Goal: Information Seeking & Learning: Learn about a topic

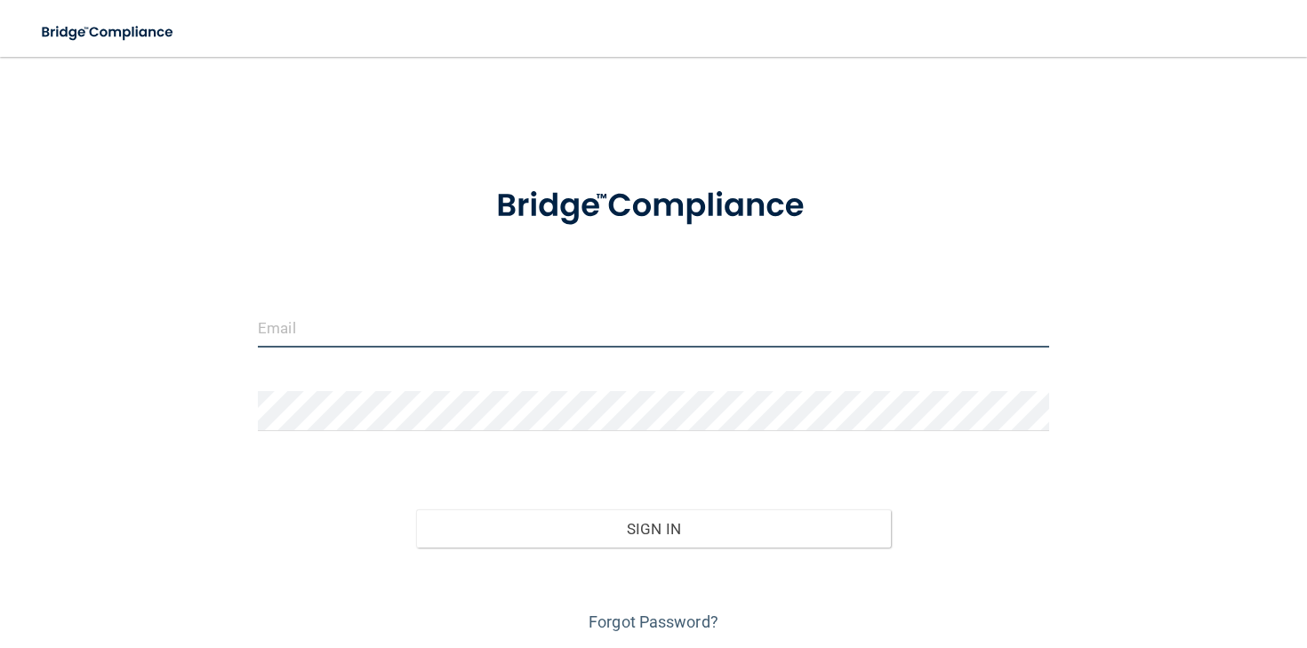
click at [314, 332] on input "email" at bounding box center [654, 328] width 792 height 40
type input "[EMAIL_ADDRESS][DOMAIN_NAME]"
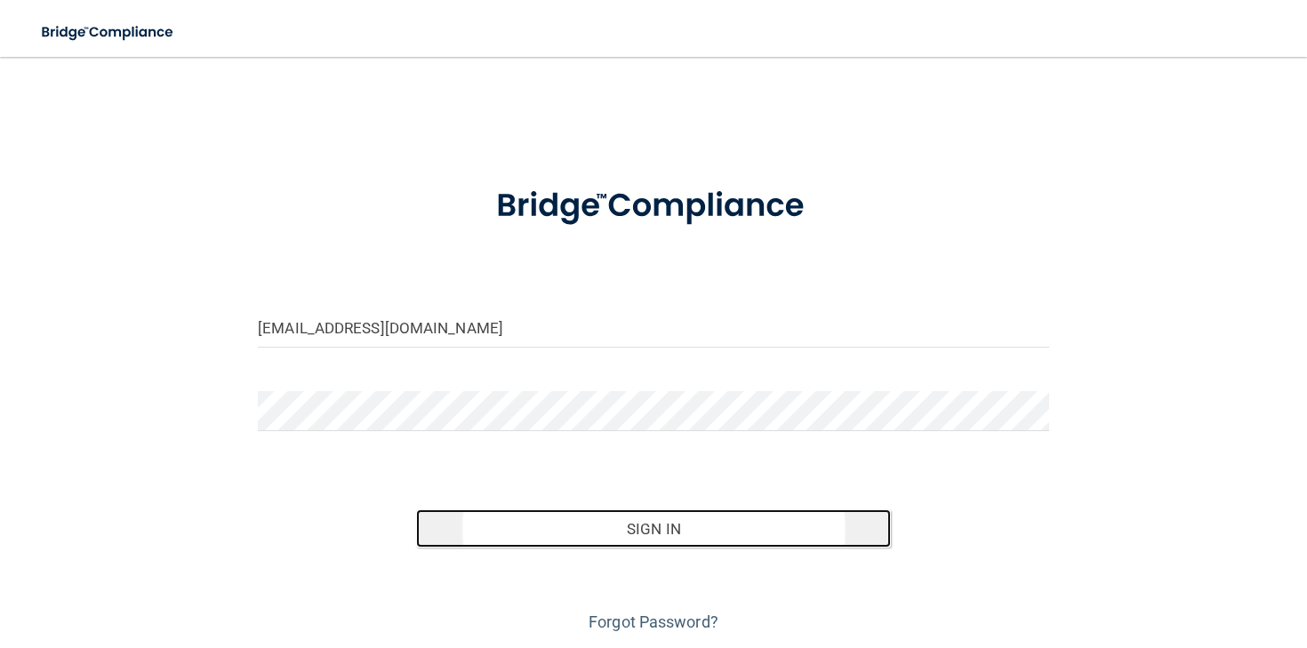
click at [581, 542] on button "Sign In" at bounding box center [653, 529] width 475 height 39
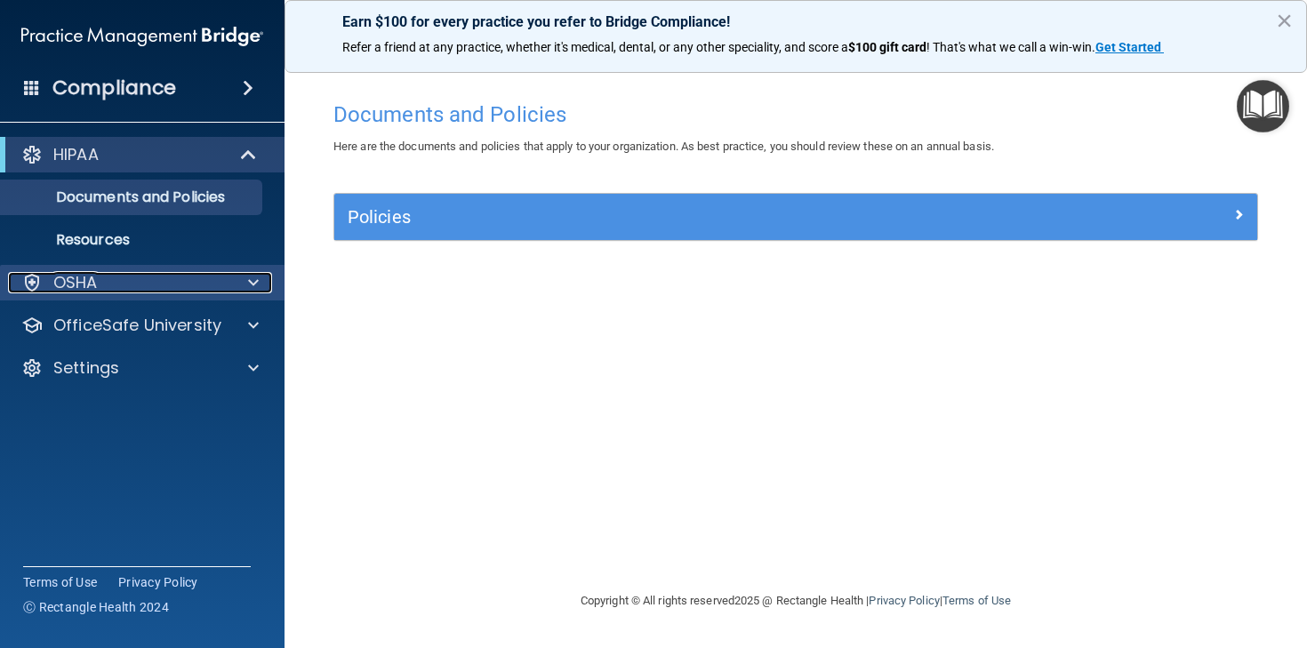
click at [149, 280] on div "OSHA" at bounding box center [118, 282] width 221 height 21
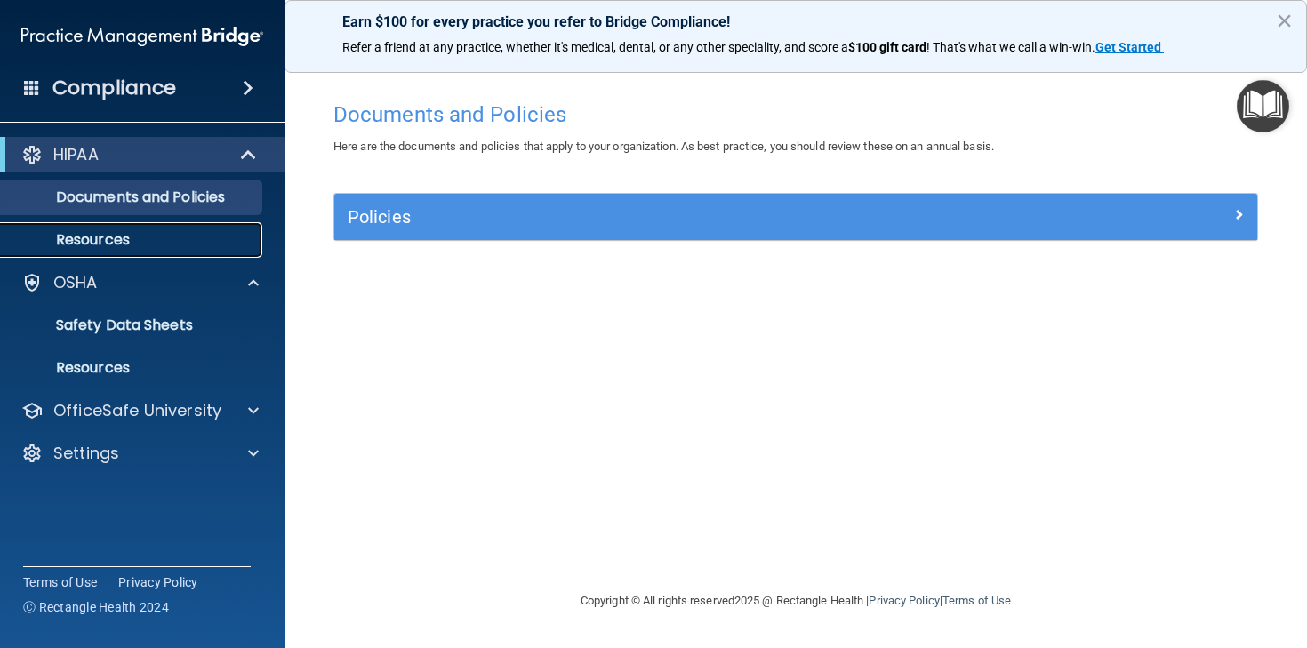
click at [112, 239] on p "Resources" at bounding box center [133, 240] width 243 height 18
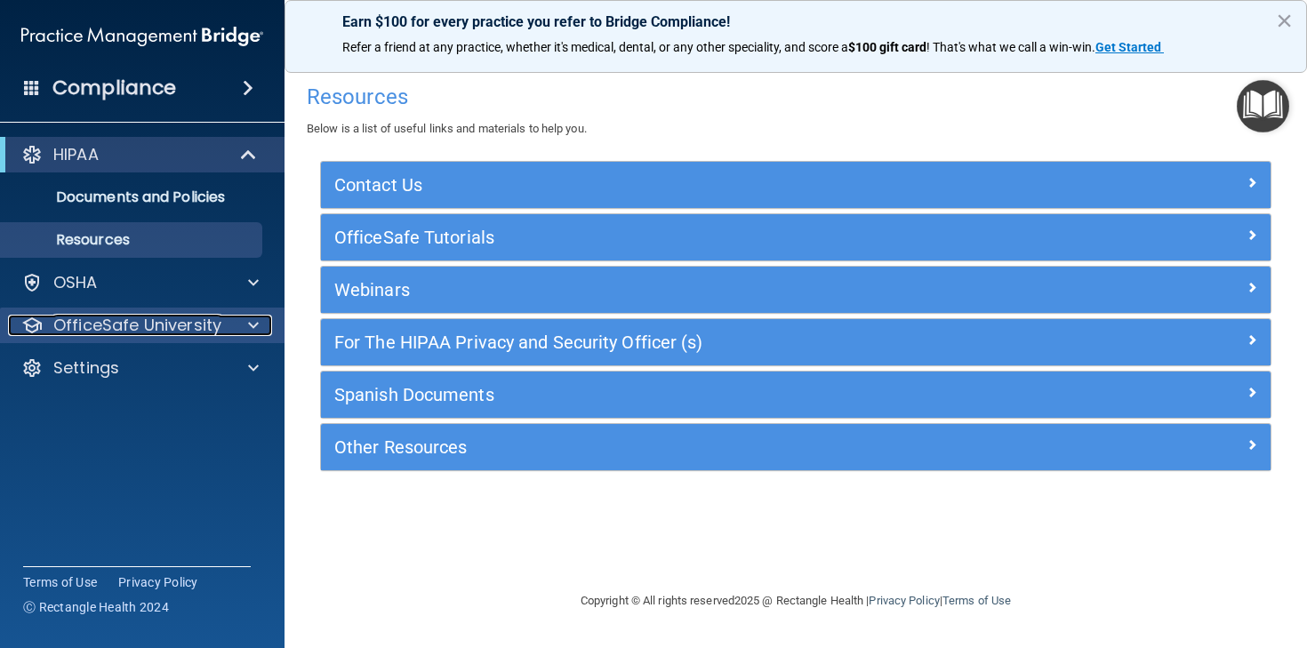
click at [245, 326] on div at bounding box center [251, 325] width 44 height 21
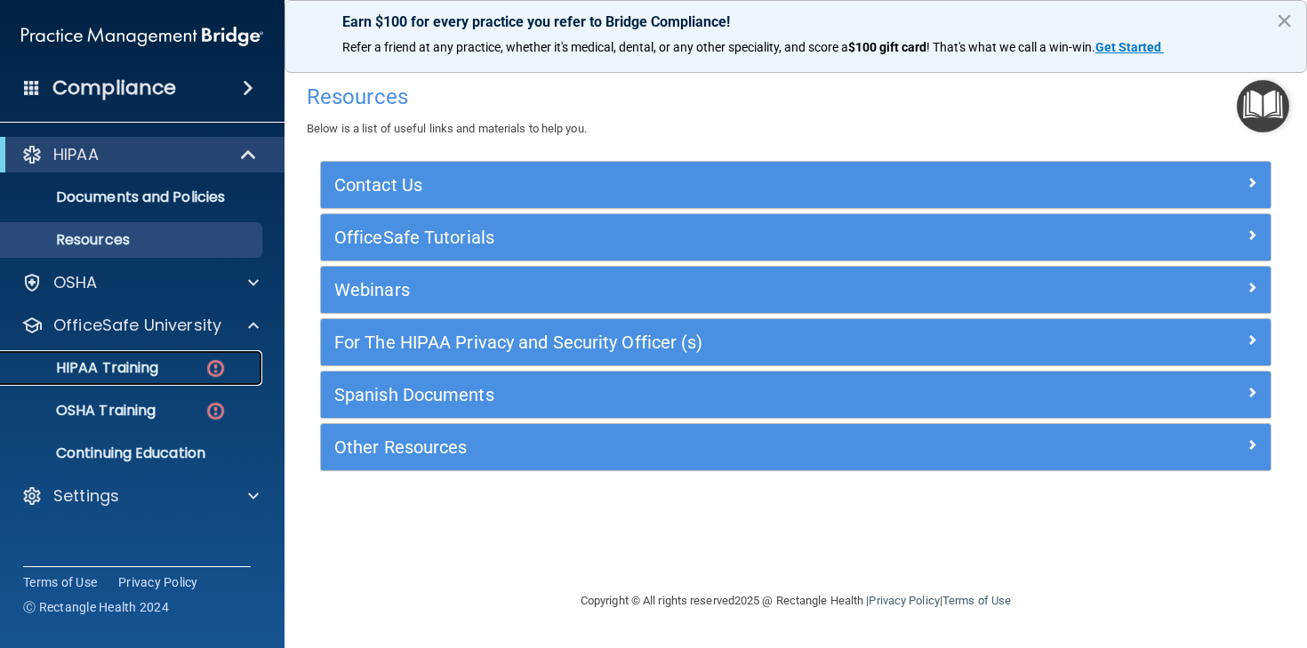
click at [167, 369] on div "HIPAA Training" at bounding box center [133, 368] width 243 height 18
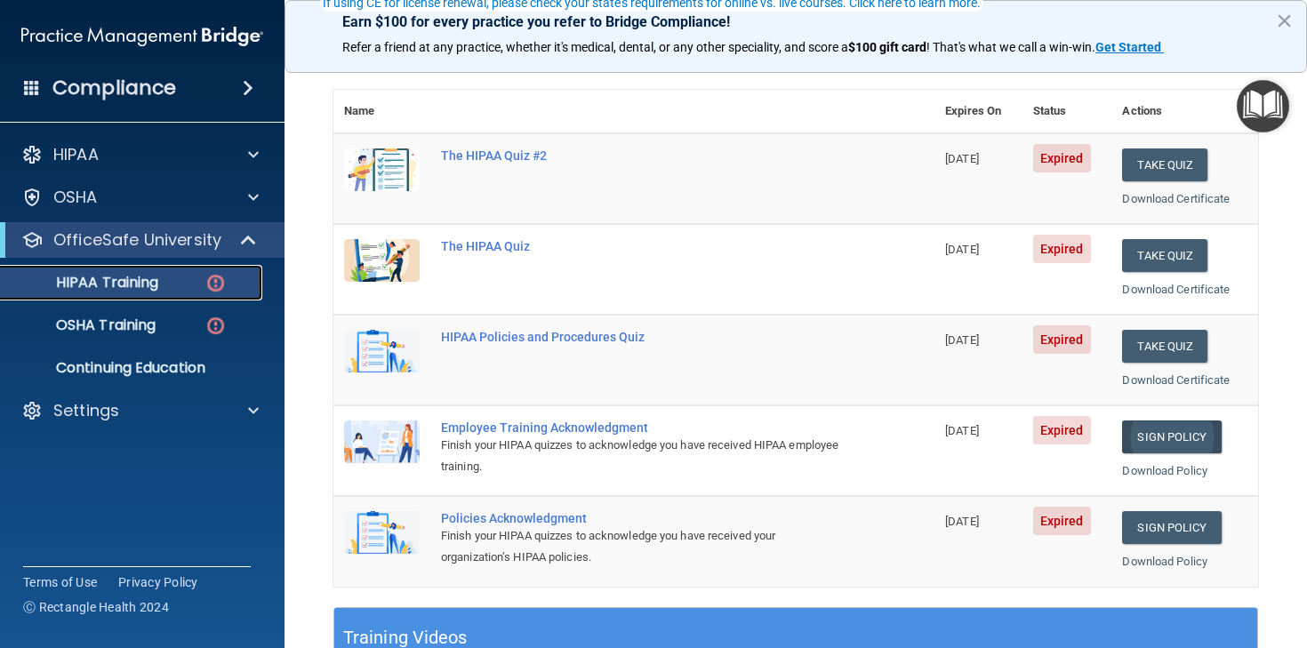
scroll to position [178, 0]
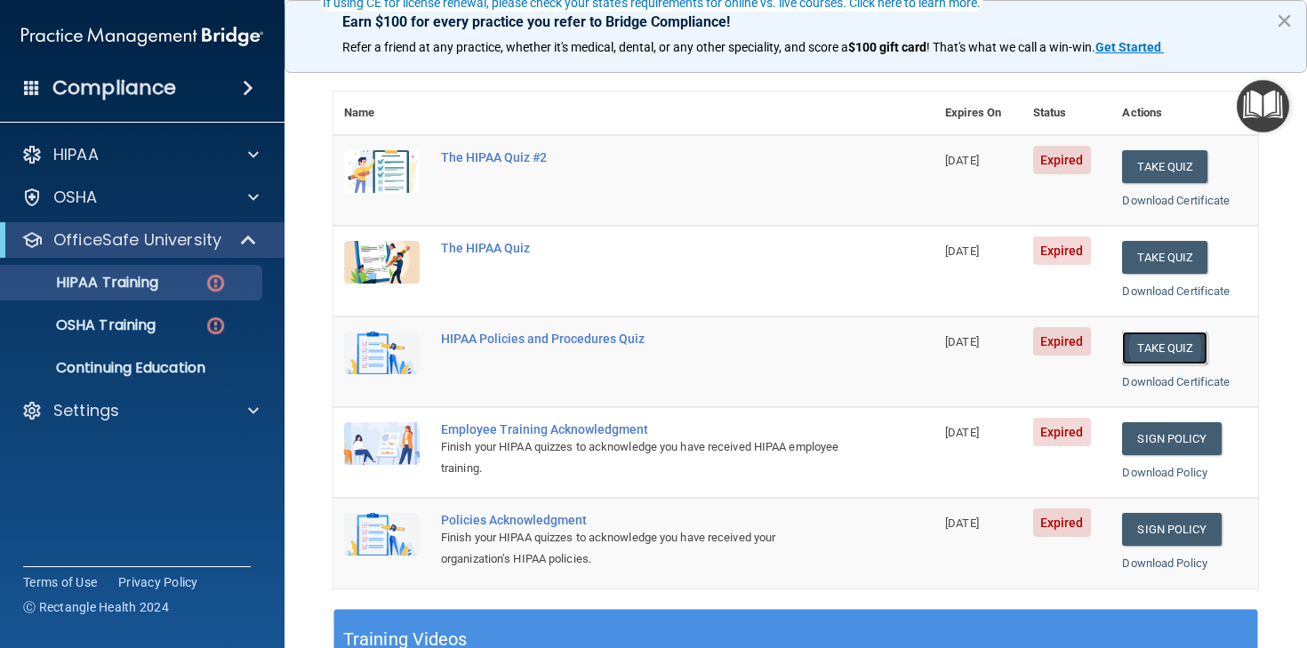
click at [1184, 348] on button "Take Quiz" at bounding box center [1164, 348] width 85 height 33
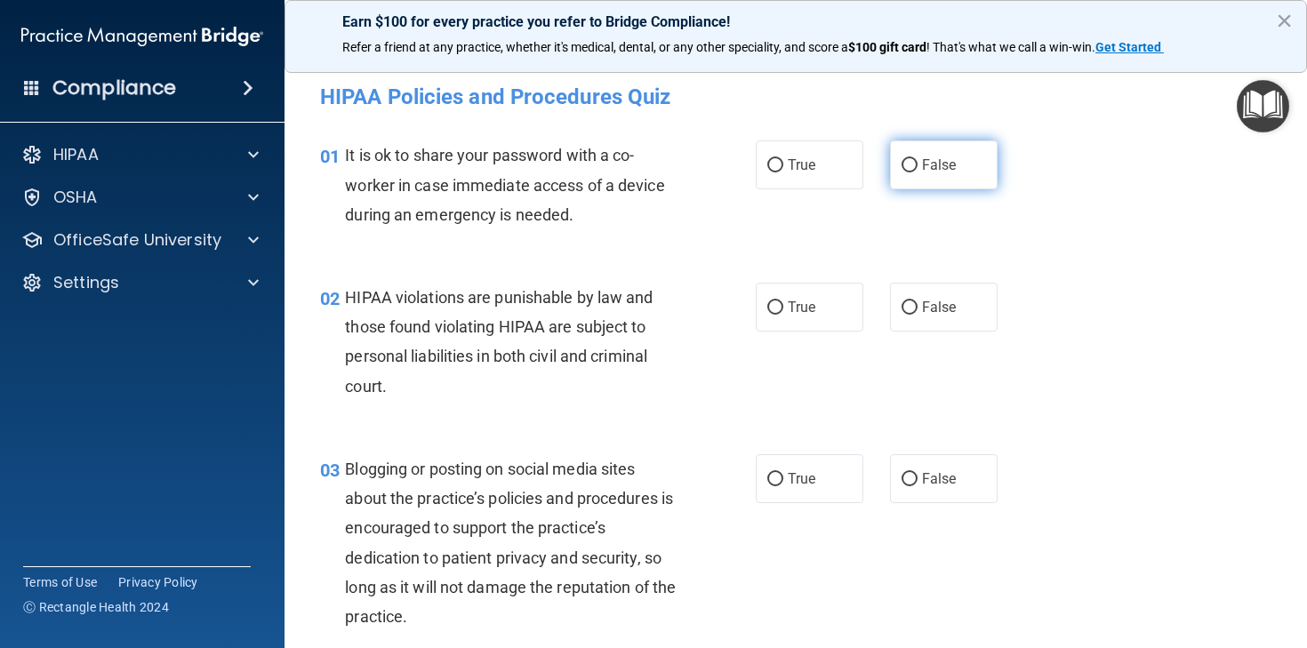
click at [911, 165] on input "False" at bounding box center [910, 165] width 16 height 13
radio input "true"
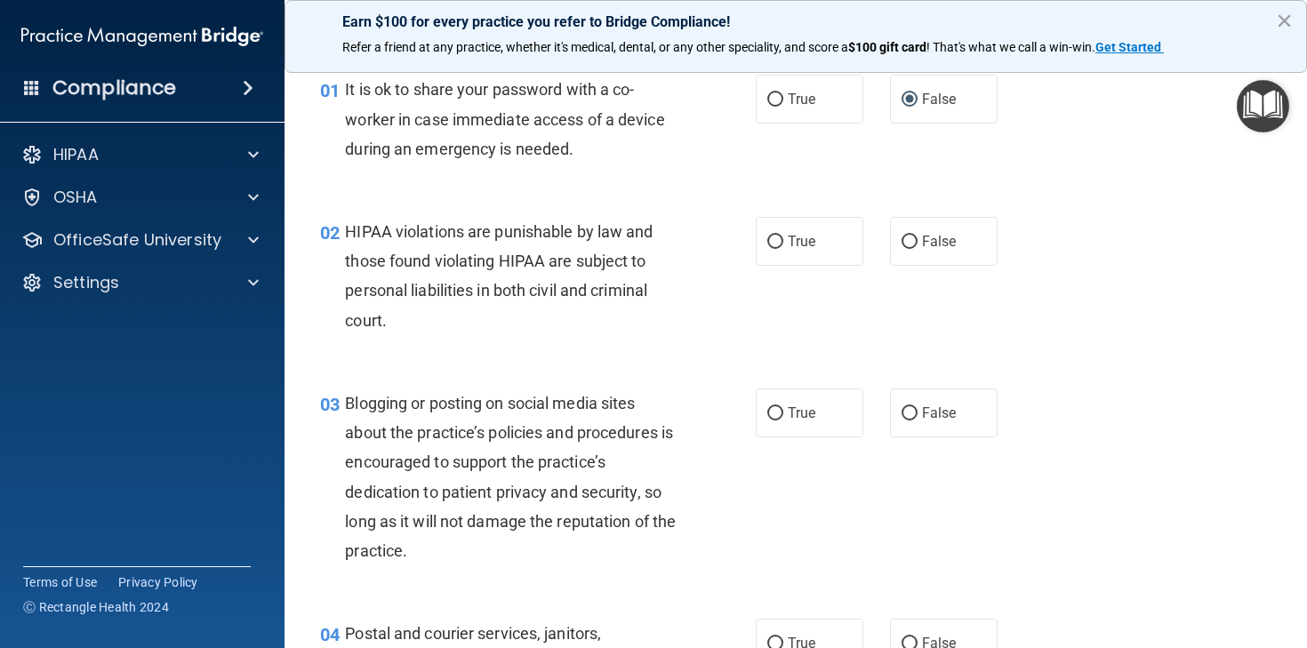
scroll to position [68, 0]
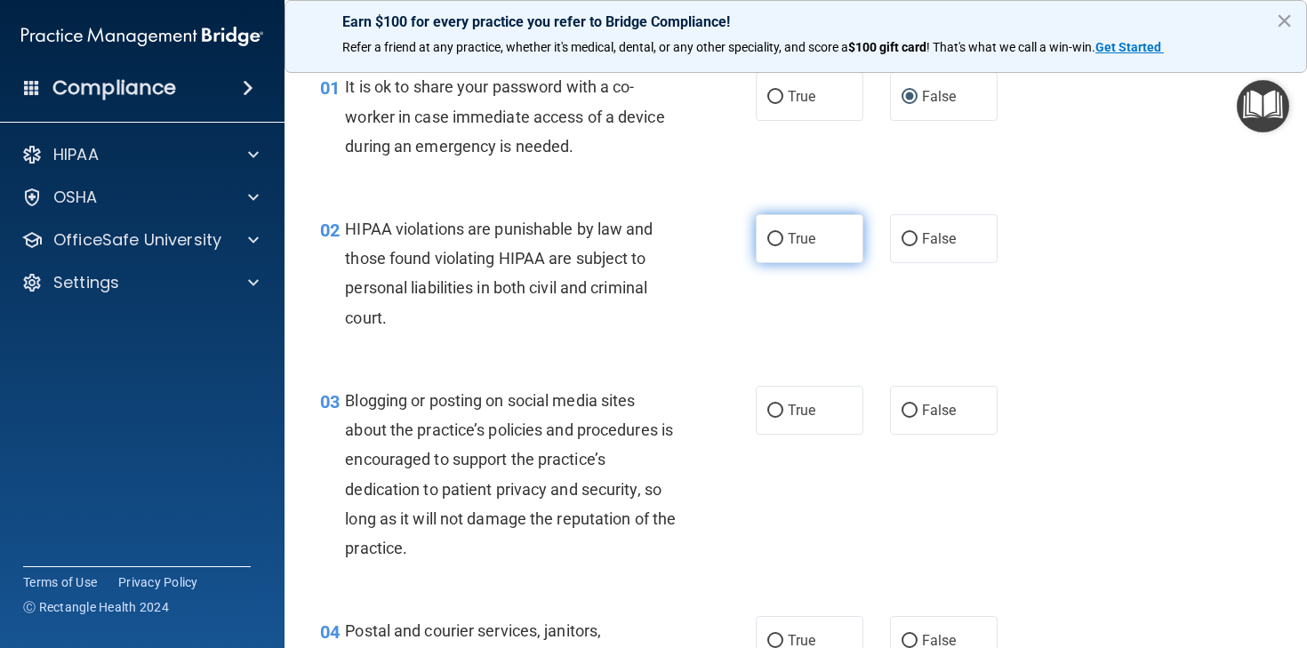
click at [798, 239] on span "True" at bounding box center [802, 238] width 28 height 17
click at [784, 239] on input "True" at bounding box center [776, 239] width 16 height 13
radio input "true"
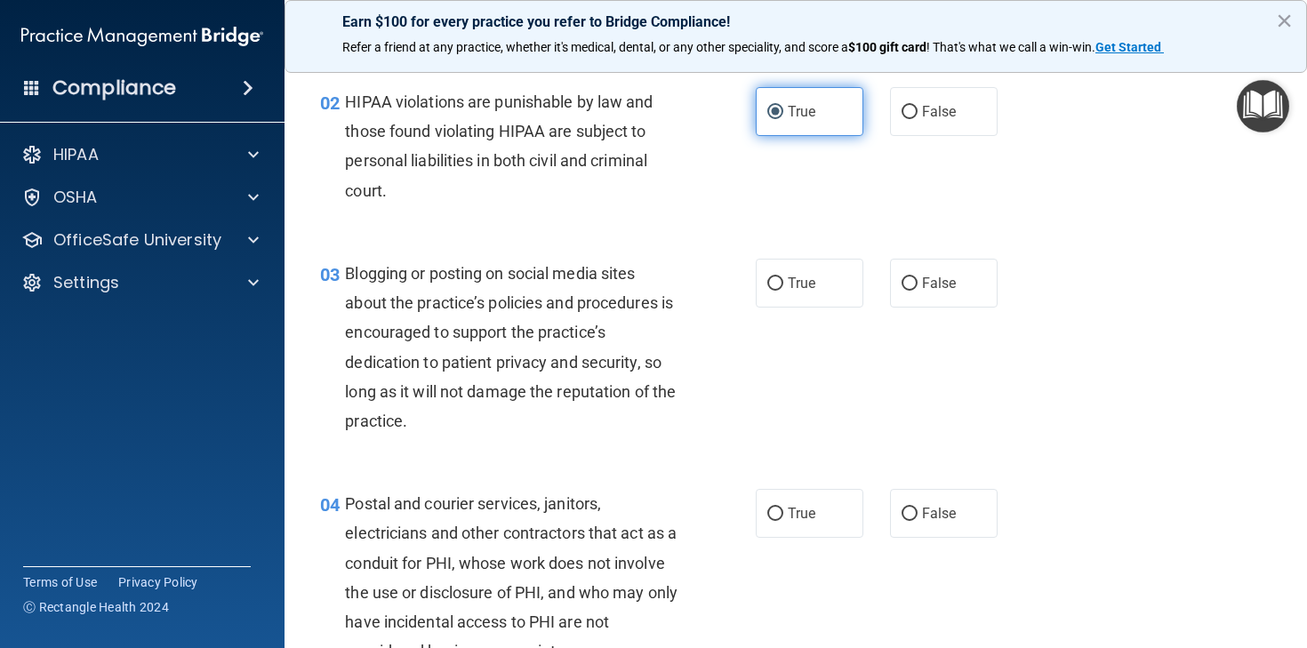
scroll to position [199, 0]
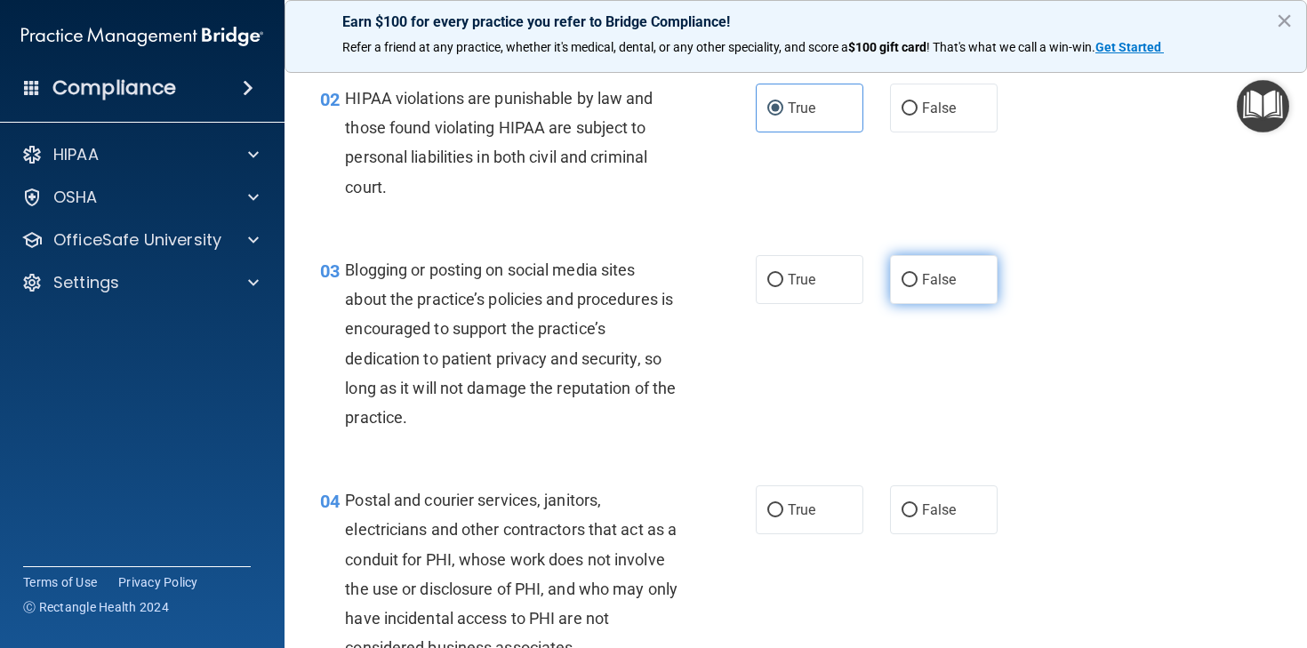
click at [900, 280] on label "False" at bounding box center [944, 279] width 108 height 49
click at [902, 280] on input "False" at bounding box center [910, 280] width 16 height 13
radio input "true"
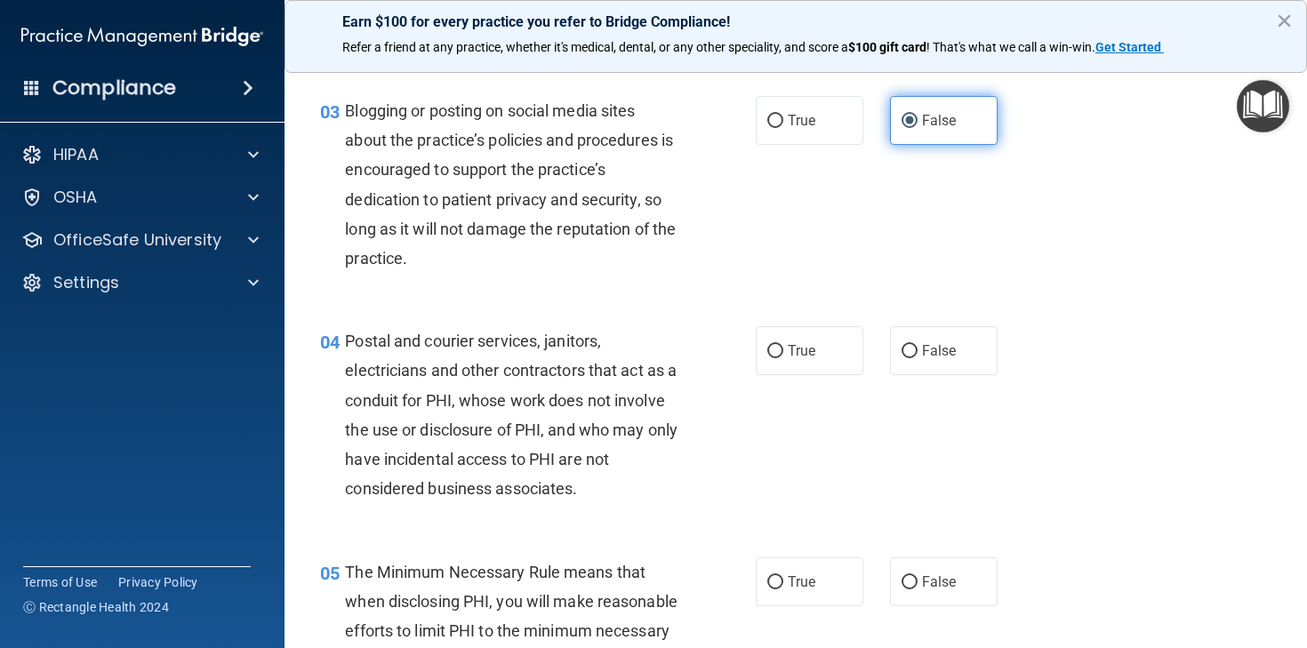
scroll to position [374, 0]
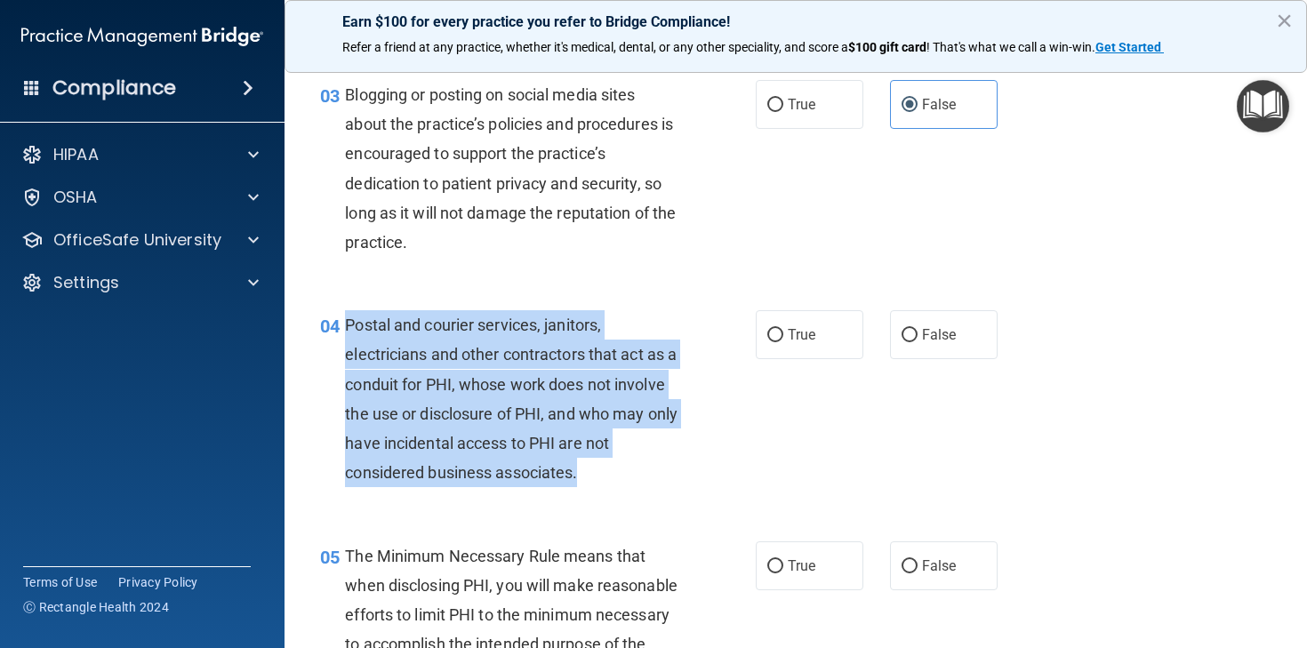
drag, startPoint x: 631, startPoint y: 486, endPoint x: 342, endPoint y: 327, distance: 330.3
click at [342, 327] on div "04 Postal and courier services, janitors, electricians and other contractors th…" at bounding box center [537, 403] width 489 height 186
click at [783, 336] on input "True" at bounding box center [776, 335] width 16 height 13
radio input "true"
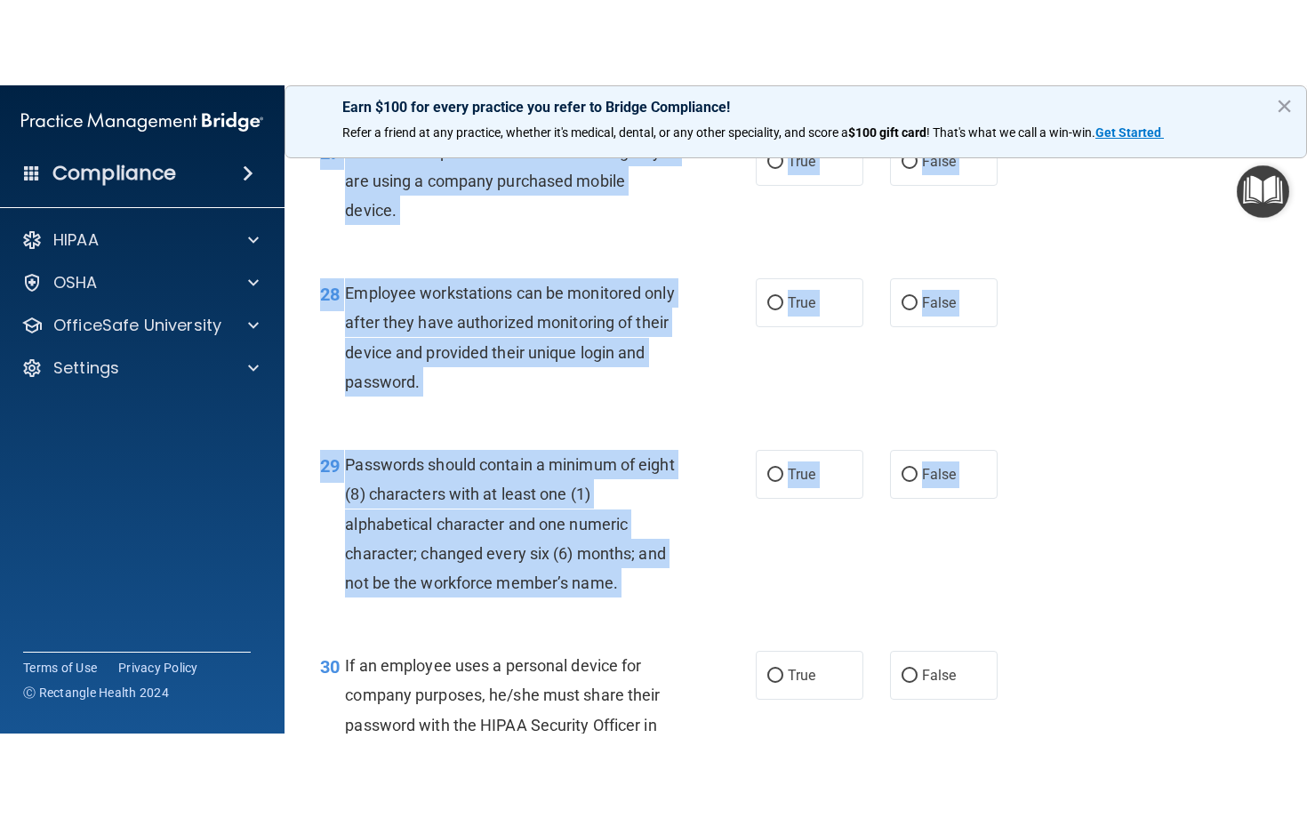
scroll to position [4822, 0]
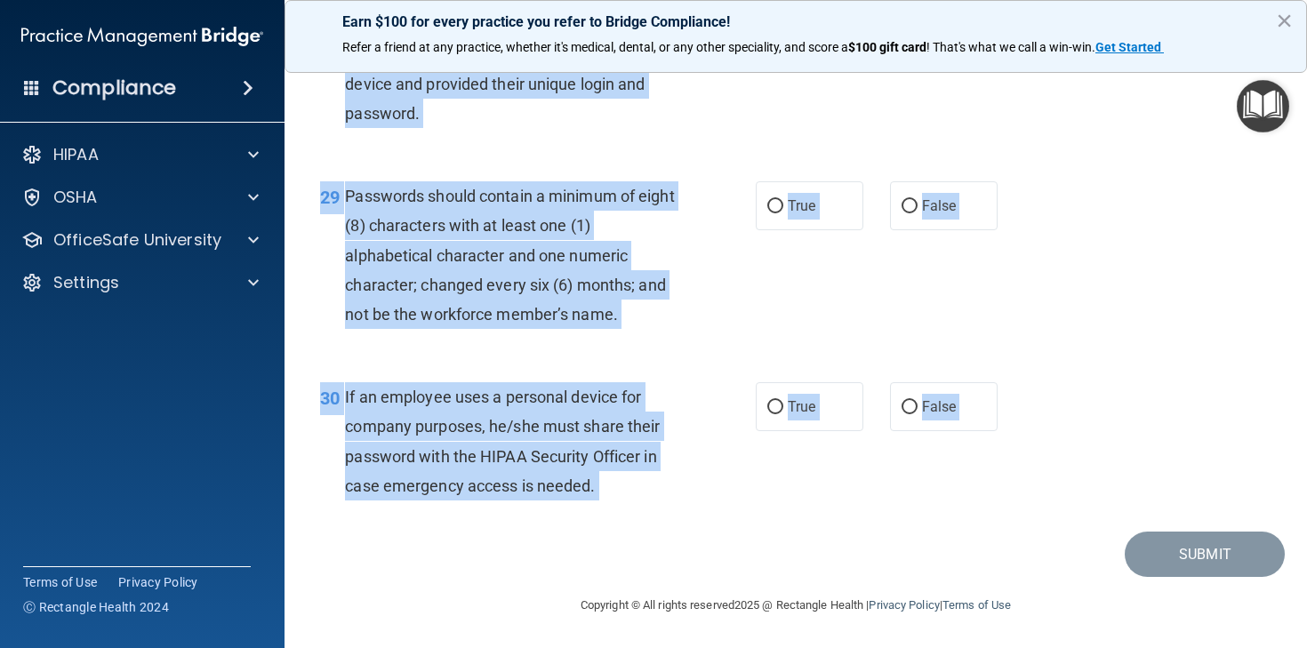
drag, startPoint x: 303, startPoint y: 141, endPoint x: 623, endPoint y: 539, distance: 510.4
copy main "71 Lo ip do si ametc adip elitsedd eius t in-utlabo et dolo magnaaliq enimad mi…"
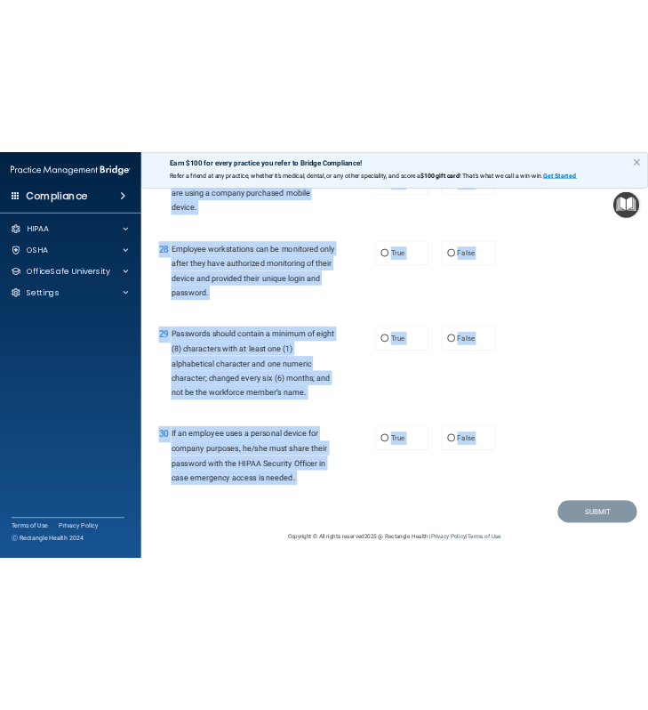
scroll to position [4761, 0]
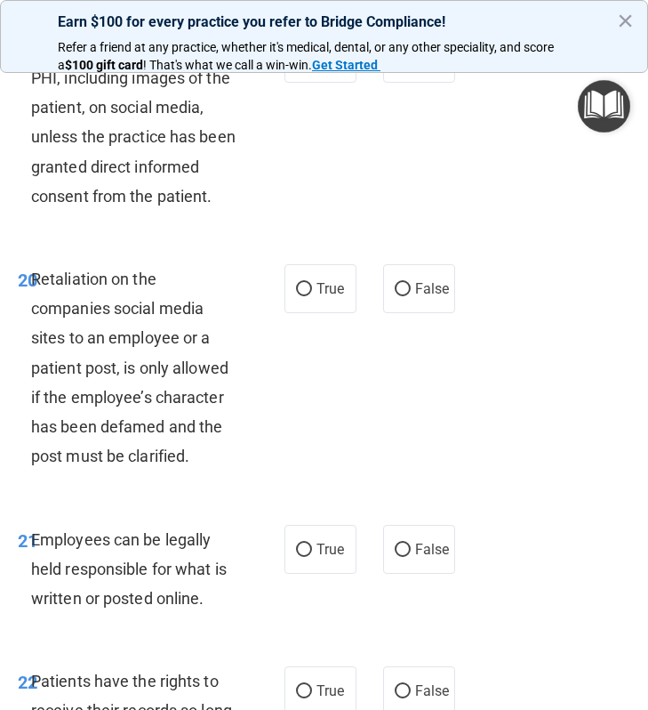
click at [112, 276] on span "Retaliation on the companies social media sites to an employee or a patient pos…" at bounding box center [129, 367] width 197 height 196
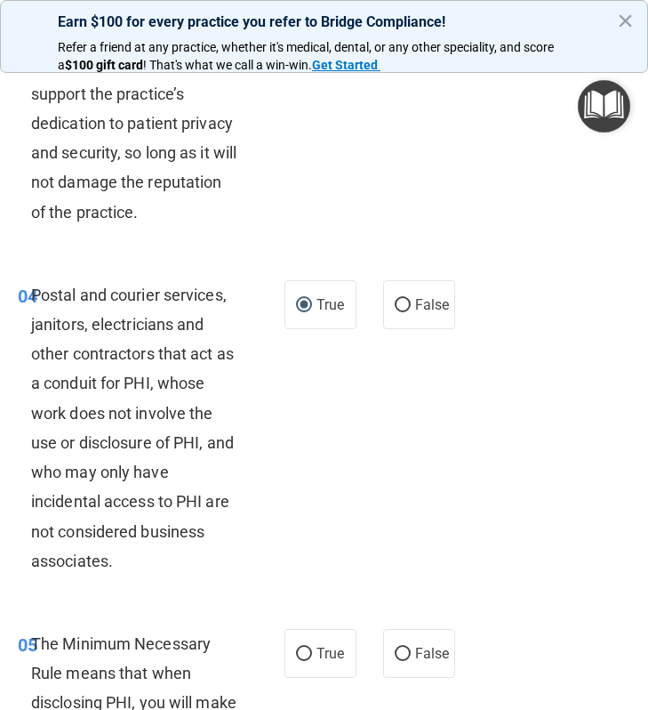
scroll to position [0, 0]
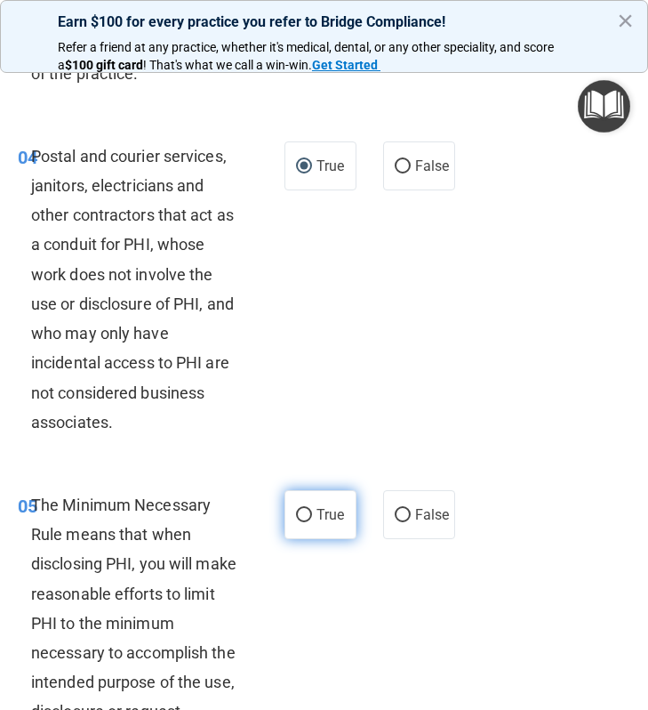
click at [299, 522] on label "True" at bounding box center [321, 514] width 72 height 49
click at [299, 522] on input "True" at bounding box center [304, 515] width 16 height 13
radio input "true"
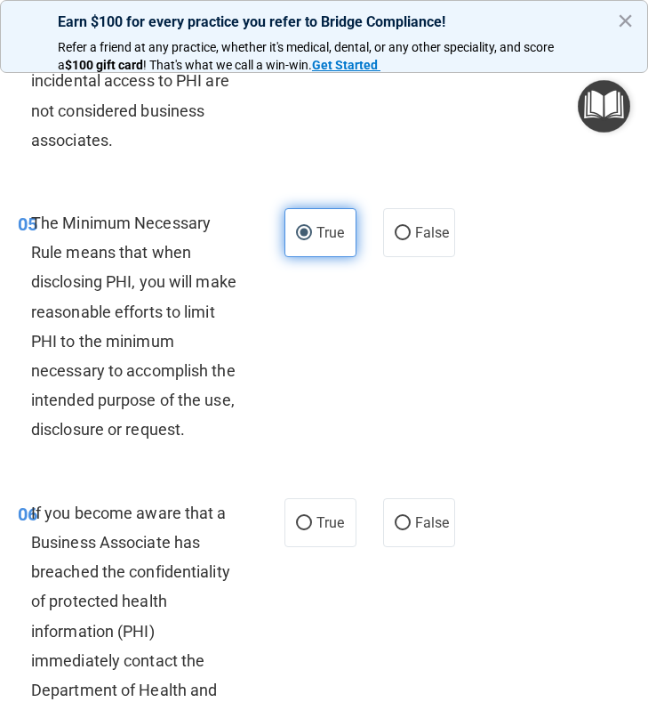
scroll to position [1041, 0]
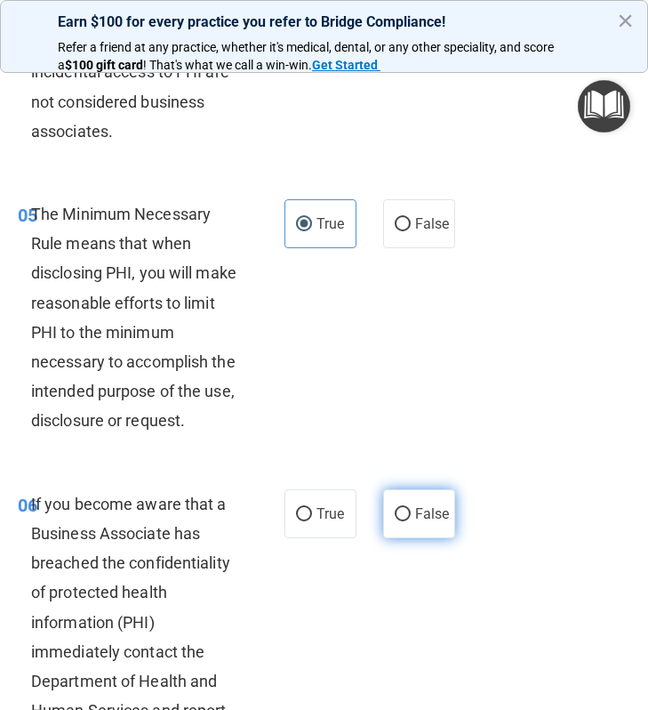
click at [408, 518] on input "False" at bounding box center [403, 514] width 16 height 13
radio input "true"
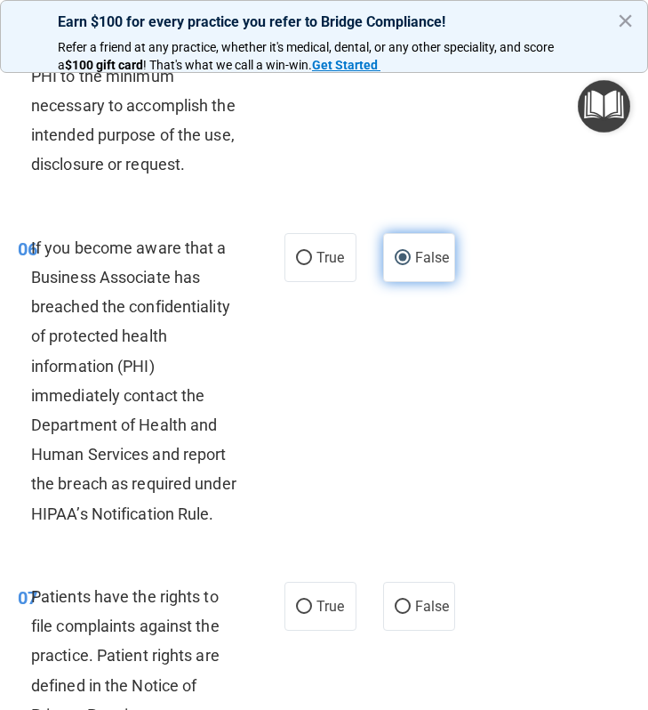
scroll to position [1299, 0]
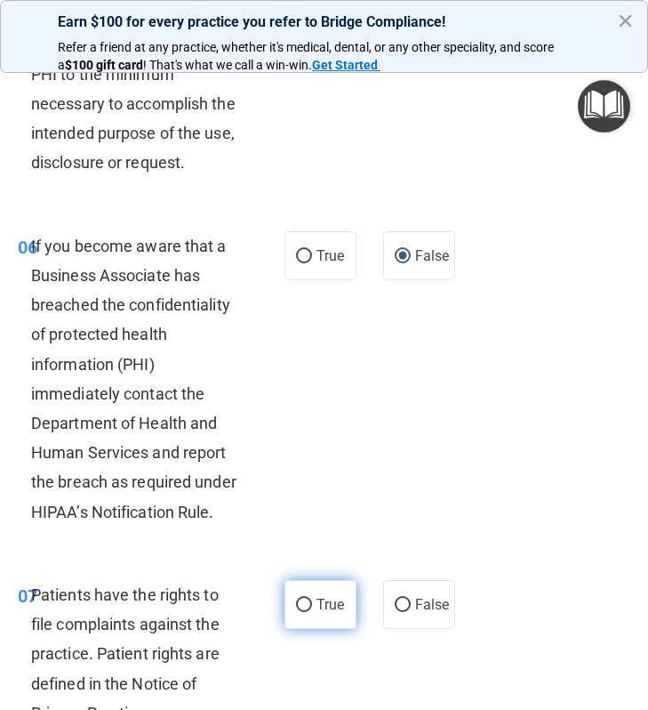
click at [318, 615] on label "True" at bounding box center [321, 604] width 72 height 49
click at [312, 612] on input "True" at bounding box center [304, 605] width 16 height 13
radio input "true"
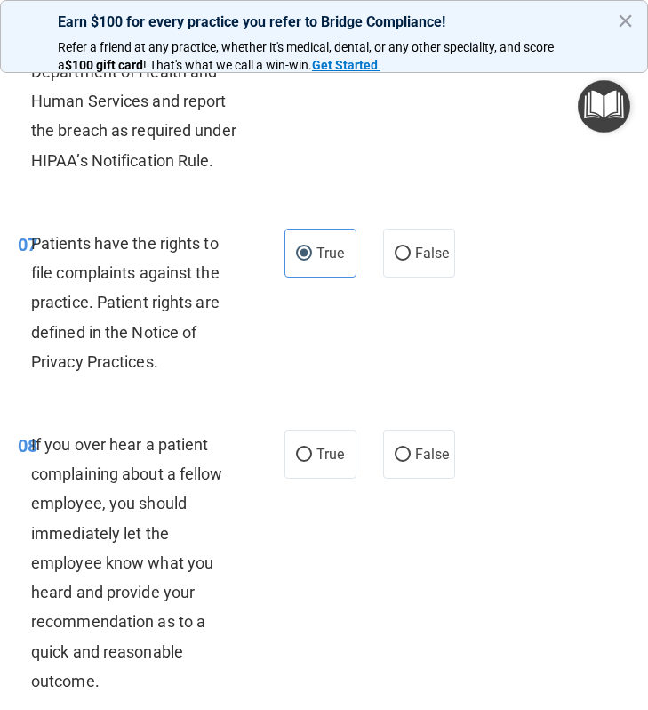
scroll to position [1652, 0]
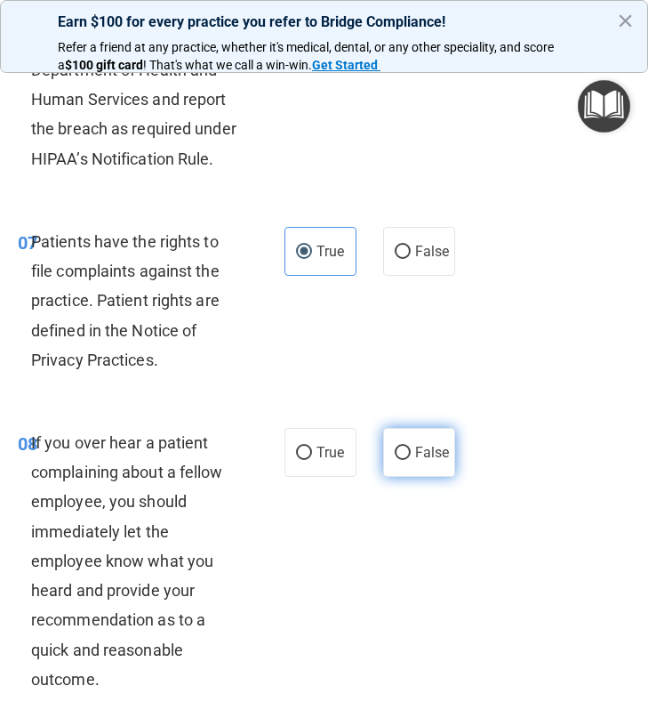
click at [390, 446] on label "False" at bounding box center [419, 452] width 72 height 49
click at [395, 446] on input "False" at bounding box center [403, 452] width 16 height 13
radio input "true"
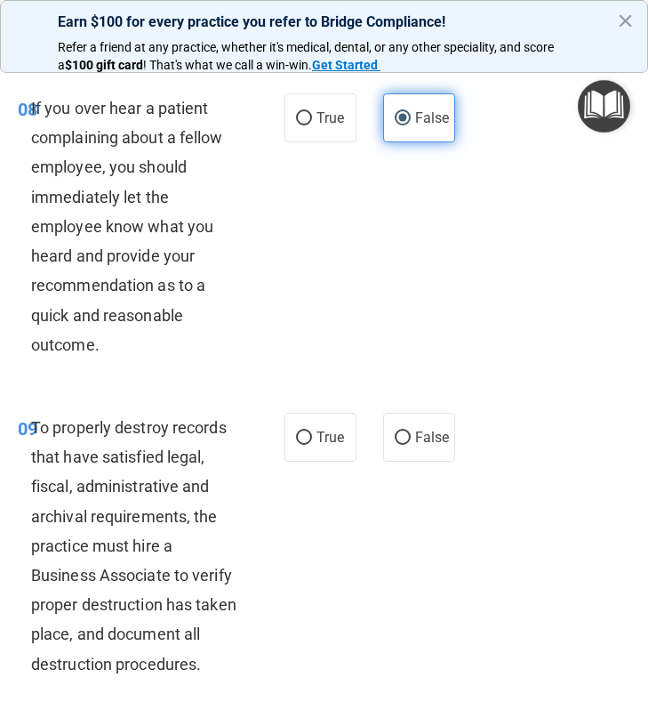
scroll to position [1986, 0]
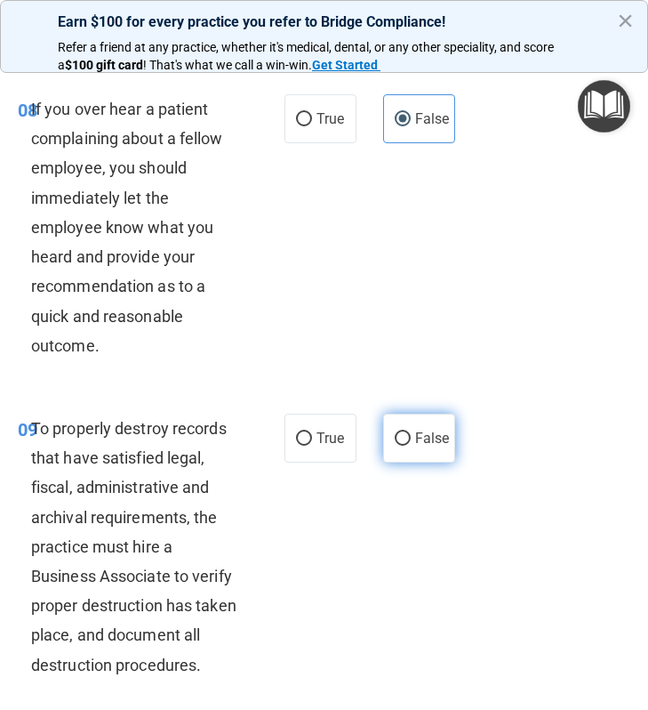
click at [401, 440] on input "False" at bounding box center [403, 438] width 16 height 13
radio input "true"
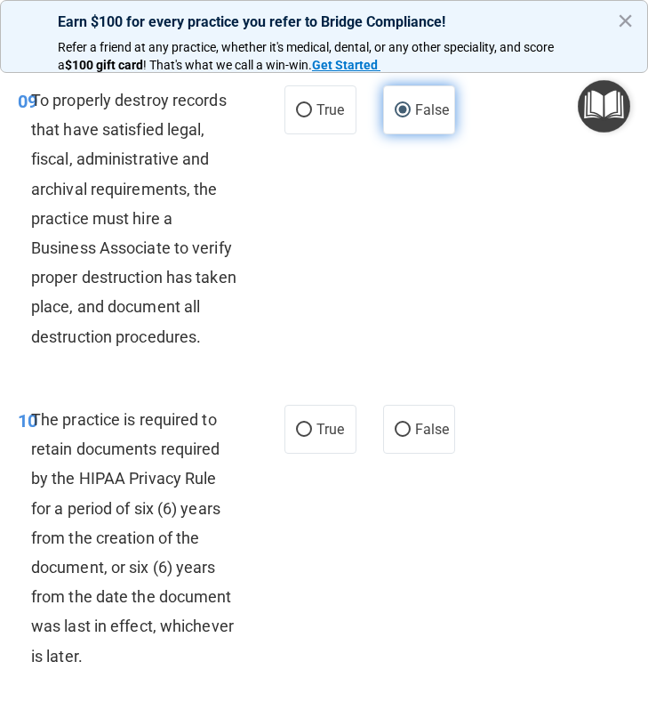
scroll to position [2321, 0]
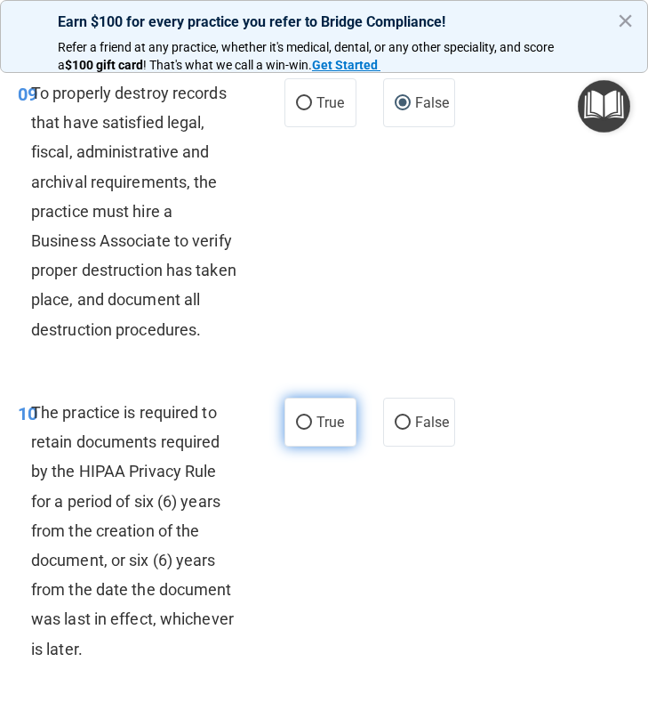
click at [285, 437] on label "True" at bounding box center [321, 422] width 72 height 49
click at [296, 430] on input "True" at bounding box center [304, 422] width 16 height 13
radio input "true"
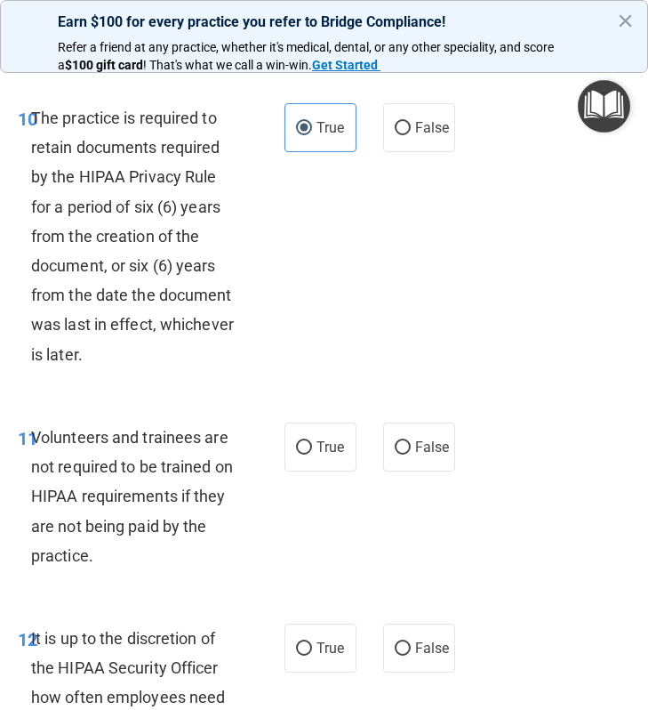
scroll to position [2620, 0]
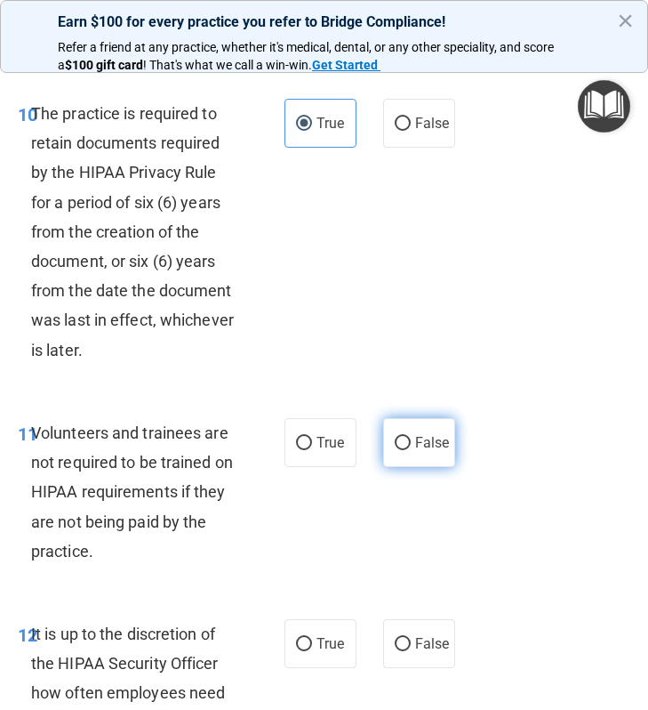
click at [427, 442] on span "False" at bounding box center [432, 442] width 35 height 17
click at [411, 442] on input "False" at bounding box center [403, 443] width 16 height 13
radio input "true"
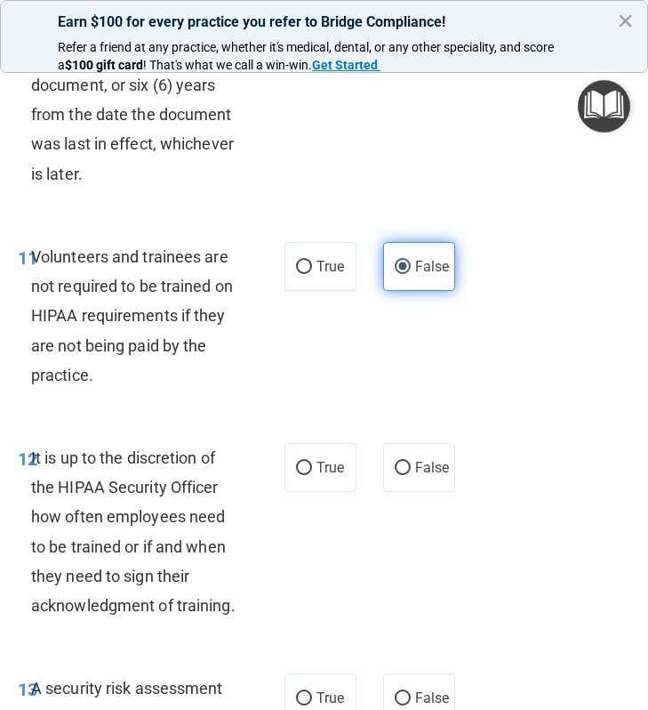
scroll to position [2794, 0]
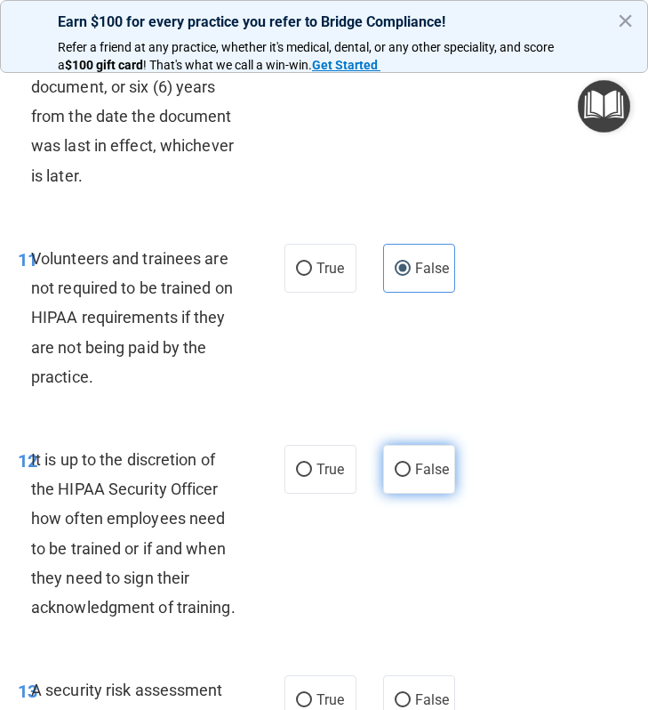
click at [407, 466] on input "False" at bounding box center [403, 469] width 16 height 13
radio input "true"
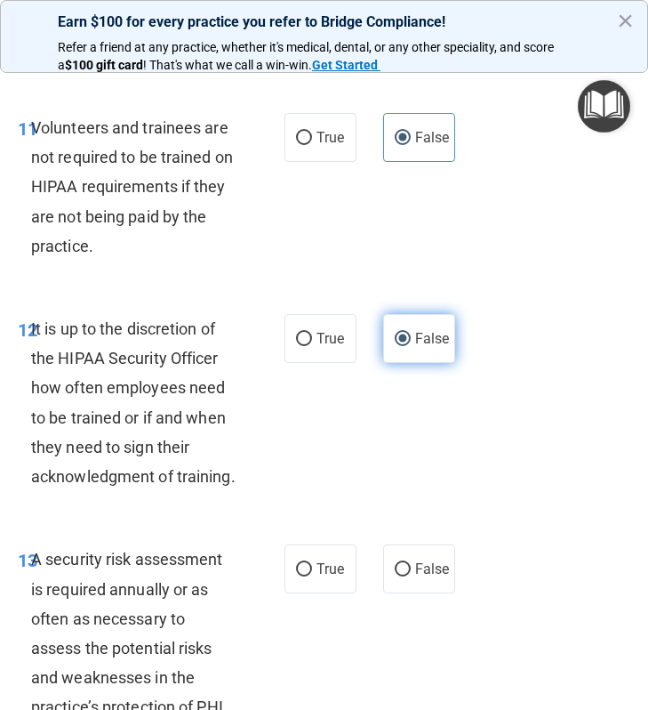
scroll to position [2927, 0]
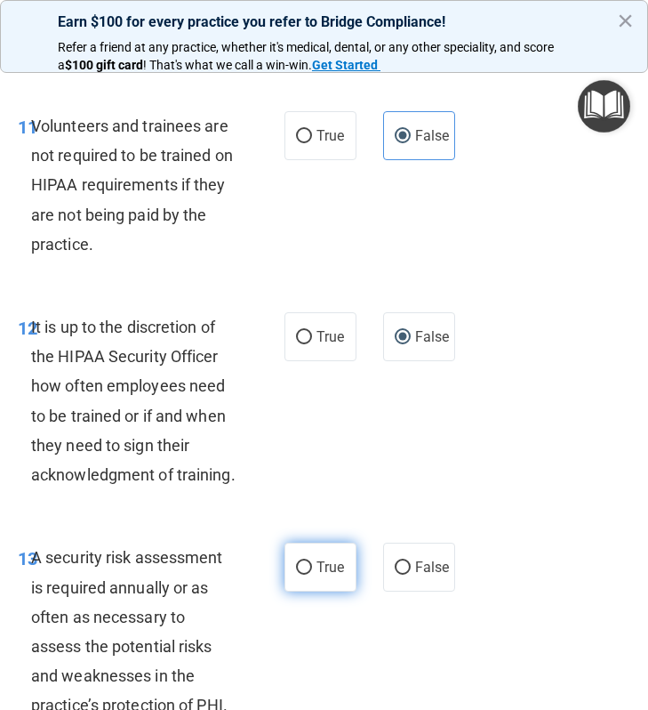
click at [319, 562] on span "True" at bounding box center [331, 567] width 28 height 17
click at [312, 562] on input "True" at bounding box center [304, 567] width 16 height 13
radio input "true"
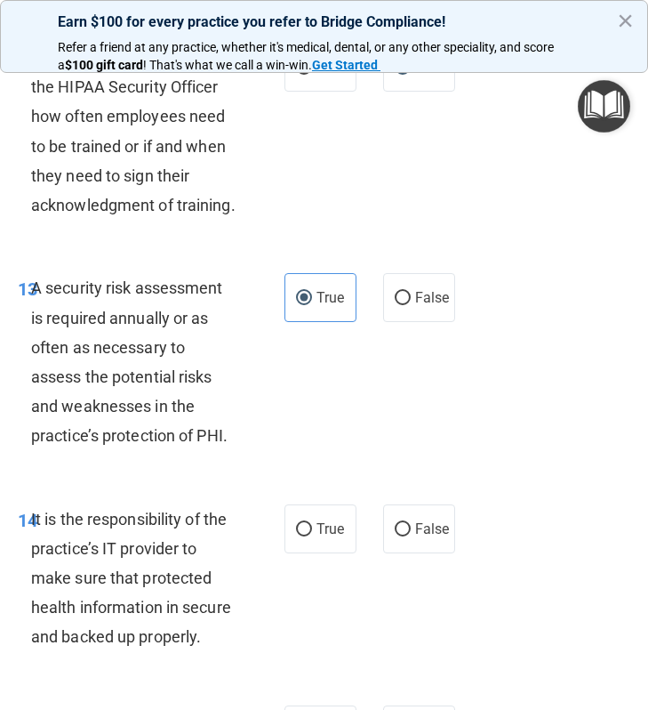
scroll to position [3211, 0]
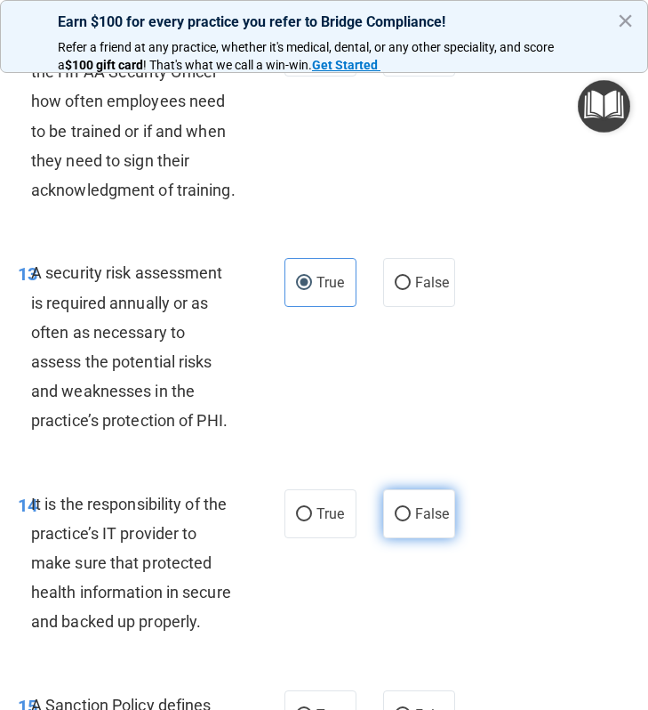
click at [410, 519] on label "False" at bounding box center [419, 513] width 72 height 49
click at [410, 519] on input "False" at bounding box center [403, 514] width 16 height 13
radio input "true"
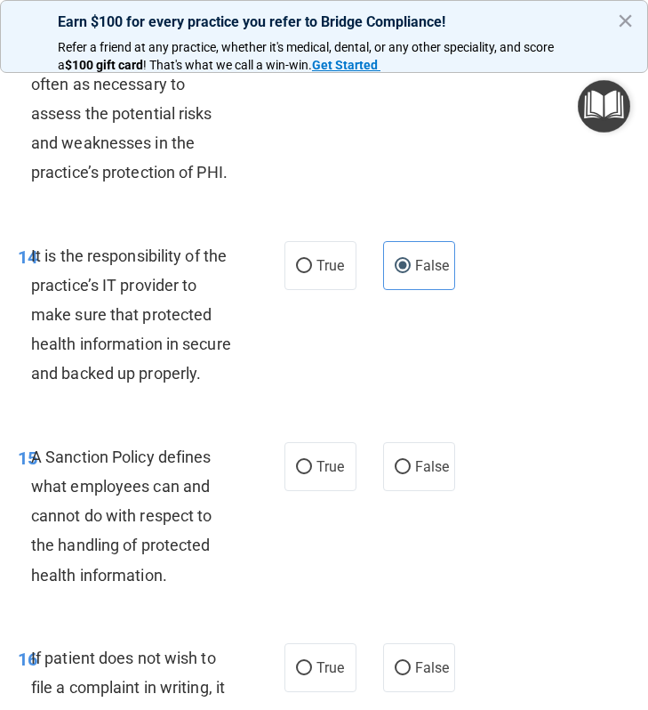
scroll to position [3460, 0]
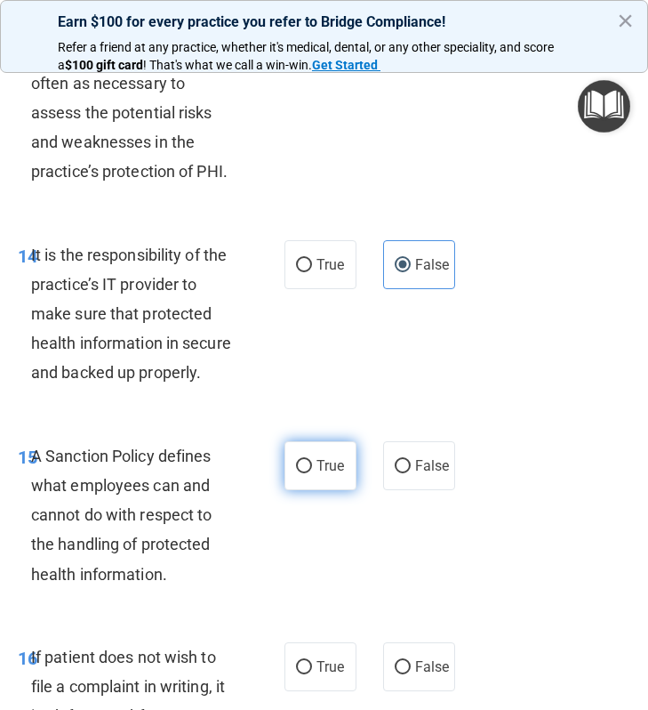
click at [294, 462] on label "True" at bounding box center [321, 465] width 72 height 49
click at [296, 462] on input "True" at bounding box center [304, 466] width 16 height 13
radio input "true"
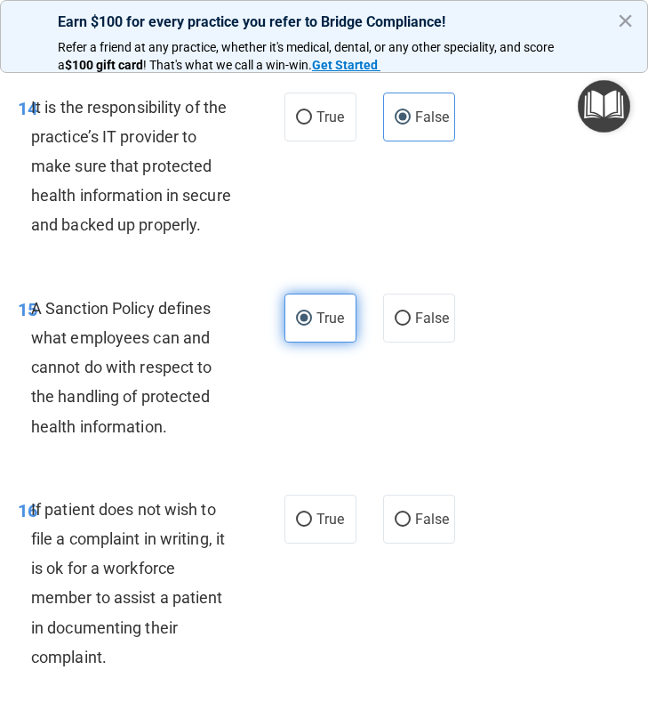
scroll to position [3623, 0]
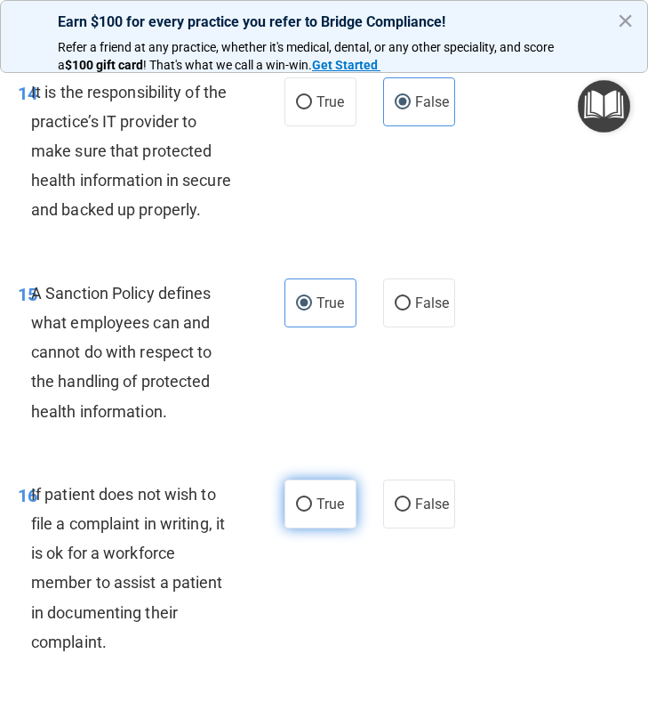
click at [335, 488] on label "True" at bounding box center [321, 503] width 72 height 49
click at [312, 498] on input "True" at bounding box center [304, 504] width 16 height 13
radio input "true"
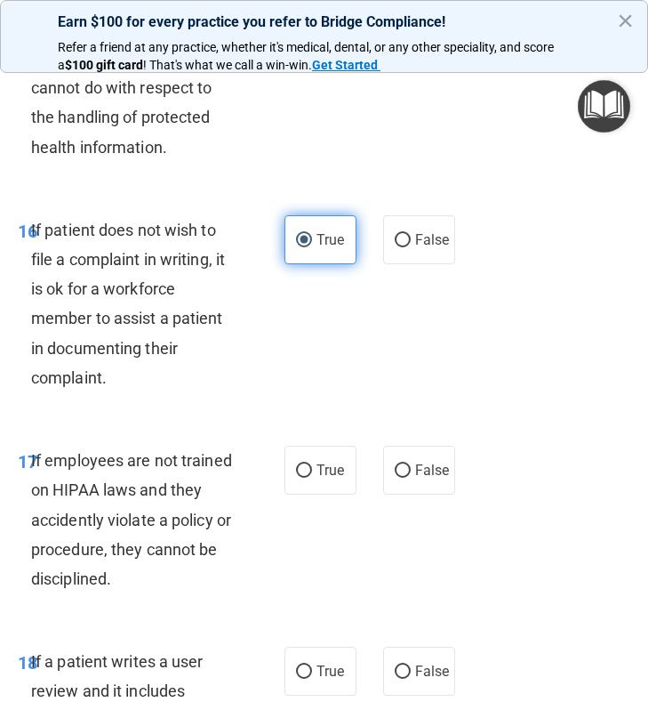
scroll to position [3909, 0]
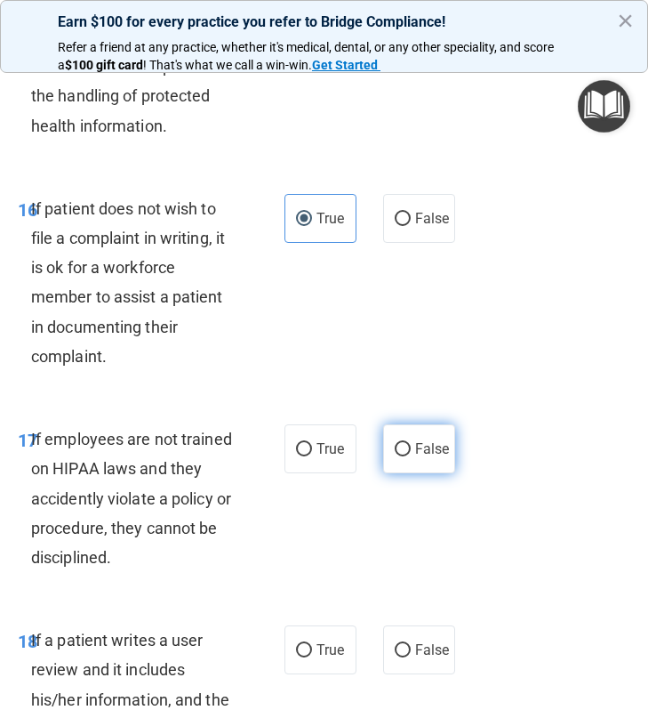
click at [407, 455] on input "False" at bounding box center [403, 449] width 16 height 13
radio input "true"
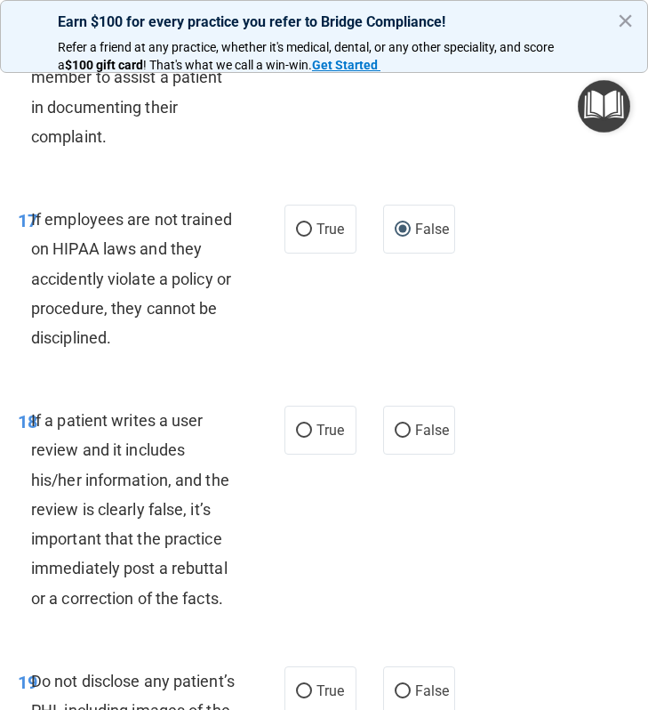
scroll to position [4132, 0]
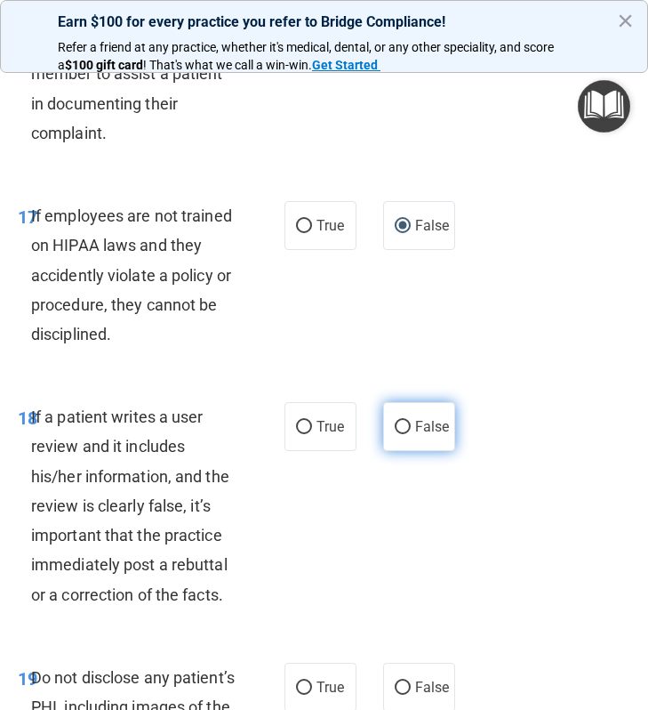
click at [404, 426] on input "False" at bounding box center [403, 427] width 16 height 13
radio input "true"
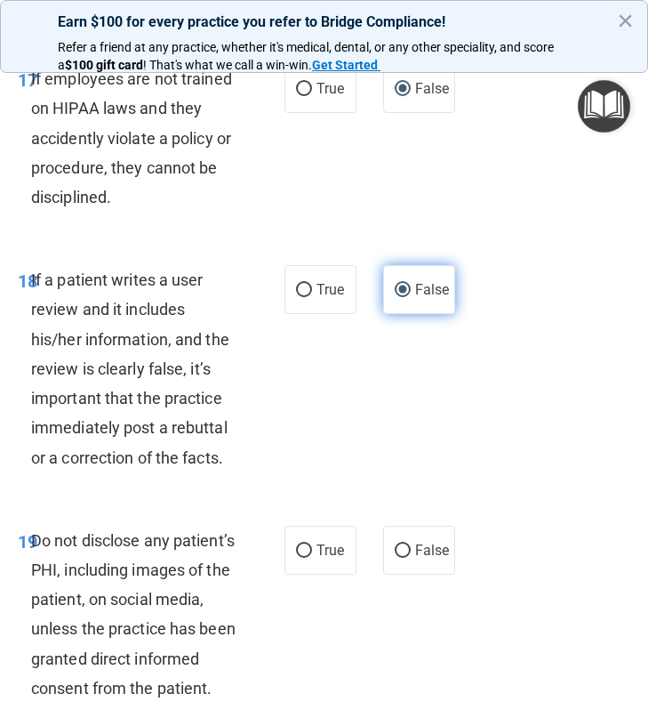
scroll to position [4267, 0]
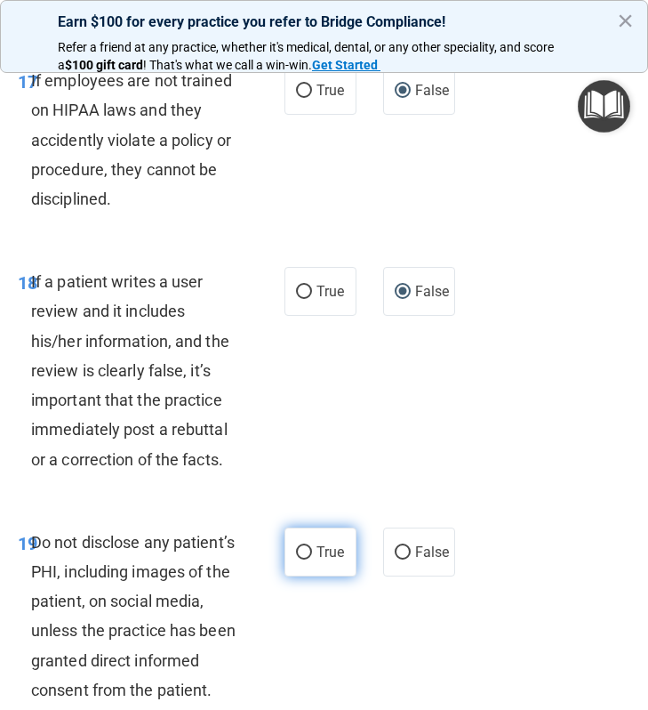
click at [293, 558] on label "True" at bounding box center [321, 551] width 72 height 49
click at [296, 558] on input "True" at bounding box center [304, 552] width 16 height 13
radio input "true"
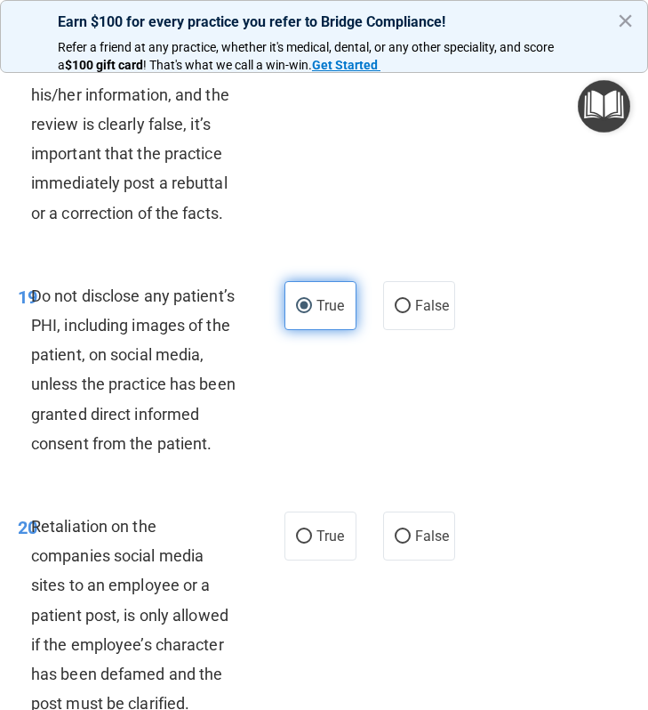
scroll to position [4516, 0]
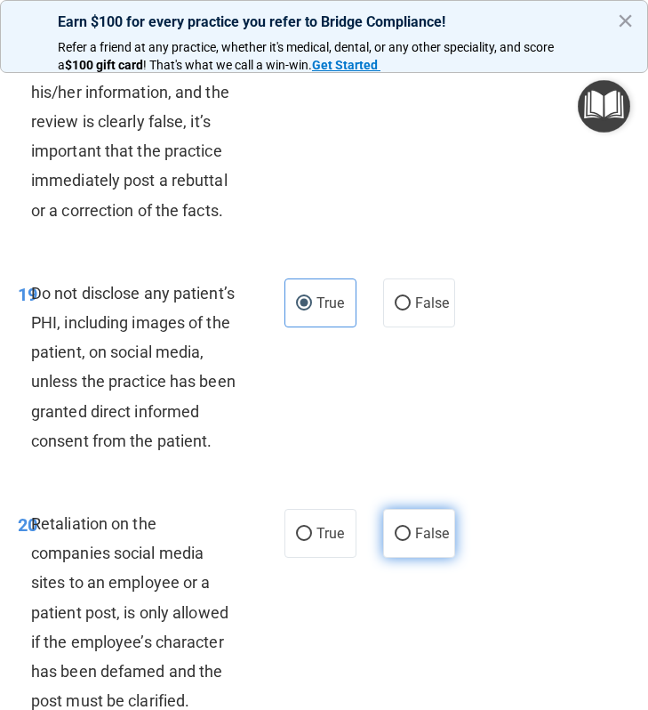
click at [435, 523] on label "False" at bounding box center [419, 533] width 72 height 49
click at [411, 527] on input "False" at bounding box center [403, 533] width 16 height 13
radio input "true"
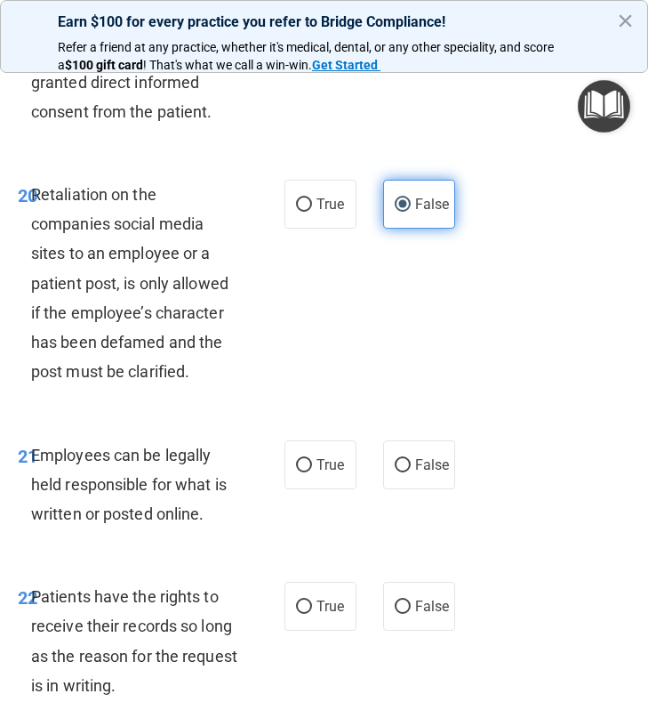
scroll to position [4846, 0]
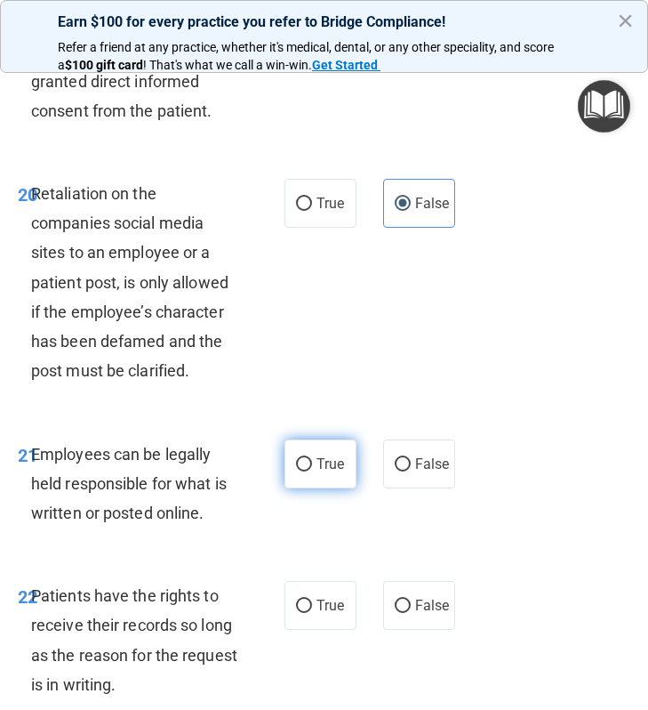
click at [314, 470] on label "True" at bounding box center [321, 463] width 72 height 49
click at [312, 470] on input "True" at bounding box center [304, 464] width 16 height 13
radio input "true"
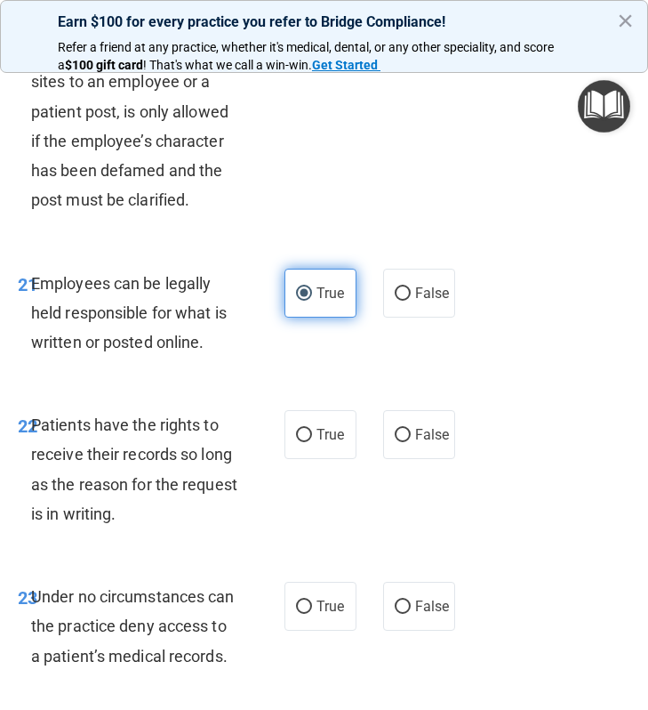
scroll to position [5020, 0]
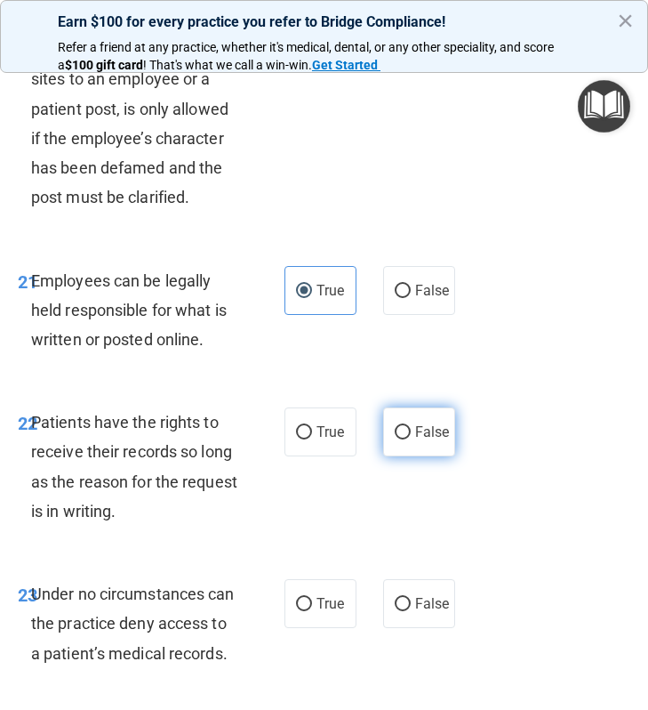
click at [437, 439] on span "False" at bounding box center [432, 431] width 35 height 17
click at [411, 439] on input "False" at bounding box center [403, 432] width 16 height 13
radio input "true"
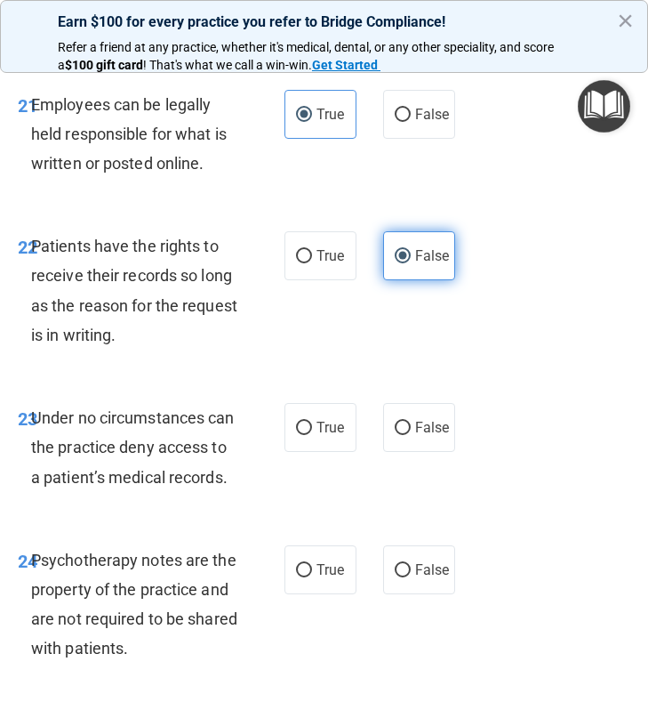
scroll to position [5204, 0]
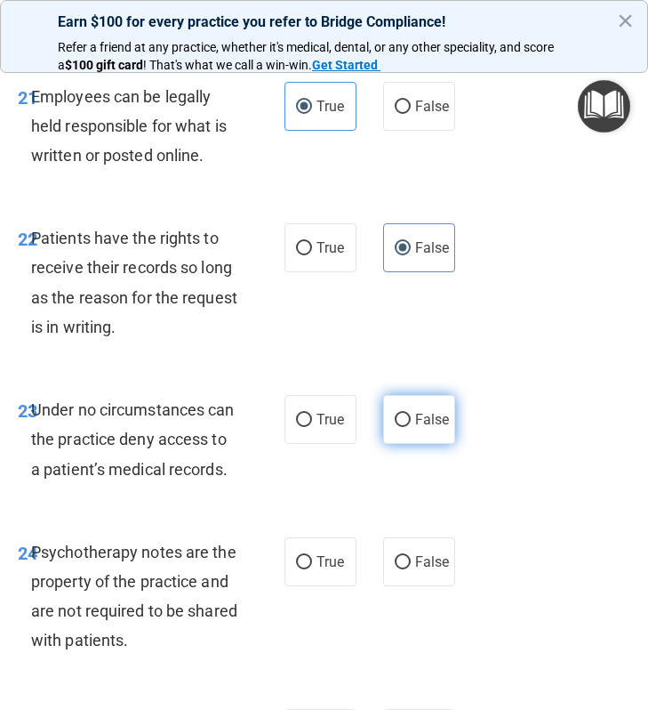
click at [432, 427] on span "False" at bounding box center [432, 419] width 35 height 17
click at [411, 427] on input "False" at bounding box center [403, 420] width 16 height 13
radio input "true"
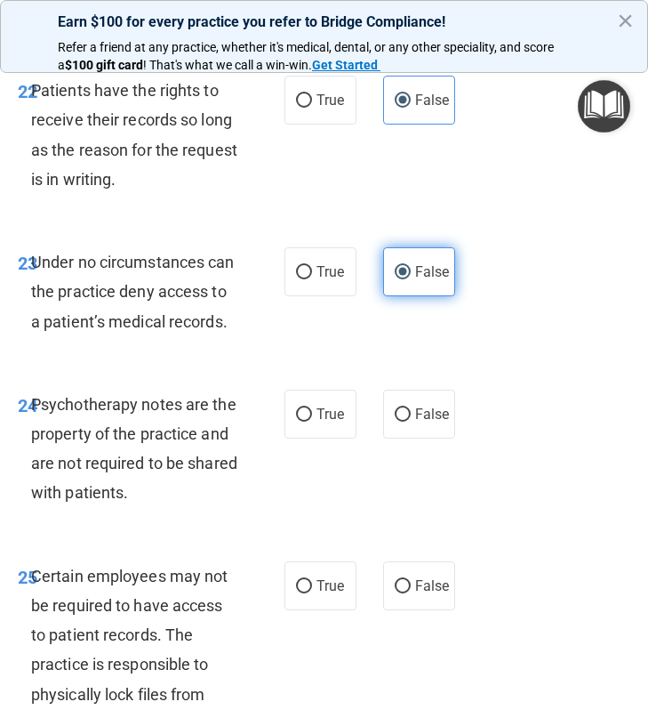
scroll to position [5354, 0]
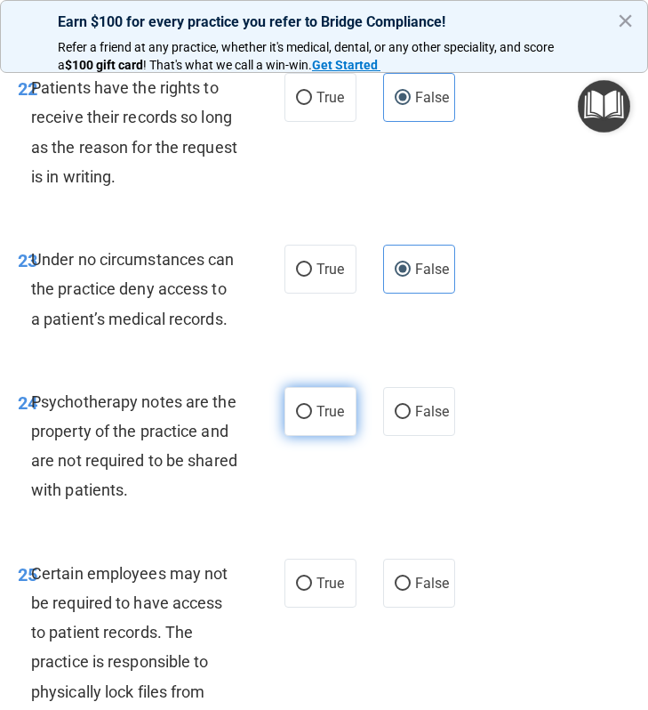
click at [301, 422] on label "True" at bounding box center [321, 411] width 72 height 49
click at [301, 419] on input "True" at bounding box center [304, 412] width 16 height 13
radio input "true"
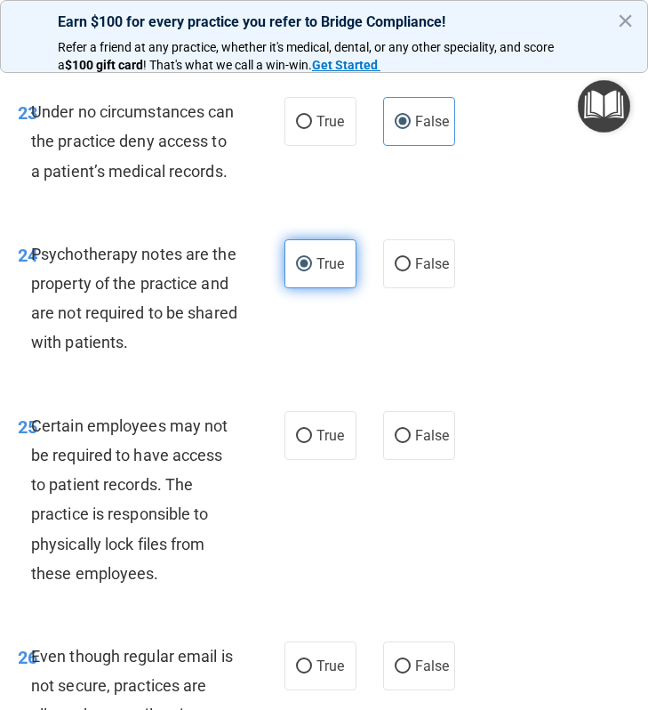
scroll to position [5502, 0]
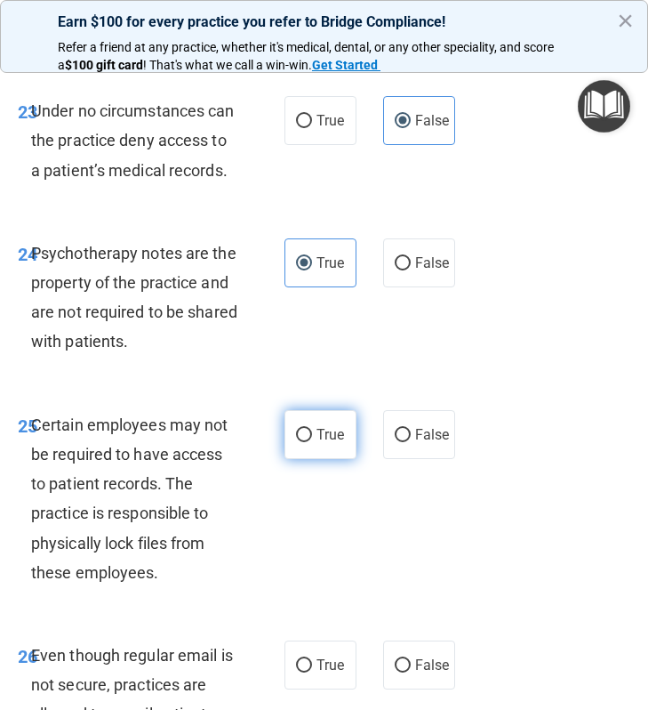
click at [316, 445] on label "True" at bounding box center [321, 434] width 72 height 49
click at [312, 442] on input "True" at bounding box center [304, 435] width 16 height 13
radio input "true"
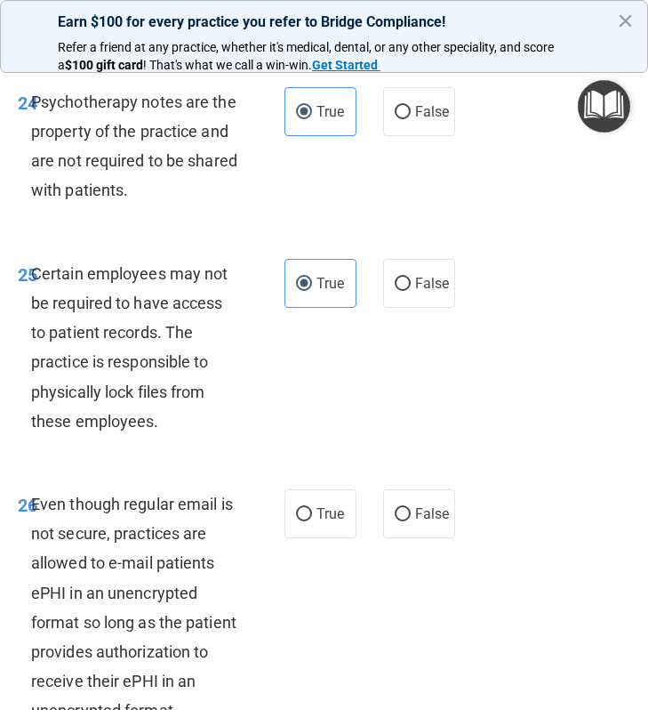
scroll to position [5655, 0]
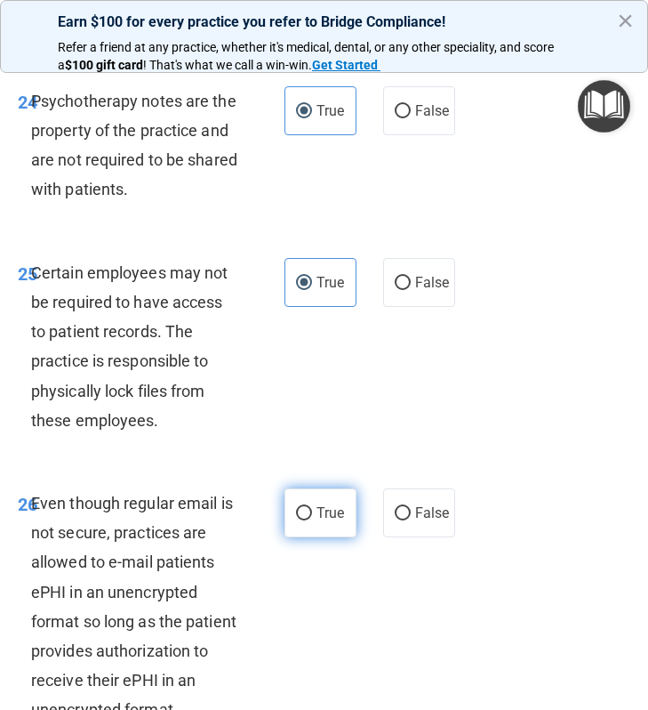
click at [309, 507] on input "True" at bounding box center [304, 513] width 16 height 13
radio input "true"
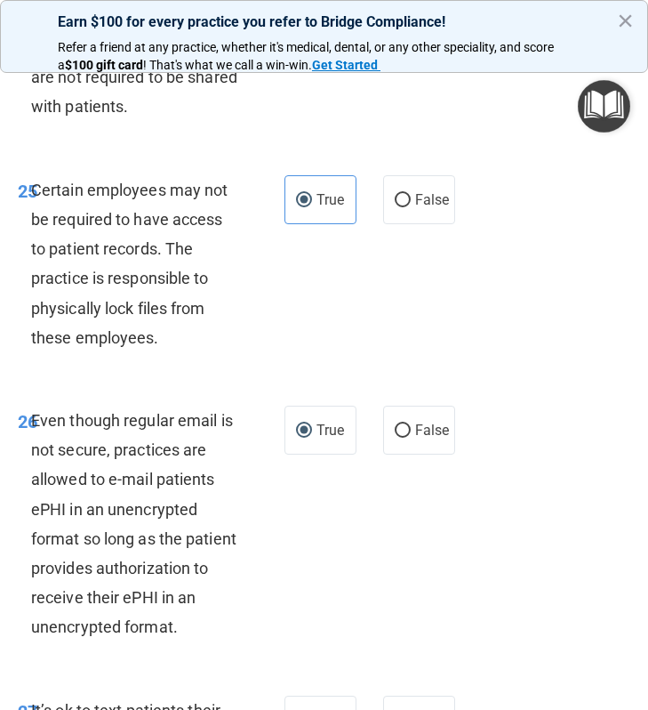
scroll to position [5743, 0]
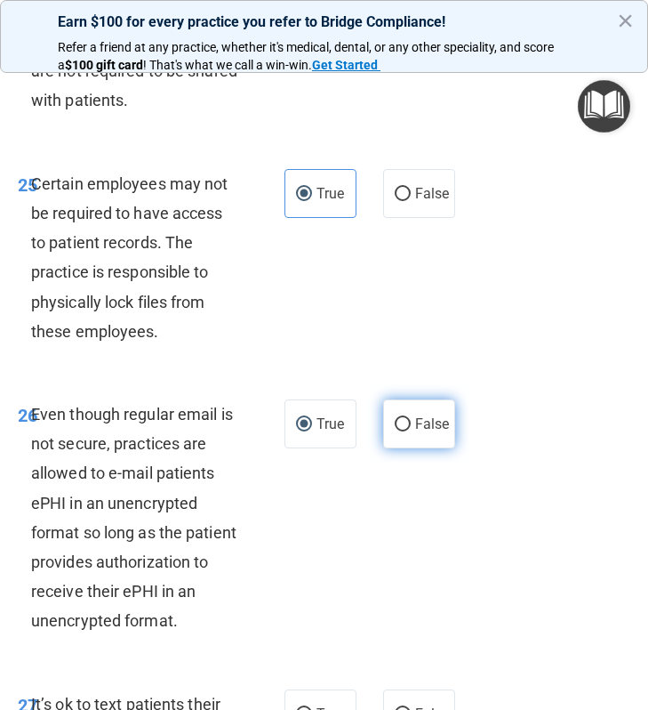
click at [417, 414] on label "False" at bounding box center [419, 423] width 72 height 49
click at [411, 418] on input "False" at bounding box center [403, 424] width 16 height 13
radio input "true"
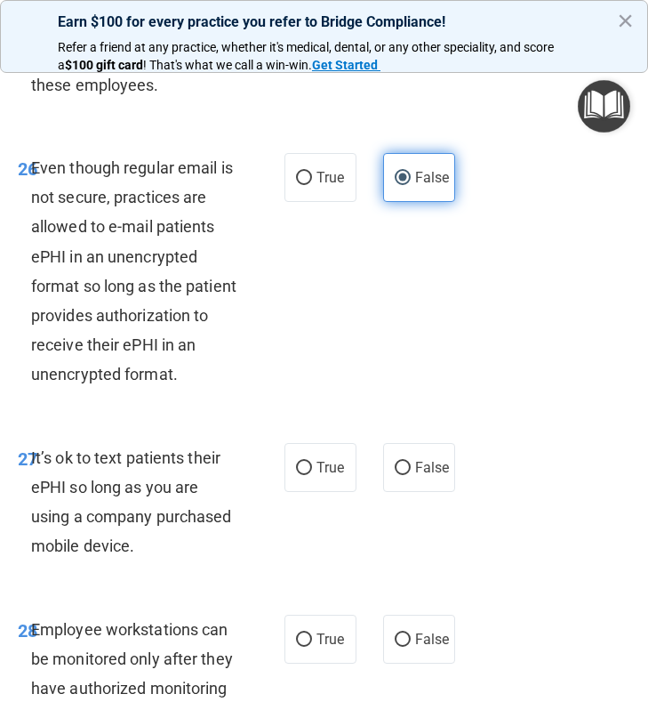
scroll to position [5793, 0]
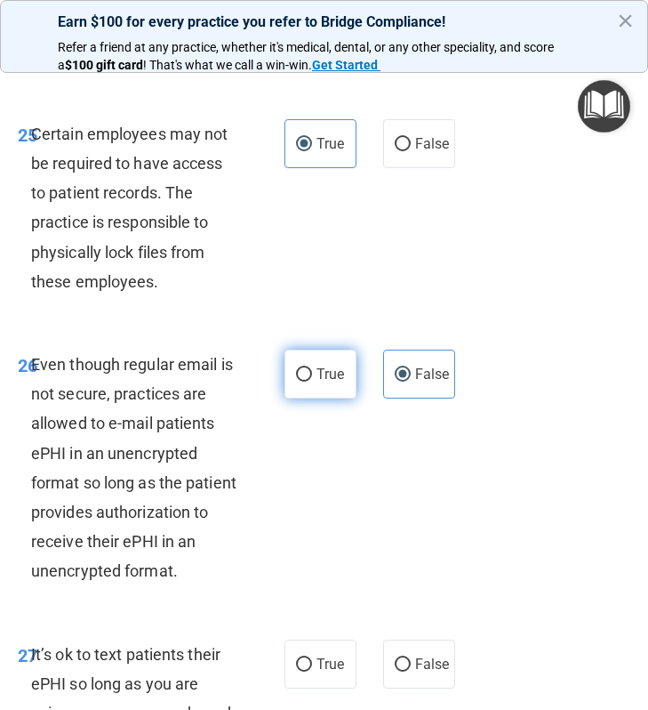
click at [305, 370] on input "True" at bounding box center [304, 374] width 16 height 13
radio input "true"
radio input "false"
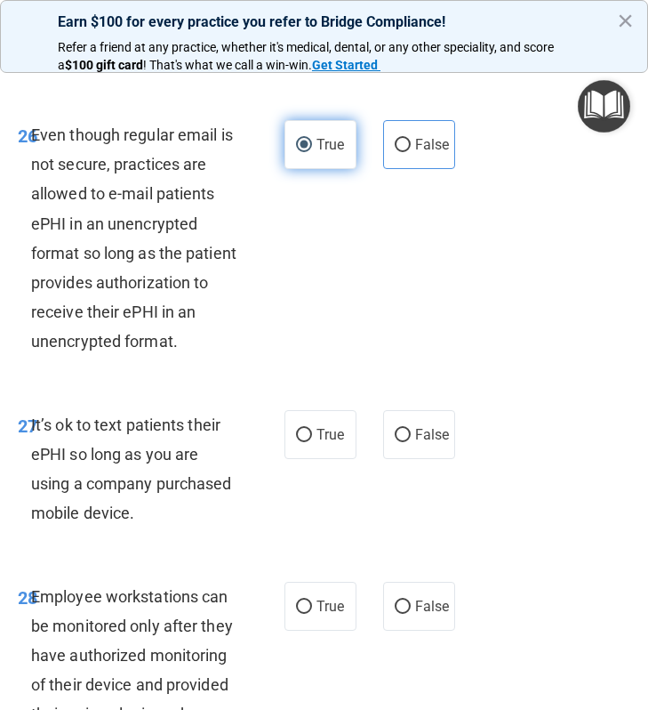
scroll to position [6028, 0]
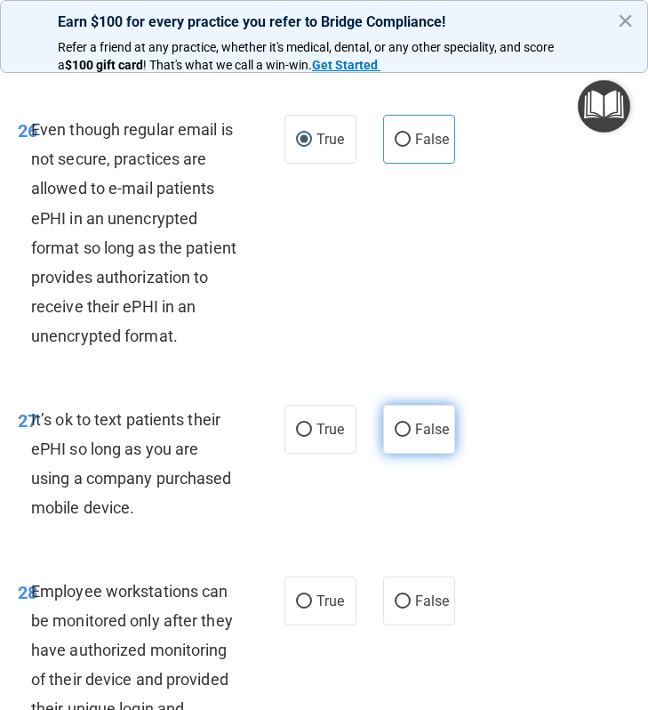
click at [434, 438] on span "False" at bounding box center [432, 429] width 35 height 17
click at [411, 437] on input "False" at bounding box center [403, 429] width 16 height 13
radio input "true"
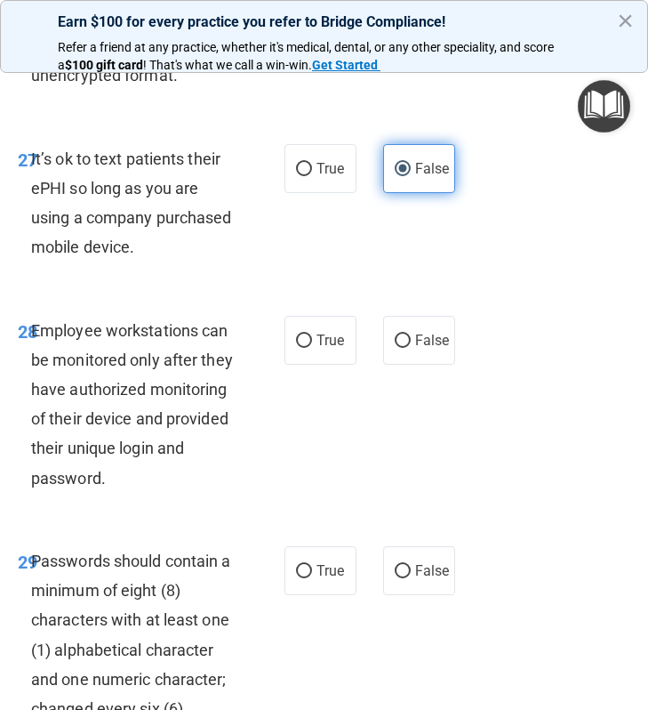
scroll to position [6298, 0]
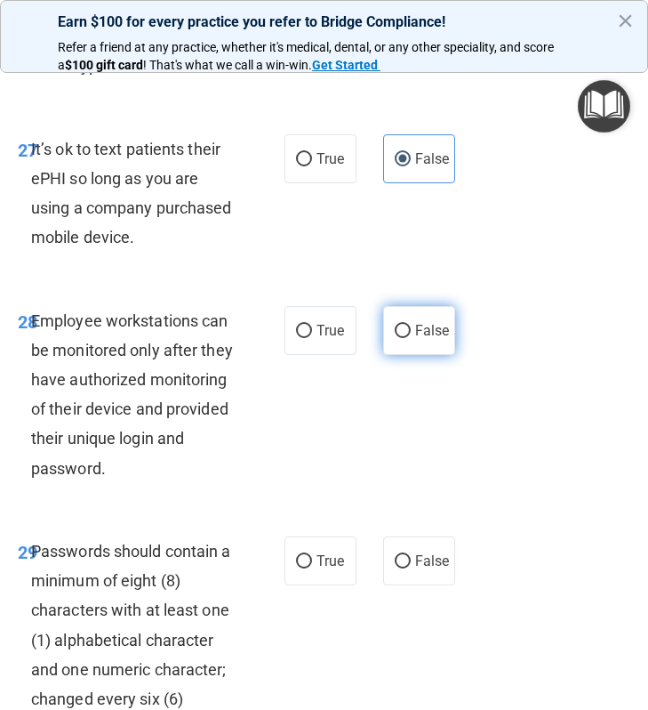
click at [424, 339] on span "False" at bounding box center [432, 330] width 35 height 17
click at [411, 338] on input "False" at bounding box center [403, 331] width 16 height 13
radio input "true"
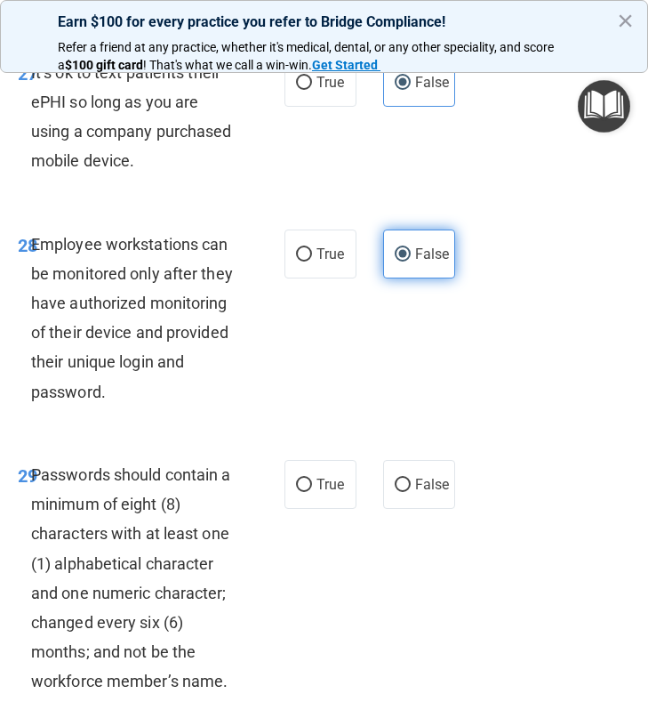
scroll to position [6376, 0]
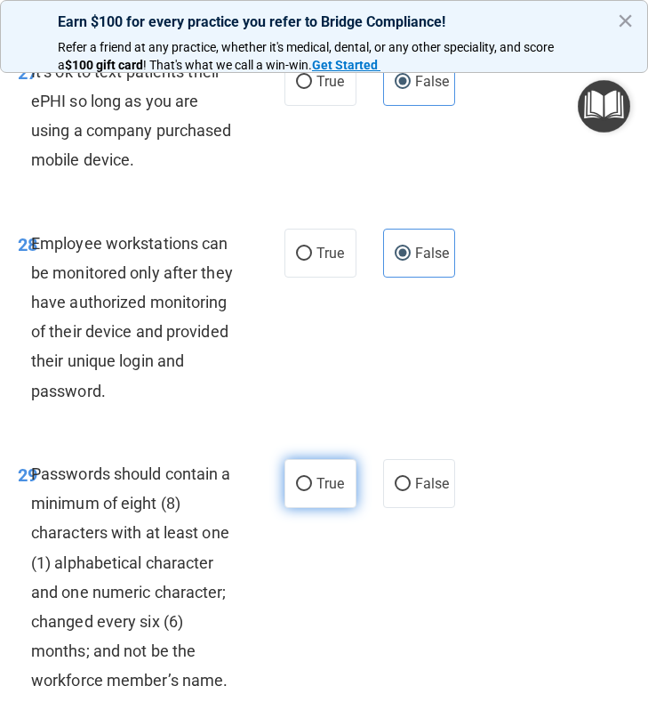
click at [301, 491] on input "True" at bounding box center [304, 484] width 16 height 13
radio input "true"
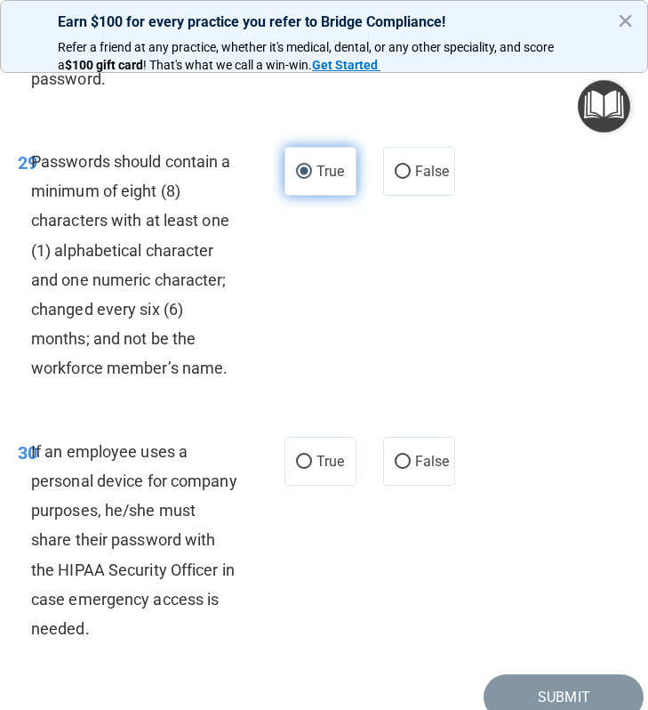
scroll to position [6693, 0]
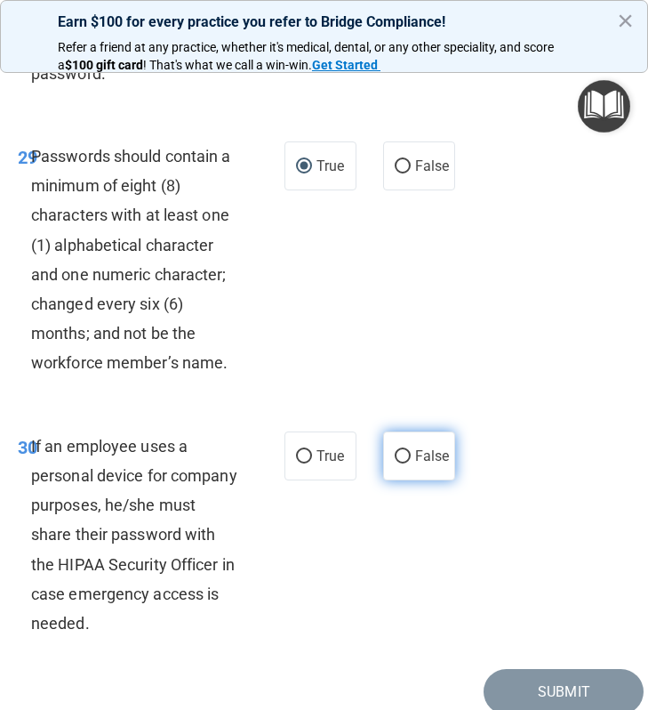
click at [432, 464] on span "False" at bounding box center [432, 455] width 35 height 17
click at [411, 463] on input "False" at bounding box center [403, 456] width 16 height 13
radio input "true"
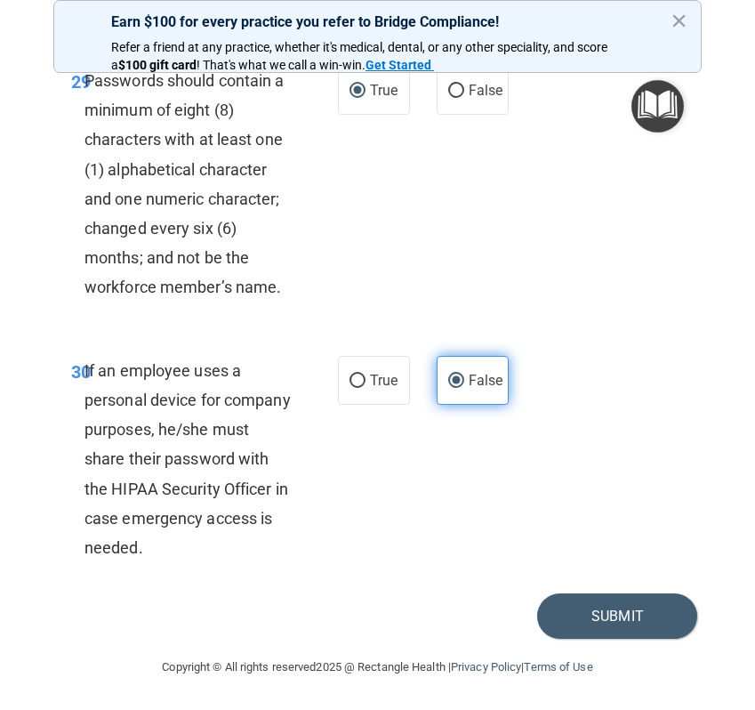
scroll to position [6798, 0]
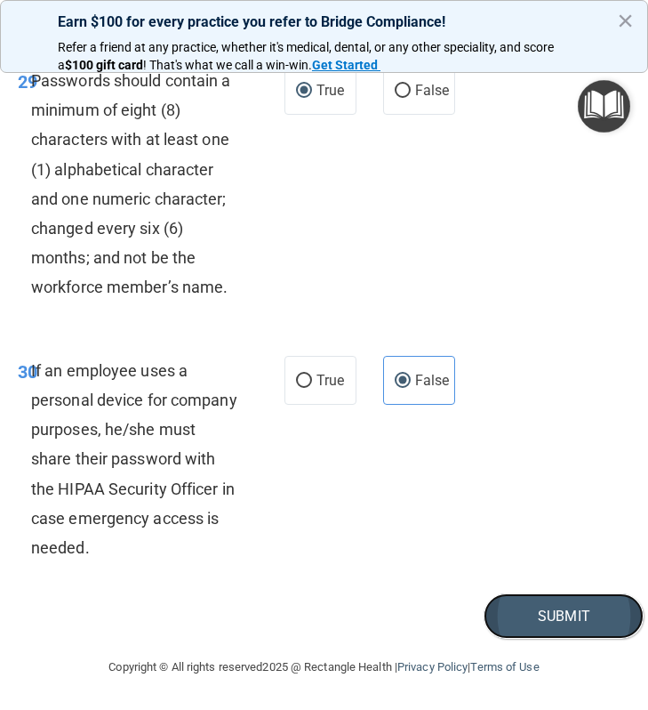
click at [552, 620] on button "Submit" at bounding box center [564, 615] width 160 height 45
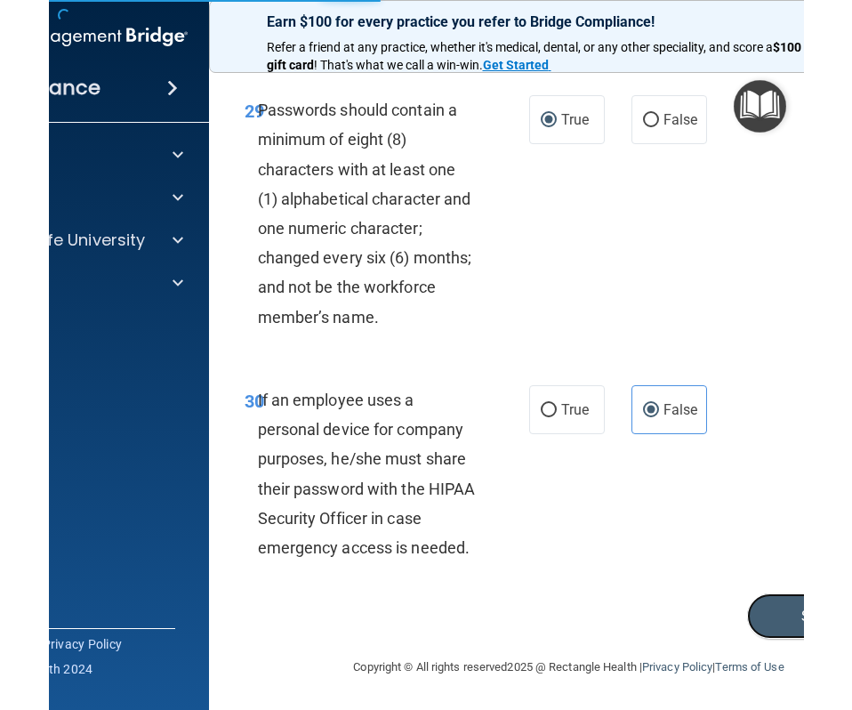
scroll to position [6563, 0]
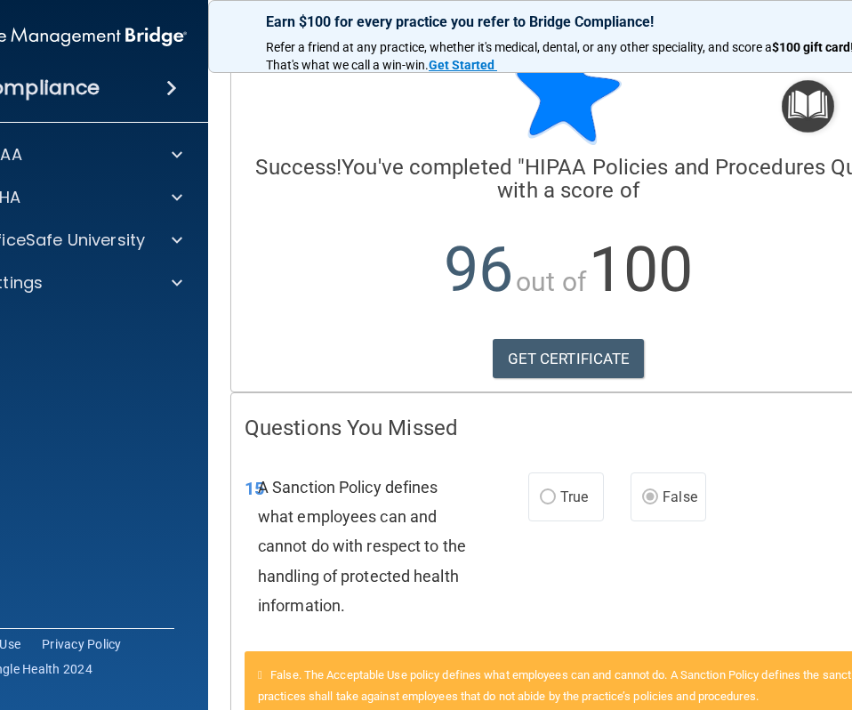
scroll to position [38, 0]
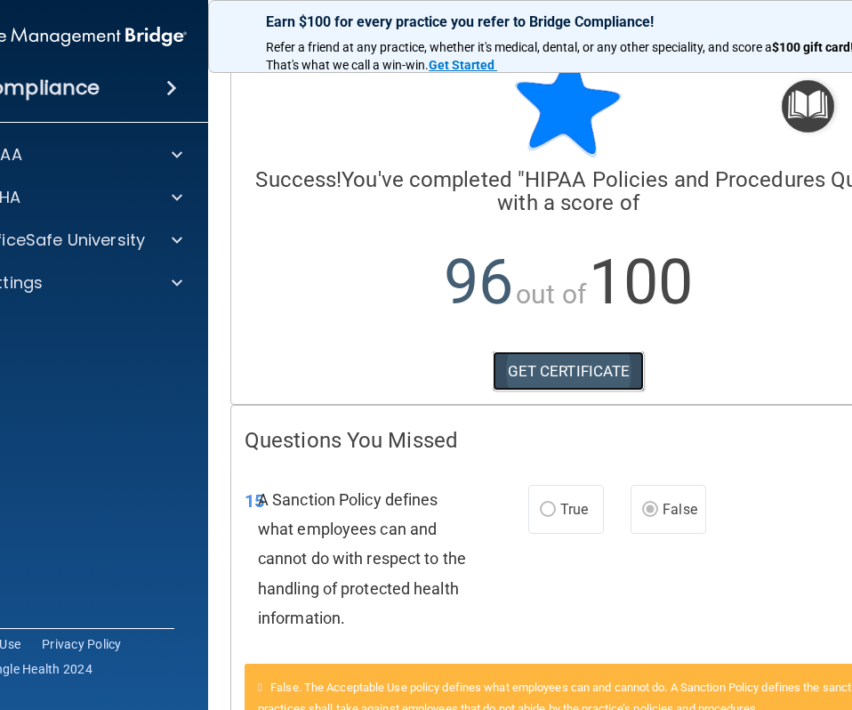
click at [559, 362] on link "GET CERTIFICATE" at bounding box center [569, 370] width 152 height 39
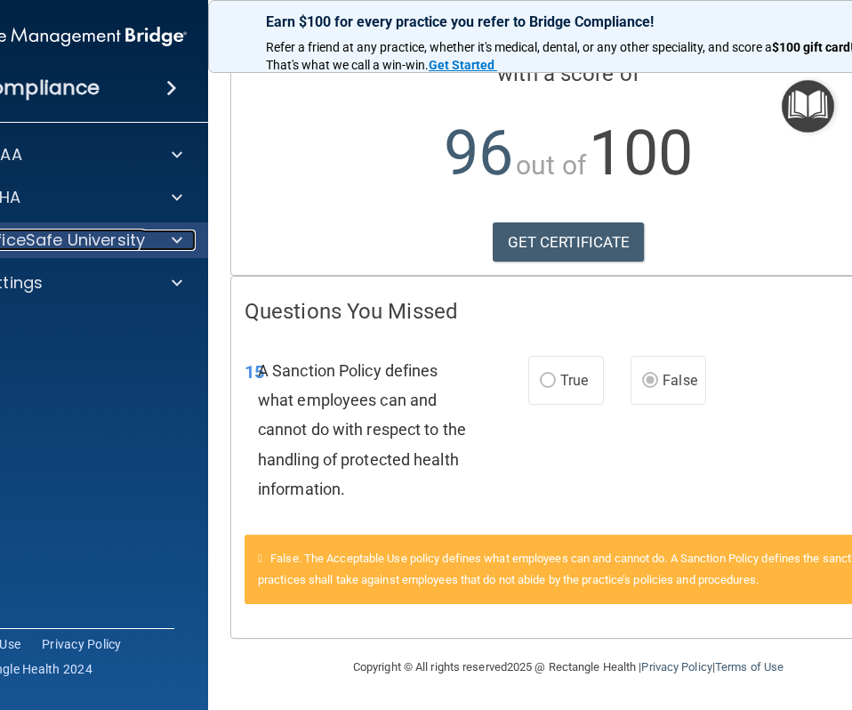
click at [100, 237] on p "OfficeSafe University" at bounding box center [61, 239] width 168 height 21
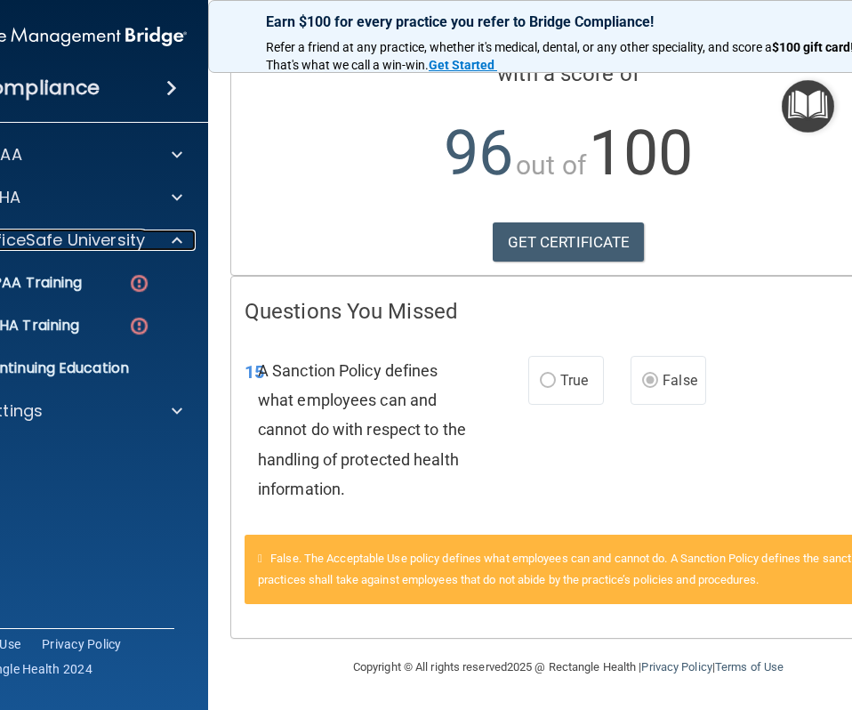
scroll to position [0, 0]
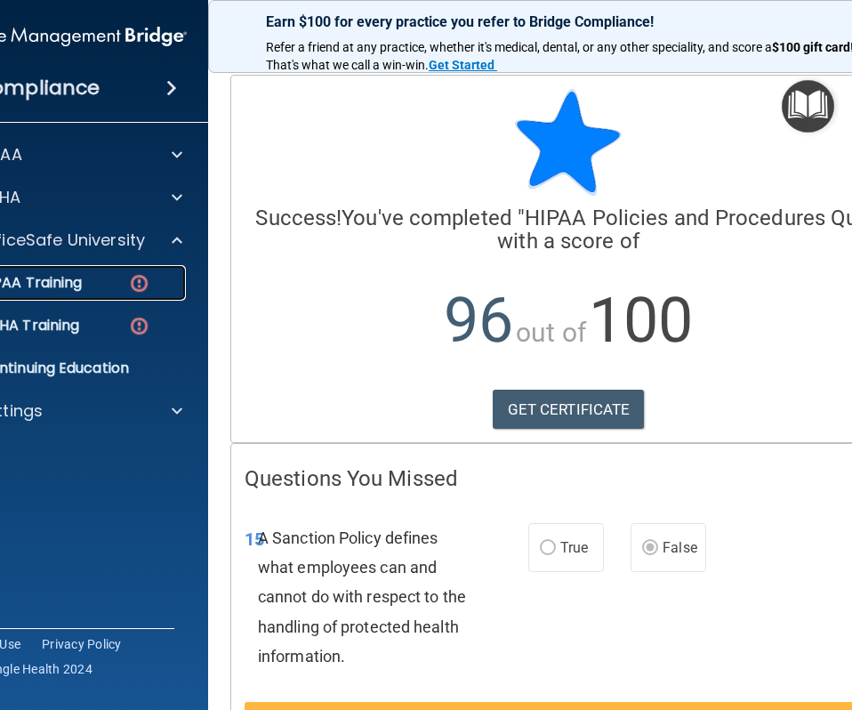
click at [82, 278] on p "HIPAA Training" at bounding box center [8, 283] width 147 height 18
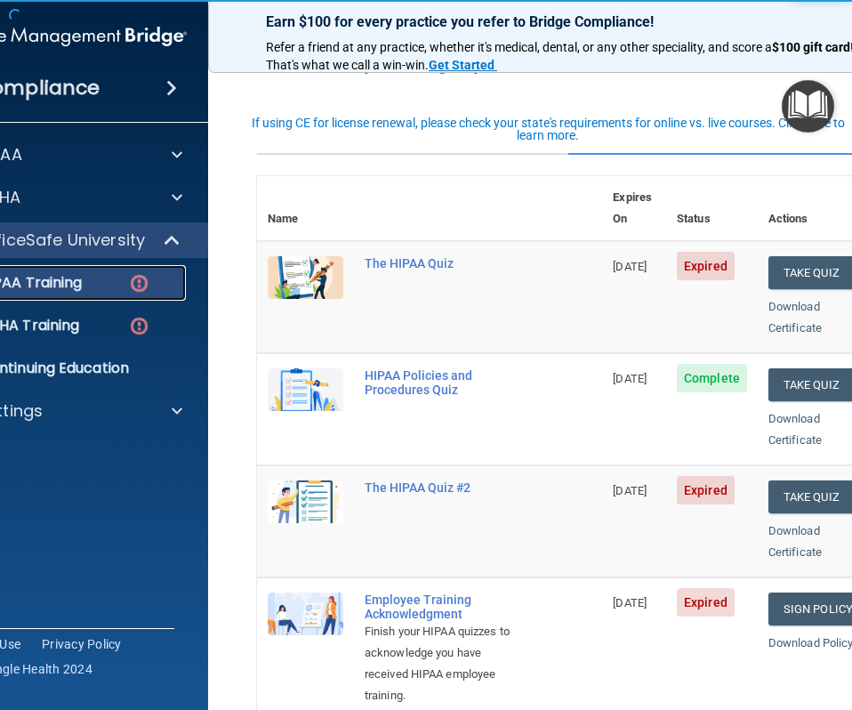
scroll to position [96, 0]
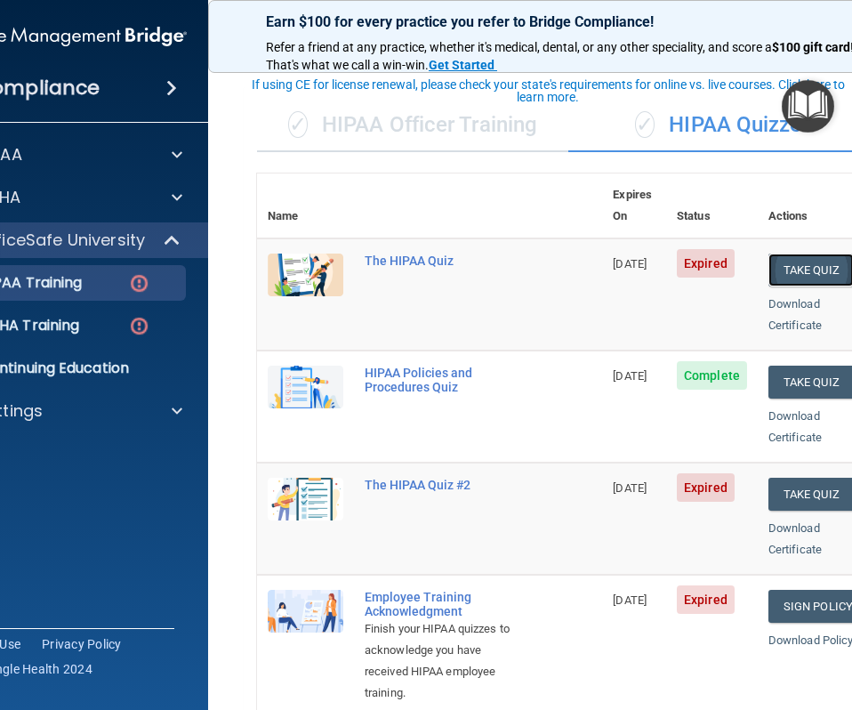
click at [816, 253] on button "Take Quiz" at bounding box center [810, 269] width 85 height 33
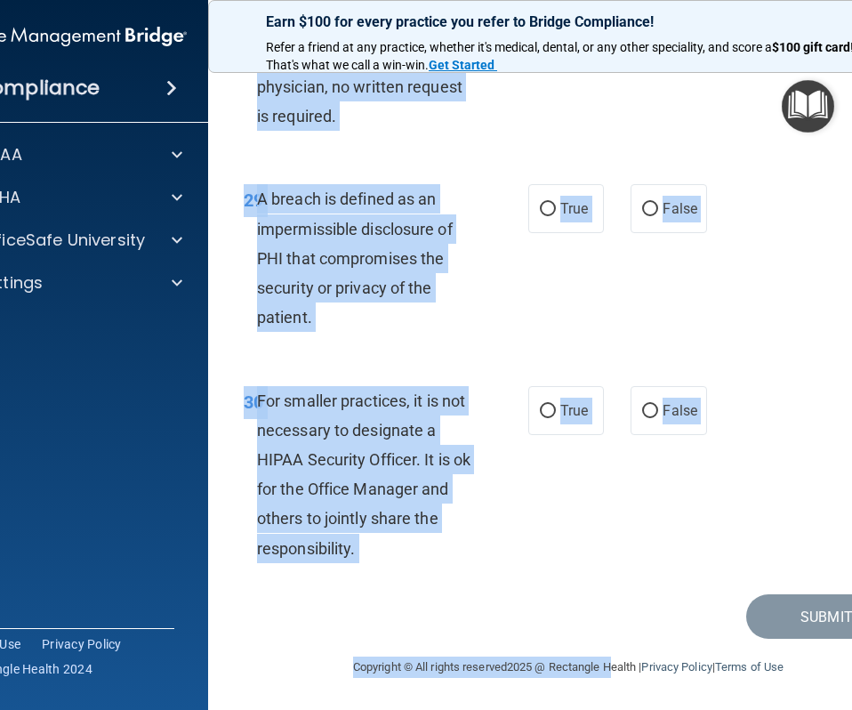
scroll to position [6031, 0]
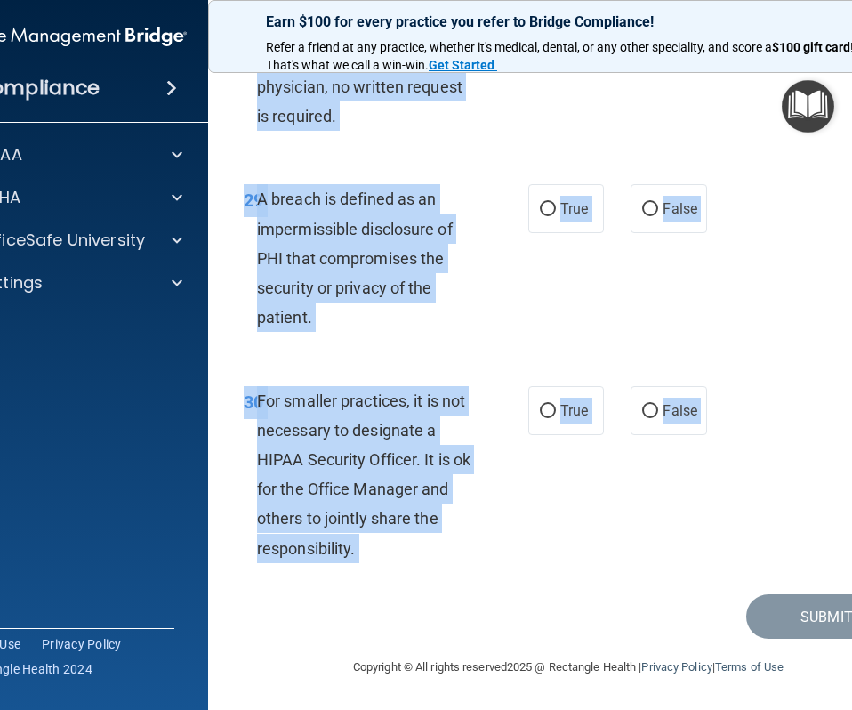
drag, startPoint x: 231, startPoint y: 147, endPoint x: 564, endPoint y: 596, distance: 558.9
copy main "04 Loremips dol sitamet cons adipi ELI sed doei temporincid utla etd magna al e…"
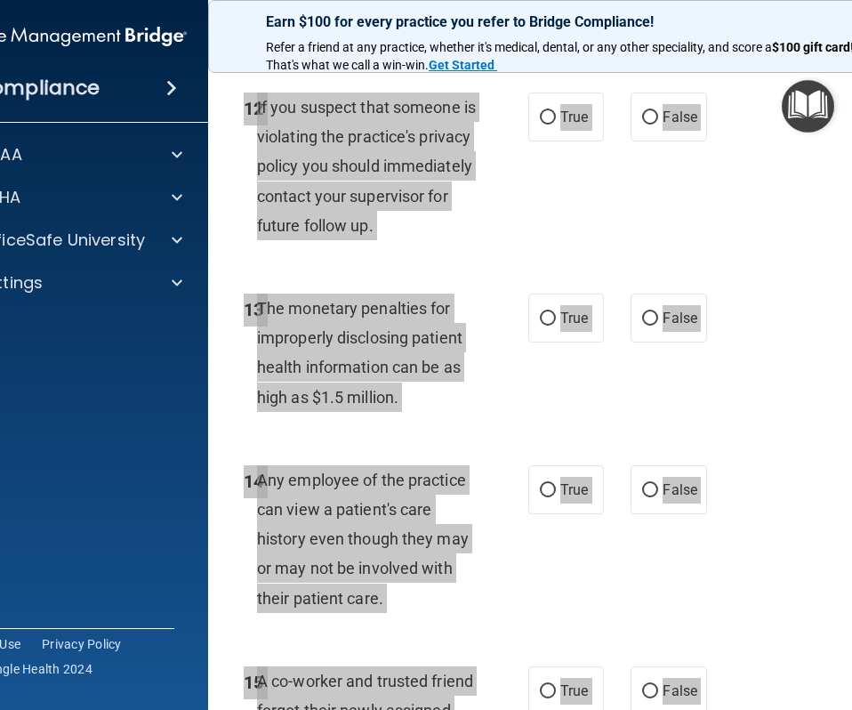
scroll to position [0, 0]
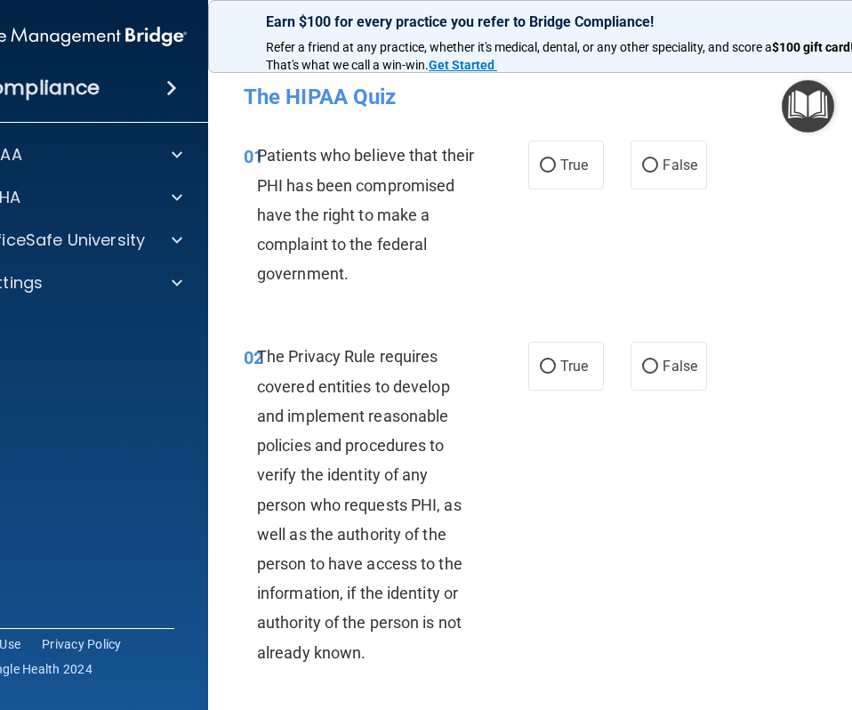
click at [353, 267] on div "Patients who believe that their PHI has been compromised have the right to make…" at bounding box center [374, 215] width 234 height 148
click at [555, 169] on input "True" at bounding box center [548, 165] width 16 height 13
radio input "true"
click at [560, 358] on span "True" at bounding box center [574, 366] width 28 height 17
click at [556, 360] on input "True" at bounding box center [548, 366] width 16 height 13
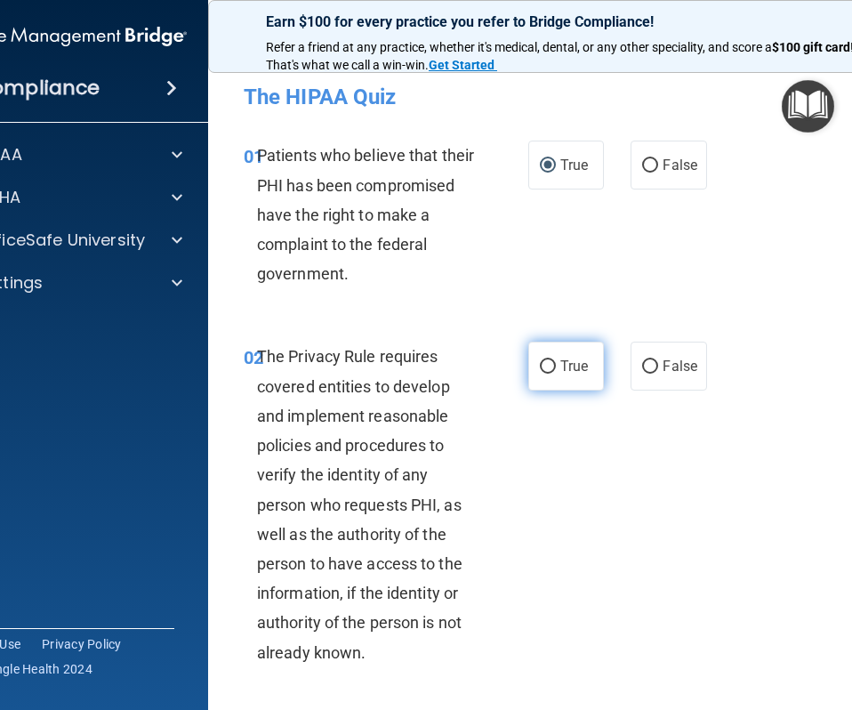
radio input "true"
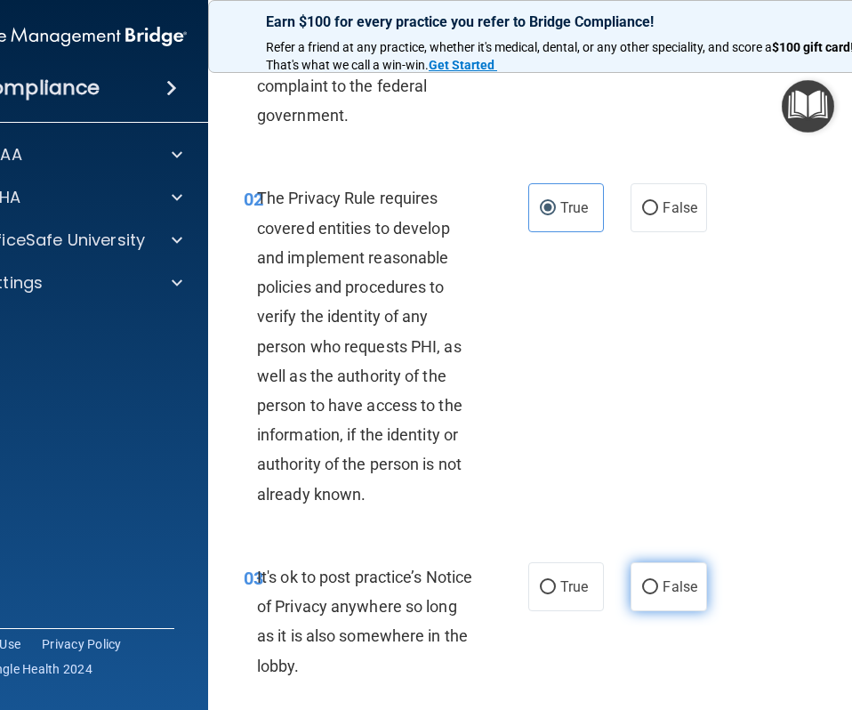
click at [661, 598] on label "False" at bounding box center [669, 586] width 76 height 49
click at [658, 594] on input "False" at bounding box center [650, 587] width 16 height 13
radio input "true"
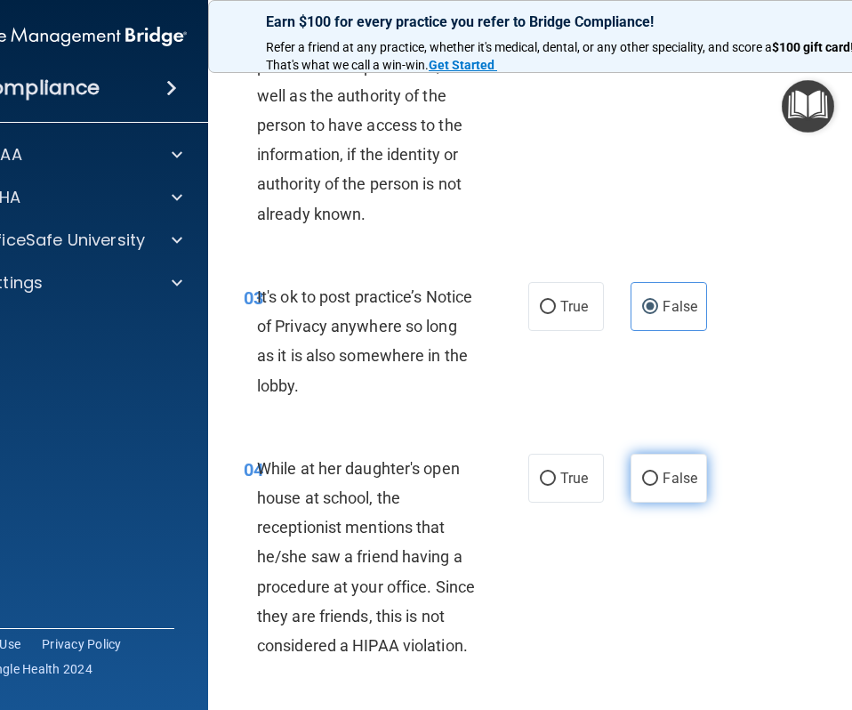
click at [658, 477] on label "False" at bounding box center [669, 478] width 76 height 49
click at [658, 477] on input "False" at bounding box center [650, 478] width 16 height 13
radio input "true"
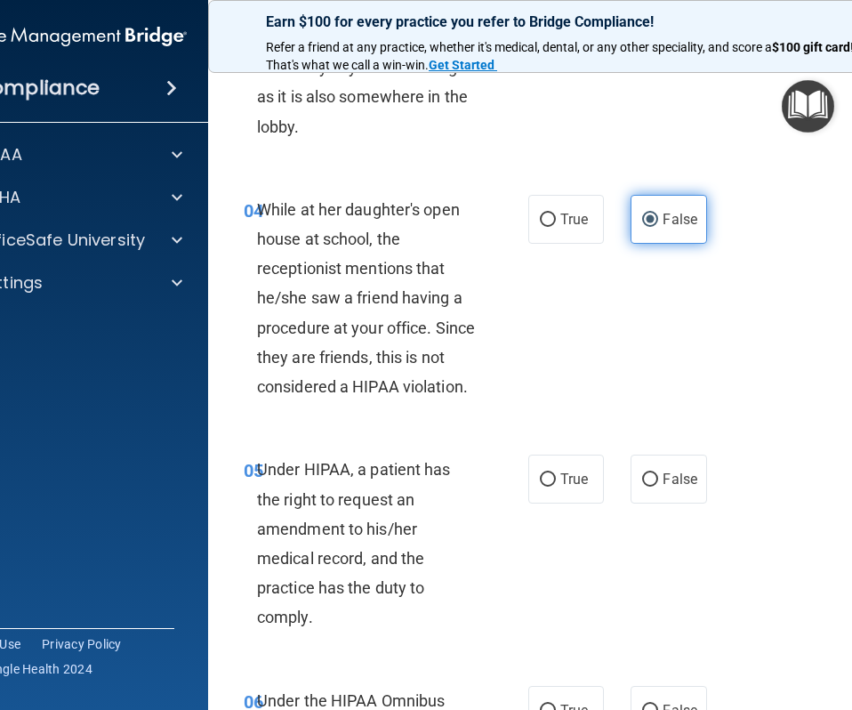
scroll to position [699, 0]
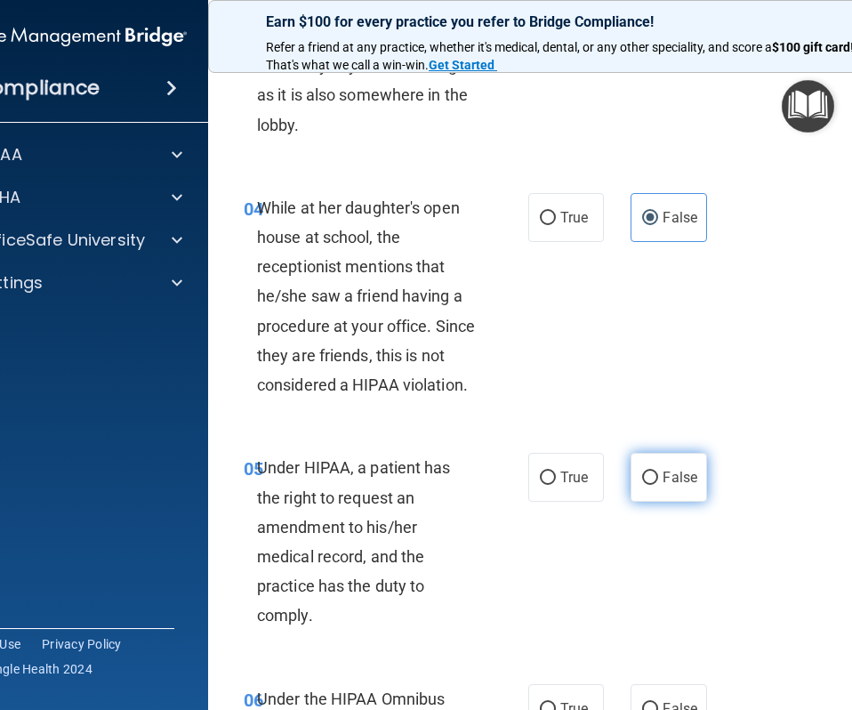
click at [660, 472] on label "False" at bounding box center [669, 477] width 76 height 49
click at [658, 472] on input "False" at bounding box center [650, 477] width 16 height 13
radio input "true"
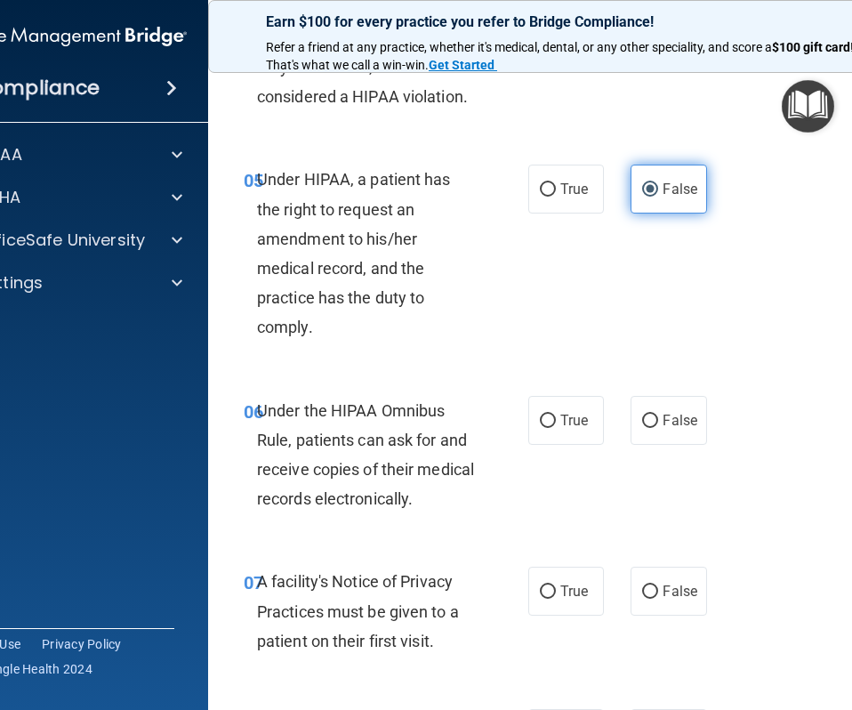
scroll to position [996, 0]
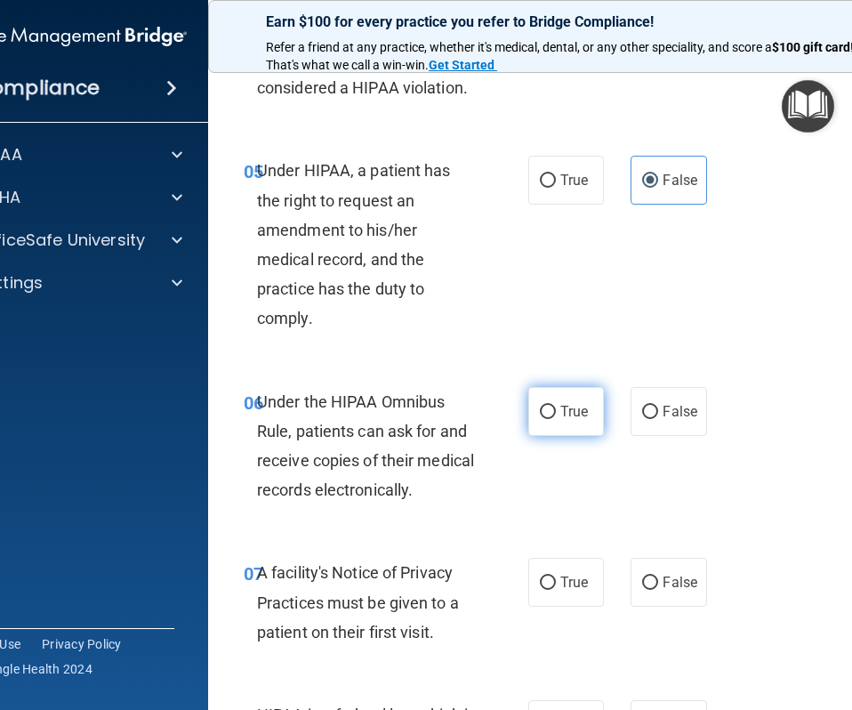
click at [540, 414] on input "True" at bounding box center [548, 412] width 16 height 13
radio input "true"
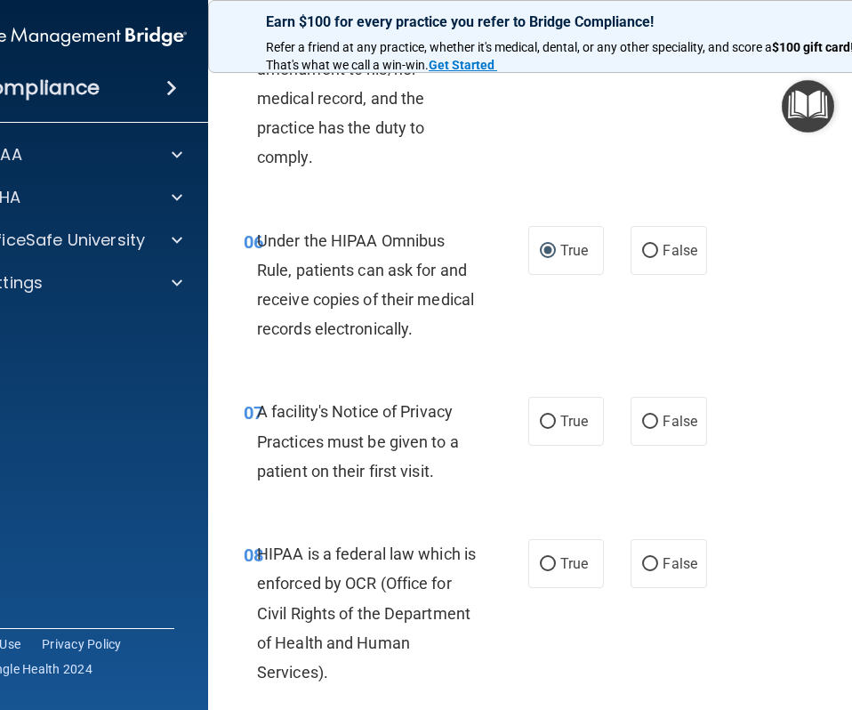
scroll to position [1158, 0]
click at [562, 439] on label "True" at bounding box center [566, 420] width 76 height 49
click at [556, 428] on input "True" at bounding box center [548, 420] width 16 height 13
radio input "true"
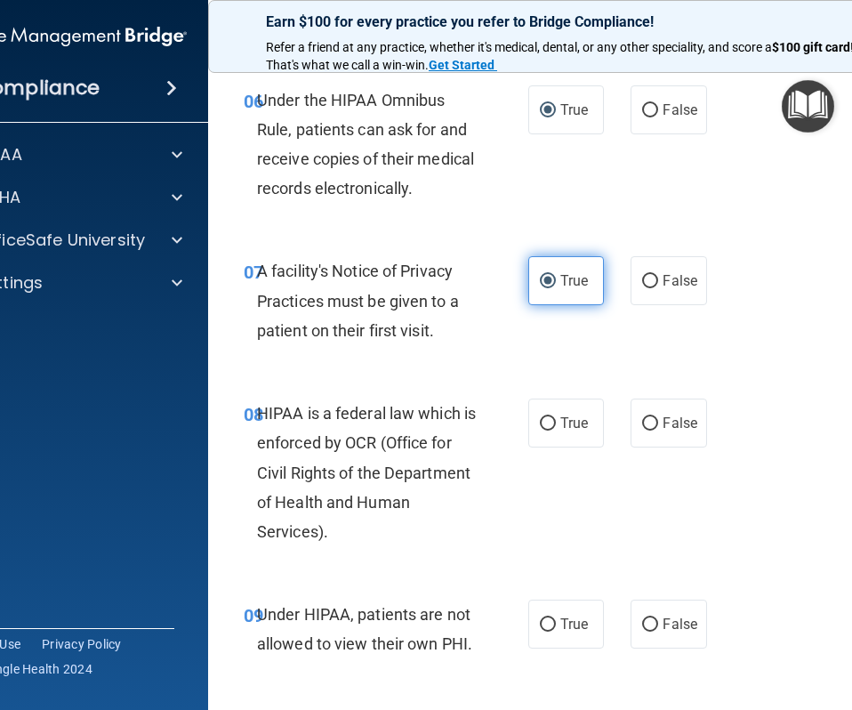
scroll to position [1299, 0]
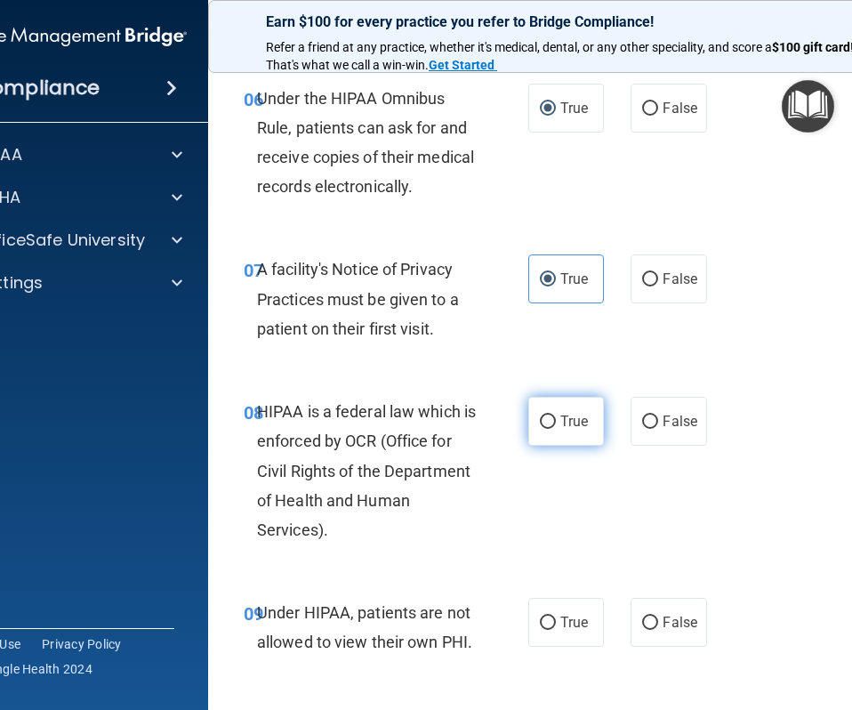
click at [565, 424] on span "True" at bounding box center [574, 421] width 28 height 17
click at [556, 424] on input "True" at bounding box center [548, 421] width 16 height 13
radio input "true"
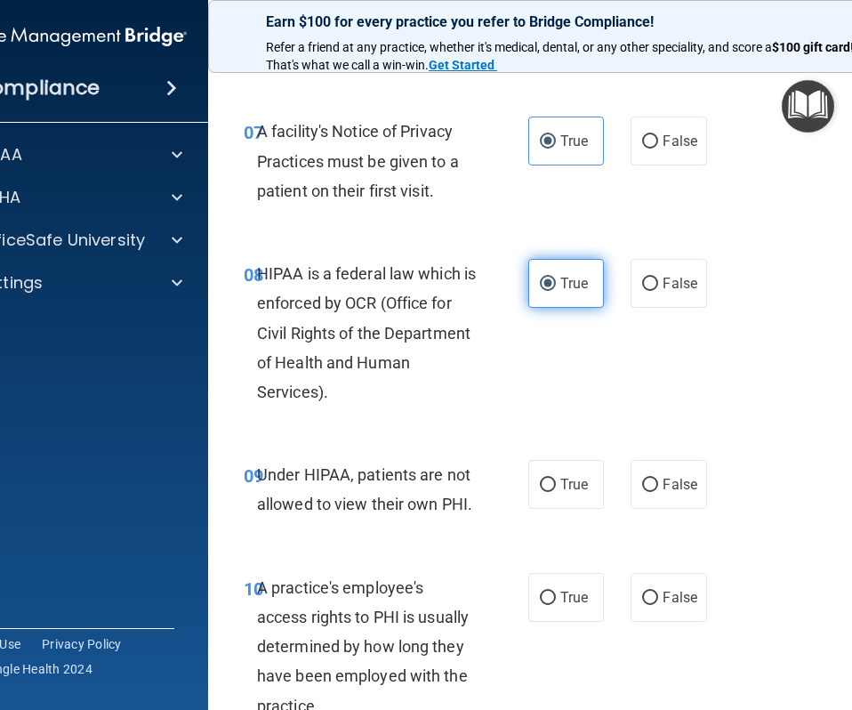
scroll to position [1439, 0]
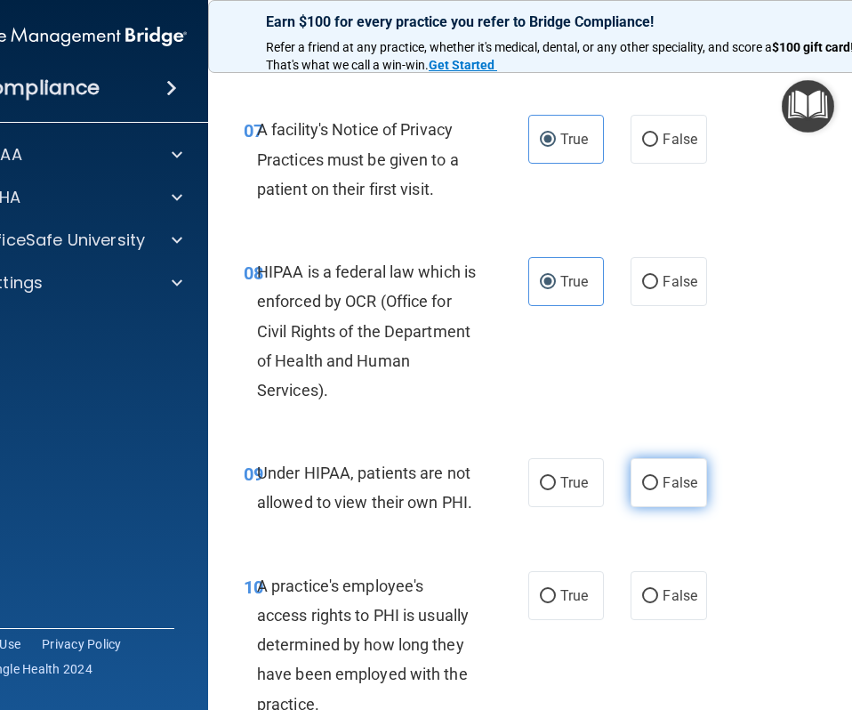
click at [677, 486] on span "False" at bounding box center [680, 482] width 35 height 17
click at [658, 486] on input "False" at bounding box center [650, 483] width 16 height 13
radio input "true"
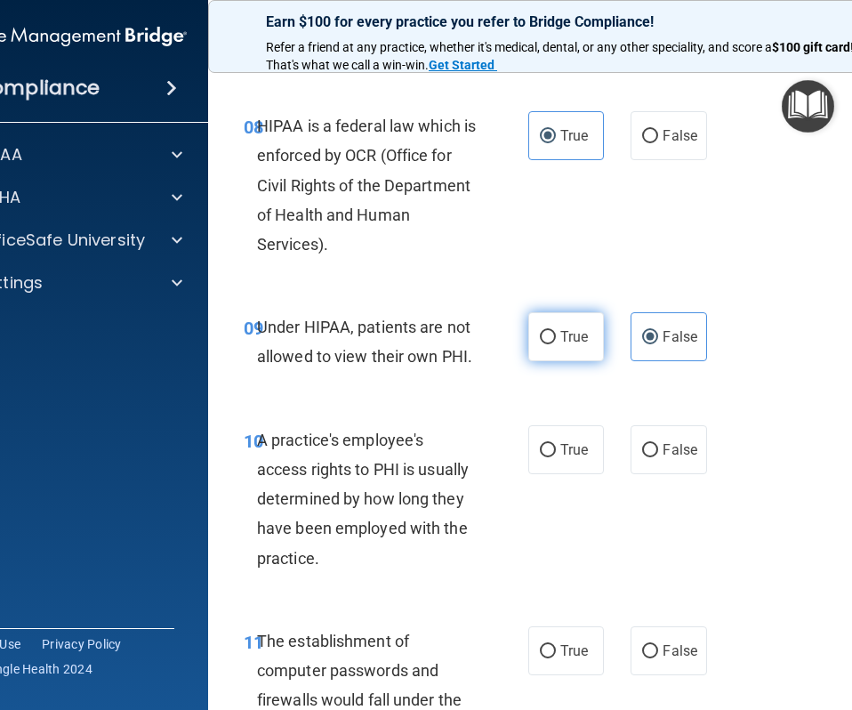
scroll to position [1586, 0]
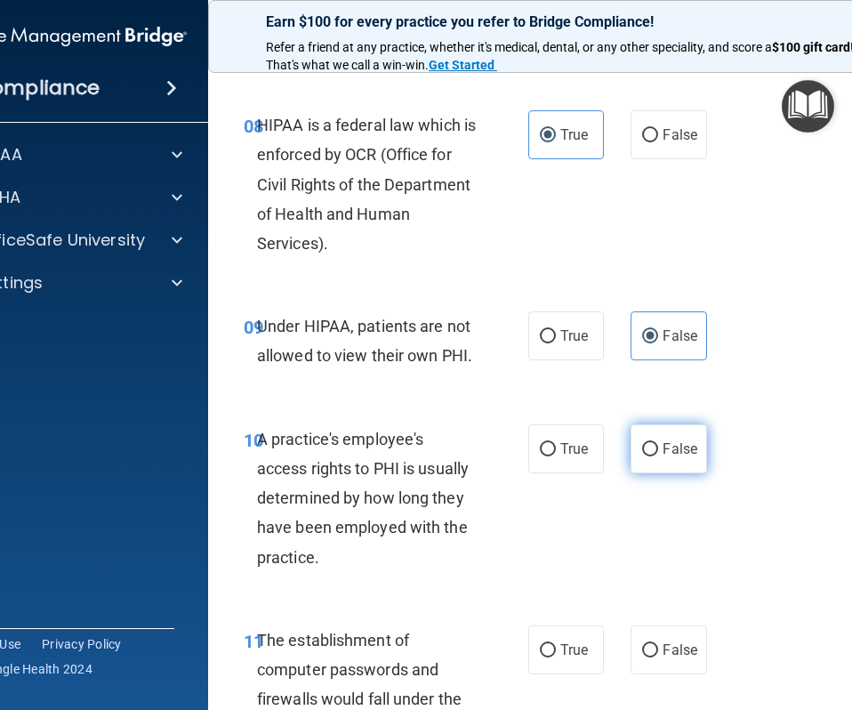
click at [676, 450] on span "False" at bounding box center [680, 448] width 35 height 17
click at [658, 450] on input "False" at bounding box center [650, 449] width 16 height 13
radio input "true"
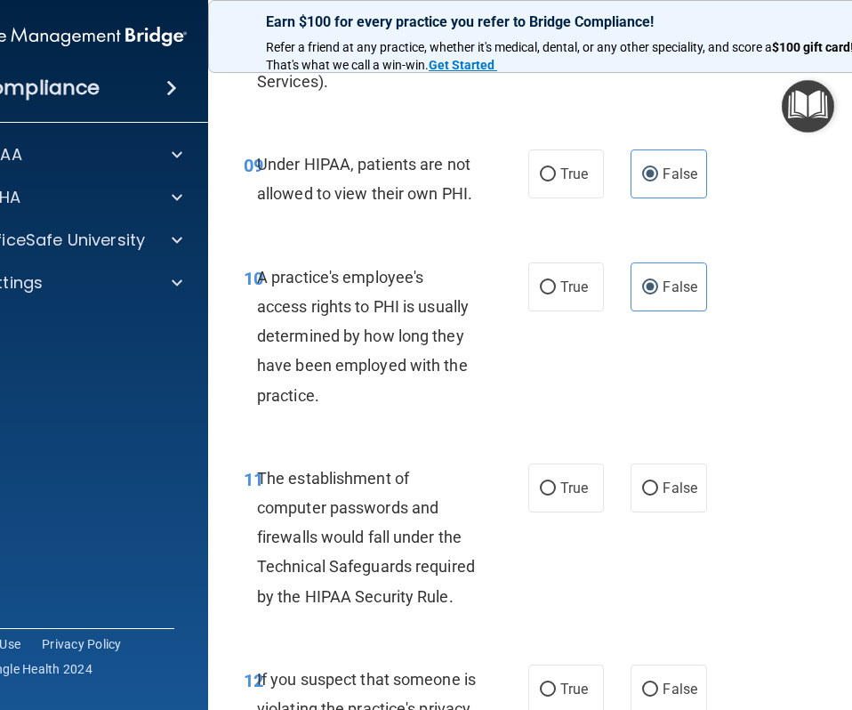
scroll to position [1748, 0]
click at [551, 486] on input "True" at bounding box center [548, 487] width 16 height 13
radio input "true"
click at [567, 647] on span "True" at bounding box center [574, 687] width 28 height 17
click at [556, 647] on input "True" at bounding box center [548, 688] width 16 height 13
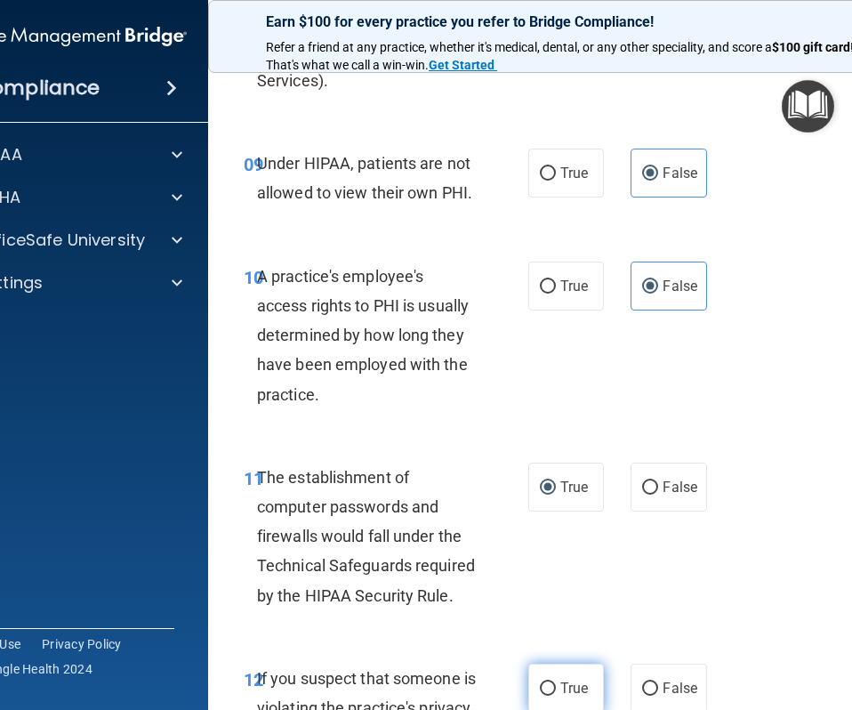
radio input "true"
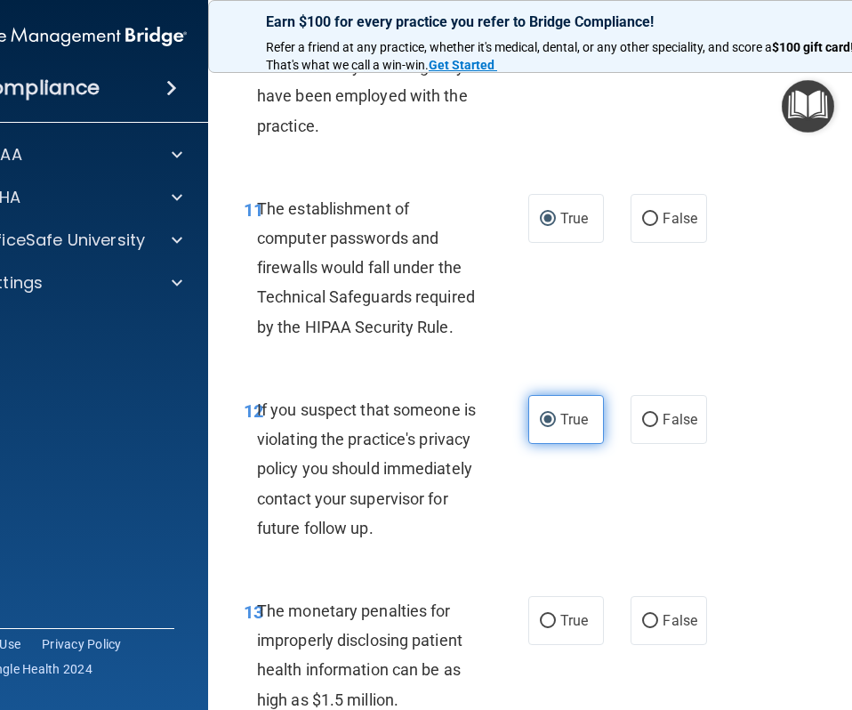
scroll to position [2050, 0]
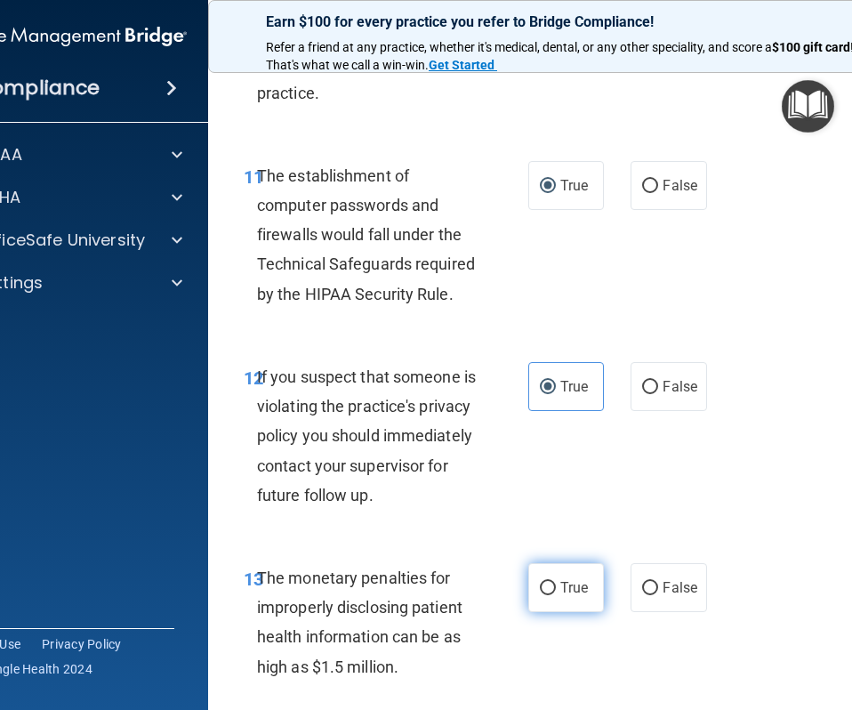
click at [578, 596] on span "True" at bounding box center [574, 587] width 28 height 17
click at [556, 595] on input "True" at bounding box center [548, 588] width 16 height 13
radio input "true"
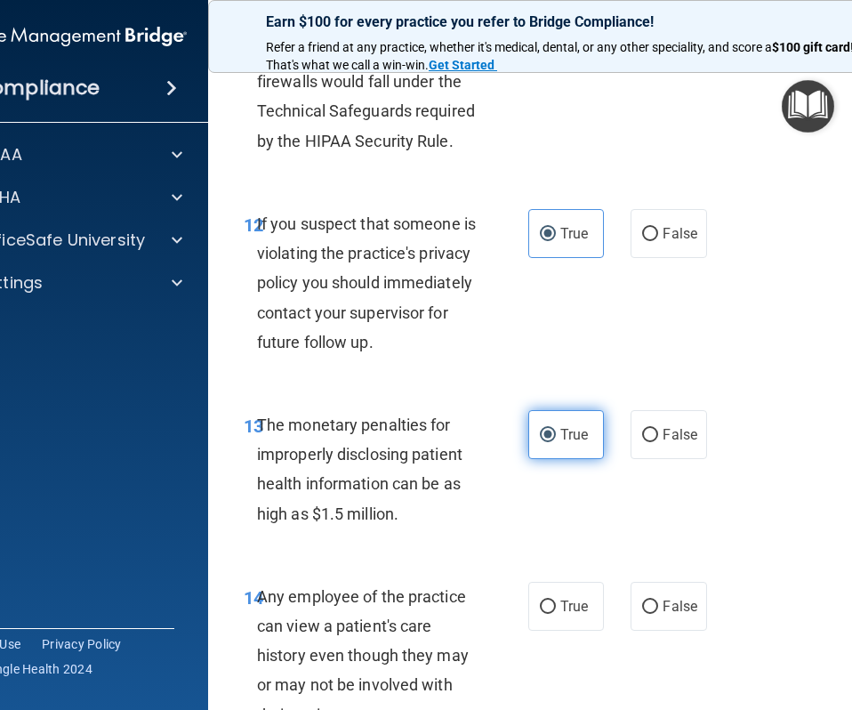
scroll to position [2209, 0]
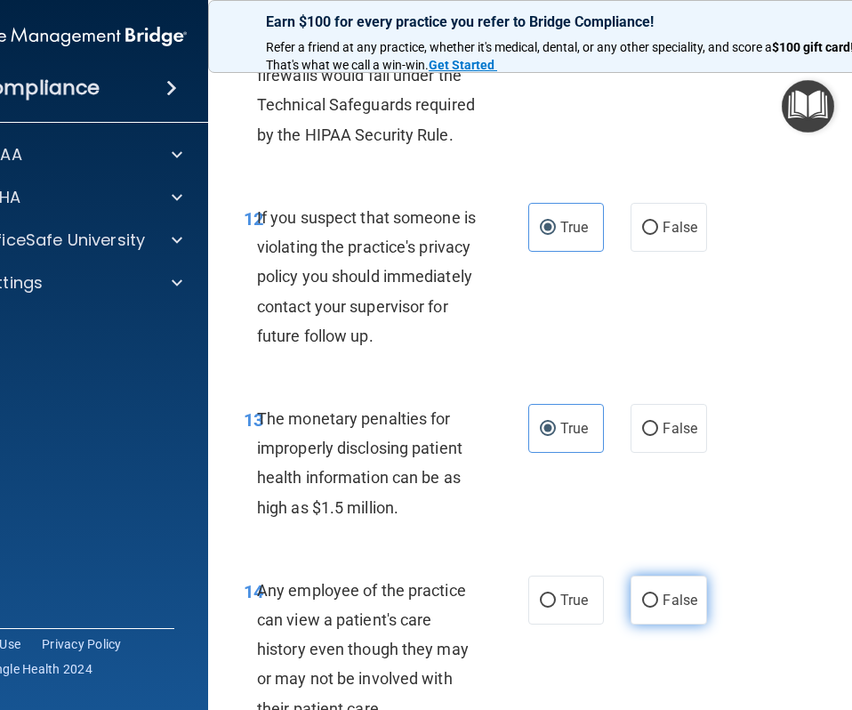
click at [698, 624] on label "False" at bounding box center [669, 599] width 76 height 49
click at [658, 607] on input "False" at bounding box center [650, 600] width 16 height 13
radio input "true"
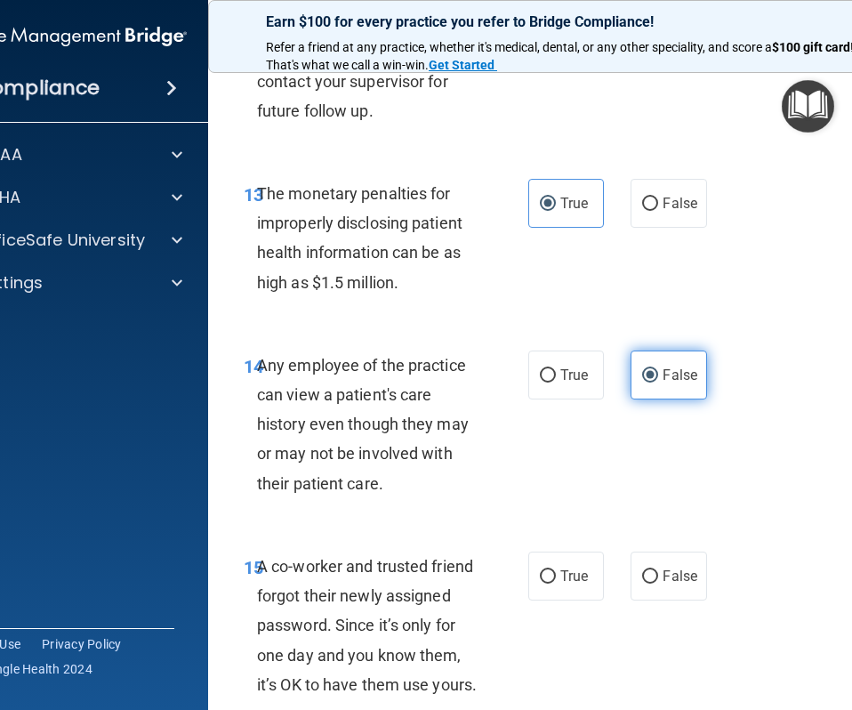
scroll to position [2437, 0]
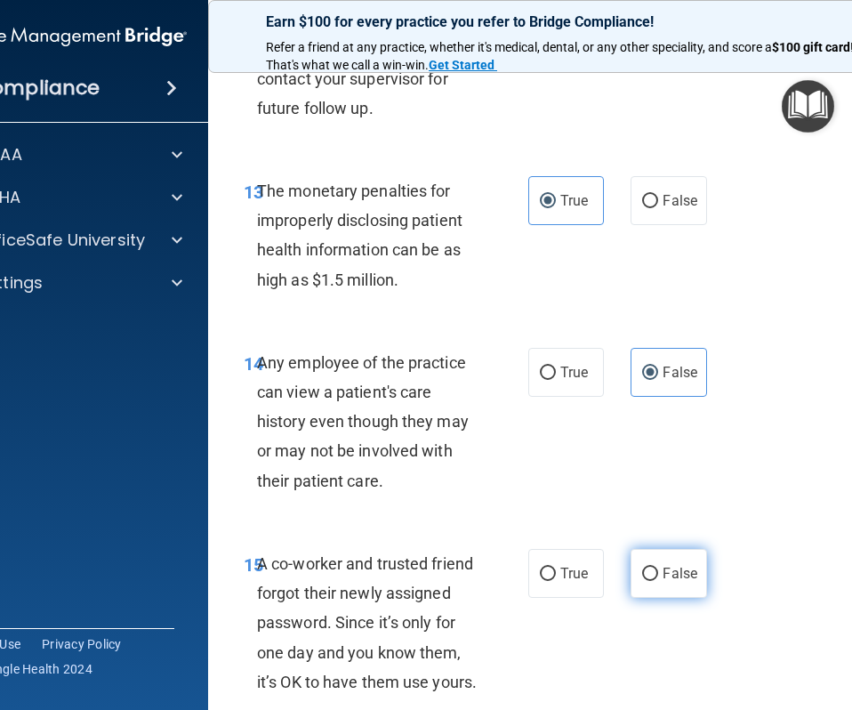
click at [683, 582] on span "False" at bounding box center [680, 573] width 35 height 17
click at [658, 581] on input "False" at bounding box center [650, 573] width 16 height 13
radio input "true"
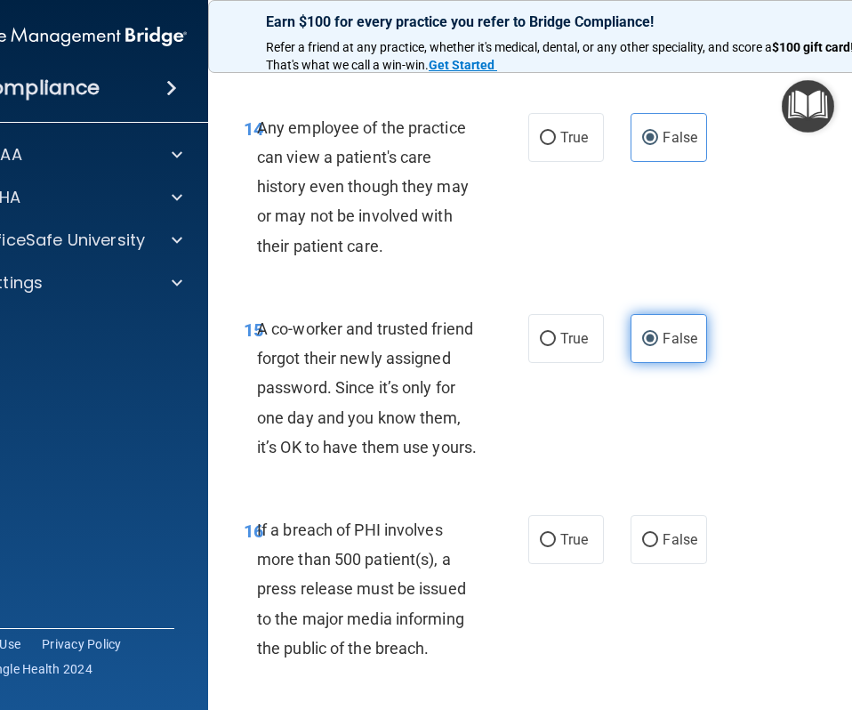
scroll to position [2688, 0]
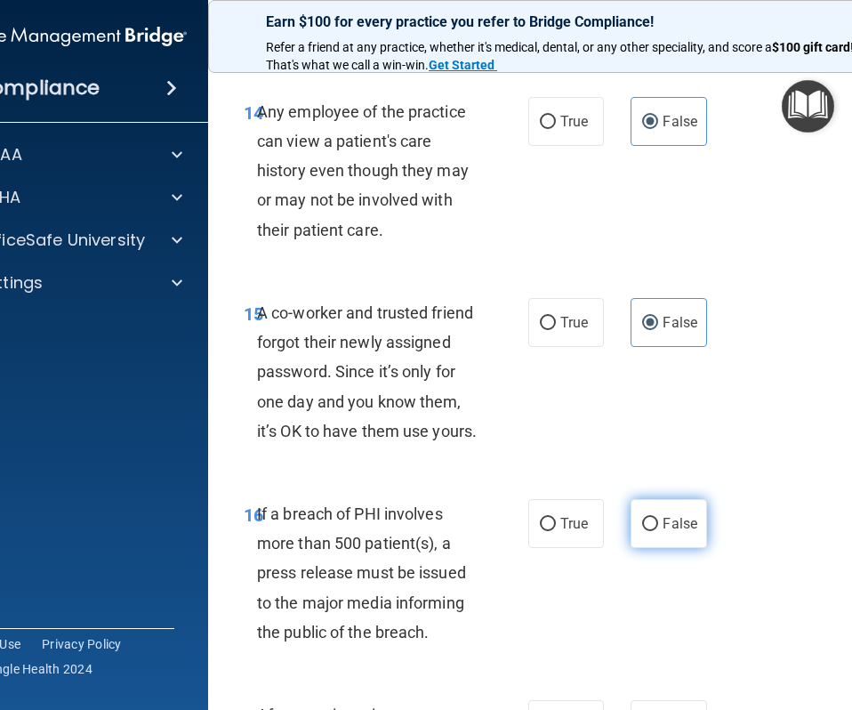
click at [681, 532] on span "False" at bounding box center [680, 523] width 35 height 17
click at [658, 531] on input "False" at bounding box center [650, 524] width 16 height 13
radio input "true"
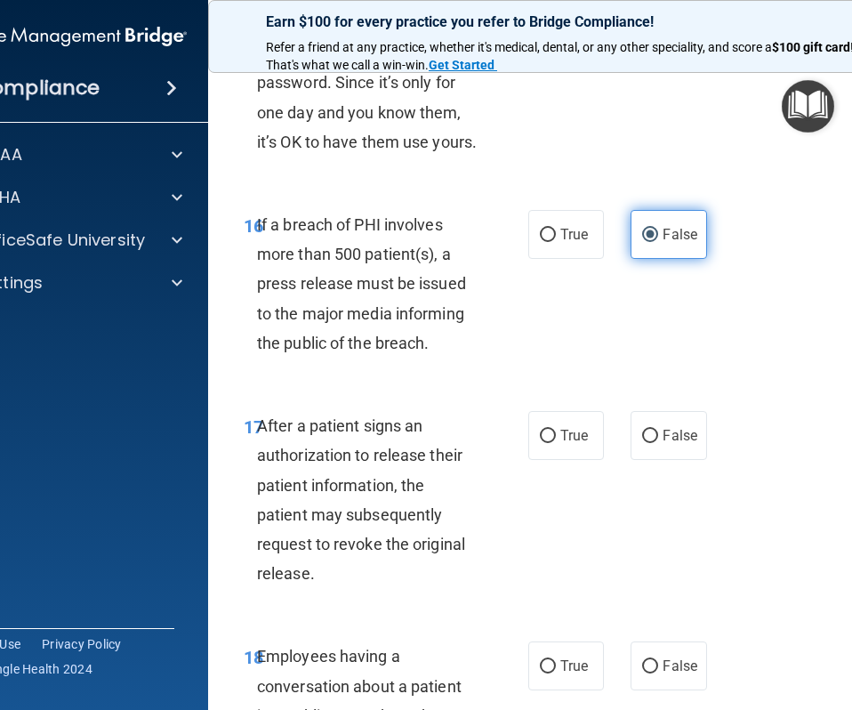
scroll to position [3002, 0]
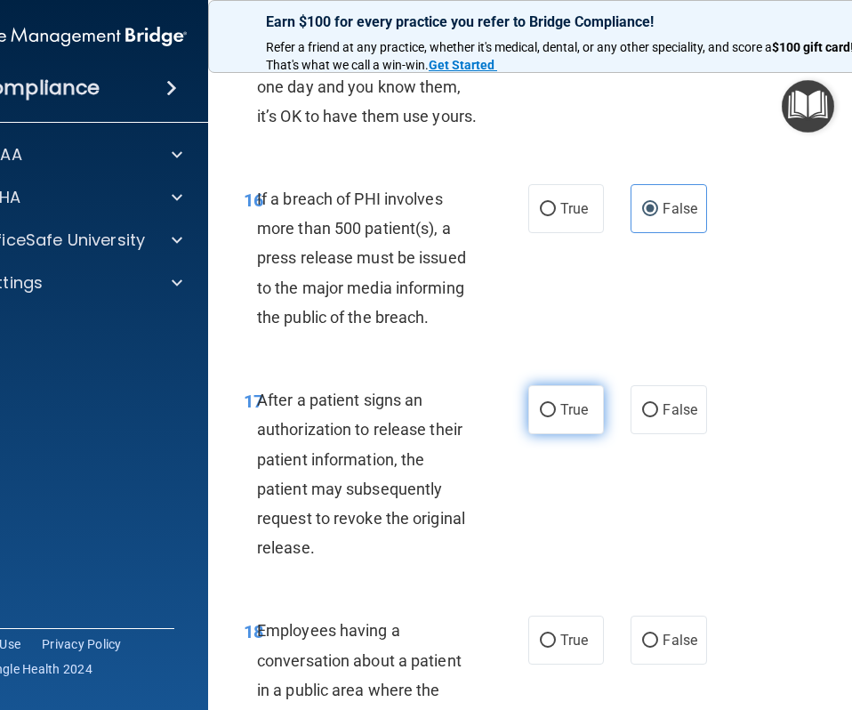
click at [562, 418] on span "True" at bounding box center [574, 409] width 28 height 17
click at [556, 417] on input "True" at bounding box center [548, 410] width 16 height 13
radio input "true"
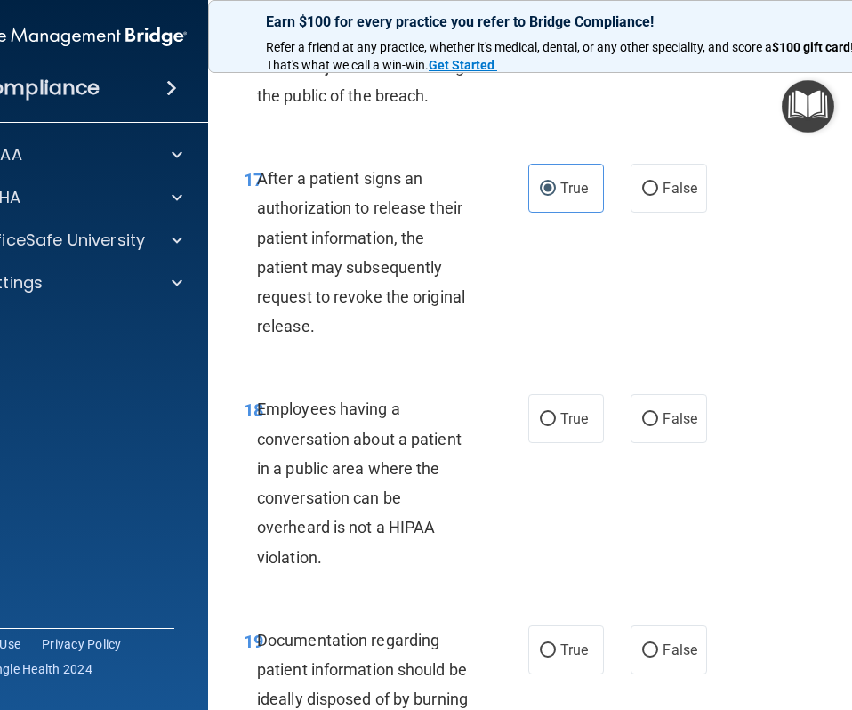
scroll to position [3227, 0]
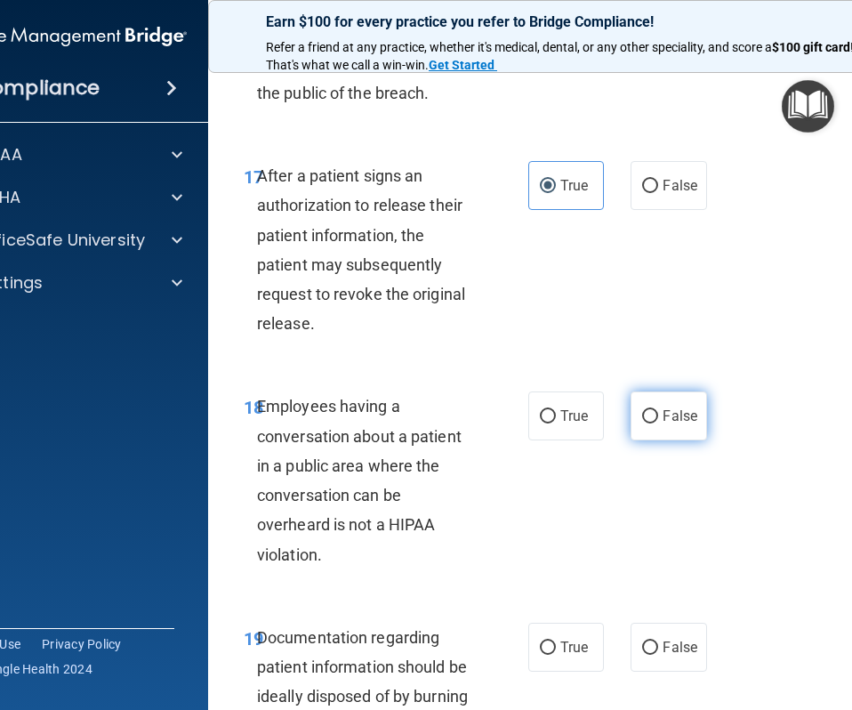
click at [650, 423] on input "False" at bounding box center [650, 416] width 16 height 13
radio input "true"
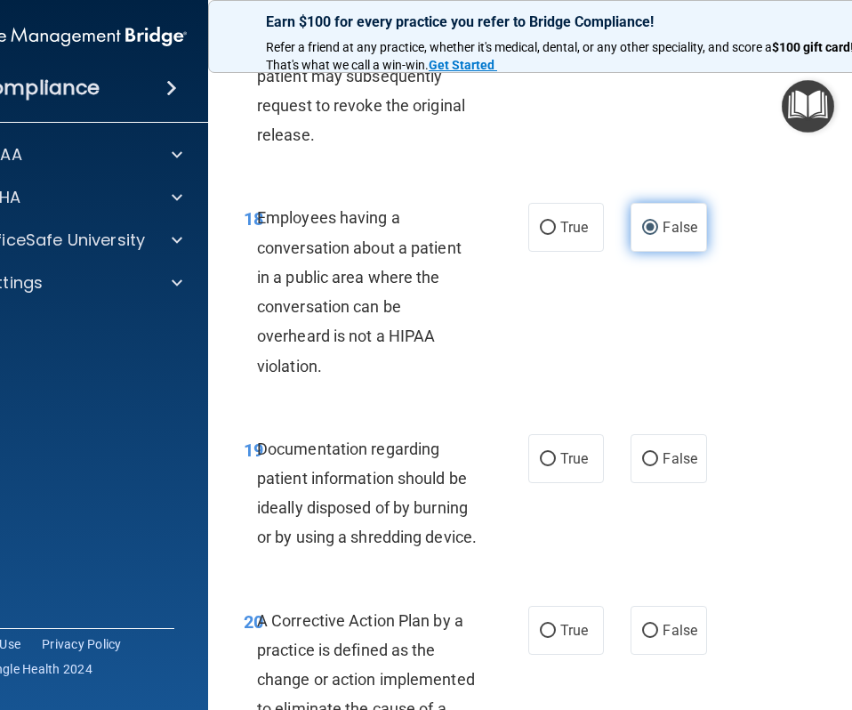
scroll to position [3433, 0]
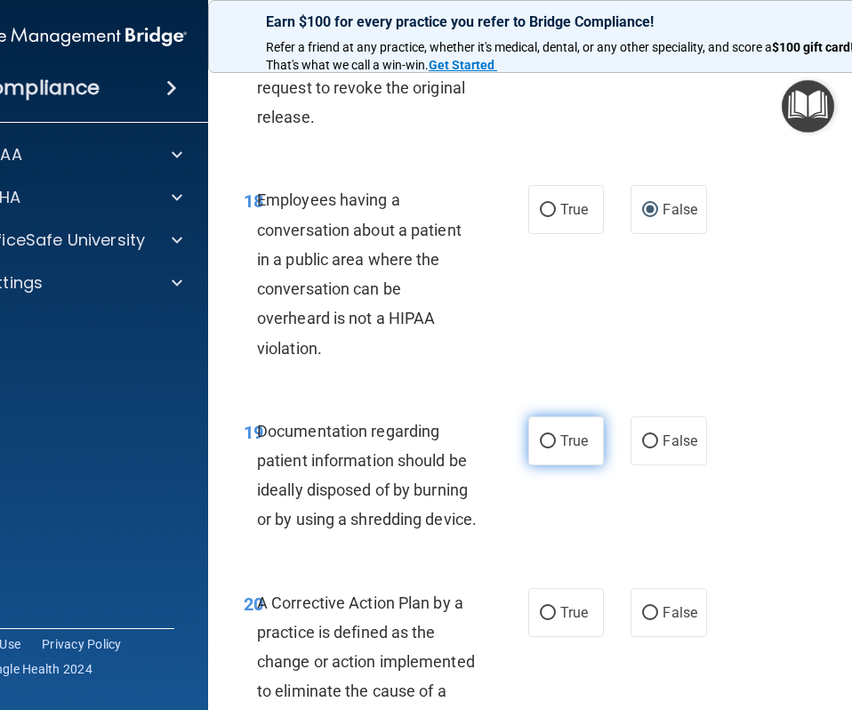
click at [551, 448] on input "True" at bounding box center [548, 441] width 16 height 13
radio input "true"
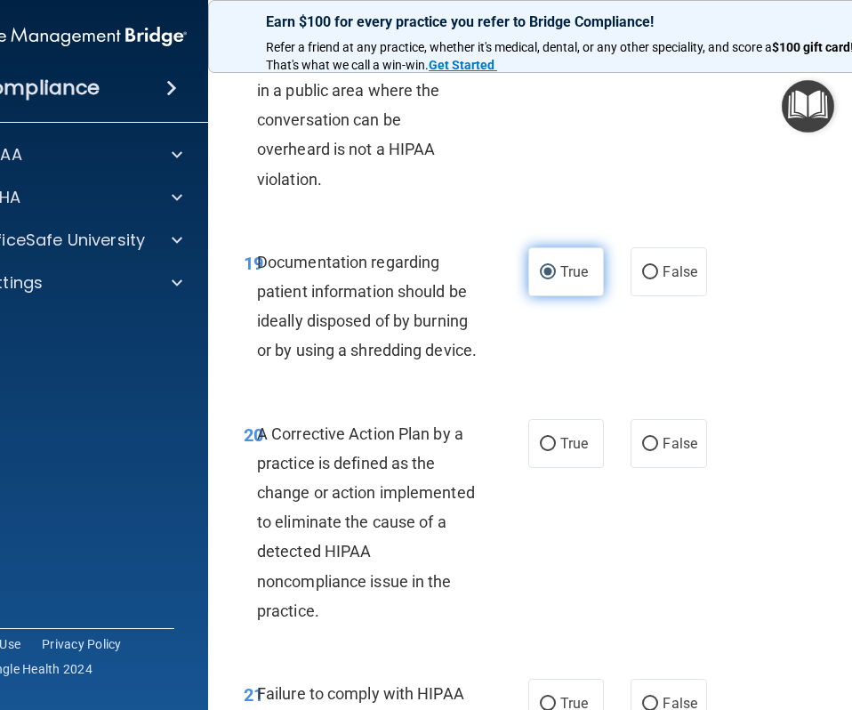
scroll to position [3606, 0]
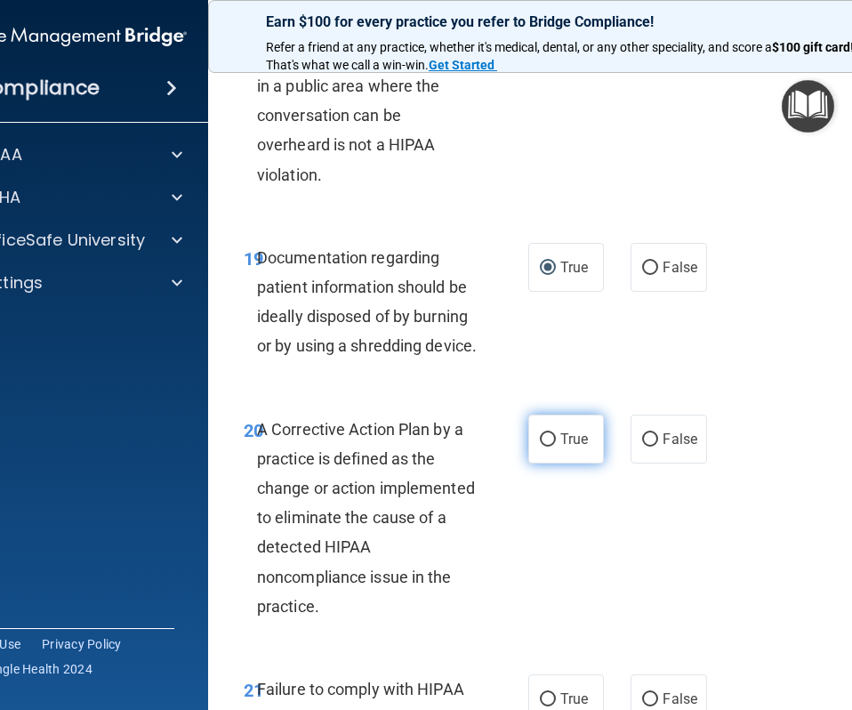
click at [568, 447] on span "True" at bounding box center [574, 438] width 28 height 17
click at [556, 446] on input "True" at bounding box center [548, 439] width 16 height 13
radio input "true"
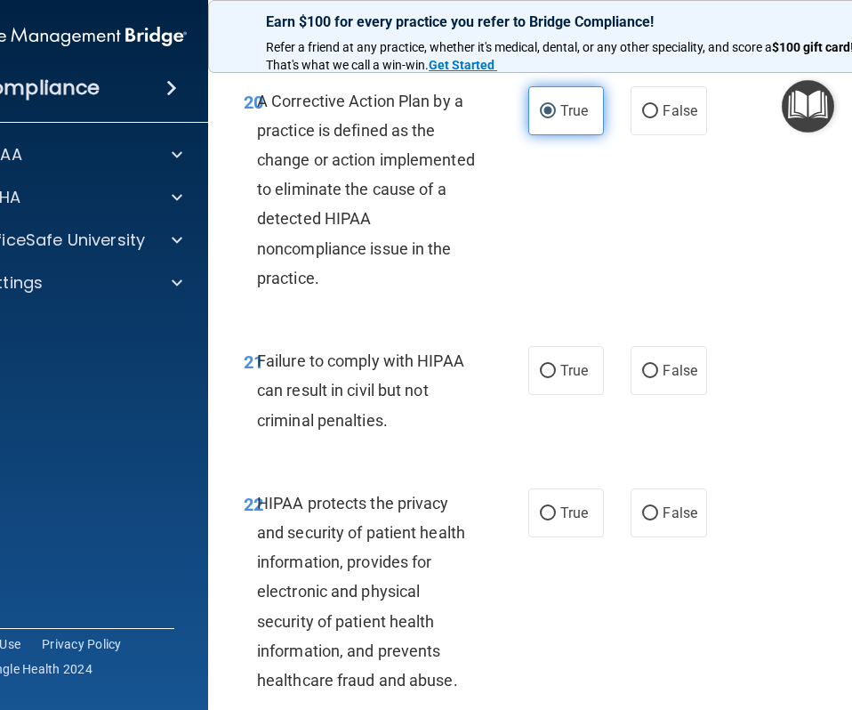
scroll to position [3965, 0]
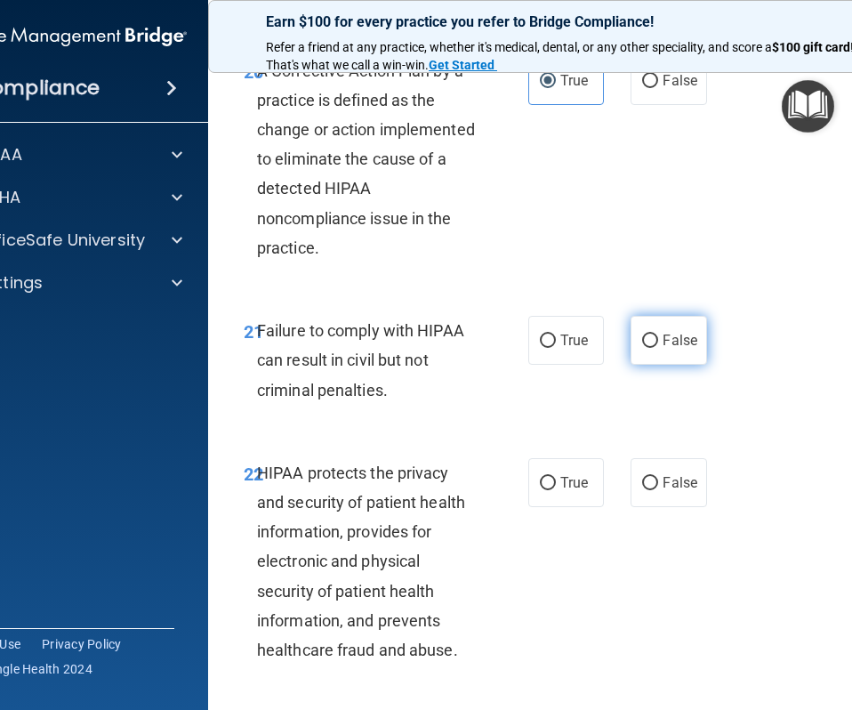
click at [663, 349] on span "False" at bounding box center [680, 340] width 35 height 17
click at [658, 348] on input "False" at bounding box center [650, 340] width 16 height 13
radio input "true"
click at [567, 507] on label "True" at bounding box center [566, 482] width 76 height 49
click at [556, 490] on input "True" at bounding box center [548, 483] width 16 height 13
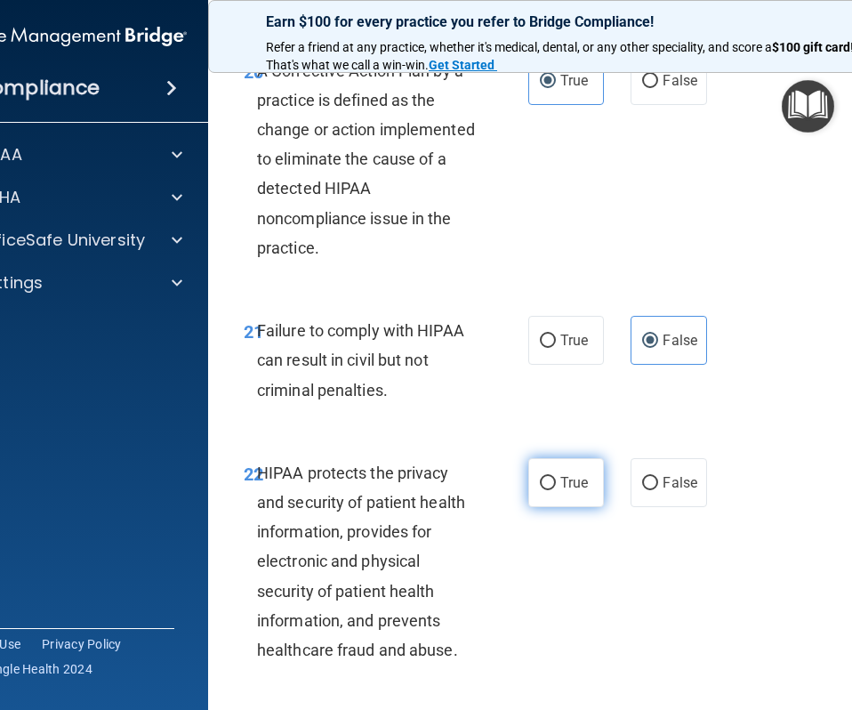
radio input "true"
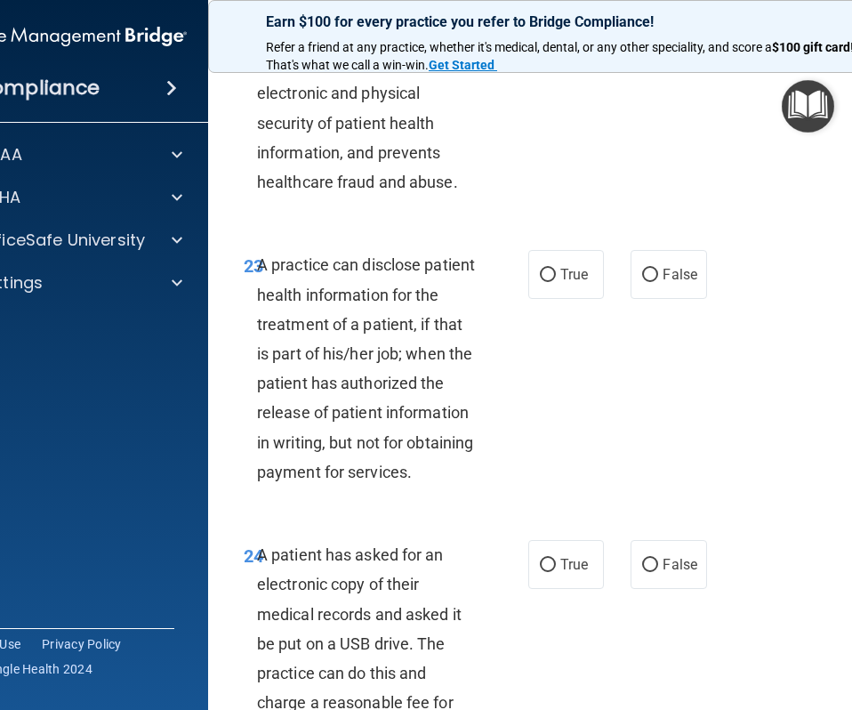
scroll to position [4443, 0]
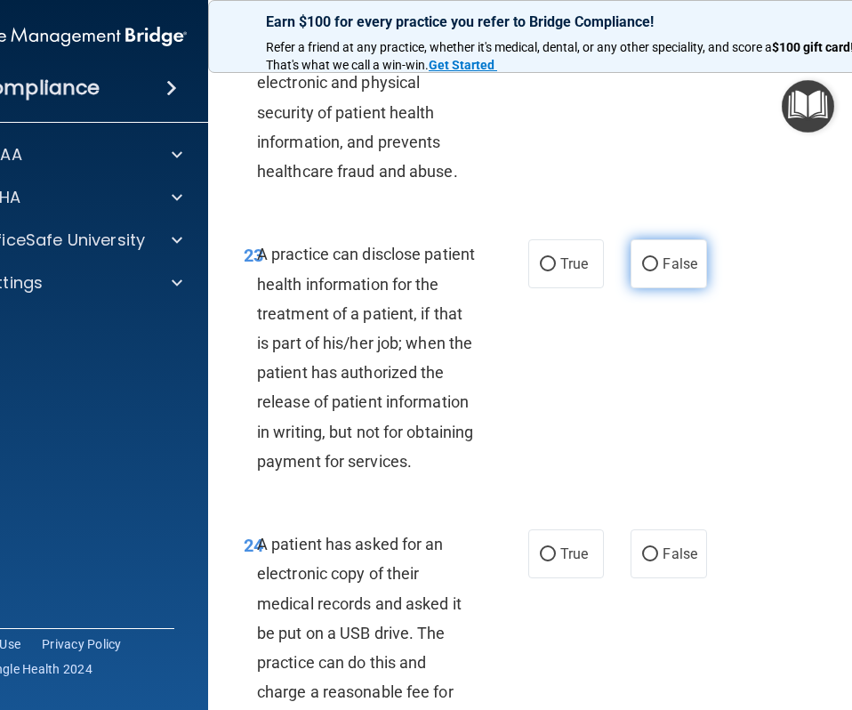
click at [644, 271] on input "False" at bounding box center [650, 264] width 16 height 13
radio input "true"
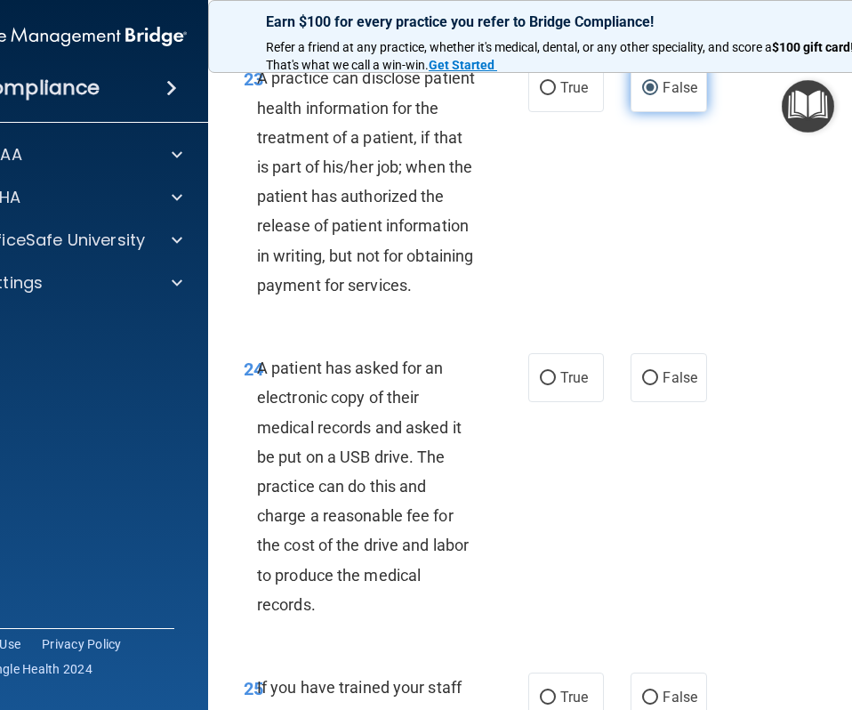
scroll to position [4638, 0]
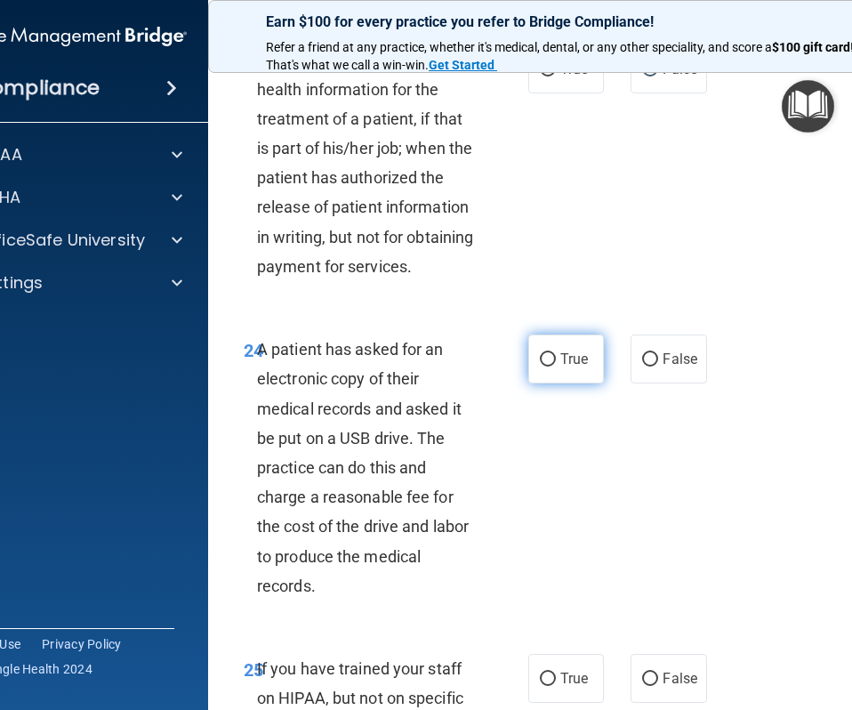
click at [556, 383] on label "True" at bounding box center [566, 358] width 76 height 49
click at [556, 366] on input "True" at bounding box center [548, 359] width 16 height 13
radio input "true"
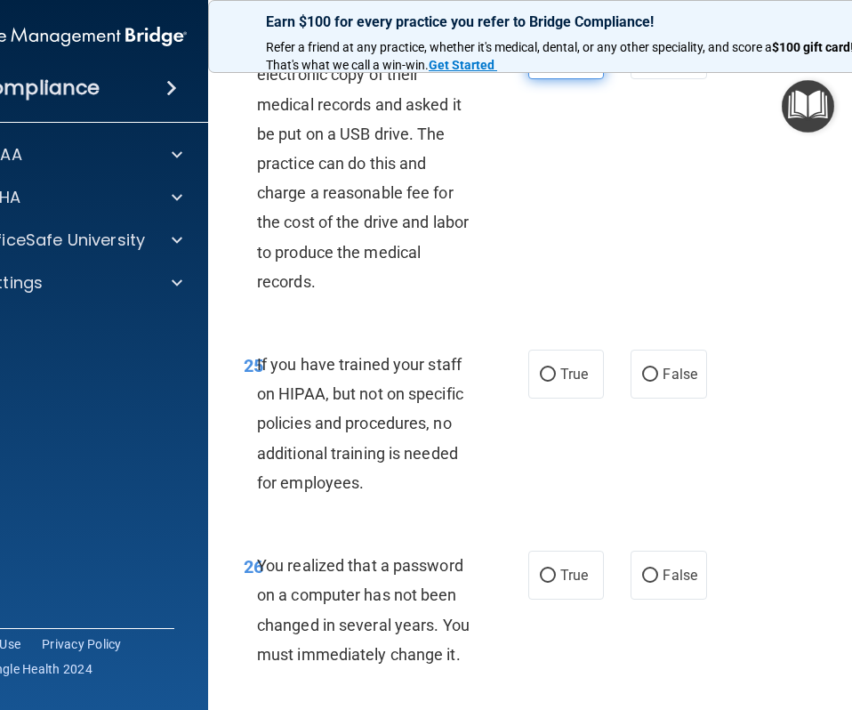
scroll to position [4945, 0]
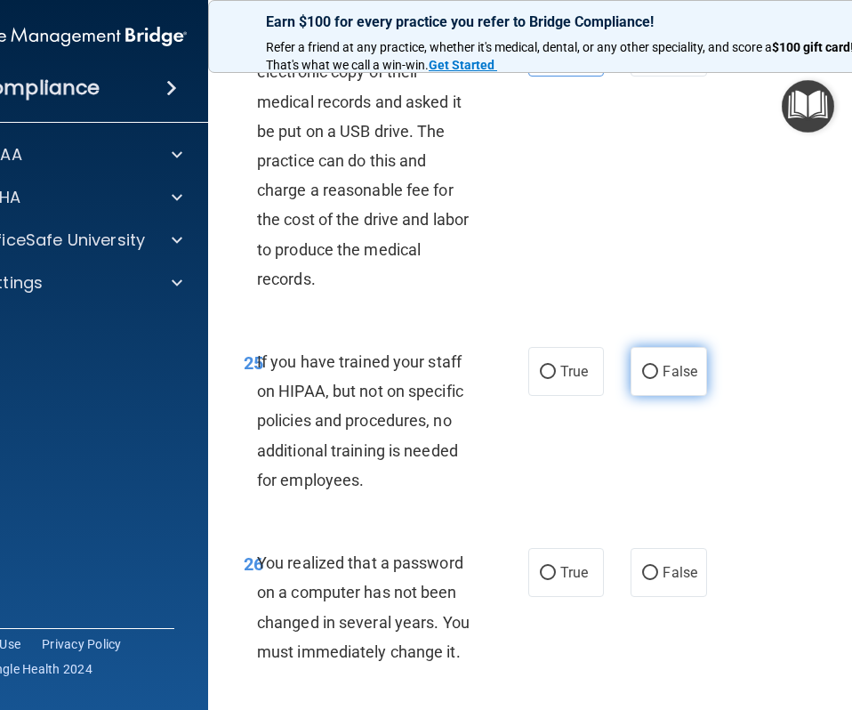
click at [671, 380] on span "False" at bounding box center [680, 371] width 35 height 17
click at [658, 379] on input "False" at bounding box center [650, 372] width 16 height 13
radio input "true"
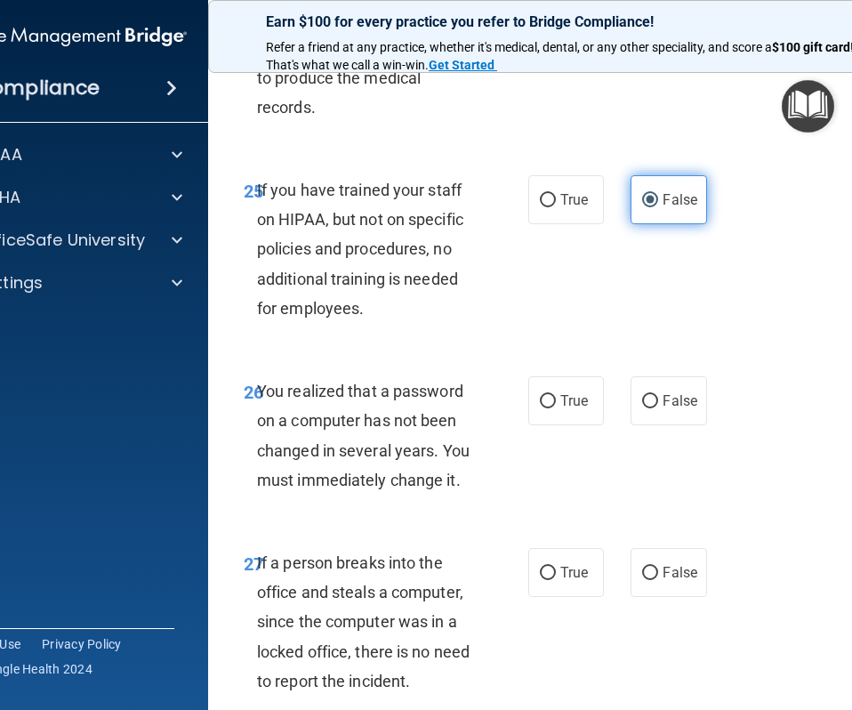
scroll to position [5120, 0]
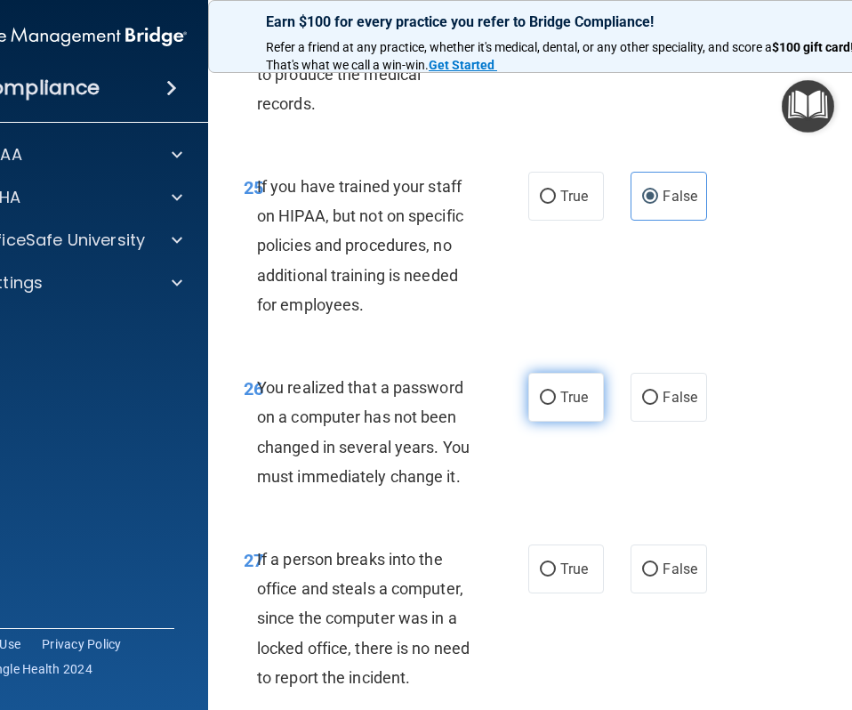
click at [590, 422] on label "True" at bounding box center [566, 397] width 76 height 49
click at [556, 405] on input "True" at bounding box center [548, 397] width 16 height 13
radio input "true"
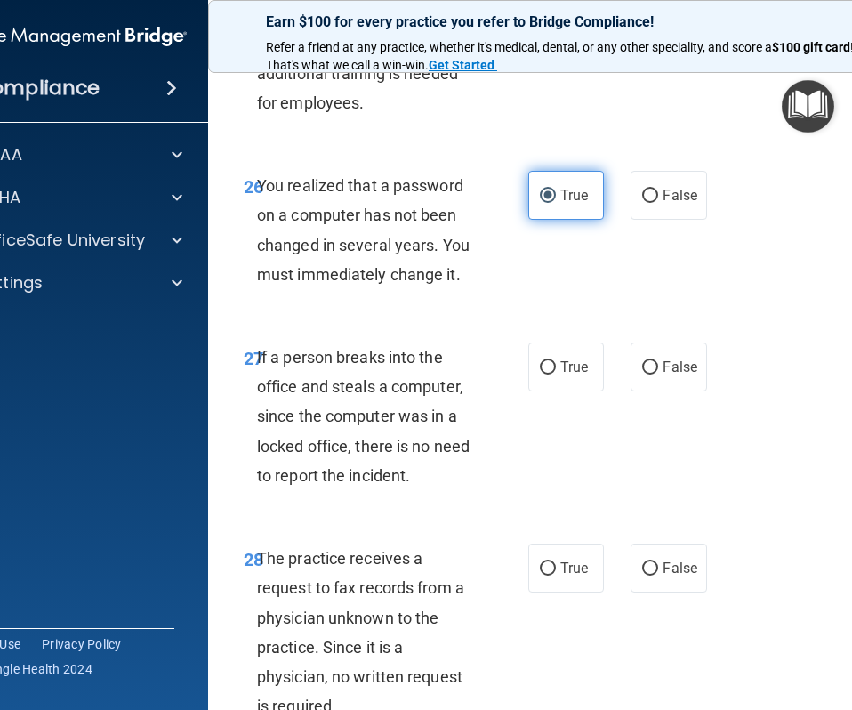
scroll to position [5324, 0]
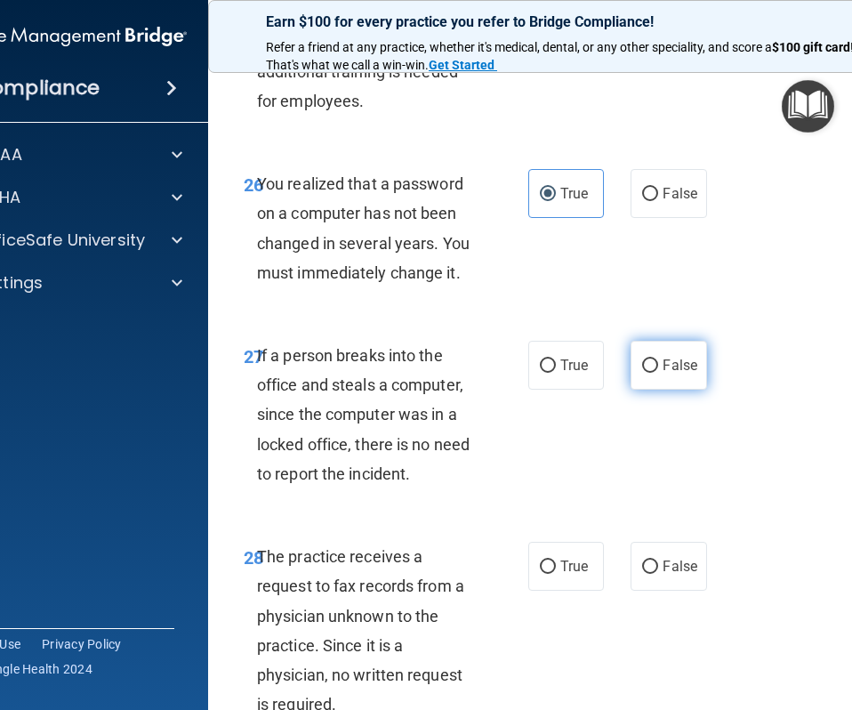
click at [695, 374] on span "False" at bounding box center [680, 365] width 35 height 17
click at [658, 373] on input "False" at bounding box center [650, 365] width 16 height 13
radio input "true"
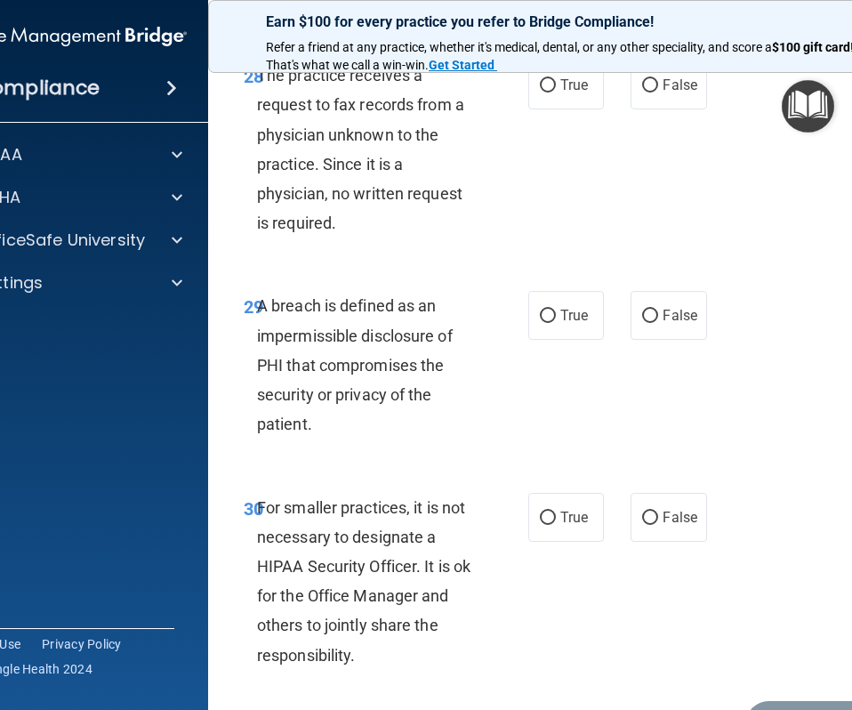
scroll to position [5807, 0]
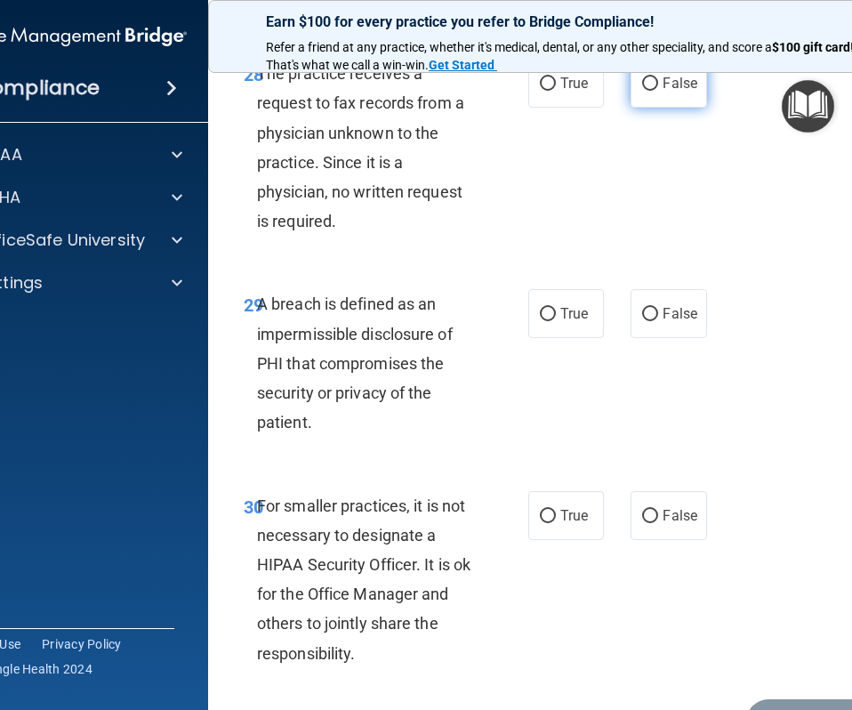
click at [663, 92] on span "False" at bounding box center [680, 83] width 35 height 17
click at [658, 91] on input "False" at bounding box center [650, 83] width 16 height 13
radio input "true"
click at [564, 322] on span "True" at bounding box center [574, 313] width 28 height 17
click at [556, 321] on input "True" at bounding box center [548, 314] width 16 height 13
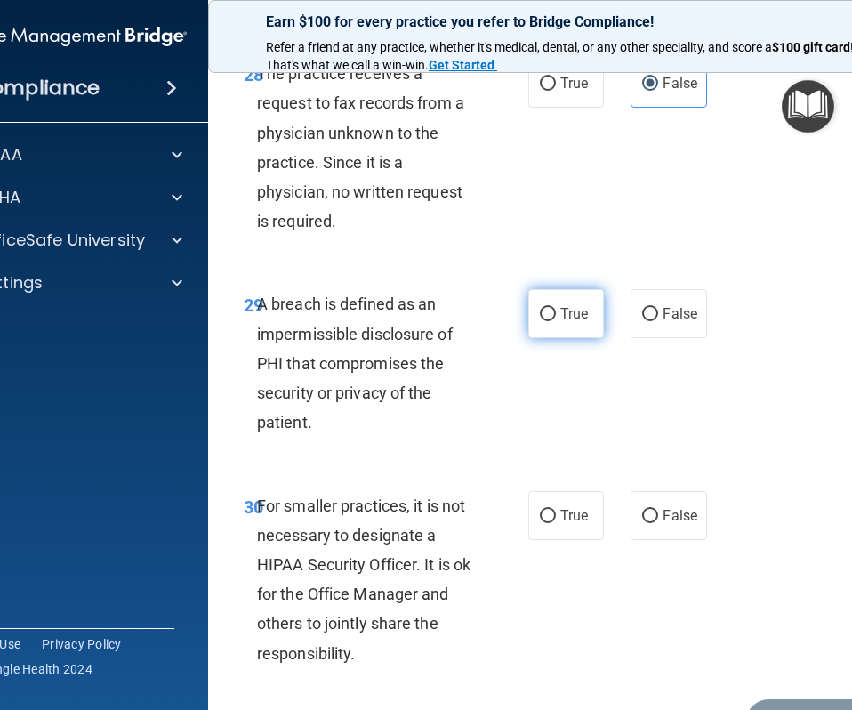
radio input "true"
click at [664, 524] on span "False" at bounding box center [680, 515] width 35 height 17
click at [658, 523] on input "False" at bounding box center [650, 516] width 16 height 13
radio input "true"
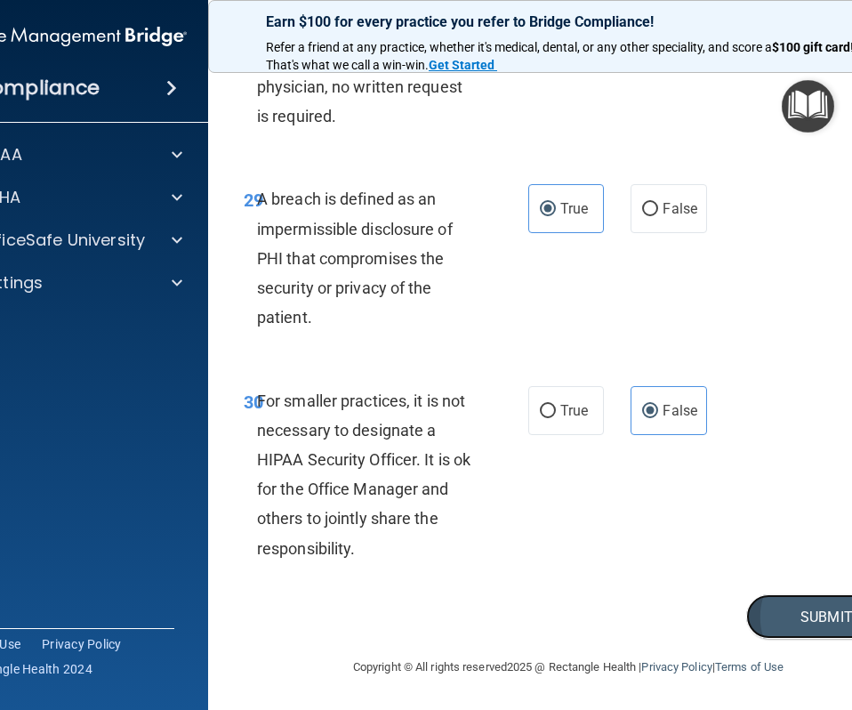
click at [797, 623] on button "Submit" at bounding box center [826, 616] width 160 height 45
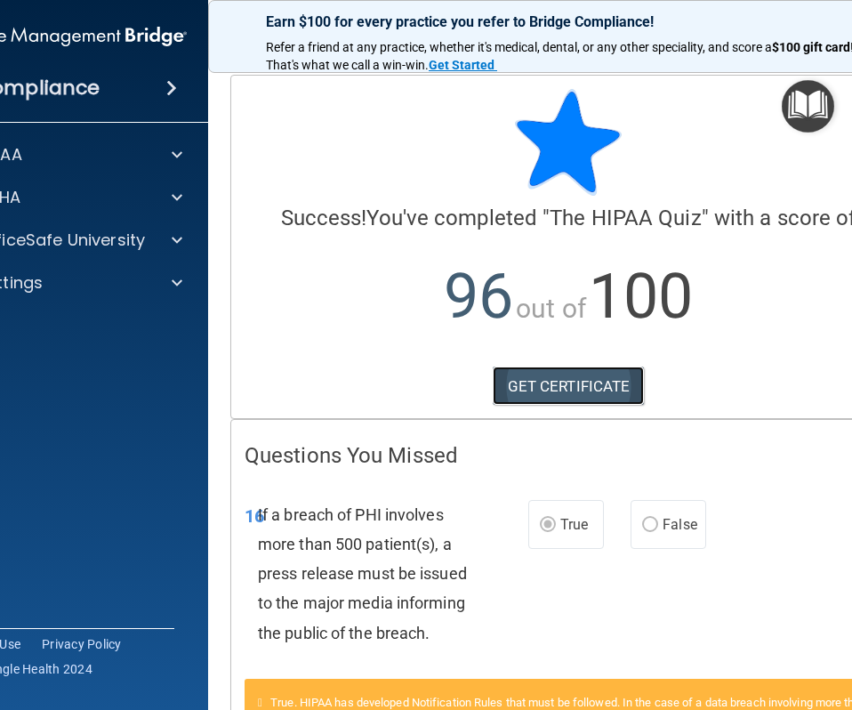
click at [569, 391] on link "GET CERTIFICATE" at bounding box center [569, 385] width 152 height 39
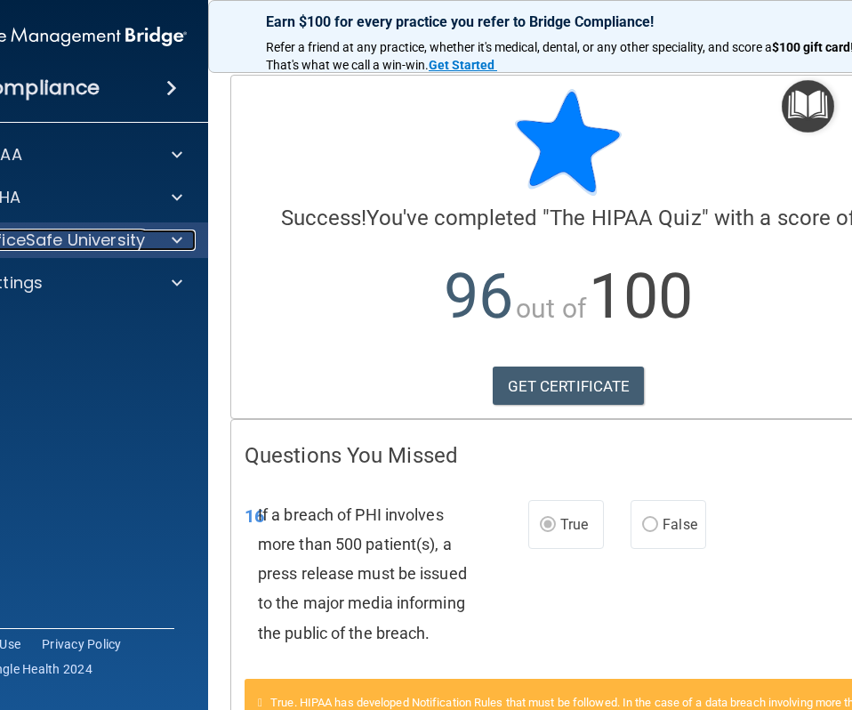
click at [144, 233] on div "OfficeSafe University" at bounding box center [42, 239] width 221 height 21
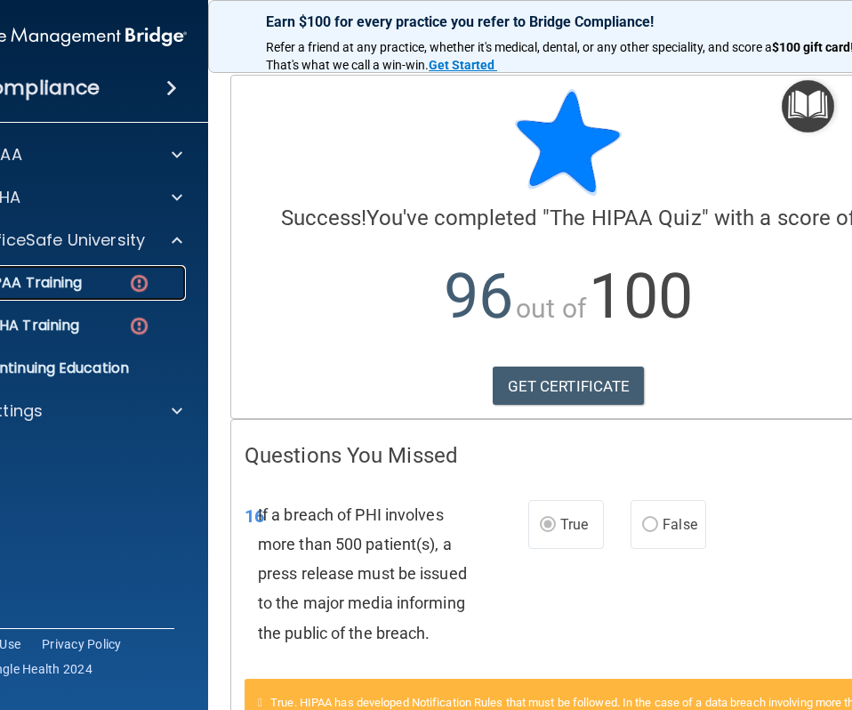
click at [87, 285] on div "HIPAA Training" at bounding box center [56, 283] width 243 height 18
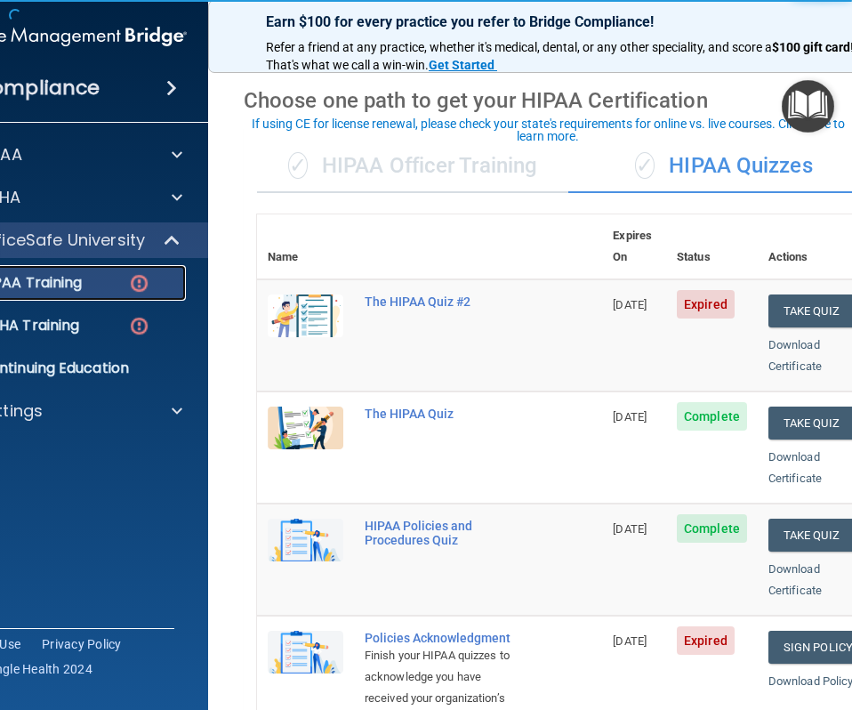
scroll to position [58, 0]
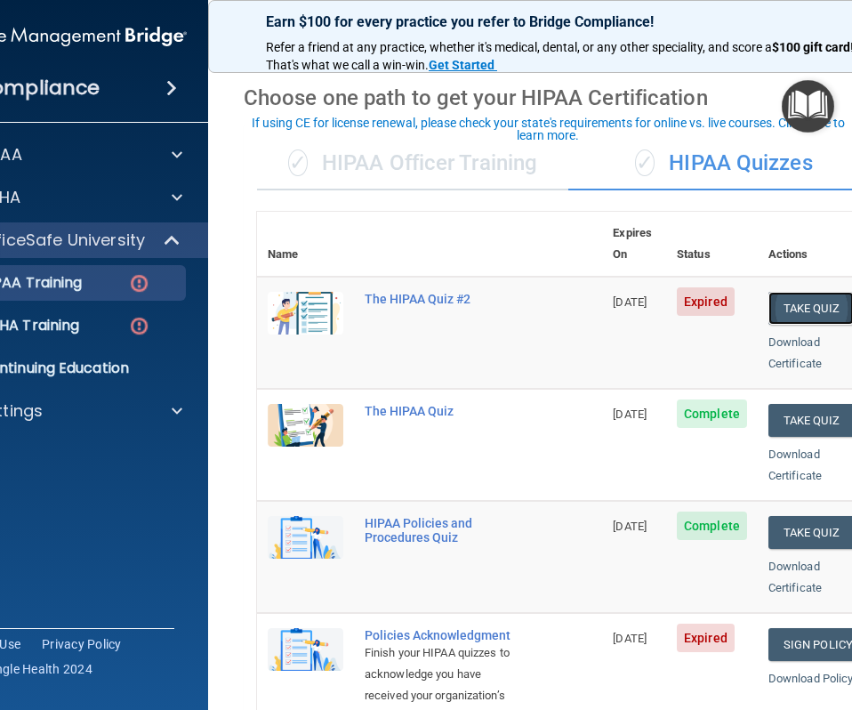
click at [804, 292] on button "Take Quiz" at bounding box center [810, 308] width 85 height 33
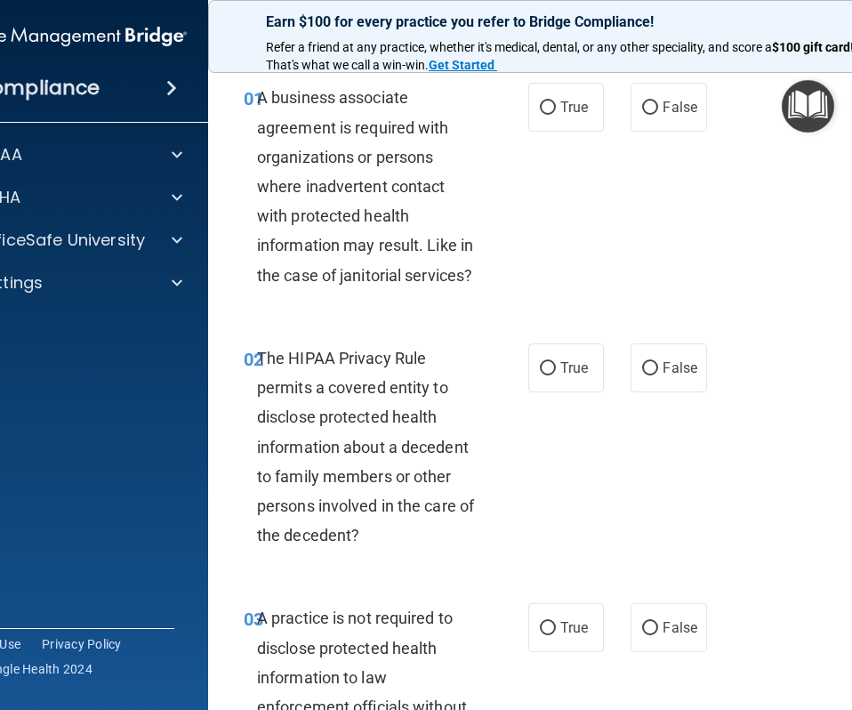
click at [247, 101] on span "01" at bounding box center [254, 98] width 20 height 21
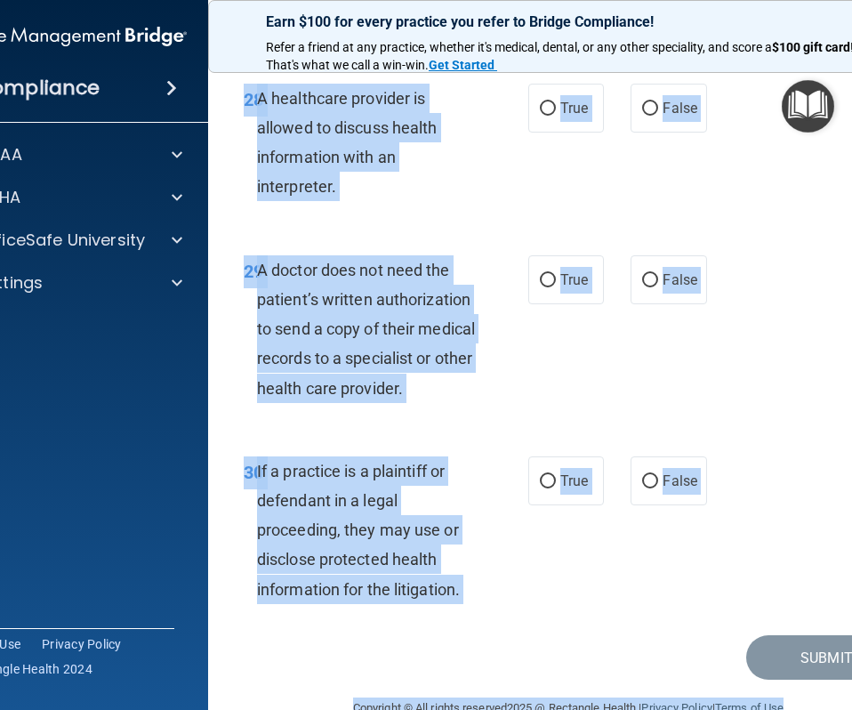
scroll to position [5883, 0]
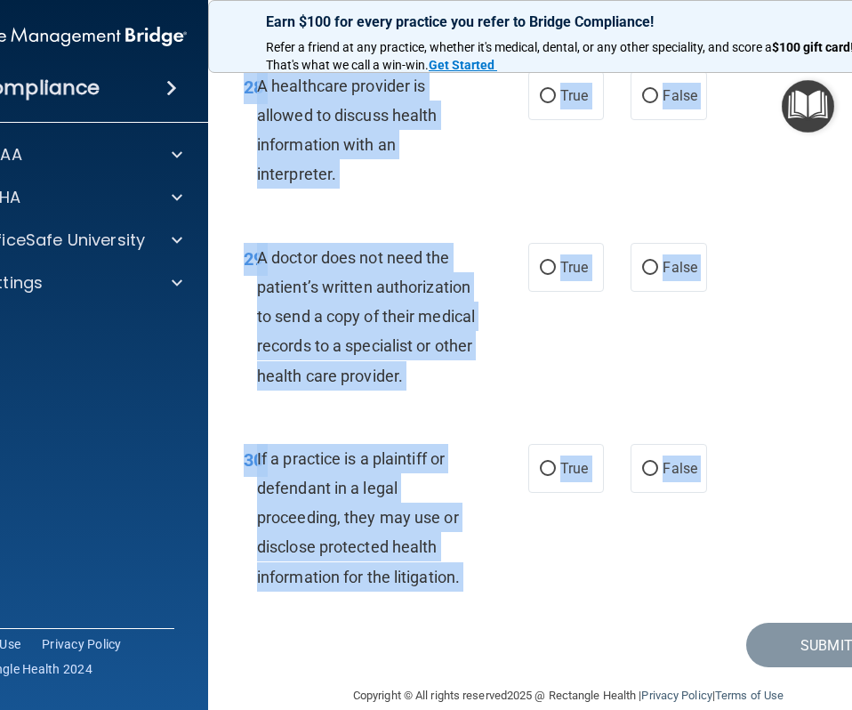
drag, startPoint x: 245, startPoint y: 97, endPoint x: 652, endPoint y: 600, distance: 647.5
copy main "11 L ipsumdol sitametco adipiscin el seddoeiu temp incididuntutl et dolorem ali…"
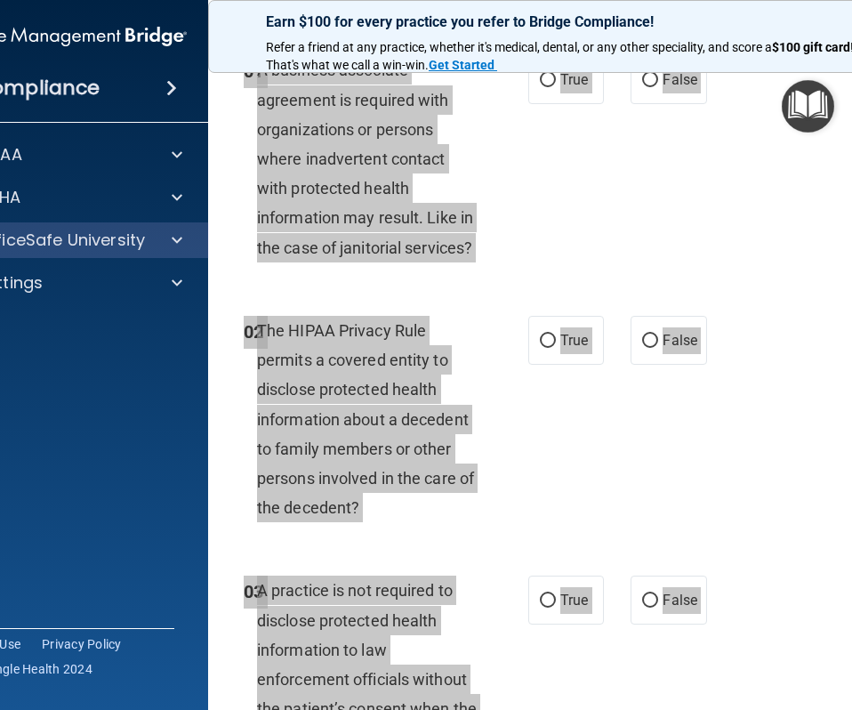
scroll to position [0, 0]
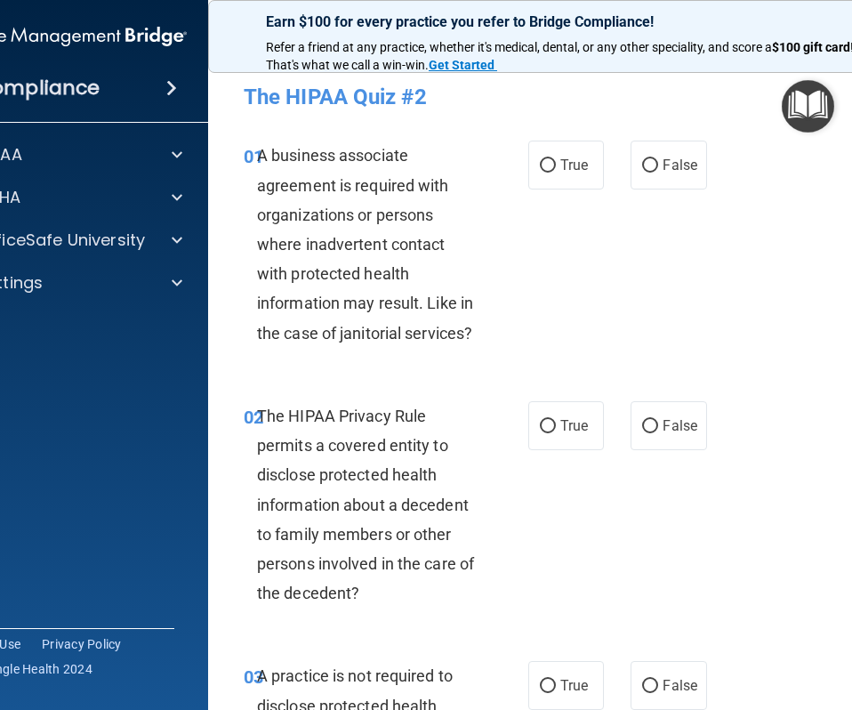
click at [339, 263] on span "A business associate agreement is required with organizations or persons where …" at bounding box center [365, 244] width 216 height 196
click at [656, 168] on input "False" at bounding box center [650, 165] width 16 height 13
radio input "true"
click at [559, 417] on label "True" at bounding box center [566, 425] width 76 height 49
click at [556, 420] on input "True" at bounding box center [548, 426] width 16 height 13
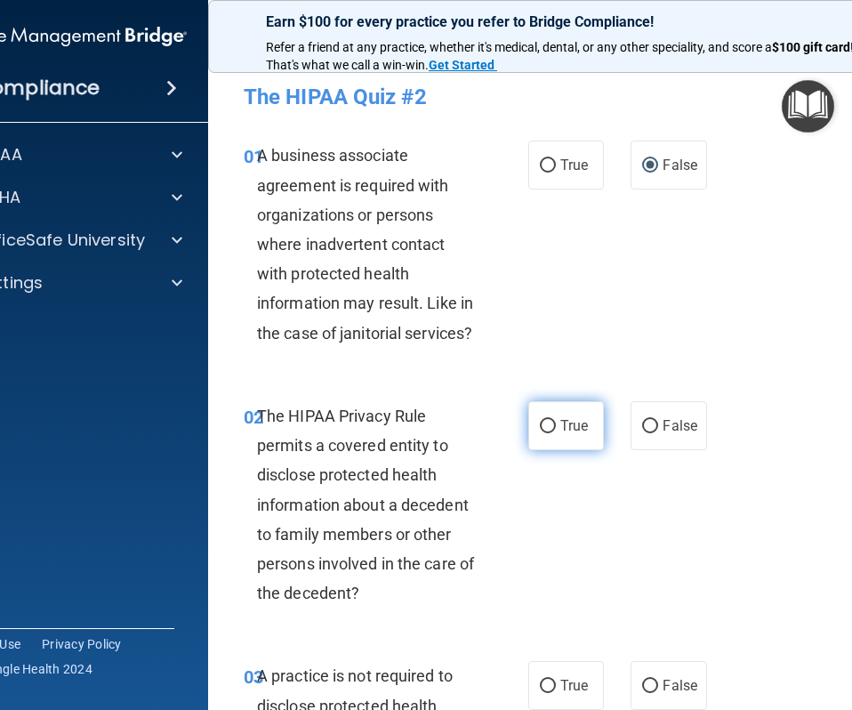
radio input "true"
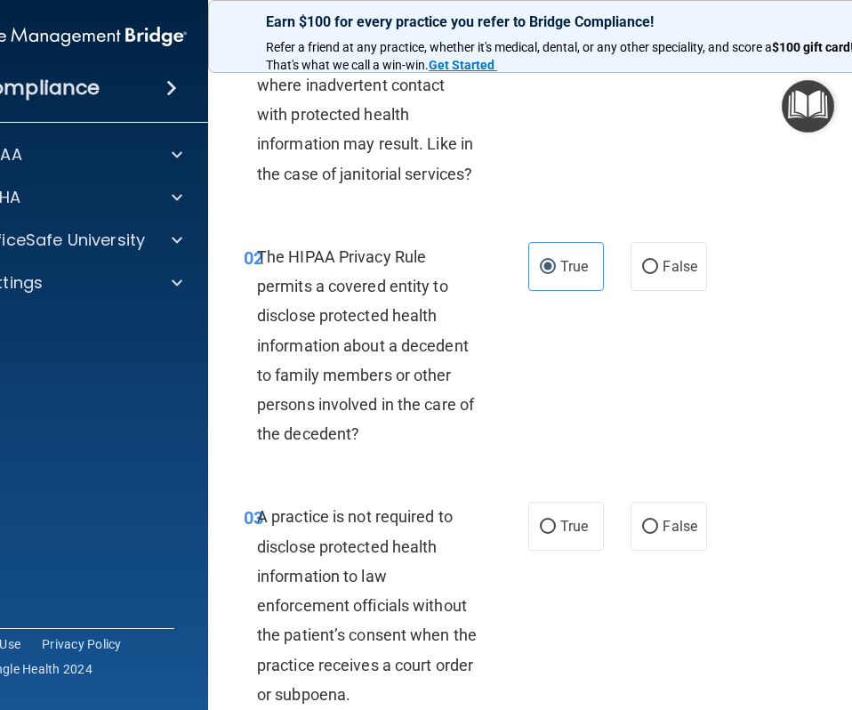
scroll to position [161, 0]
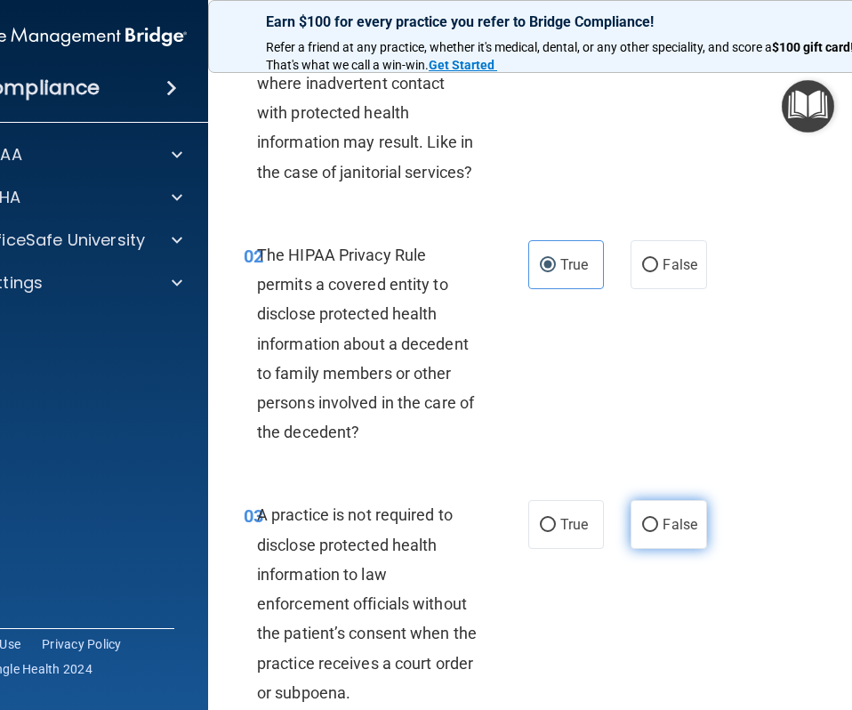
click at [674, 533] on span "False" at bounding box center [680, 524] width 35 height 17
click at [658, 532] on input "False" at bounding box center [650, 524] width 16 height 13
radio input "true"
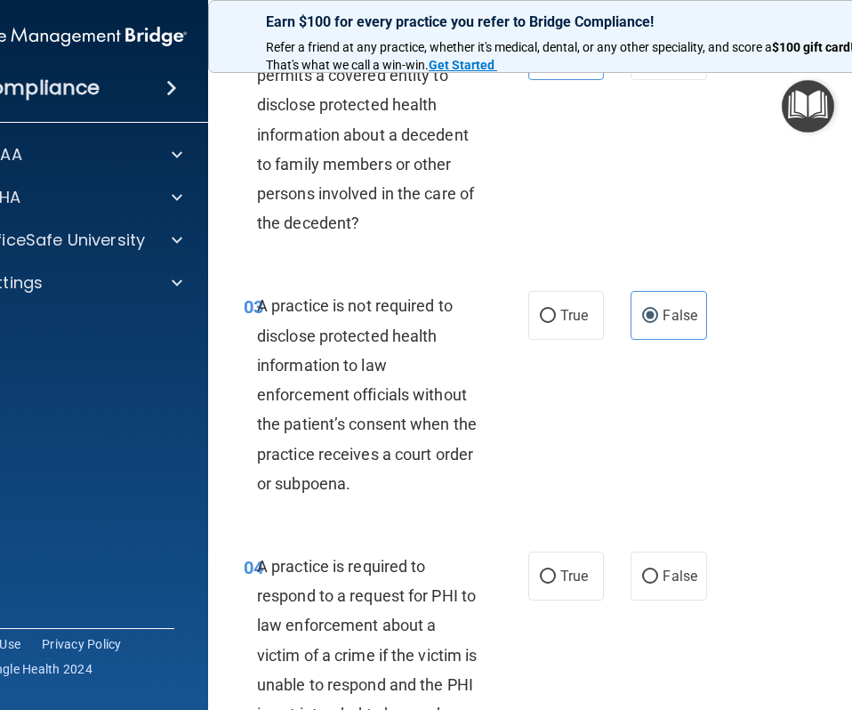
scroll to position [397, 0]
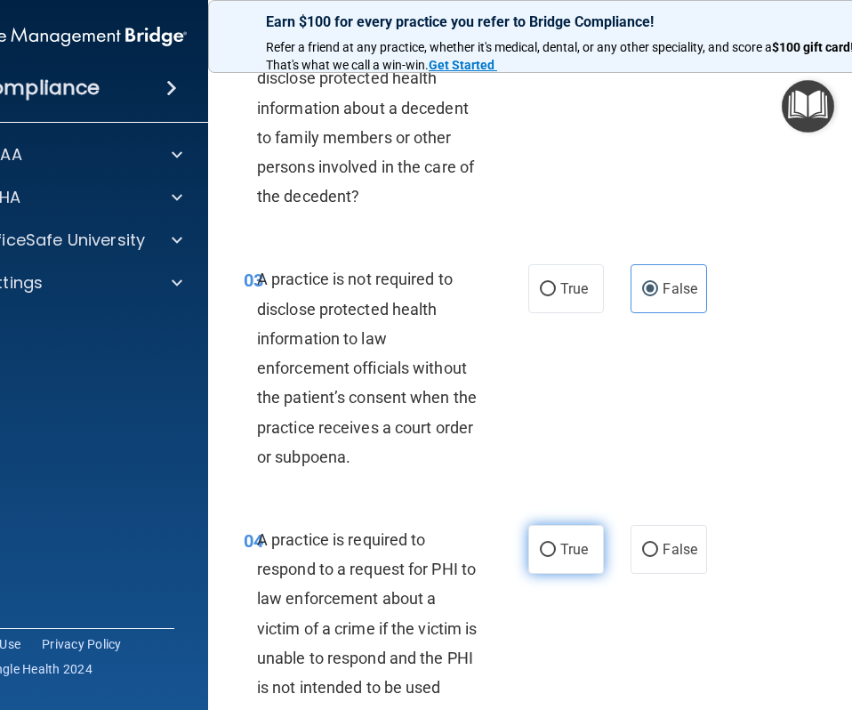
click at [552, 542] on label "True" at bounding box center [566, 549] width 76 height 49
click at [552, 543] on input "True" at bounding box center [548, 549] width 16 height 13
radio input "true"
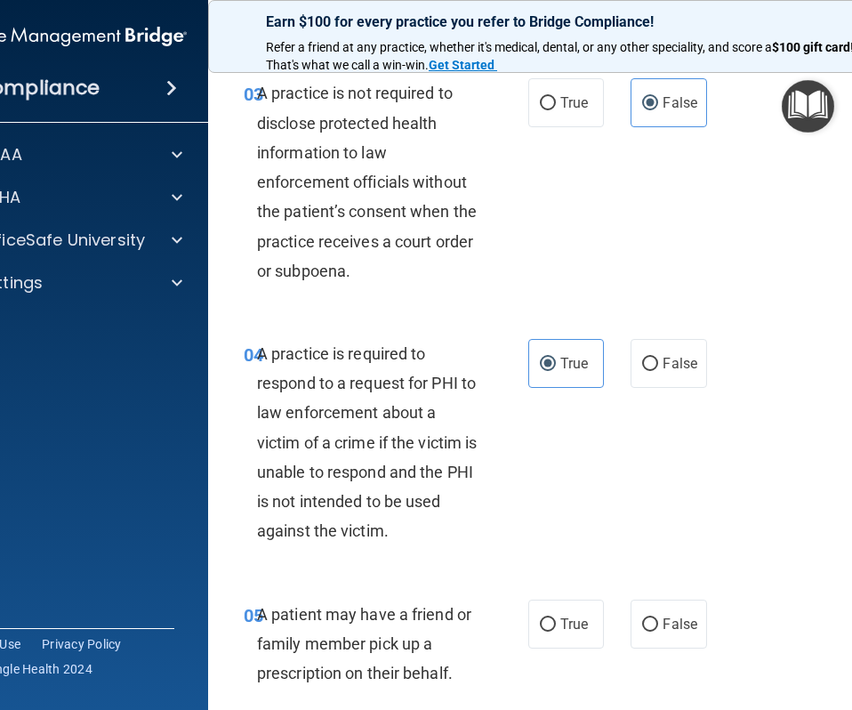
scroll to position [602, 0]
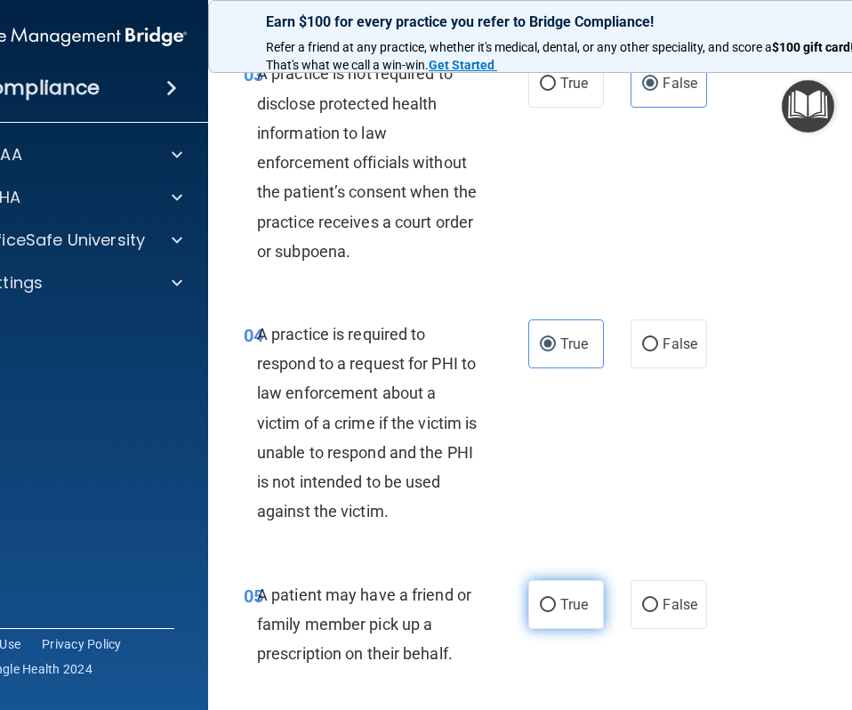
click at [575, 600] on span "True" at bounding box center [574, 604] width 28 height 17
click at [556, 600] on input "True" at bounding box center [548, 605] width 16 height 13
radio input "true"
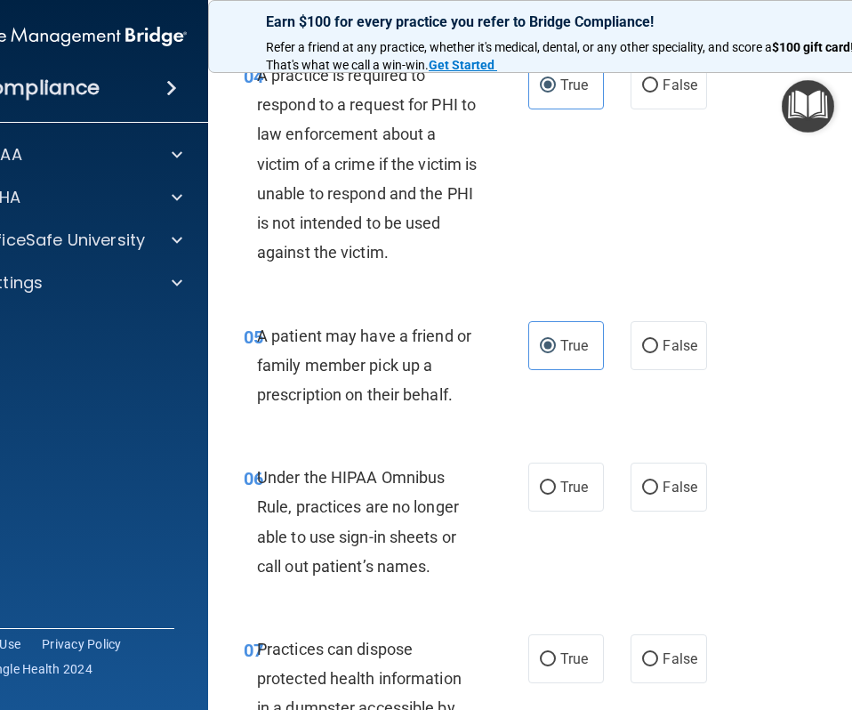
scroll to position [926, 0]
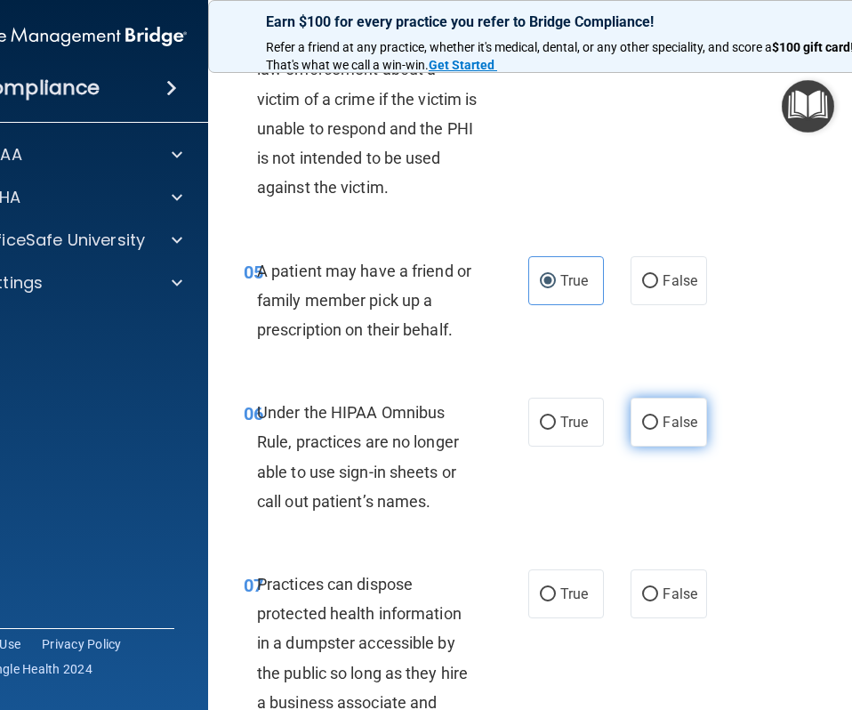
click at [651, 444] on label "False" at bounding box center [669, 422] width 76 height 49
click at [651, 430] on input "False" at bounding box center [650, 422] width 16 height 13
radio input "true"
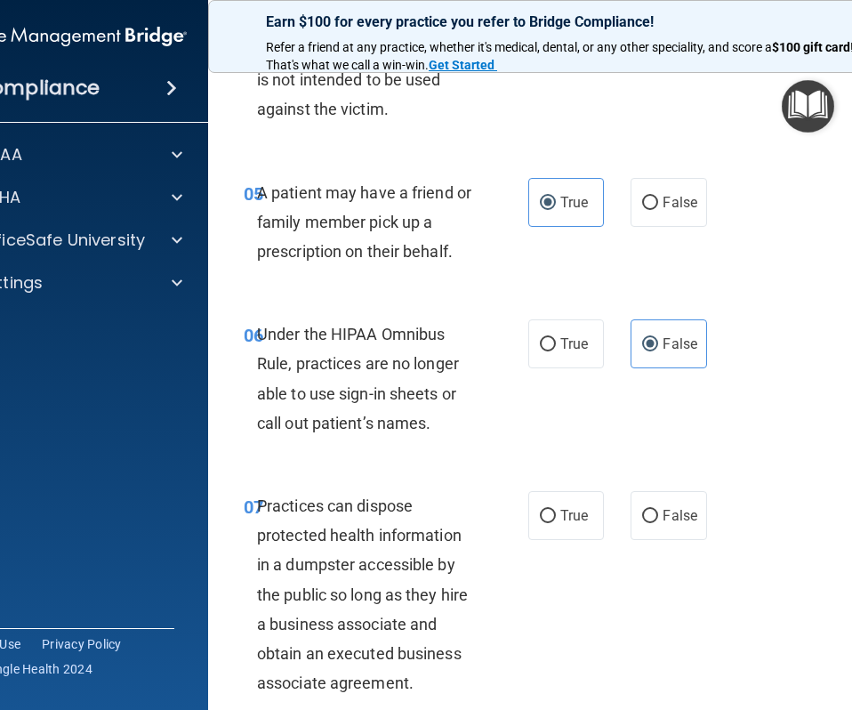
scroll to position [1005, 0]
click at [653, 515] on input "False" at bounding box center [650, 515] width 16 height 13
radio input "true"
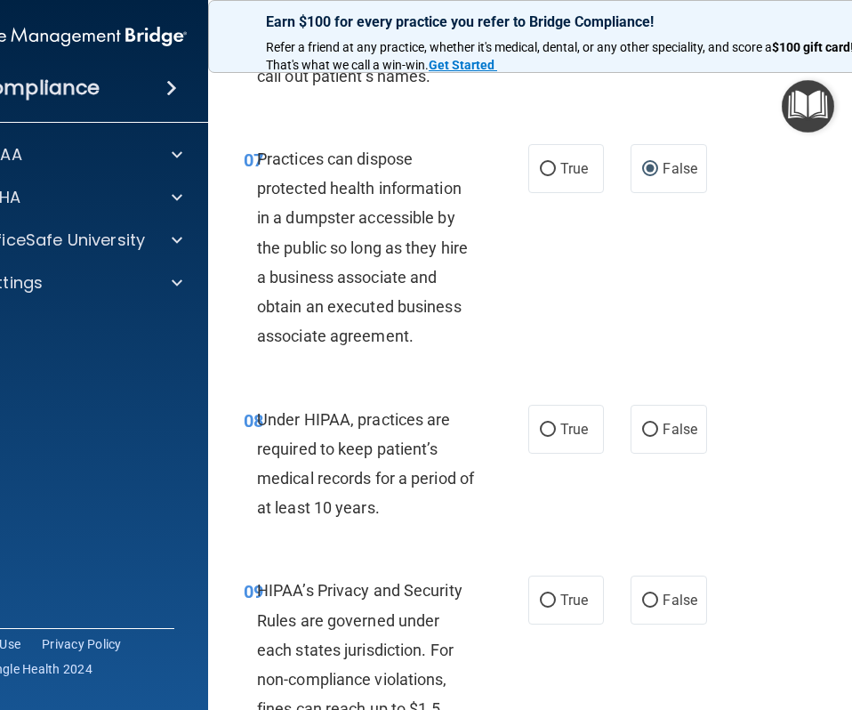
scroll to position [1362, 0]
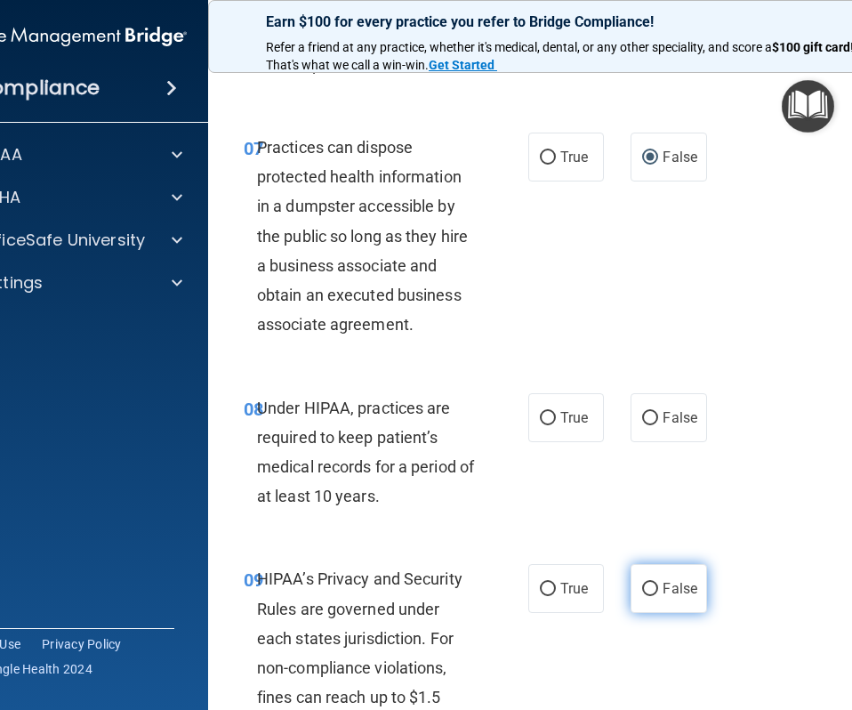
click at [647, 586] on input "False" at bounding box center [650, 589] width 16 height 13
radio input "true"
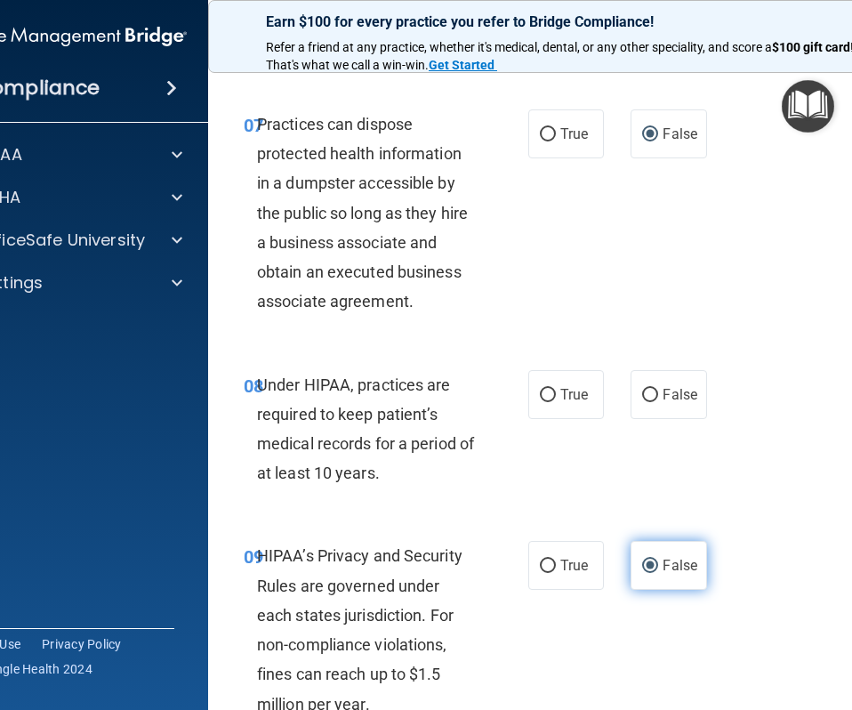
scroll to position [1387, 0]
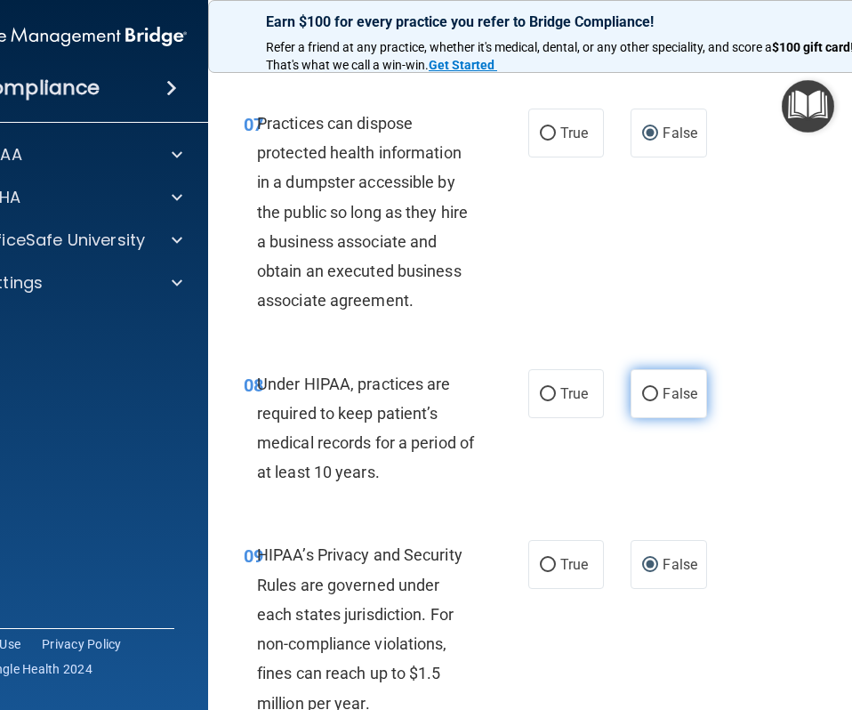
click at [659, 401] on label "False" at bounding box center [669, 393] width 76 height 49
click at [658, 401] on input "False" at bounding box center [650, 394] width 16 height 13
radio input "true"
click at [552, 569] on input "True" at bounding box center [548, 565] width 16 height 13
radio input "true"
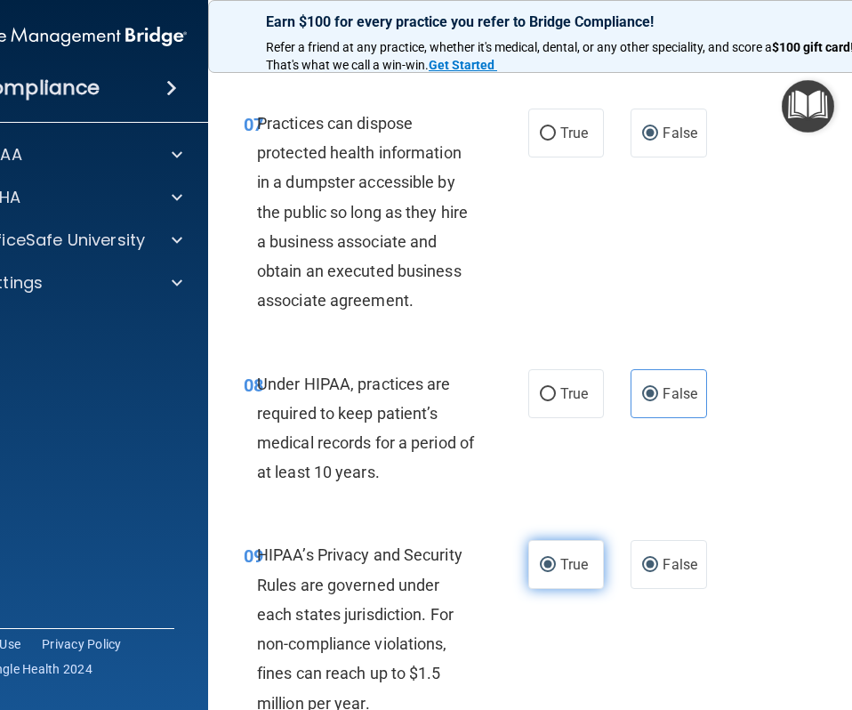
radio input "false"
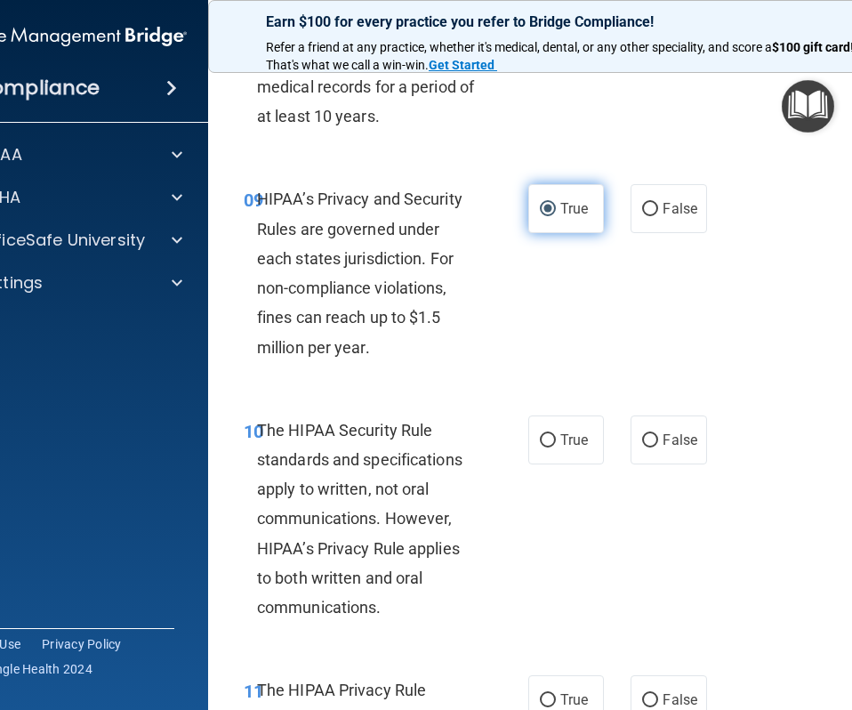
scroll to position [1767, 0]
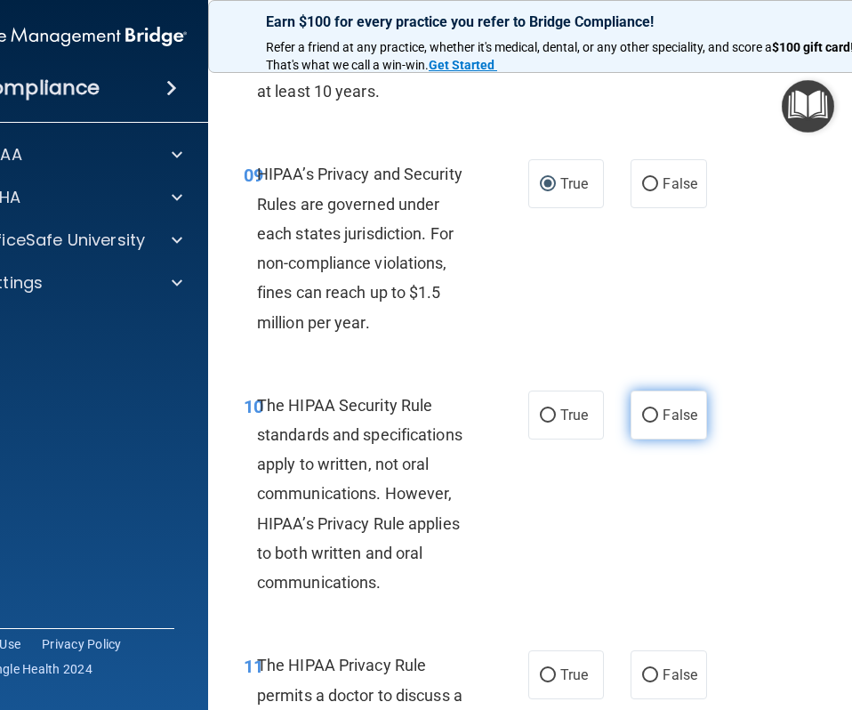
click at [669, 414] on span "False" at bounding box center [680, 414] width 35 height 17
click at [658, 414] on input "False" at bounding box center [650, 415] width 16 height 13
radio input "true"
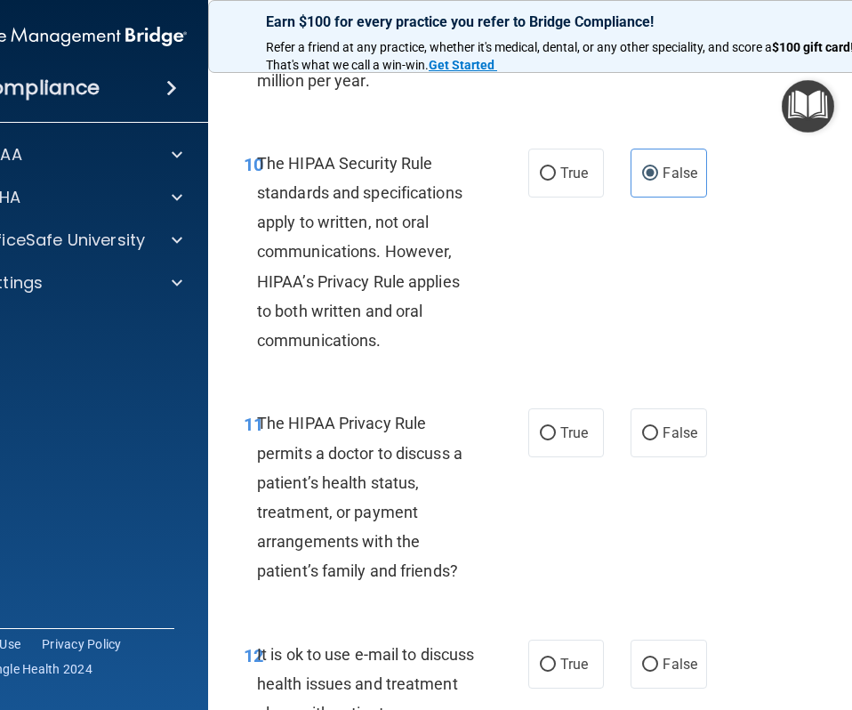
scroll to position [2011, 0]
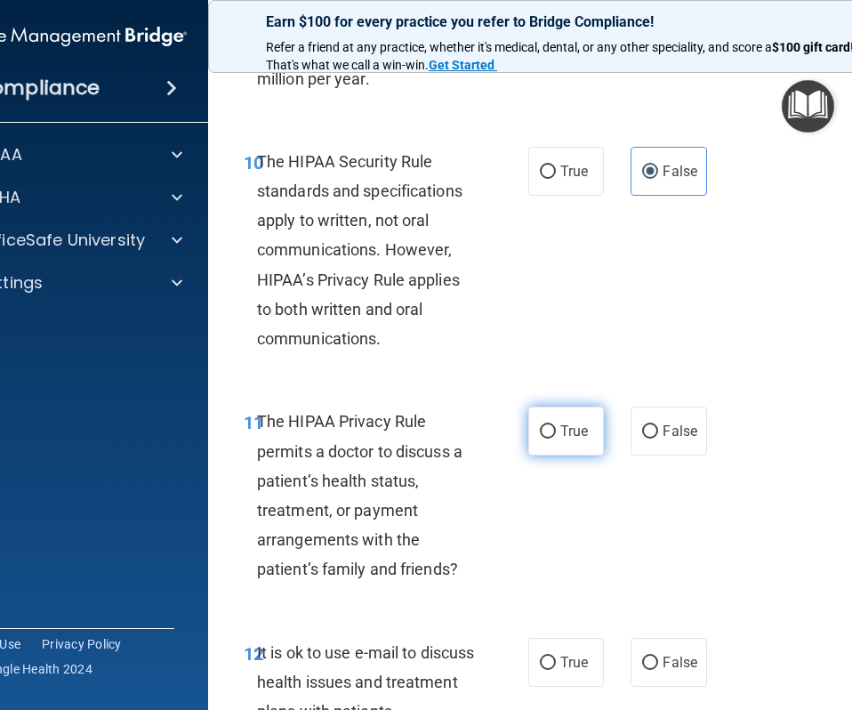
click at [546, 434] on input "True" at bounding box center [548, 431] width 16 height 13
radio input "true"
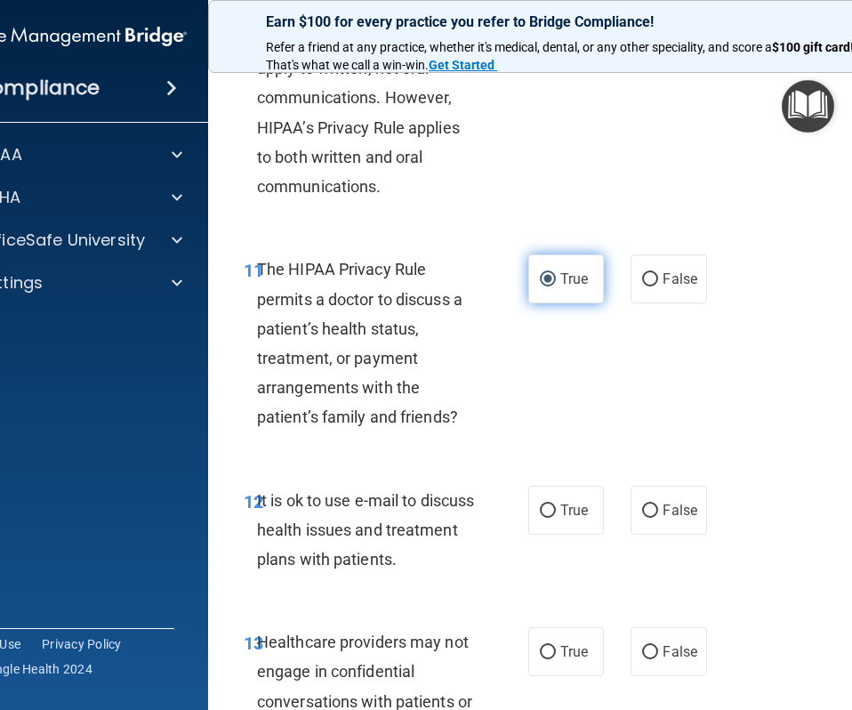
scroll to position [2166, 0]
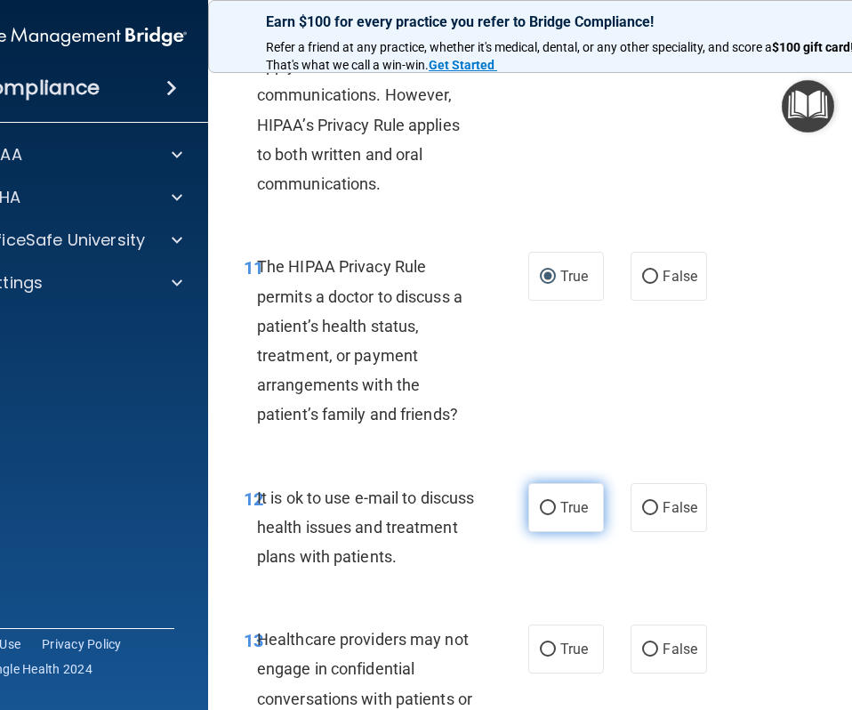
click at [575, 511] on span "True" at bounding box center [574, 507] width 28 height 17
click at [556, 511] on input "True" at bounding box center [548, 508] width 16 height 13
radio input "true"
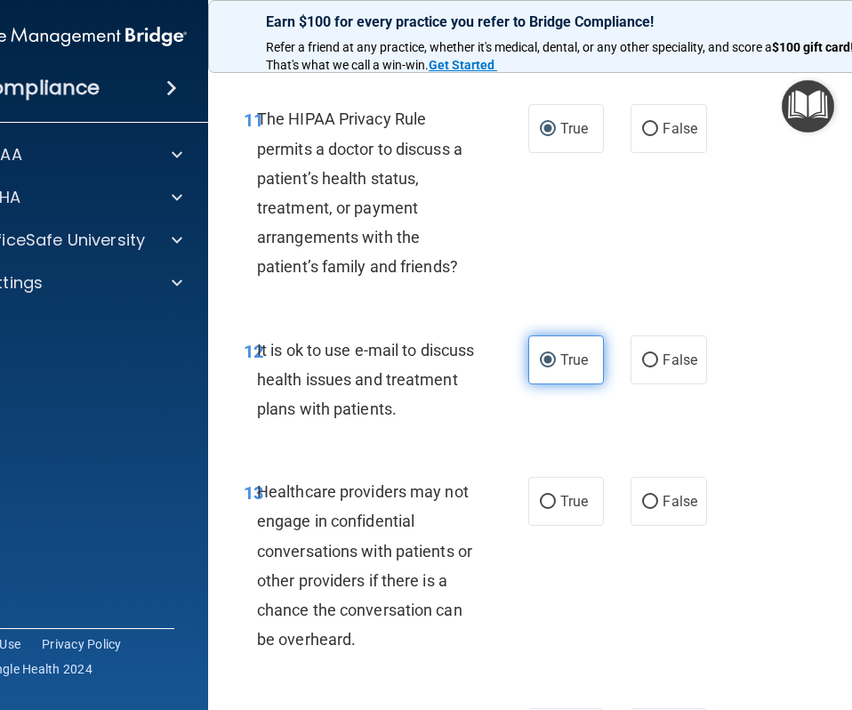
scroll to position [2318, 0]
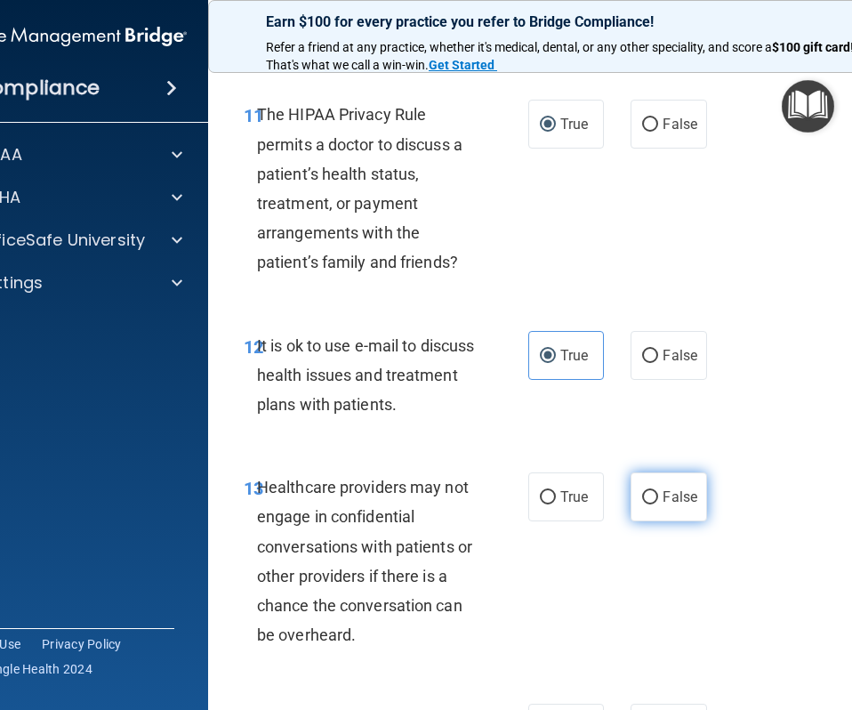
click at [669, 492] on span "False" at bounding box center [680, 496] width 35 height 17
click at [658, 492] on input "False" at bounding box center [650, 497] width 16 height 13
radio input "true"
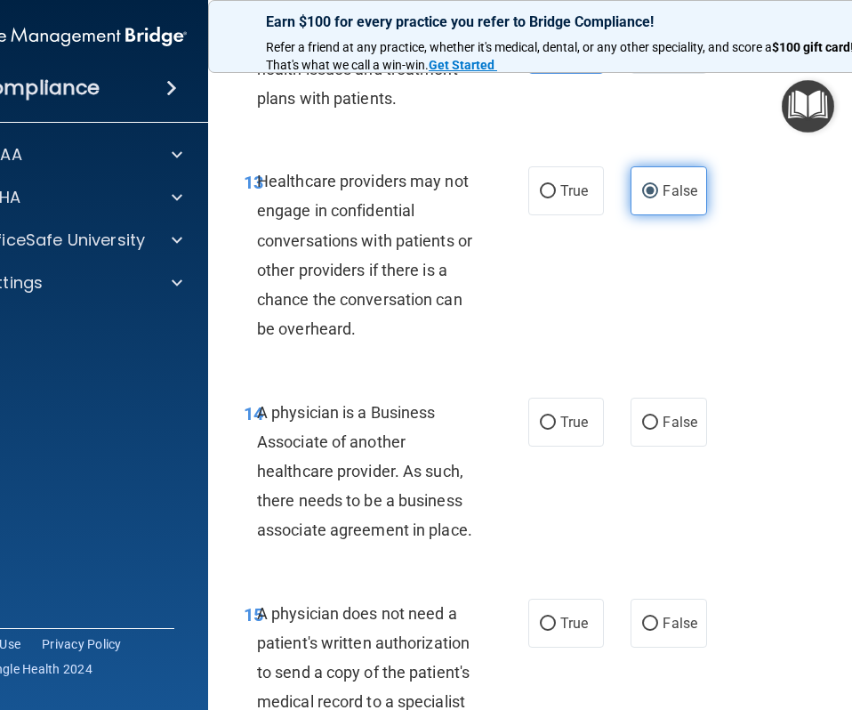
scroll to position [2625, 0]
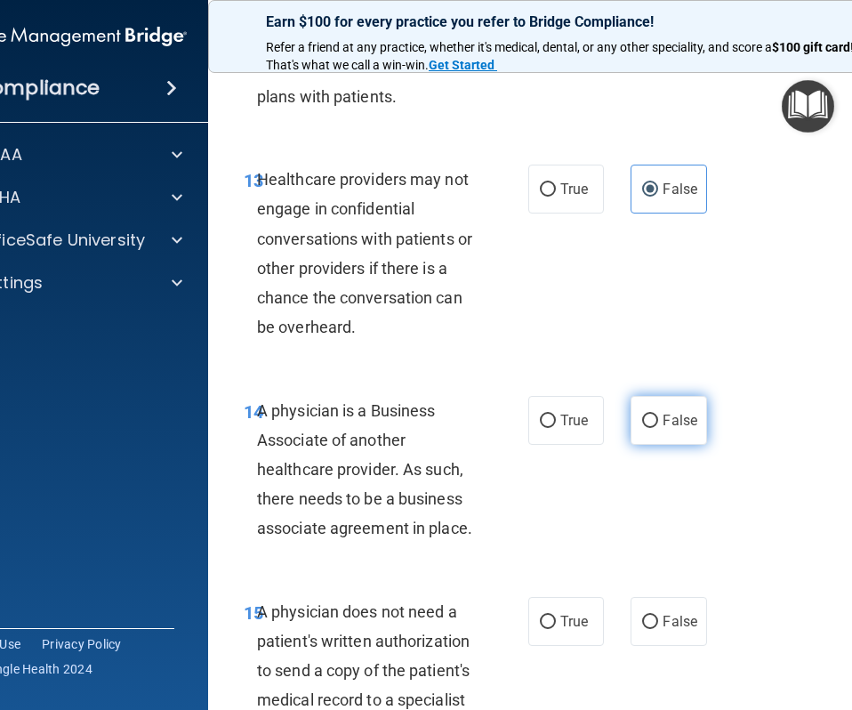
click at [652, 414] on input "False" at bounding box center [650, 420] width 16 height 13
radio input "true"
click at [554, 610] on label "True" at bounding box center [566, 621] width 76 height 49
click at [554, 615] on input "True" at bounding box center [548, 621] width 16 height 13
radio input "true"
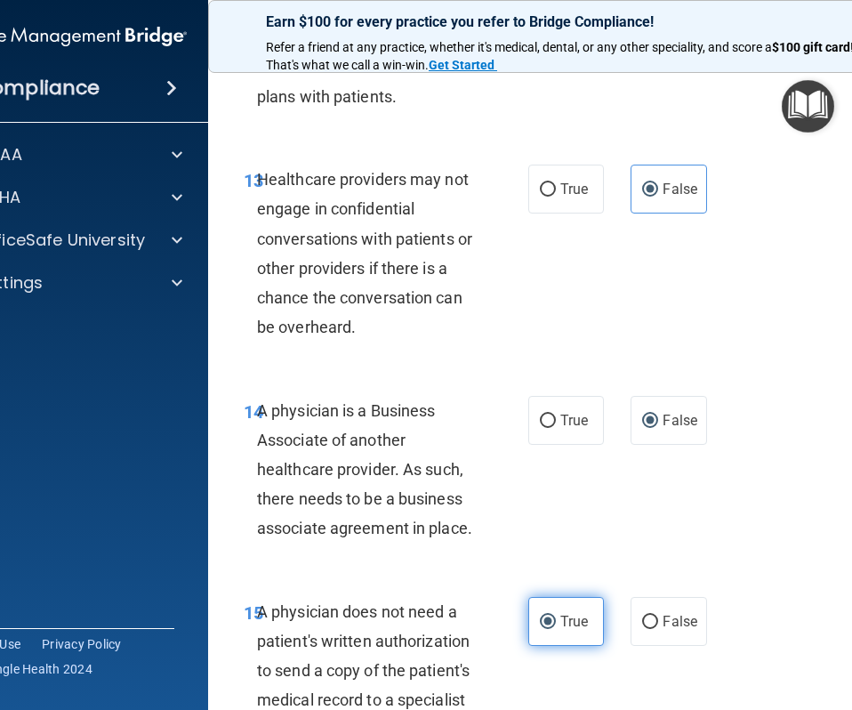
scroll to position [2932, 0]
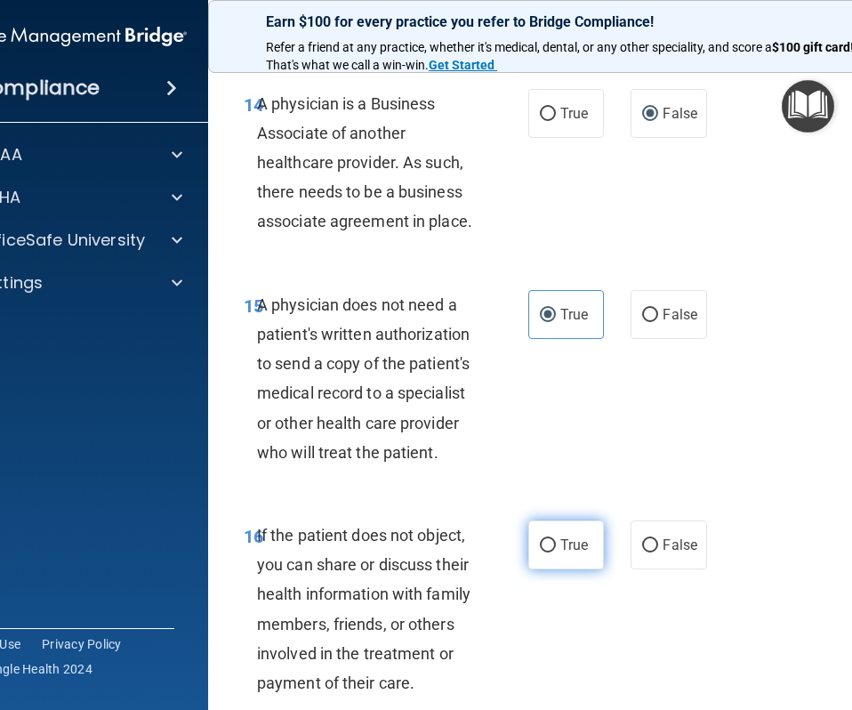
click at [567, 537] on span "True" at bounding box center [574, 544] width 28 height 17
click at [556, 539] on input "True" at bounding box center [548, 545] width 16 height 13
radio input "true"
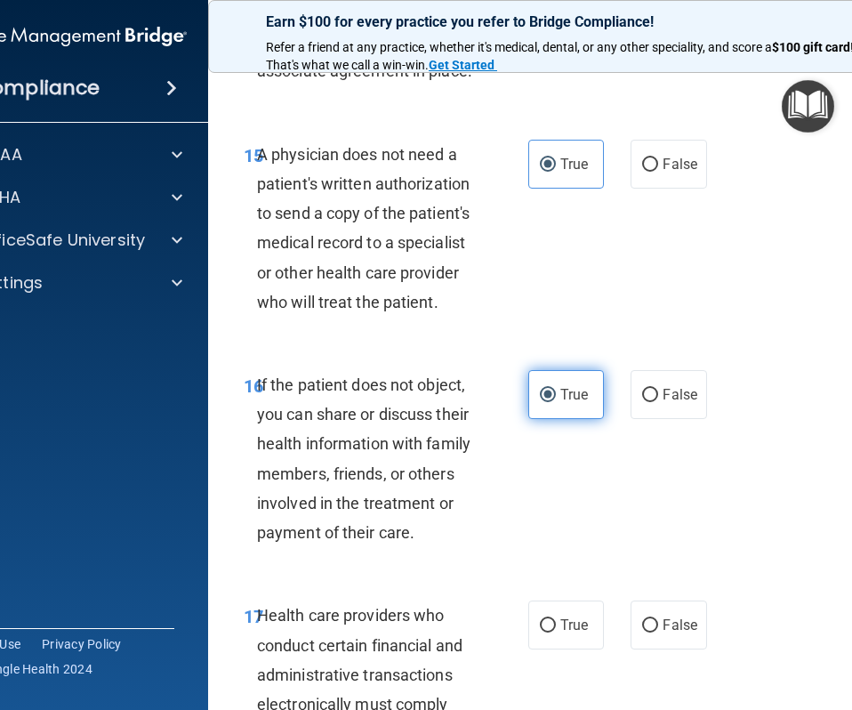
scroll to position [3086, 0]
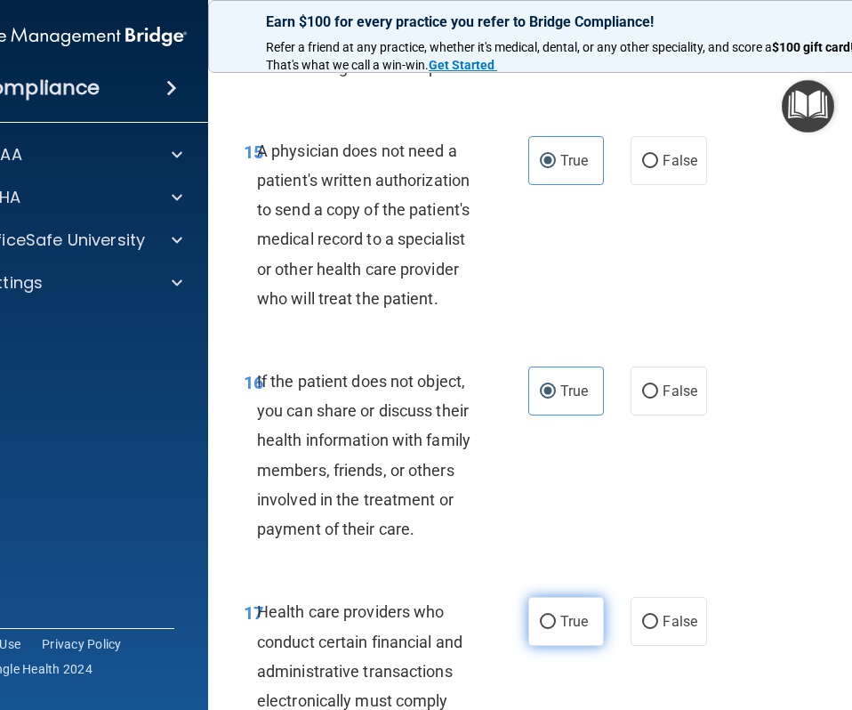
click at [578, 608] on label "True" at bounding box center [566, 621] width 76 height 49
click at [556, 615] on input "True" at bounding box center [548, 621] width 16 height 13
radio input "true"
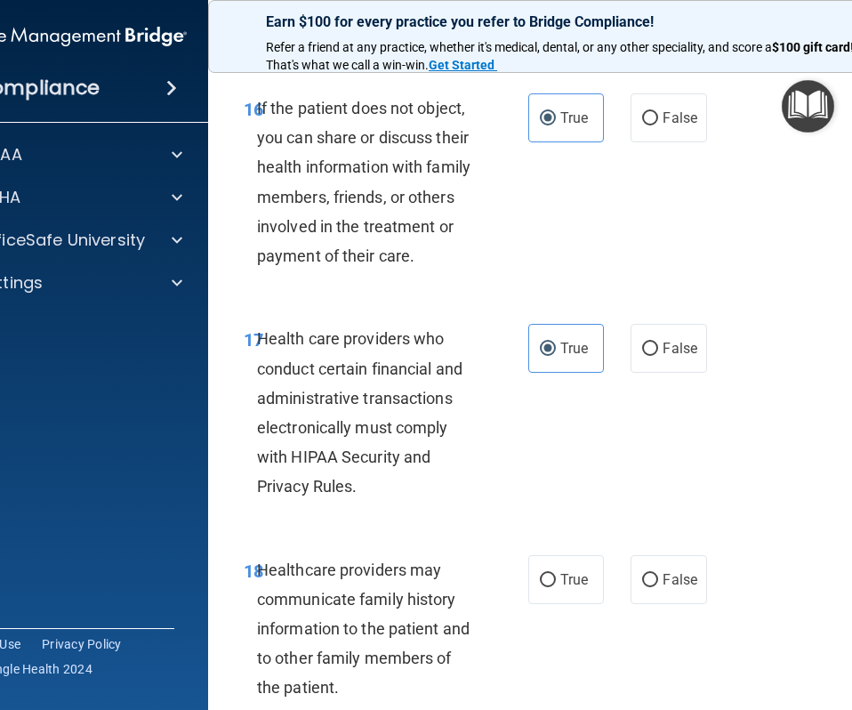
scroll to position [3364, 0]
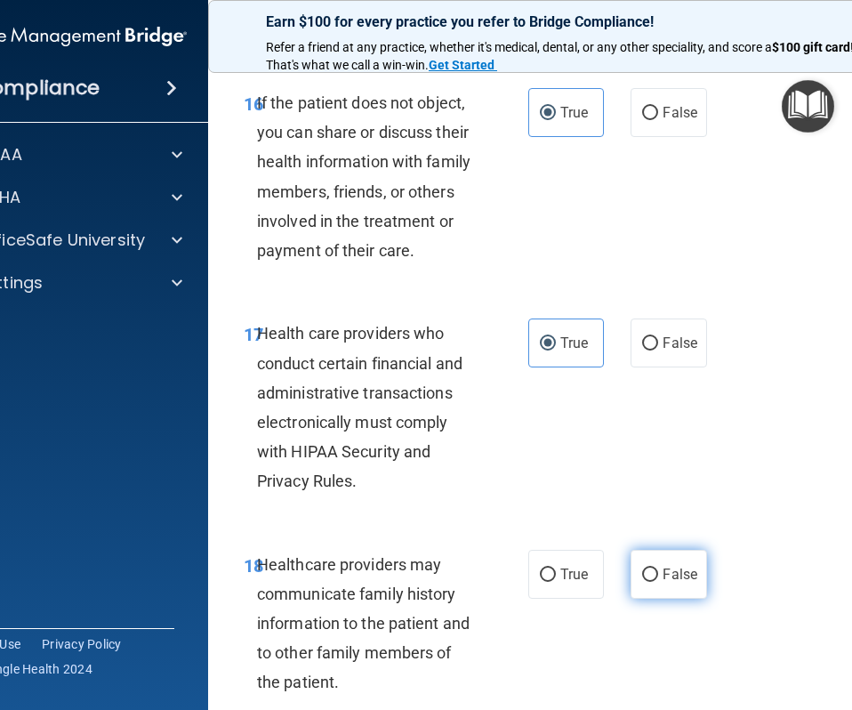
click at [672, 575] on span "False" at bounding box center [680, 574] width 35 height 17
click at [658, 575] on input "False" at bounding box center [650, 574] width 16 height 13
radio input "true"
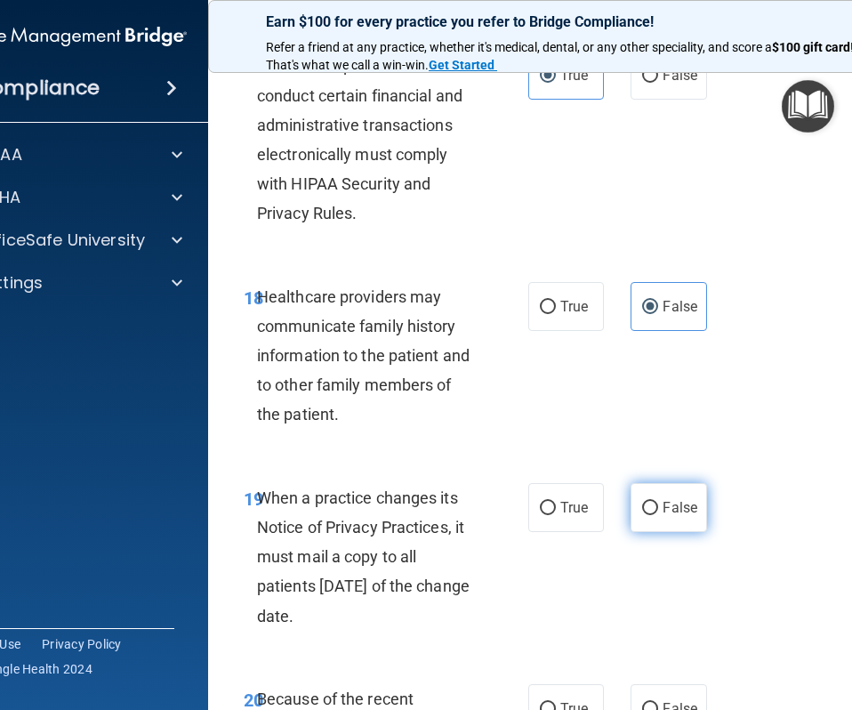
scroll to position [3633, 0]
click at [689, 507] on span "False" at bounding box center [680, 506] width 35 height 17
click at [658, 507] on input "False" at bounding box center [650, 507] width 16 height 13
radio input "true"
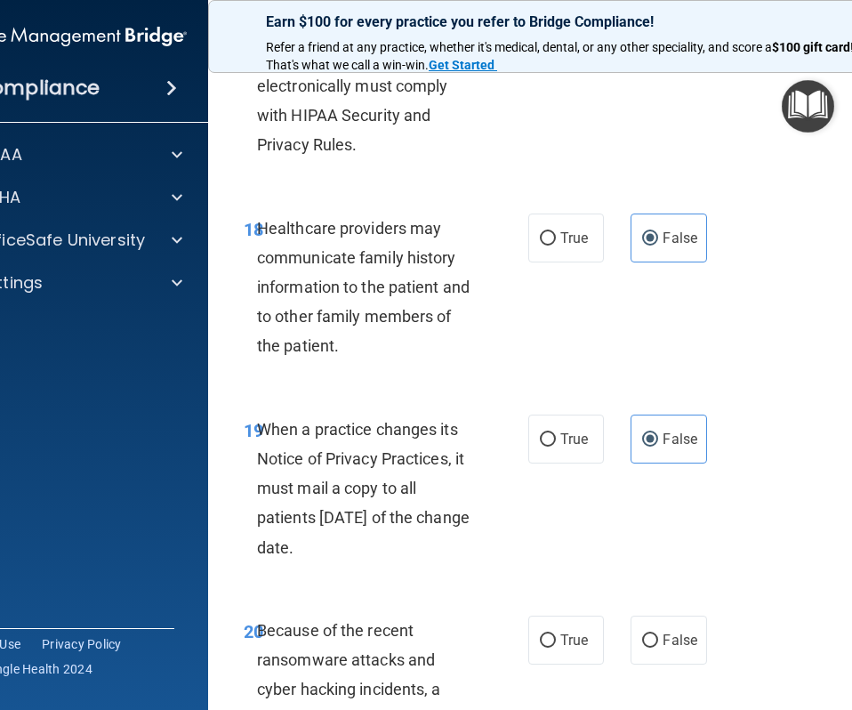
scroll to position [3814, 0]
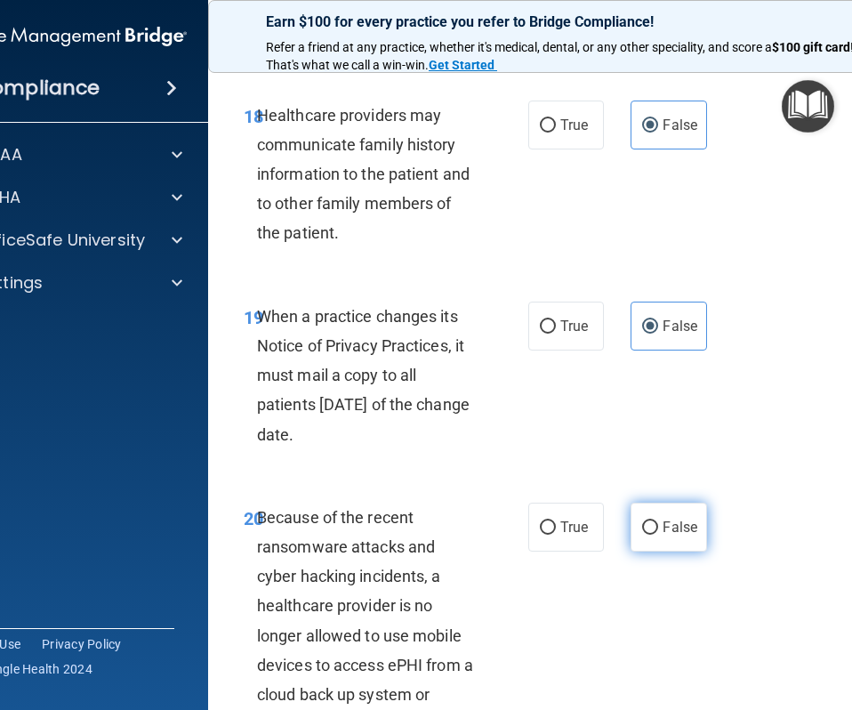
click at [646, 521] on input "False" at bounding box center [650, 527] width 16 height 13
radio input "true"
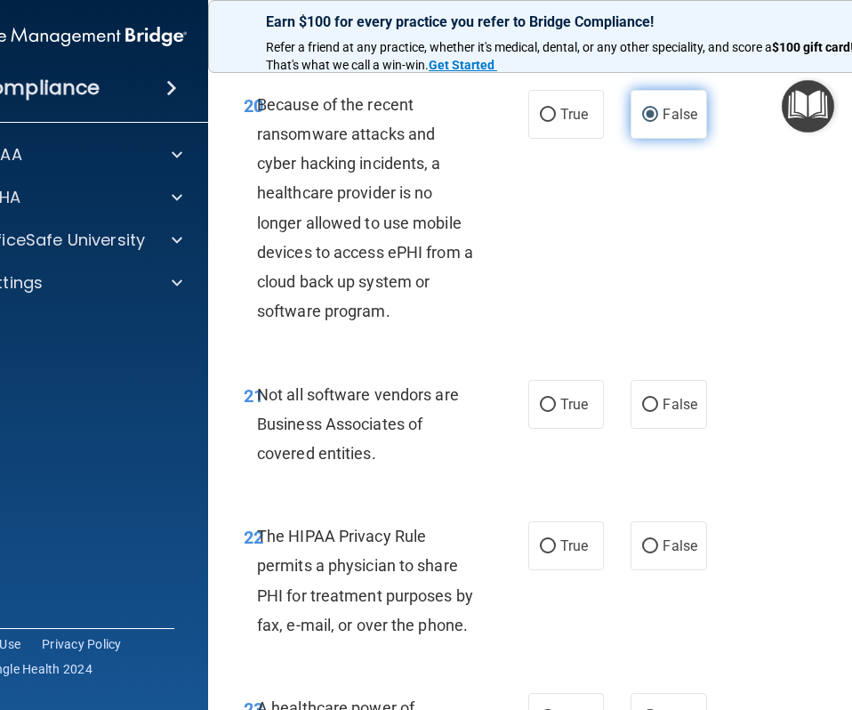
scroll to position [4232, 0]
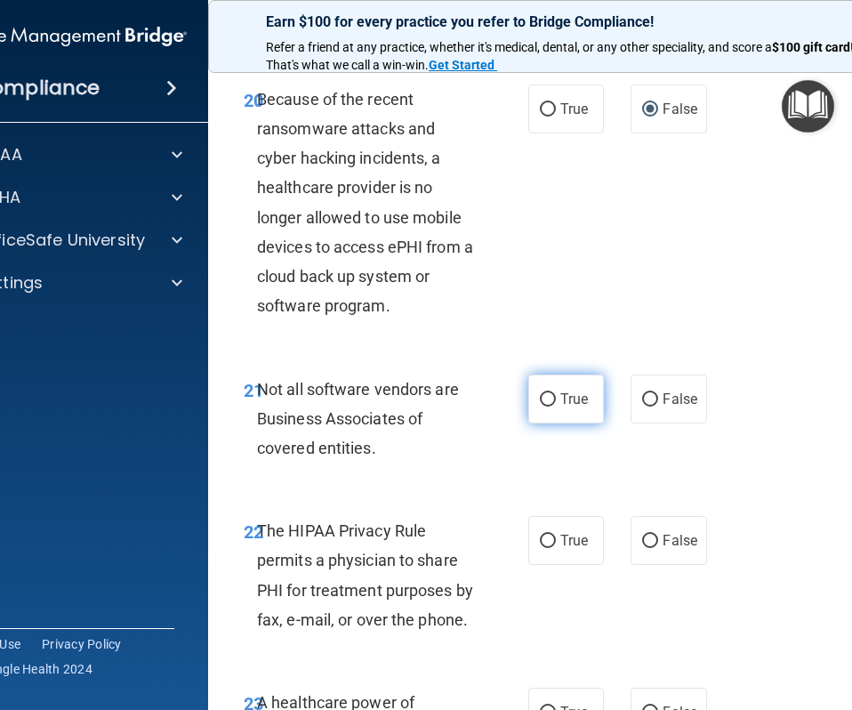
click at [591, 413] on label "True" at bounding box center [566, 398] width 76 height 49
click at [556, 406] on input "True" at bounding box center [548, 399] width 16 height 13
radio input "true"
click at [571, 523] on label "True" at bounding box center [566, 540] width 76 height 49
click at [556, 535] on input "True" at bounding box center [548, 541] width 16 height 13
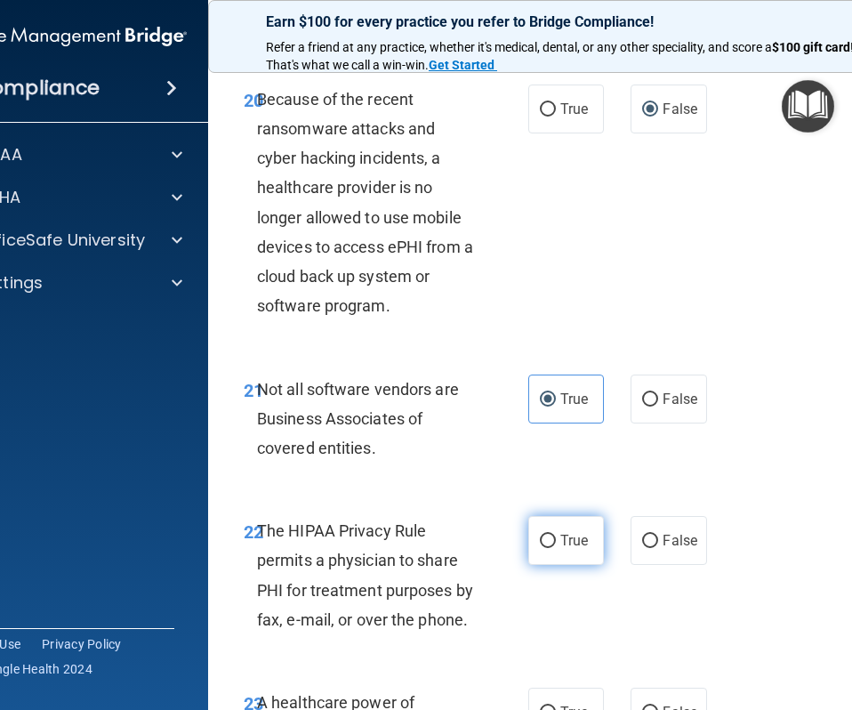
radio input "true"
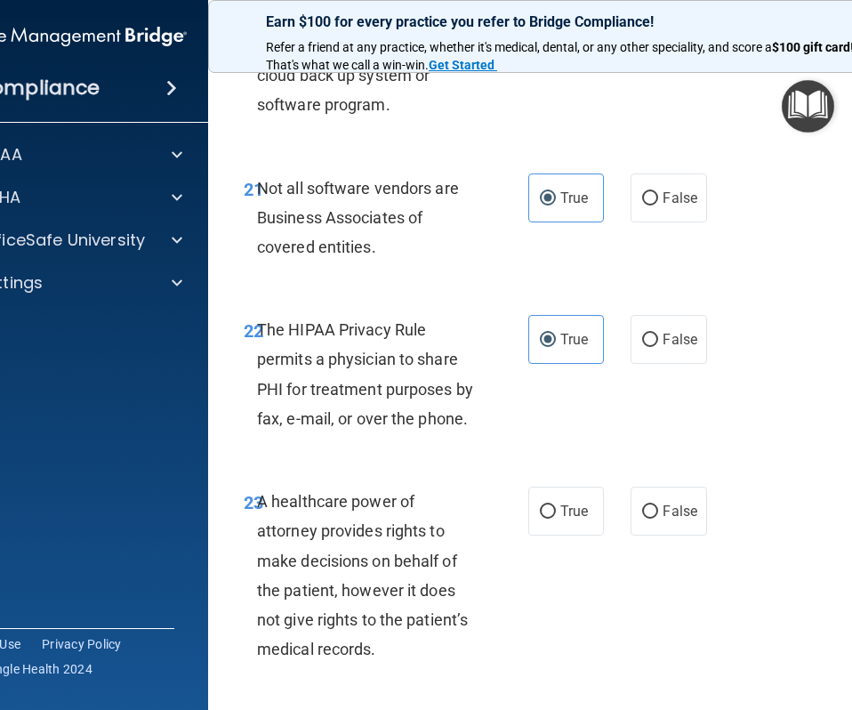
scroll to position [4440, 0]
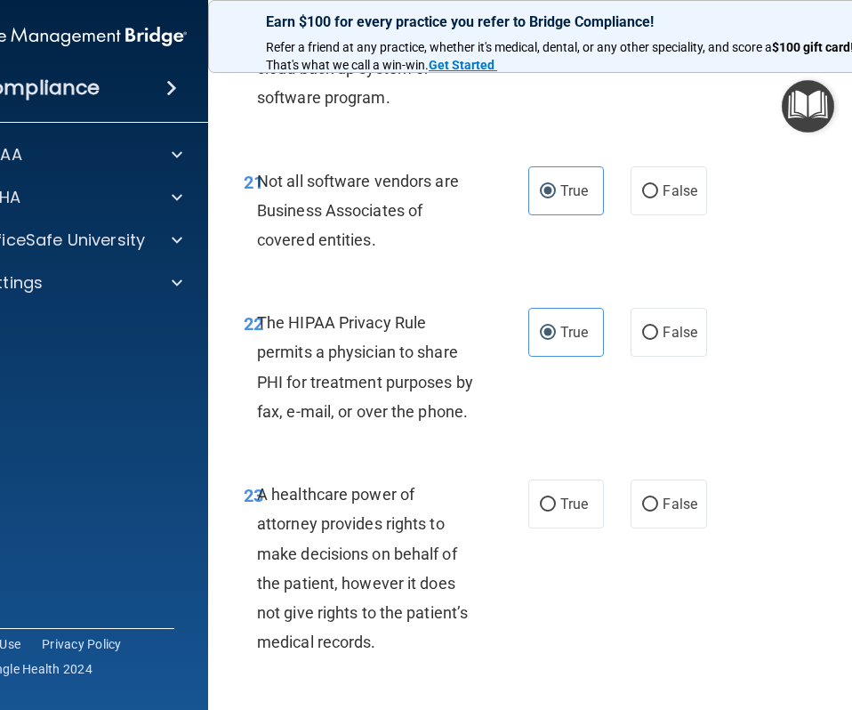
click at [713, 524] on div "23 A healthcare power of attorney provides rights to make decisions on behalf o…" at bounding box center [568, 572] width 676 height 230
click at [679, 507] on span "False" at bounding box center [680, 503] width 35 height 17
click at [658, 507] on input "False" at bounding box center [650, 504] width 16 height 13
radio input "true"
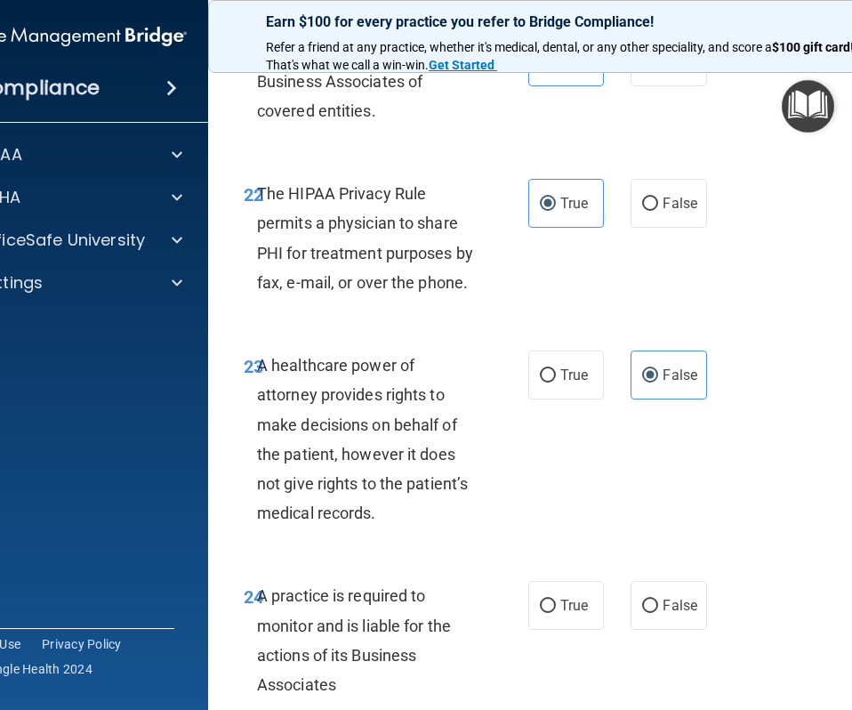
scroll to position [4785, 0]
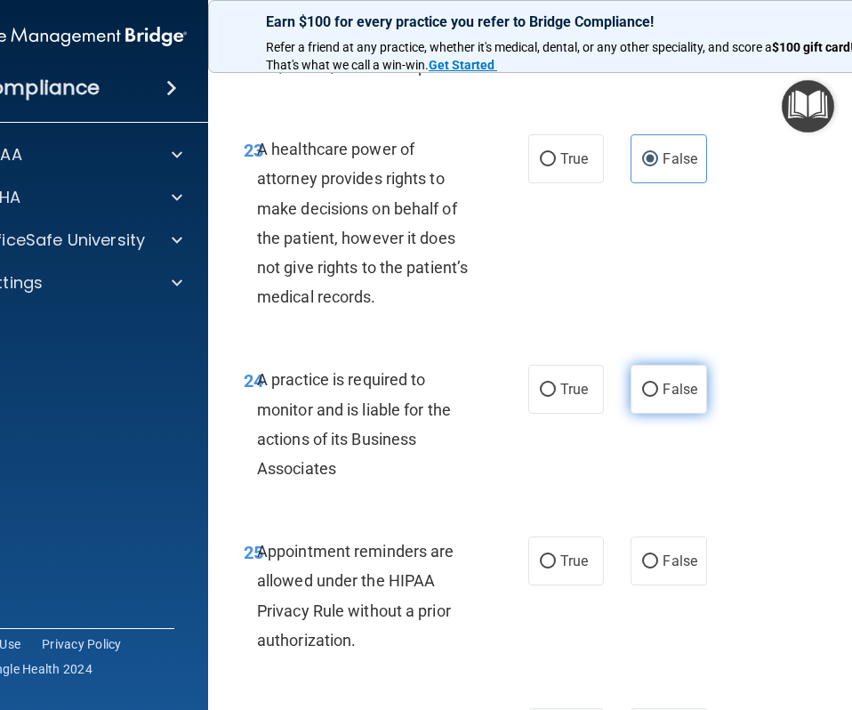
click at [644, 403] on label "False" at bounding box center [669, 389] width 76 height 49
click at [644, 397] on input "False" at bounding box center [650, 389] width 16 height 13
radio input "true"
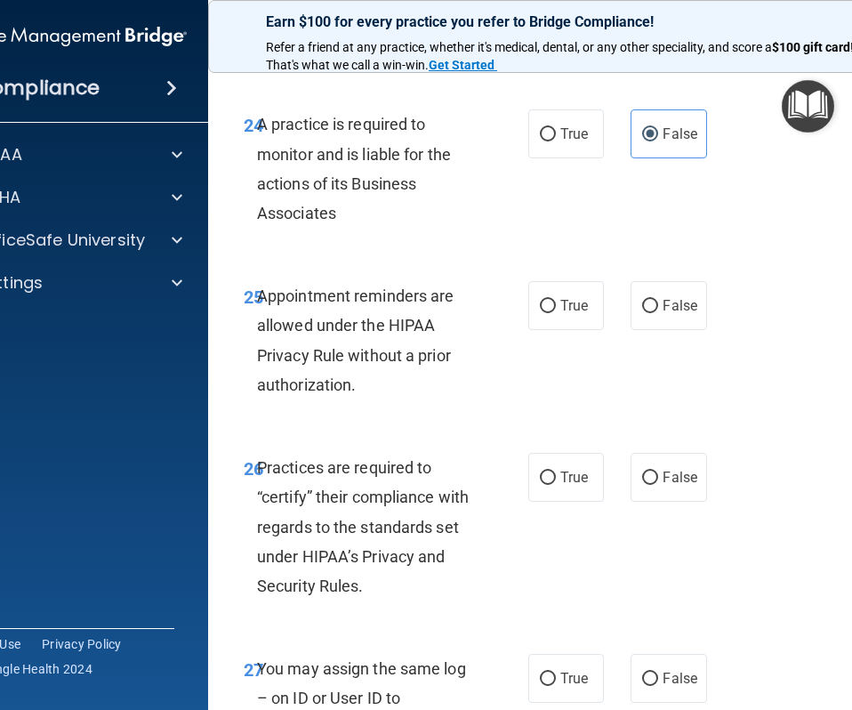
scroll to position [5068, 0]
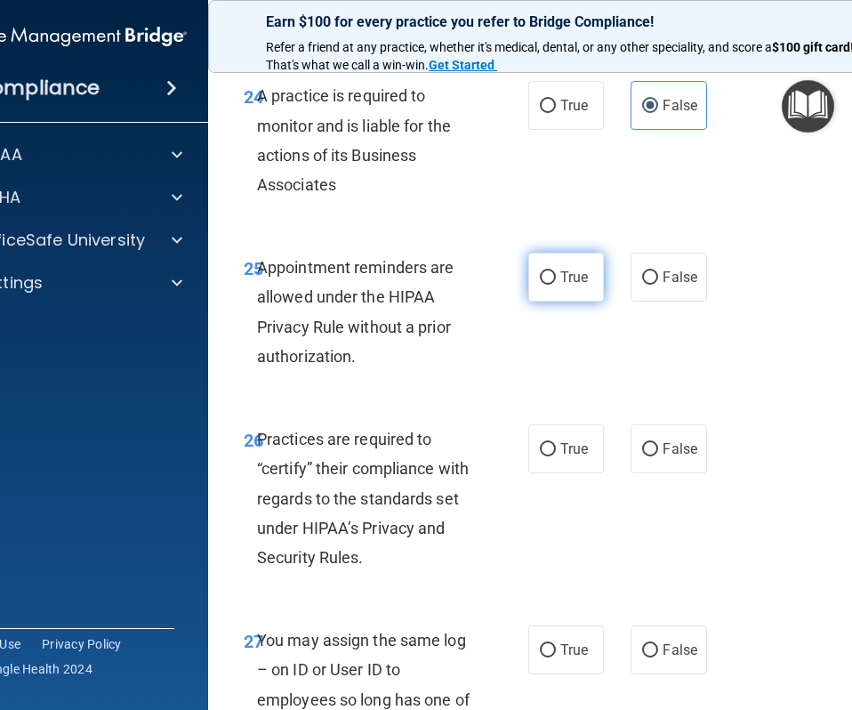
click at [536, 286] on label "True" at bounding box center [566, 277] width 76 height 49
click at [540, 285] on input "True" at bounding box center [548, 277] width 16 height 13
radio input "true"
click at [682, 450] on span "False" at bounding box center [680, 448] width 35 height 17
click at [658, 450] on input "False" at bounding box center [650, 449] width 16 height 13
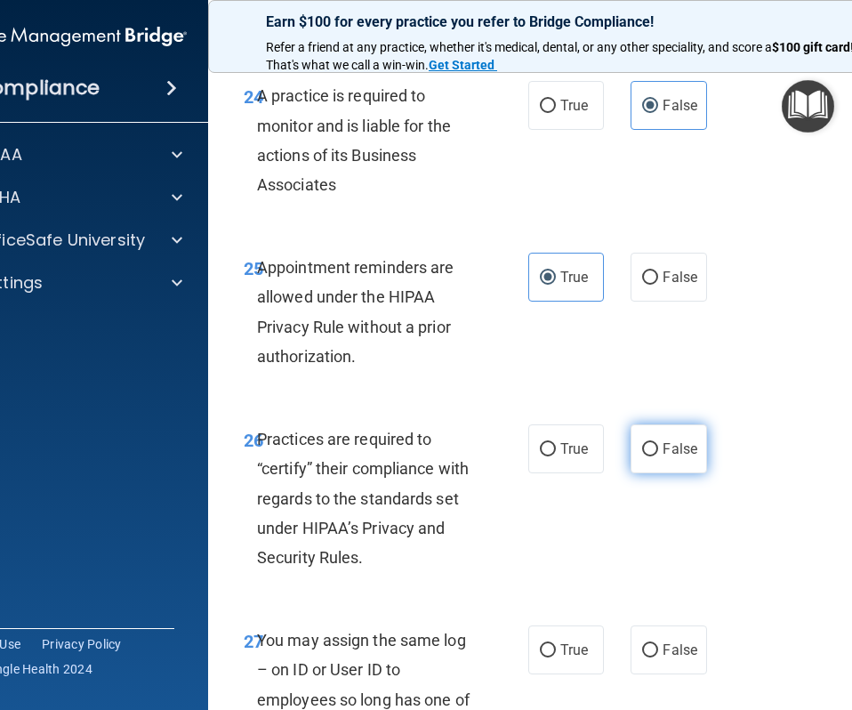
radio input "true"
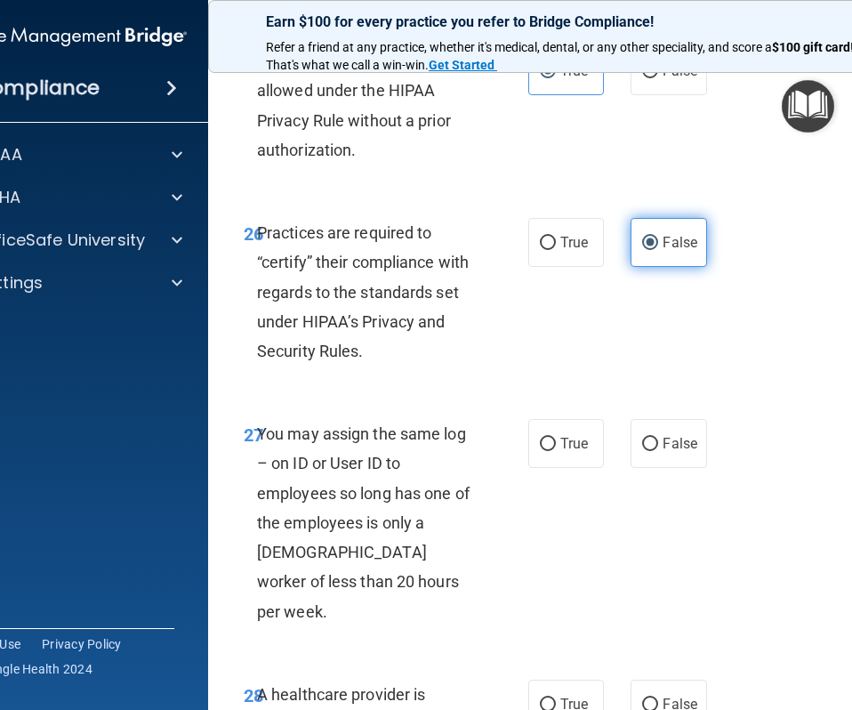
scroll to position [5287, 0]
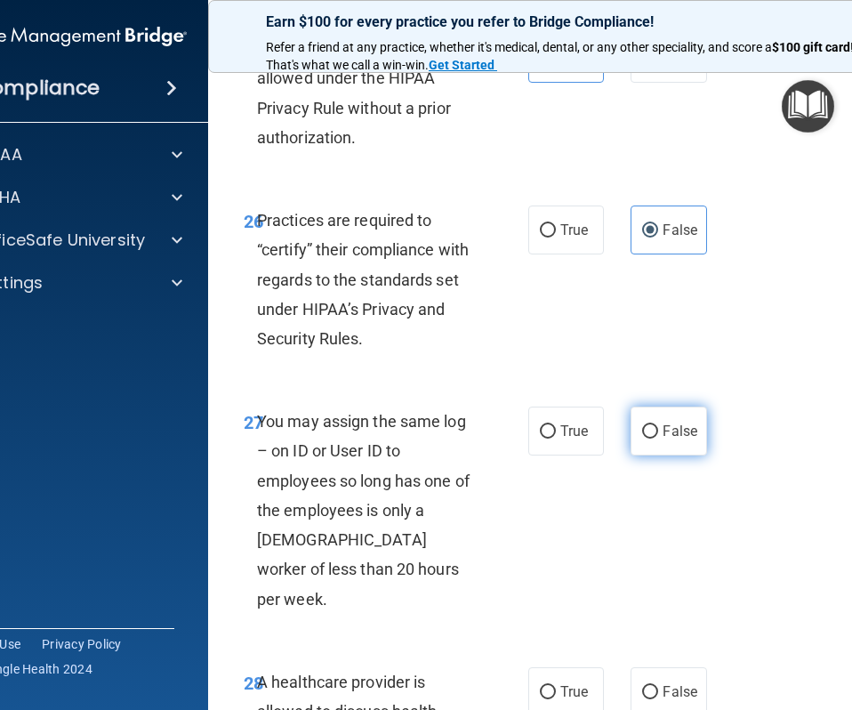
click at [682, 446] on label "False" at bounding box center [669, 430] width 76 height 49
click at [658, 438] on input "False" at bounding box center [650, 431] width 16 height 13
radio input "true"
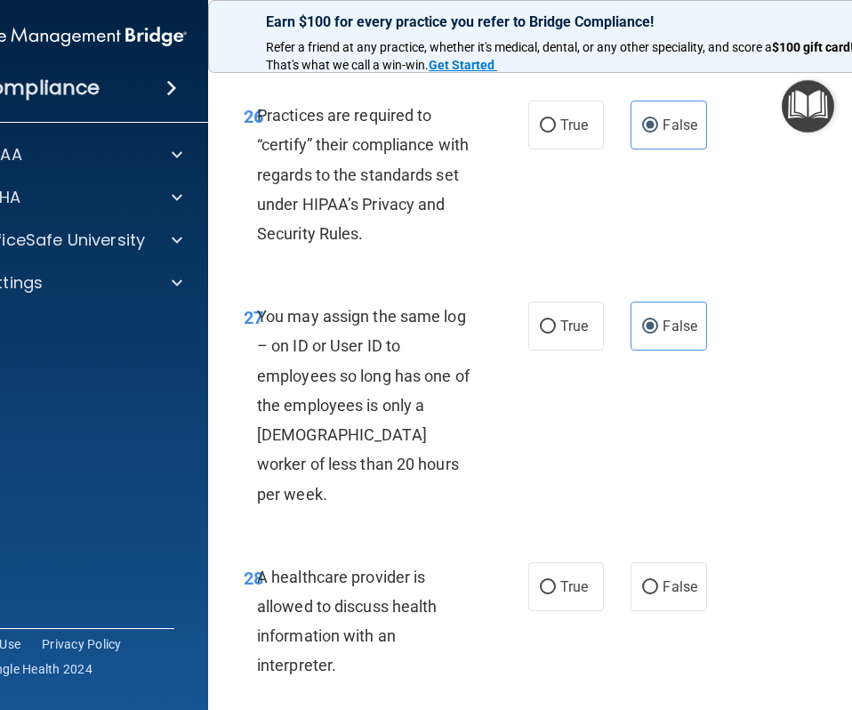
scroll to position [5530, 0]
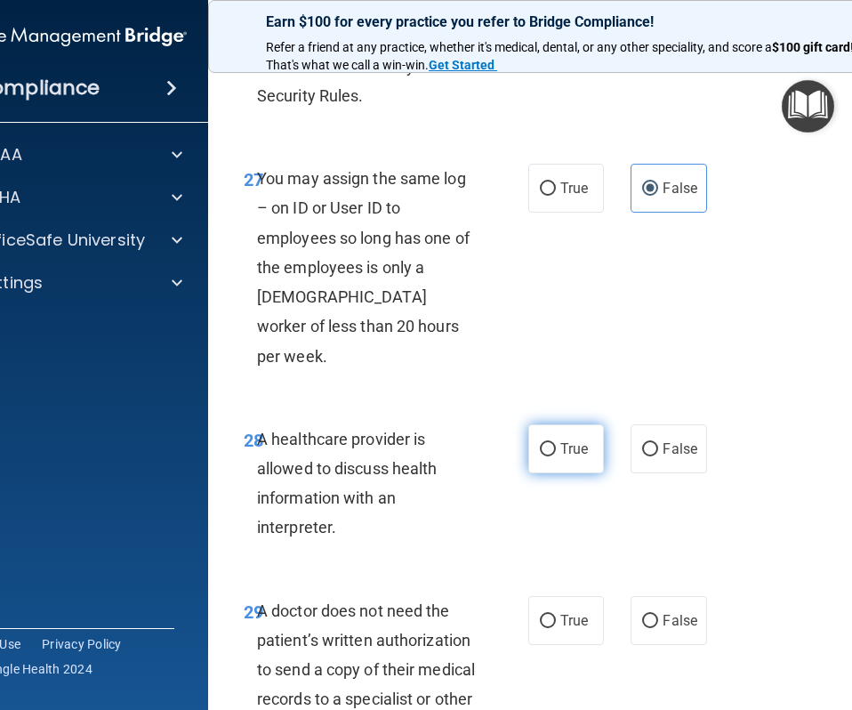
click at [560, 440] on span "True" at bounding box center [574, 448] width 28 height 17
click at [556, 443] on input "True" at bounding box center [548, 449] width 16 height 13
radio input "true"
click at [549, 615] on input "True" at bounding box center [548, 621] width 16 height 13
radio input "true"
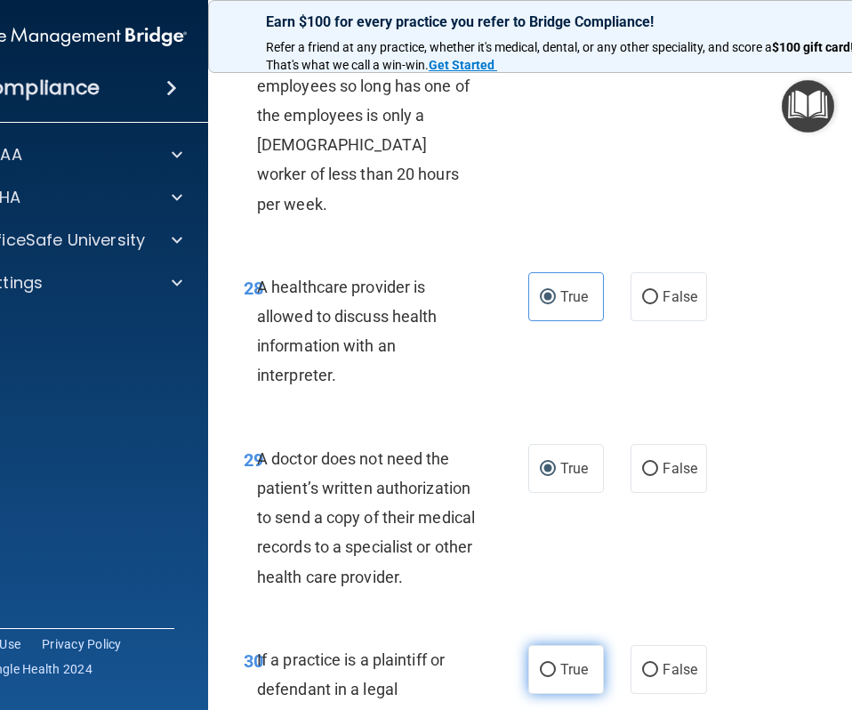
click at [557, 645] on label "True" at bounding box center [566, 669] width 76 height 49
click at [556, 647] on input "True" at bounding box center [548, 669] width 16 height 13
radio input "true"
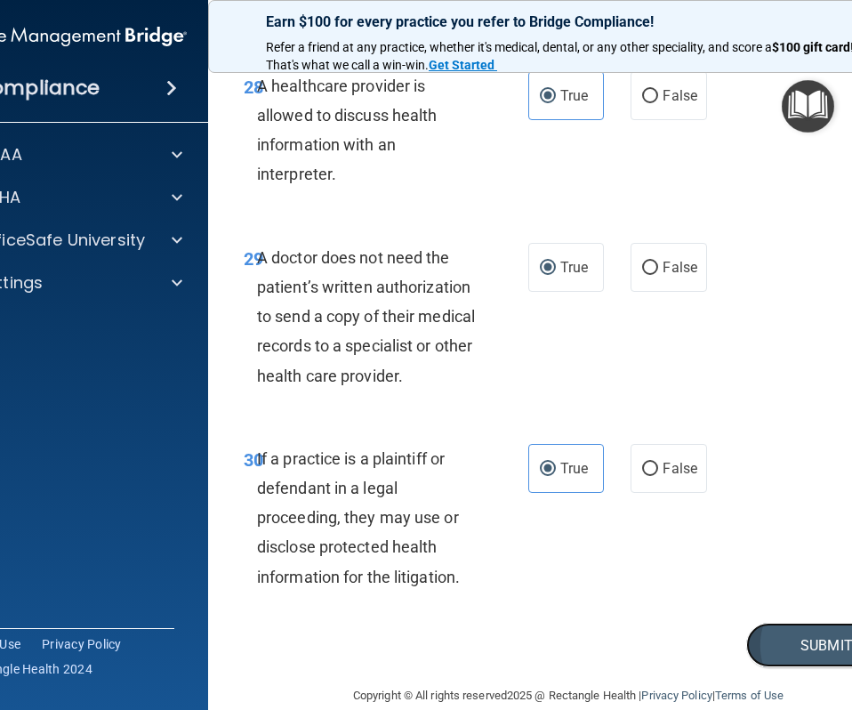
click at [800, 623] on button "Submit" at bounding box center [826, 645] width 160 height 45
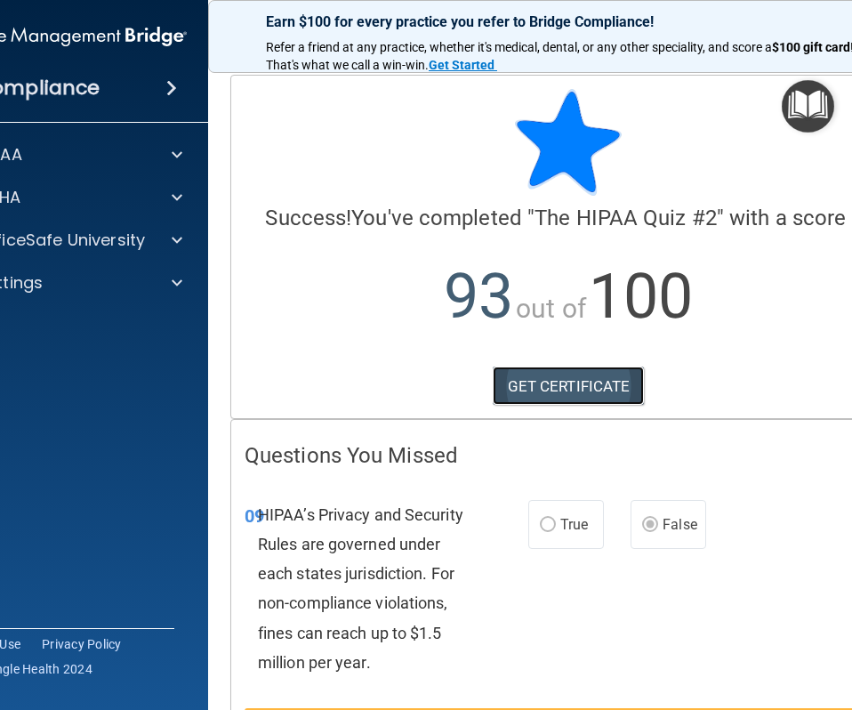
click at [544, 387] on link "GET CERTIFICATE" at bounding box center [569, 385] width 152 height 39
click at [271, 267] on p "93 out of 100" at bounding box center [568, 296] width 647 height 115
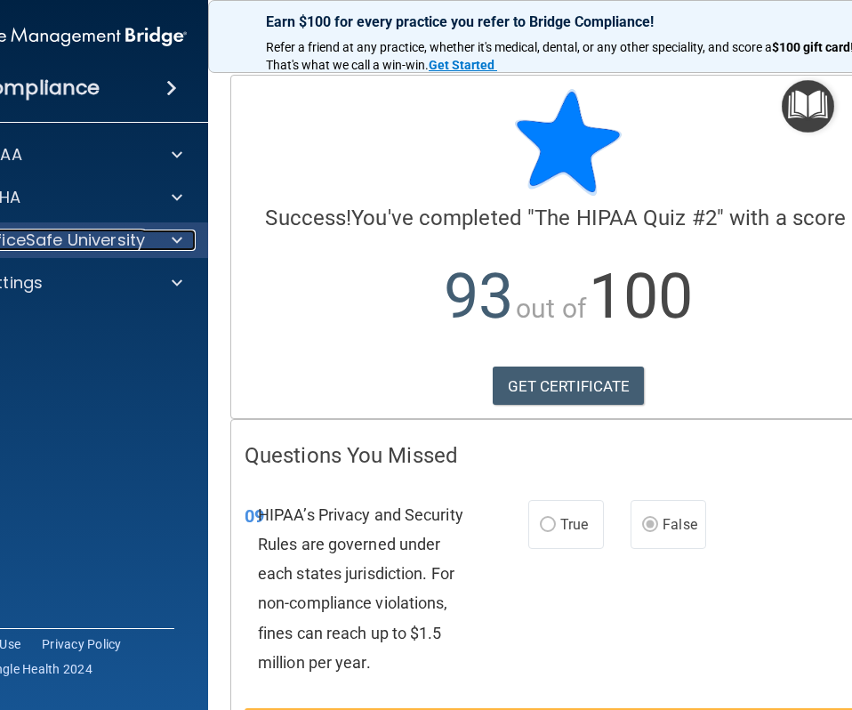
click at [44, 244] on p "OfficeSafe University" at bounding box center [61, 239] width 168 height 21
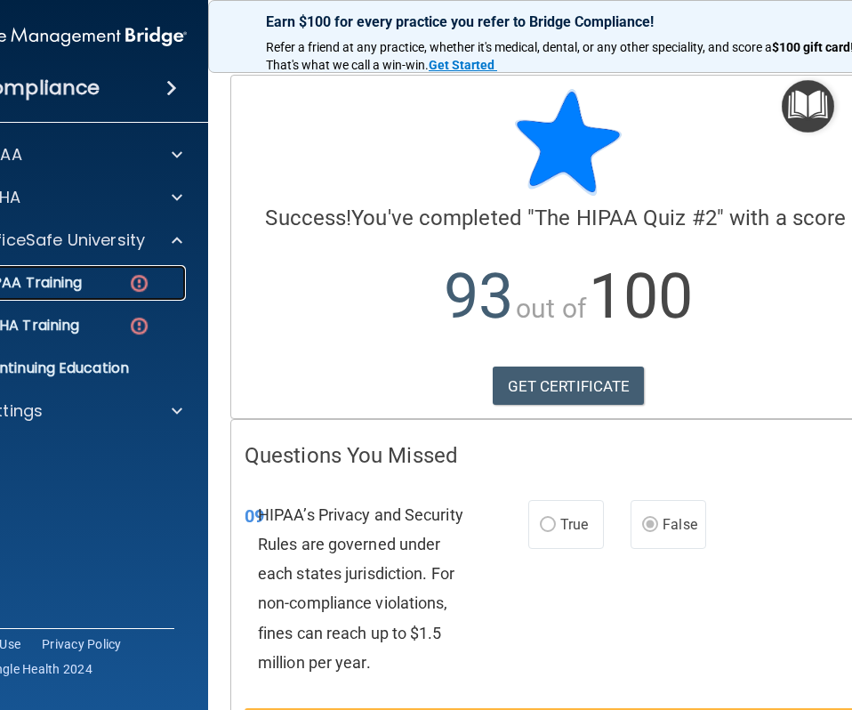
click at [60, 291] on p "HIPAA Training" at bounding box center [8, 283] width 147 height 18
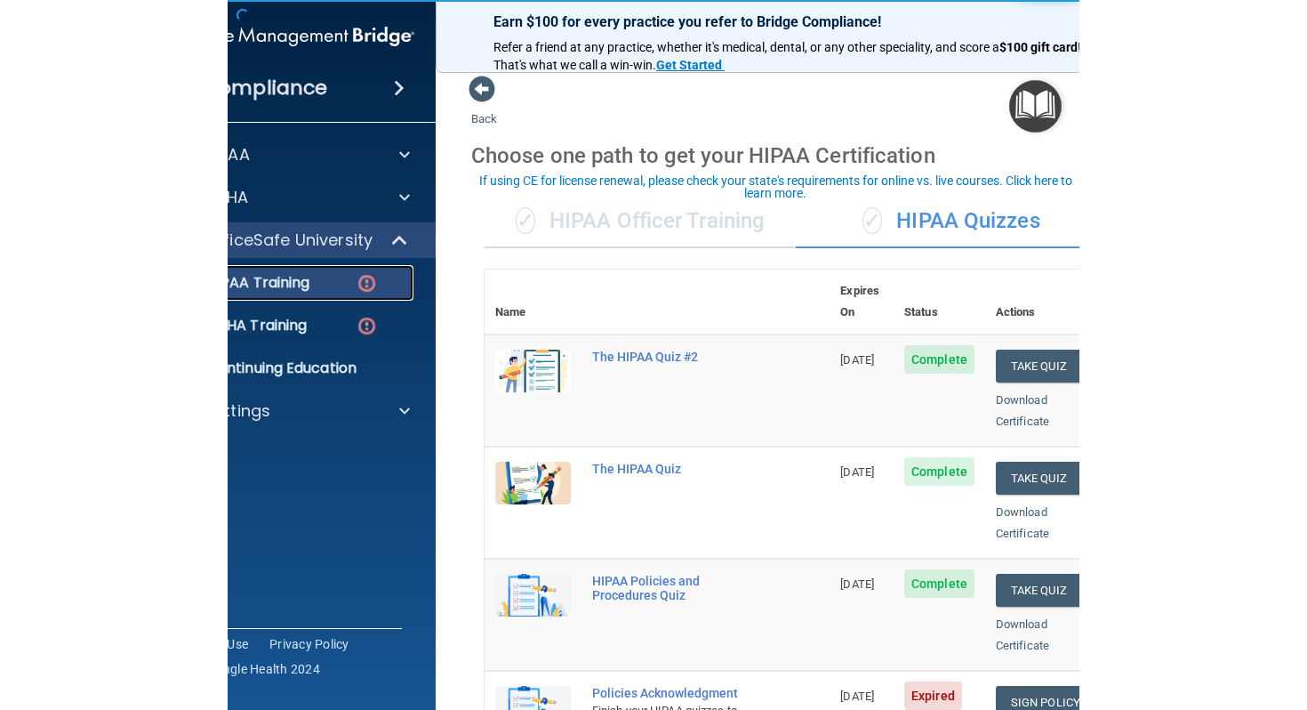
scroll to position [157, 0]
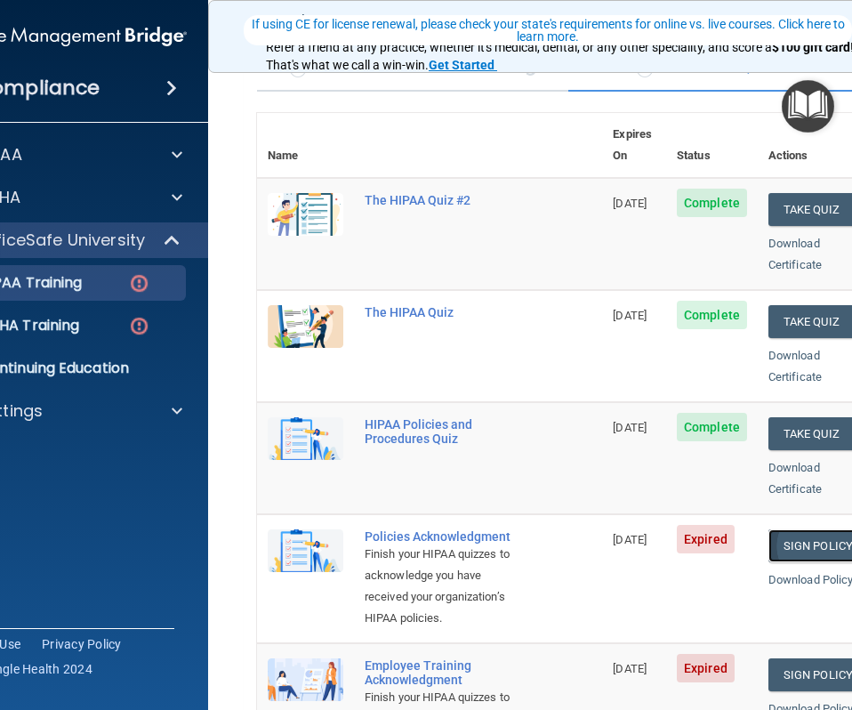
click at [817, 529] on link "Sign Policy" at bounding box center [817, 545] width 99 height 33
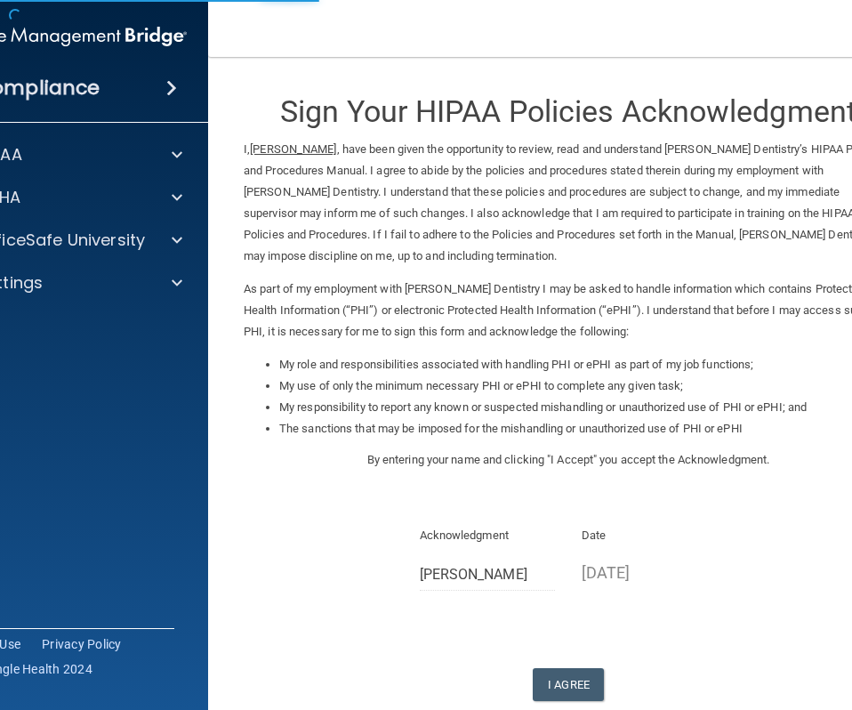
scroll to position [105, 0]
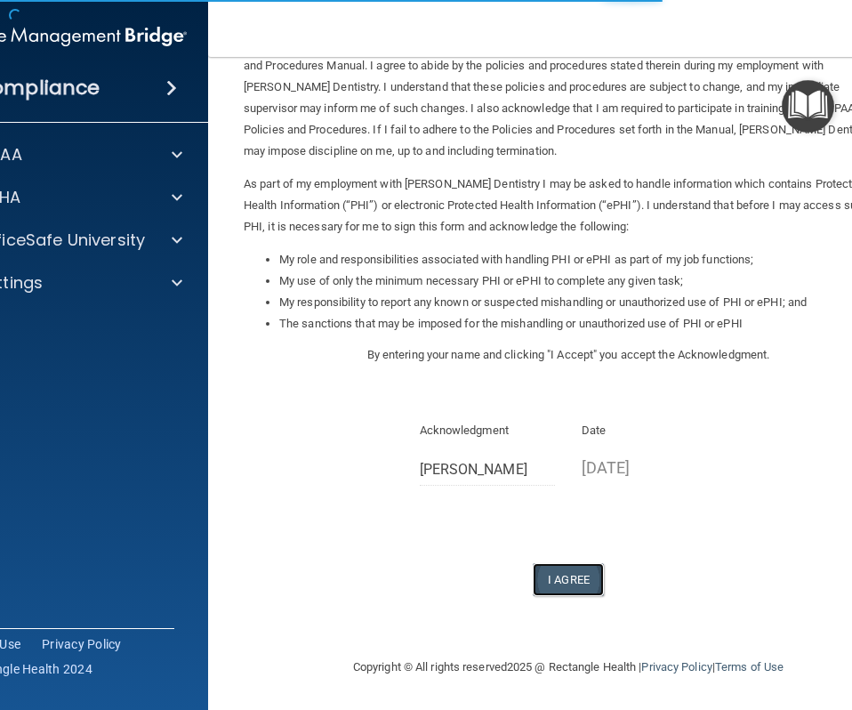
click at [569, 579] on button "I Agree" at bounding box center [568, 579] width 71 height 33
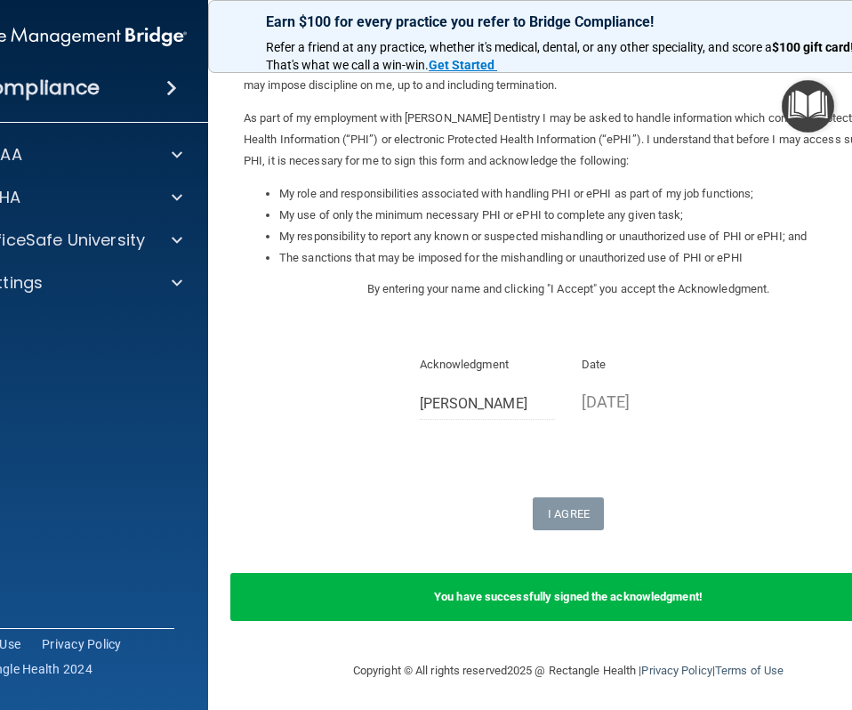
scroll to position [174, 0]
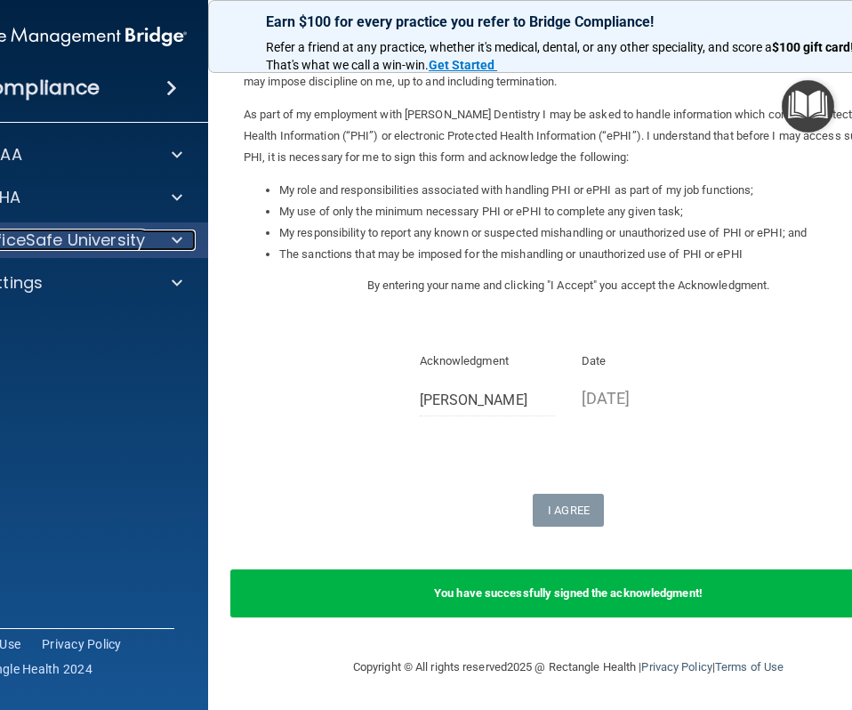
click at [188, 241] on div at bounding box center [174, 239] width 44 height 21
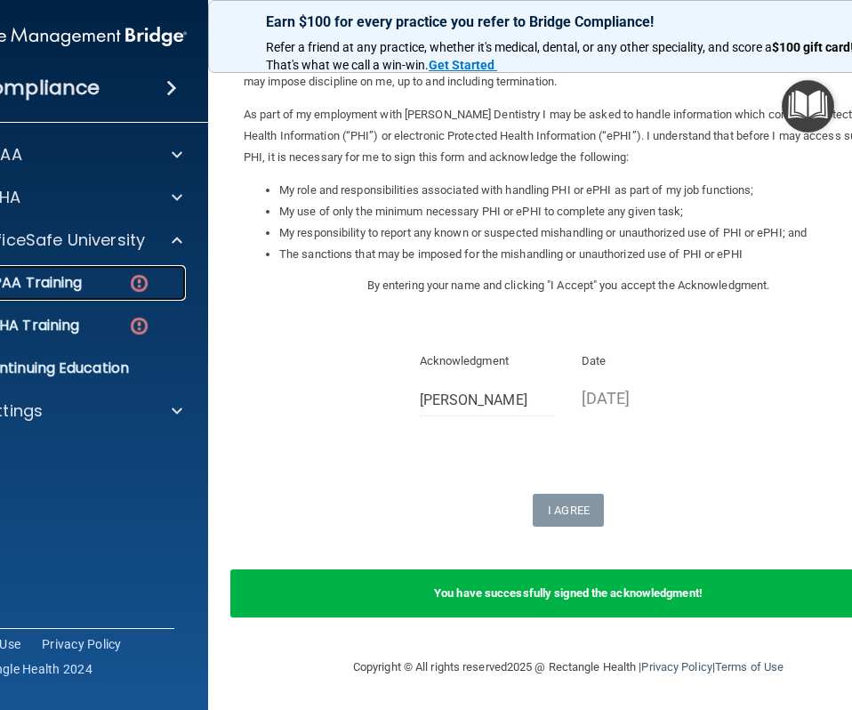
click at [133, 282] on img at bounding box center [139, 283] width 22 height 22
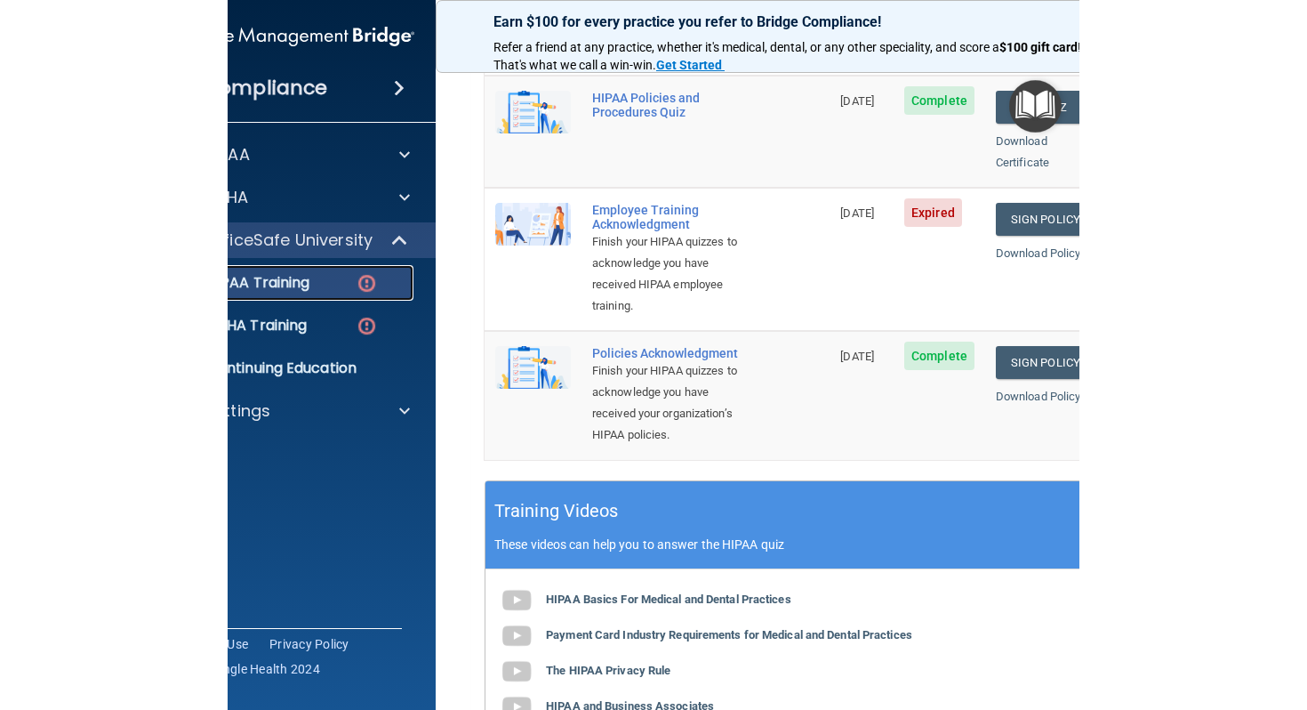
scroll to position [478, 0]
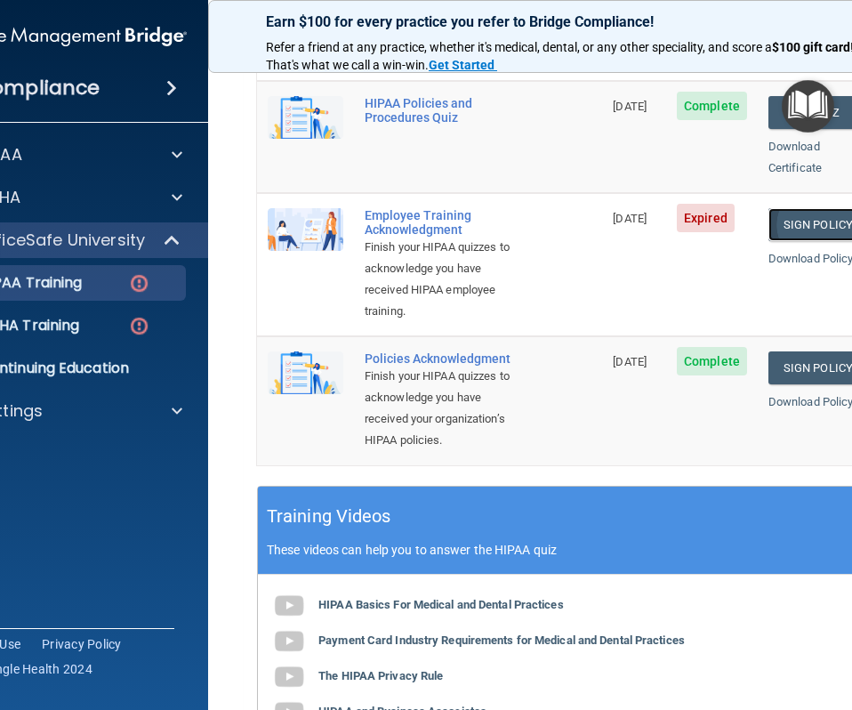
click at [807, 208] on link "Sign Policy" at bounding box center [817, 224] width 99 height 33
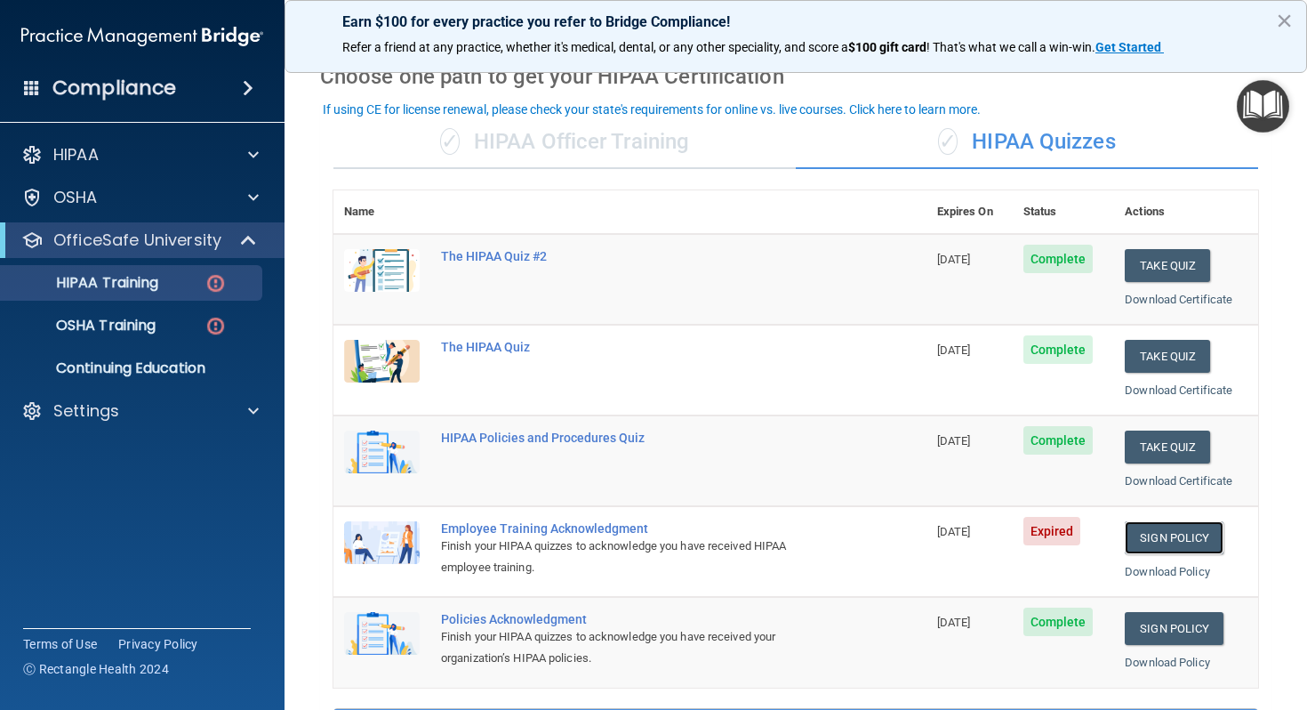
scroll to position [65, 0]
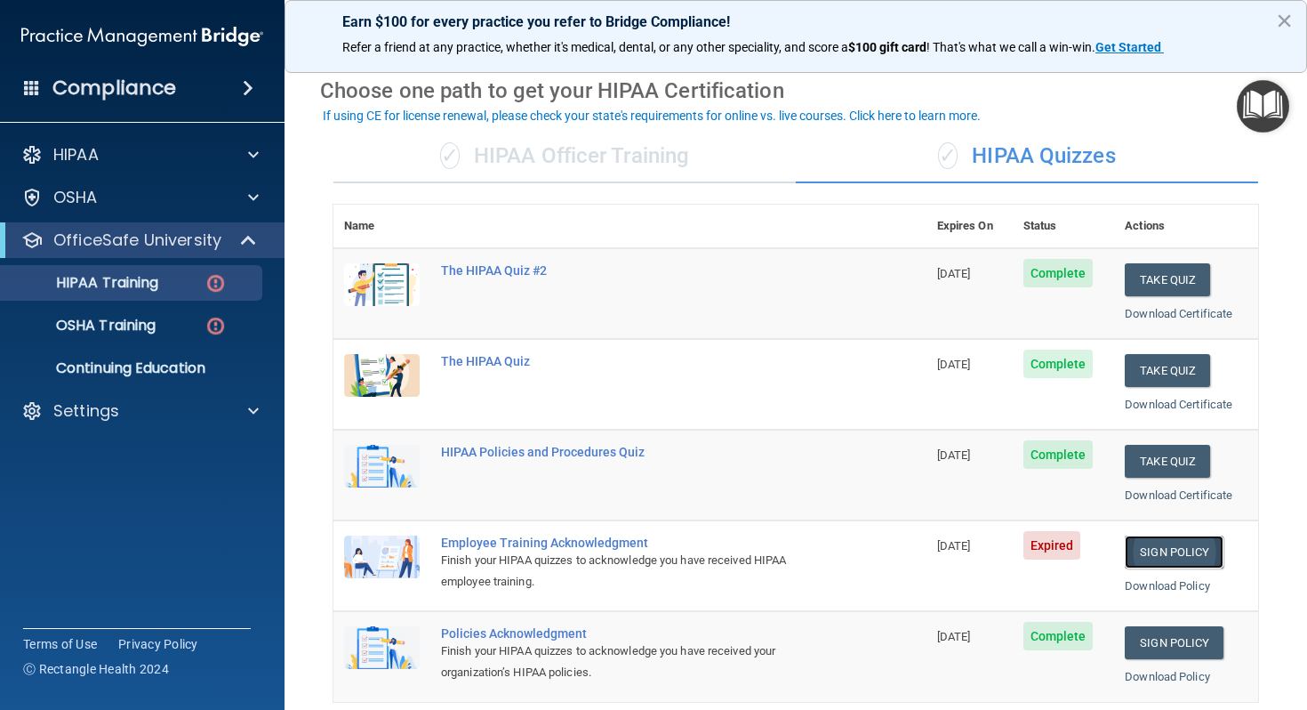
click at [851, 552] on link "Sign Policy" at bounding box center [1174, 551] width 99 height 33
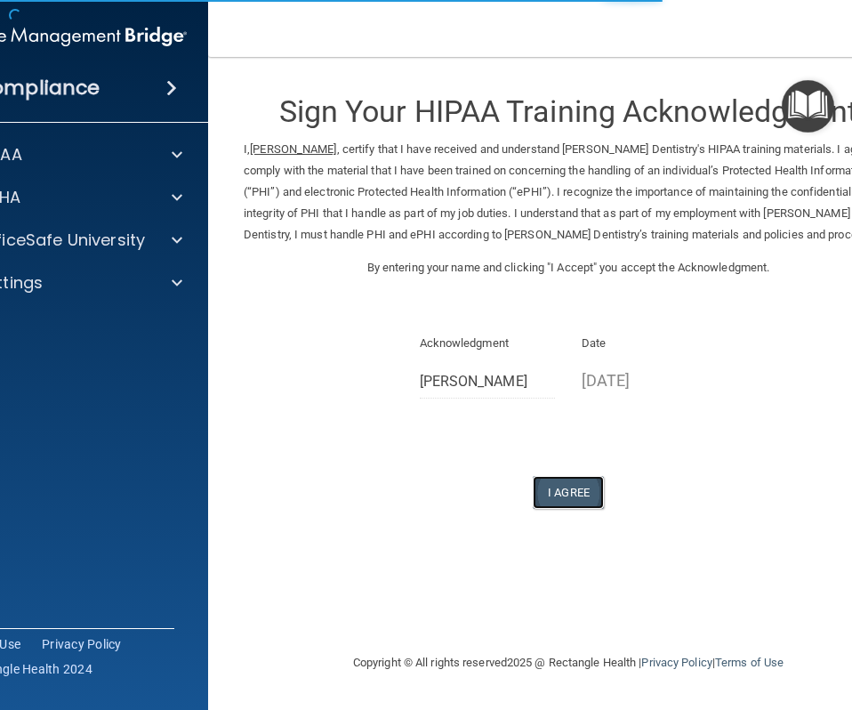
click at [575, 485] on button "I Agree" at bounding box center [568, 492] width 71 height 33
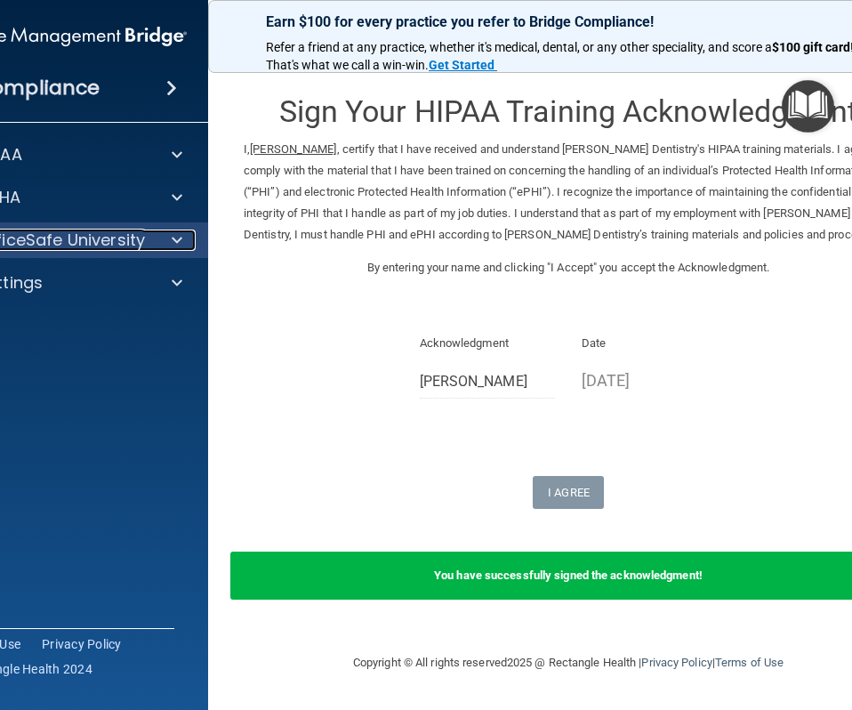
click at [162, 242] on div at bounding box center [174, 239] width 44 height 21
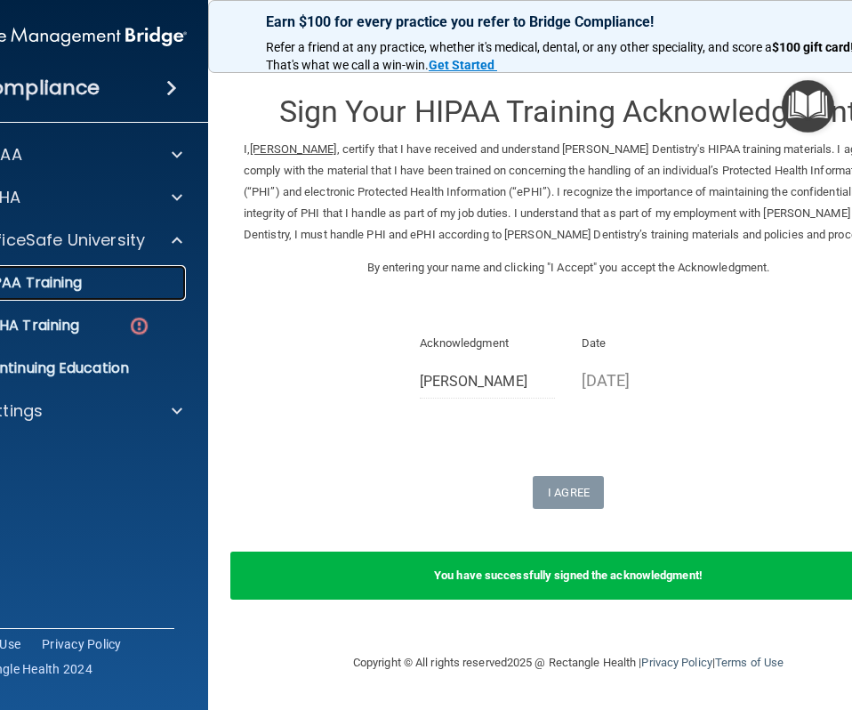
click at [56, 284] on p "HIPAA Training" at bounding box center [8, 283] width 147 height 18
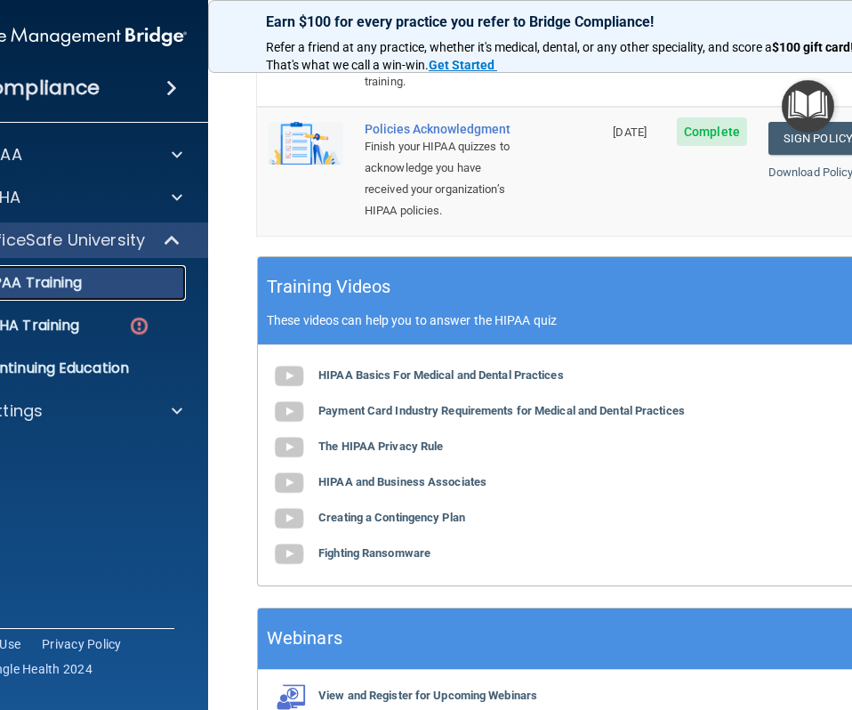
scroll to position [667, 0]
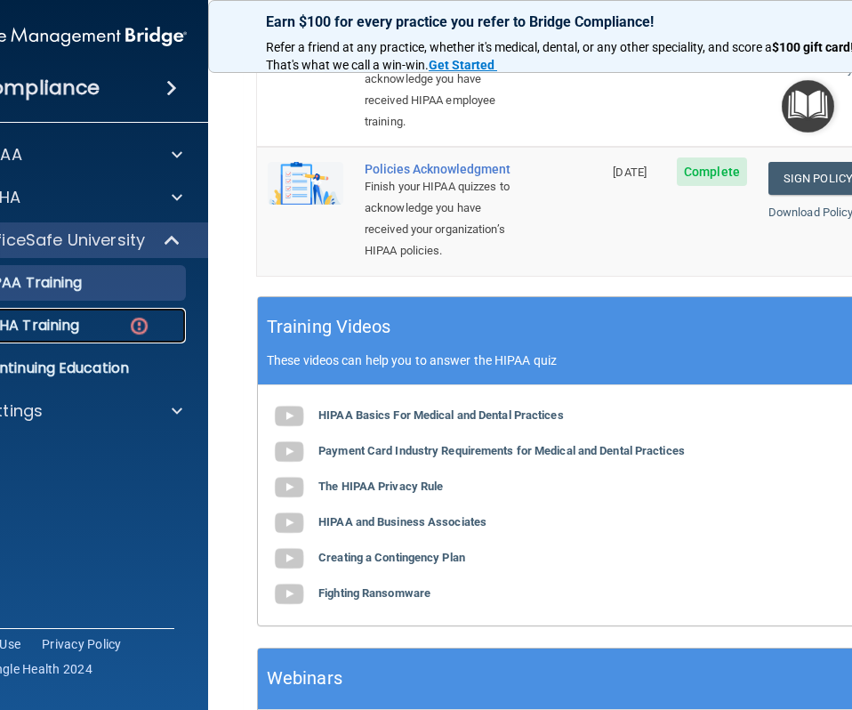
click at [100, 325] on div "OSHA Training" at bounding box center [56, 326] width 243 height 18
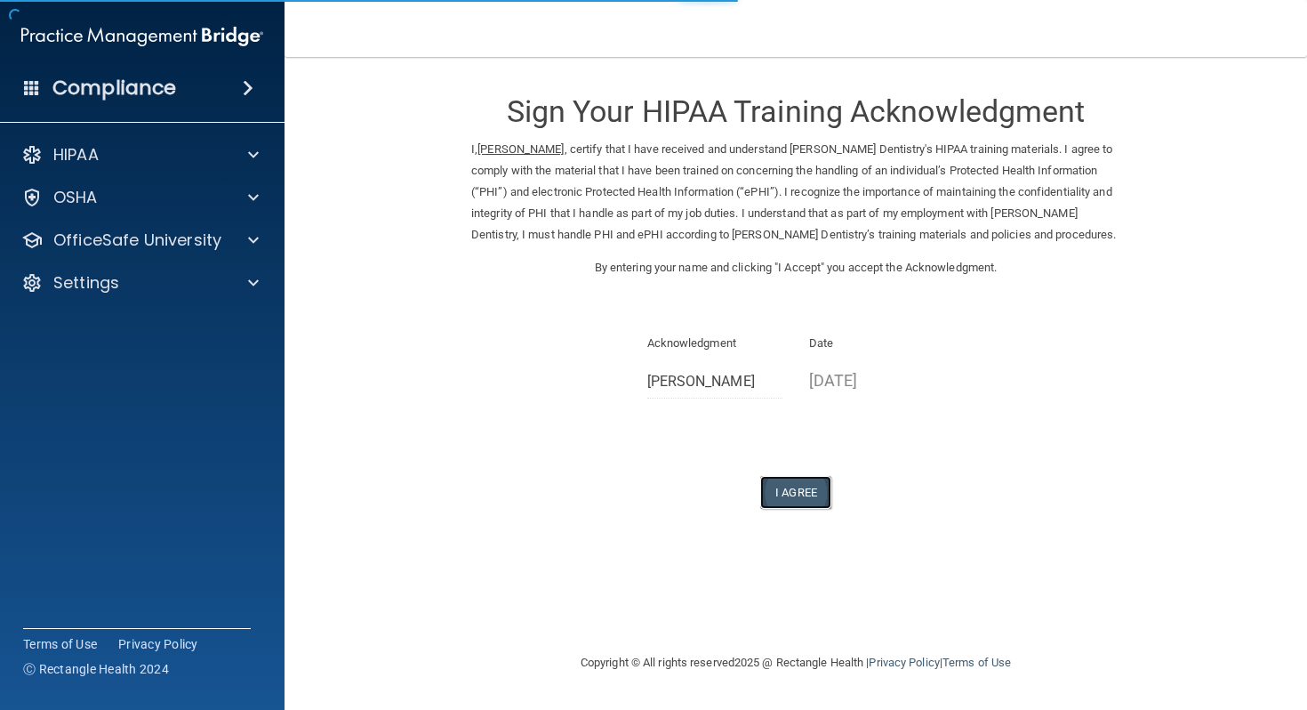
click at [805, 496] on button "I Agree" at bounding box center [795, 492] width 71 height 33
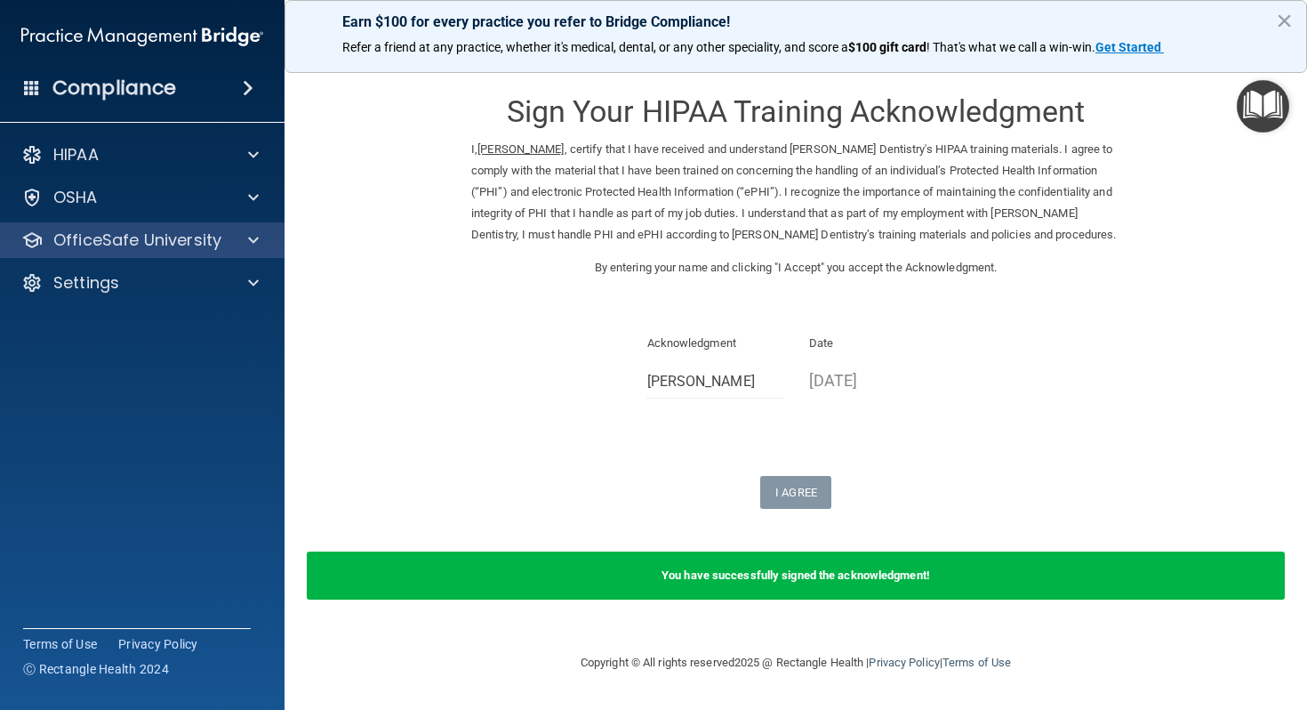
click at [199, 226] on div "OfficeSafe University" at bounding box center [142, 240] width 285 height 36
click at [209, 247] on p "OfficeSafe University" at bounding box center [137, 239] width 168 height 21
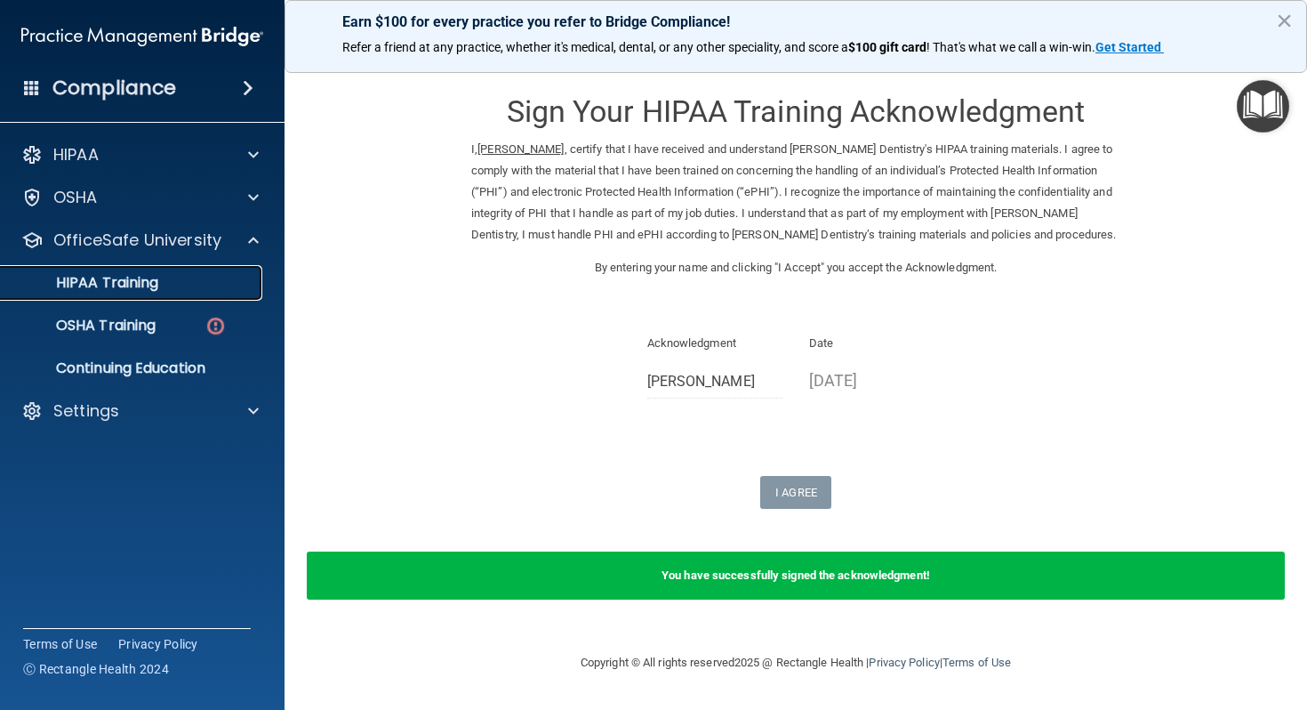
click at [138, 294] on link "HIPAA Training" at bounding box center [122, 283] width 280 height 36
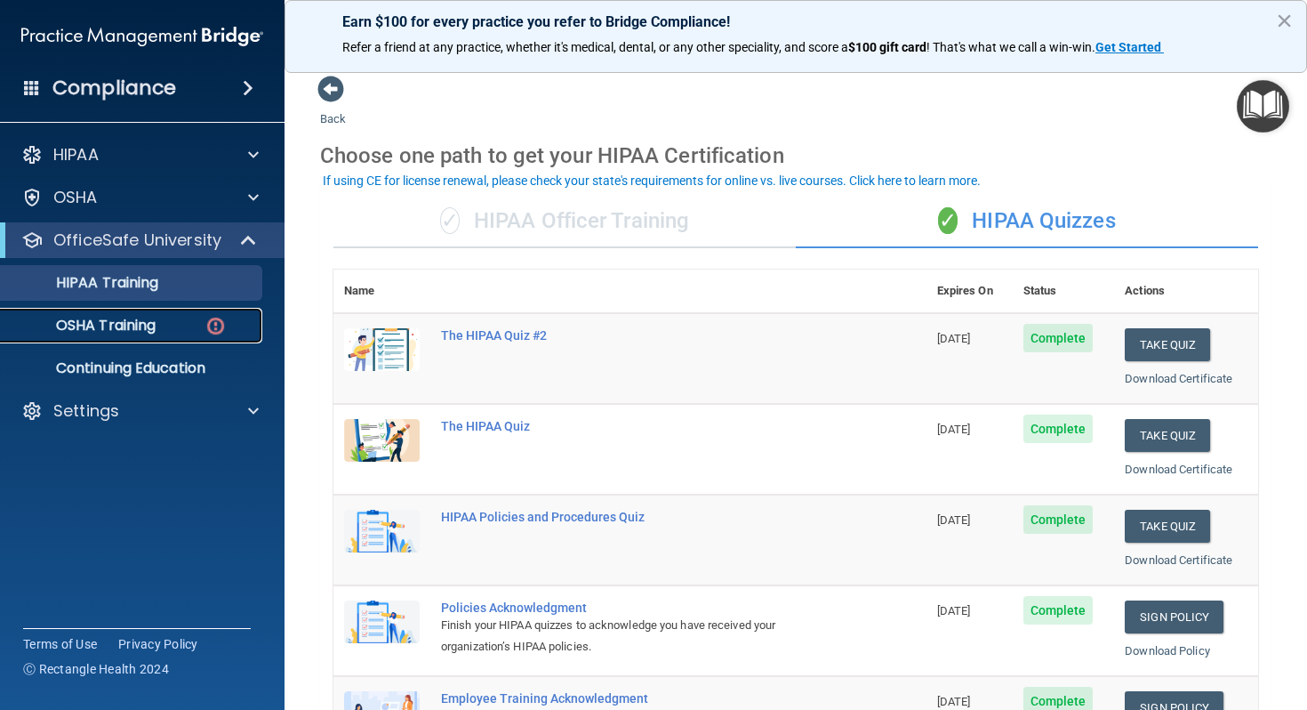
click at [86, 317] on p "OSHA Training" at bounding box center [84, 326] width 144 height 18
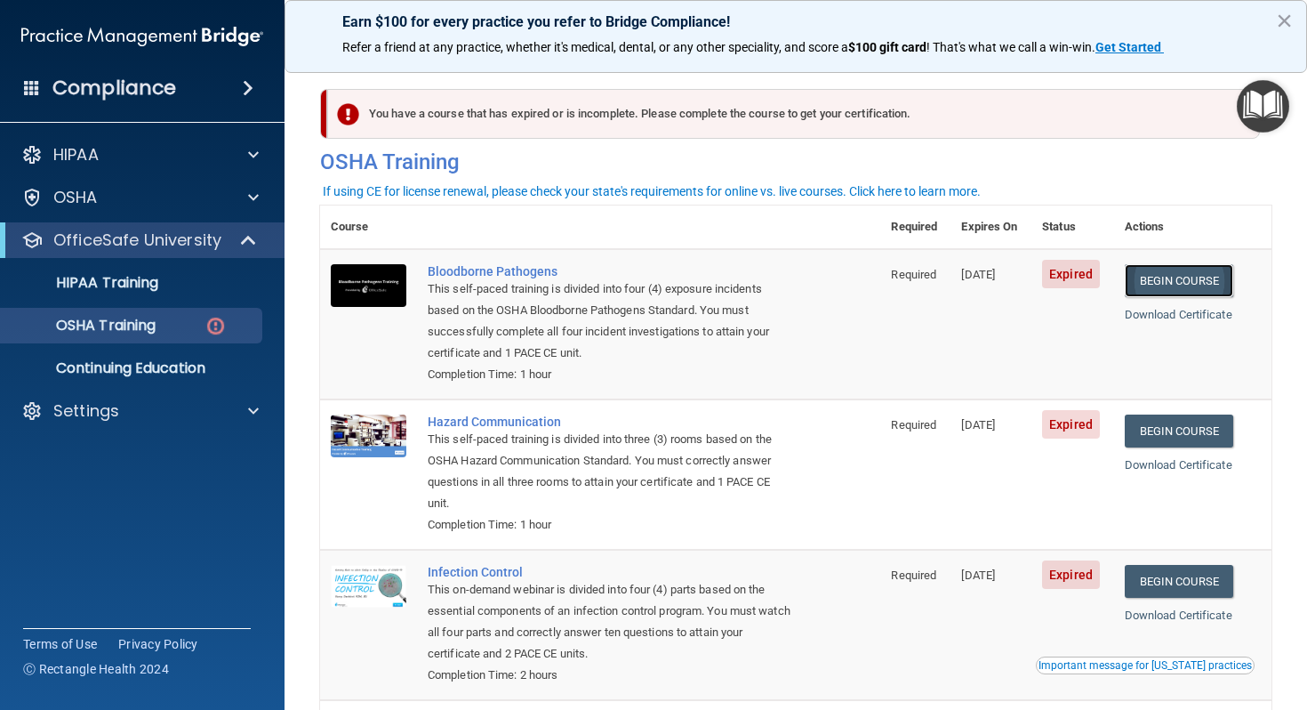
click at [1170, 288] on link "Begin Course" at bounding box center [1179, 280] width 109 height 33
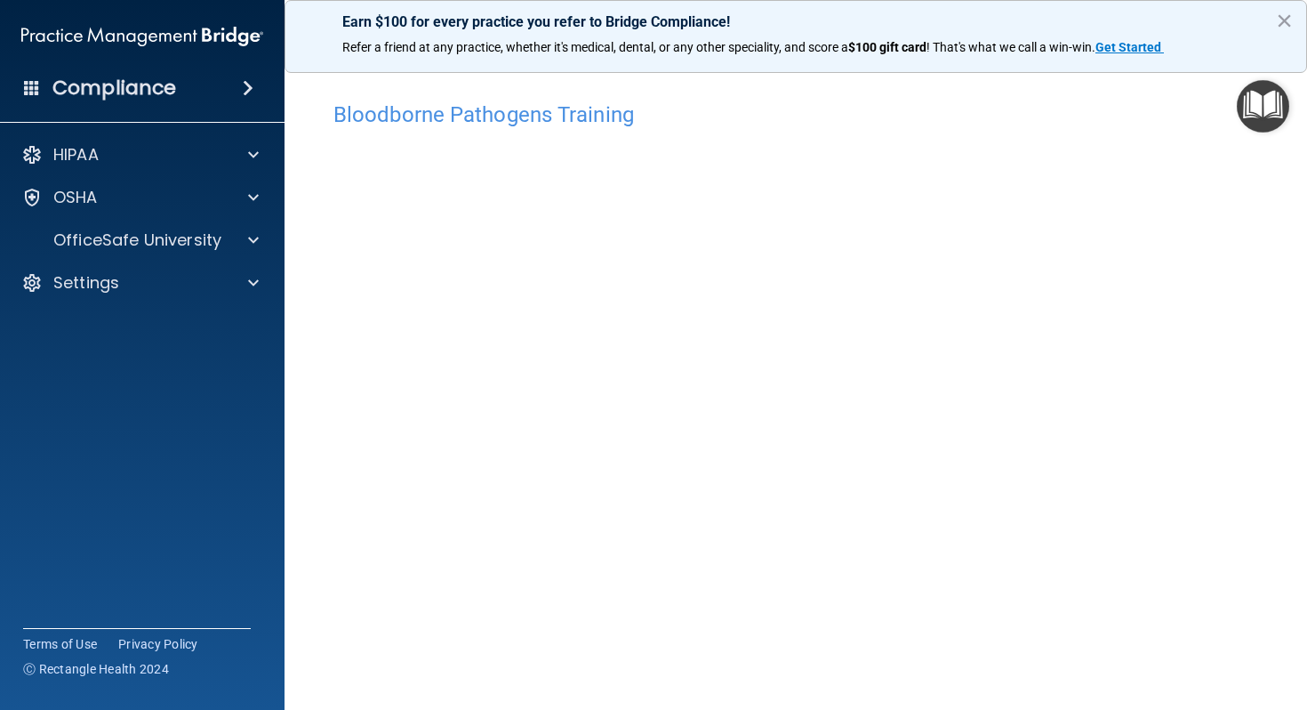
scroll to position [52, 0]
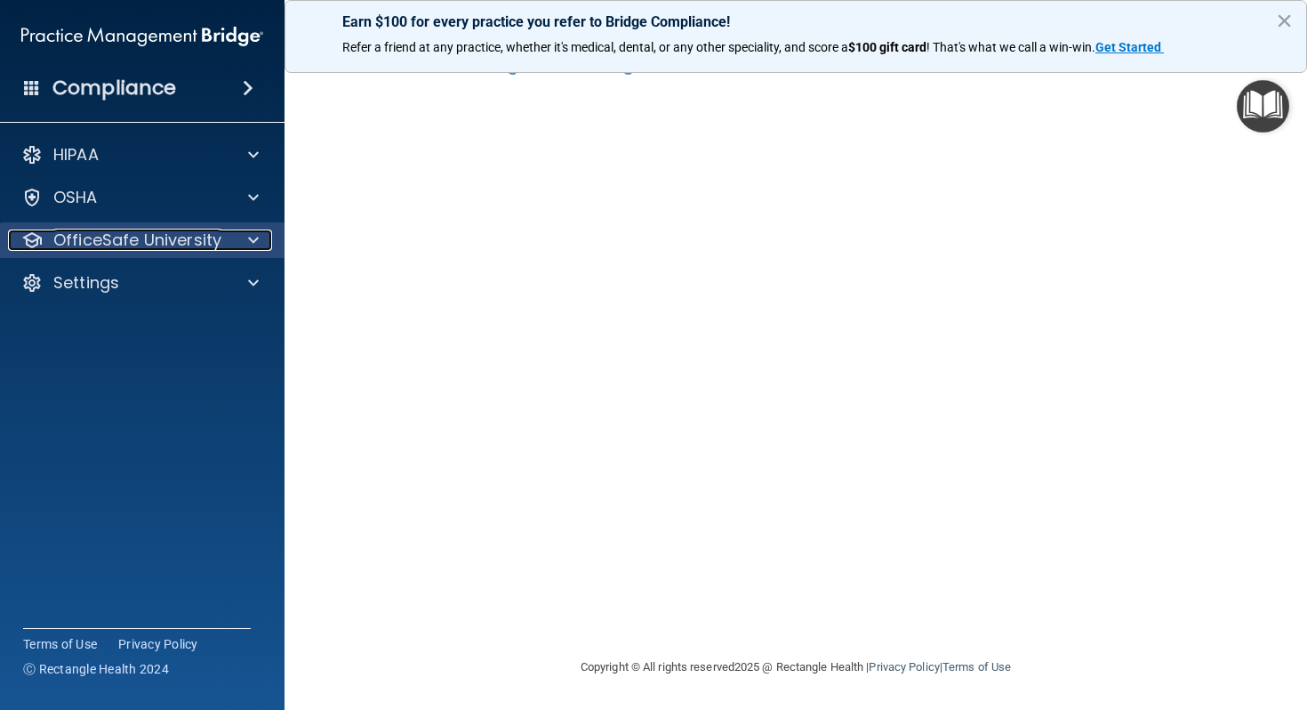
click at [237, 242] on div at bounding box center [251, 239] width 44 height 21
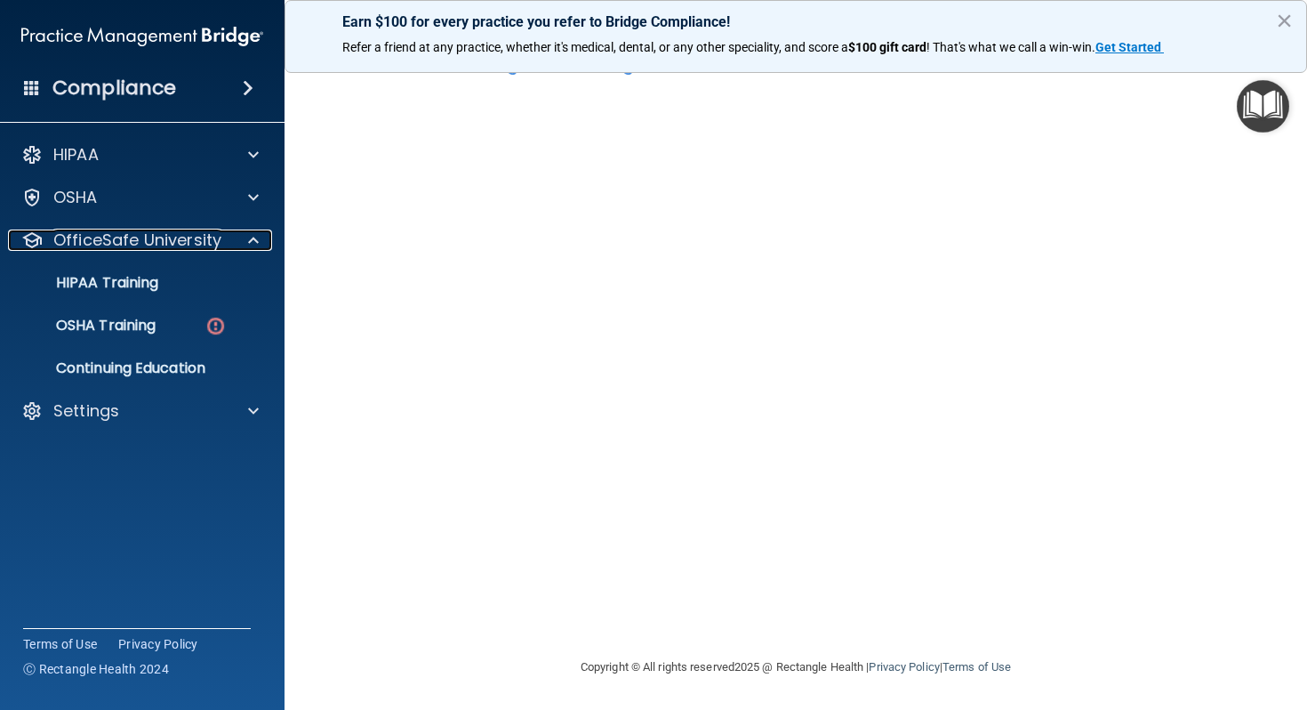
scroll to position [0, 0]
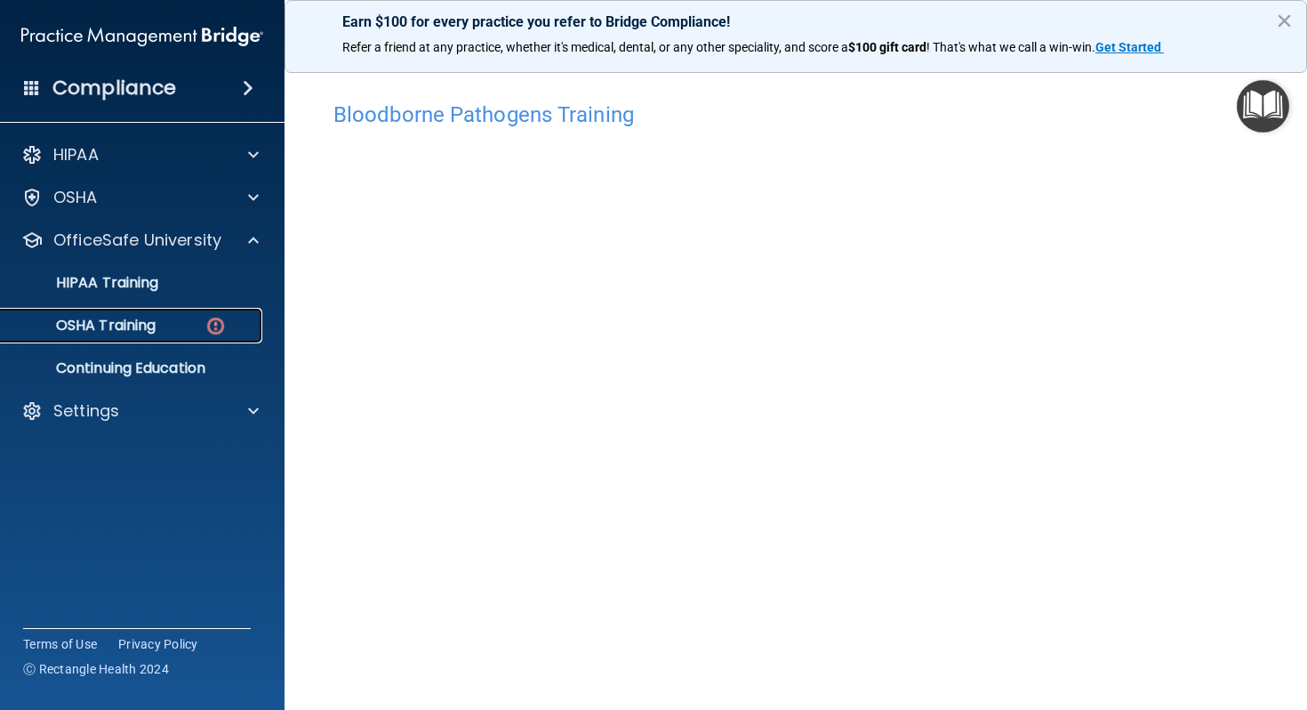
click at [207, 320] on img at bounding box center [216, 326] width 22 height 22
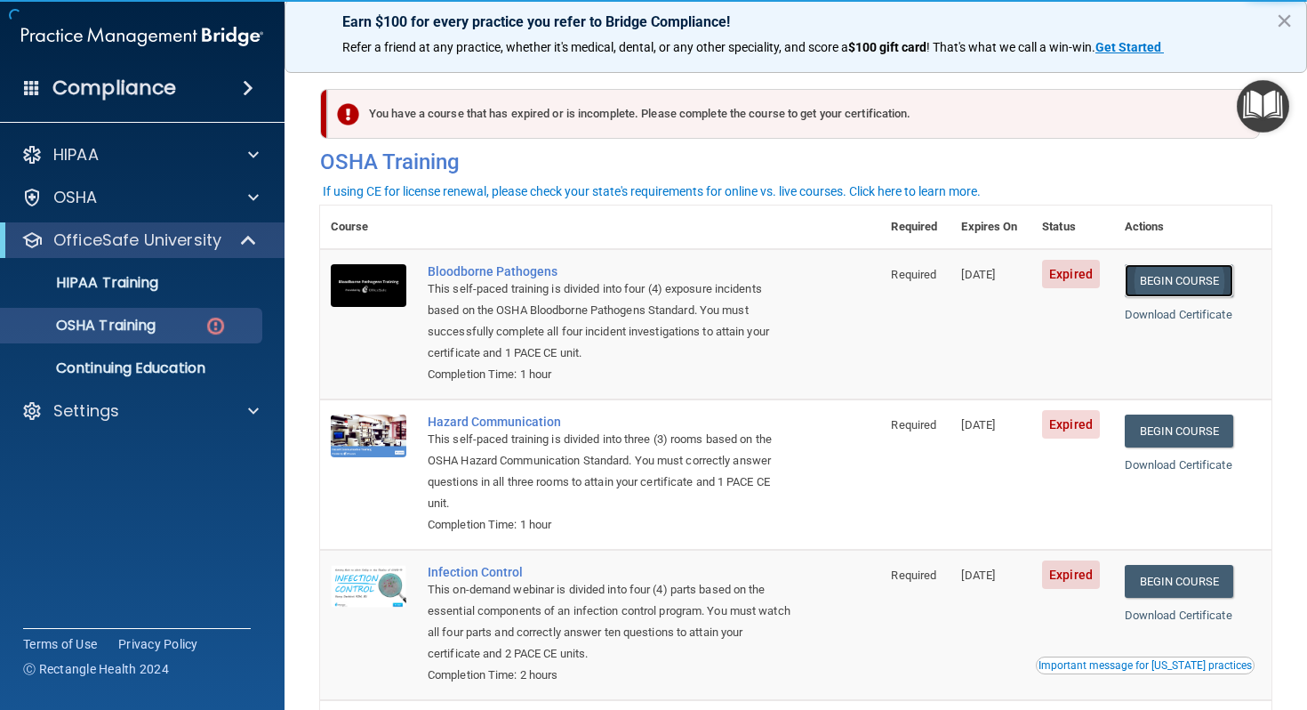
click at [1177, 279] on link "Begin Course" at bounding box center [1179, 280] width 109 height 33
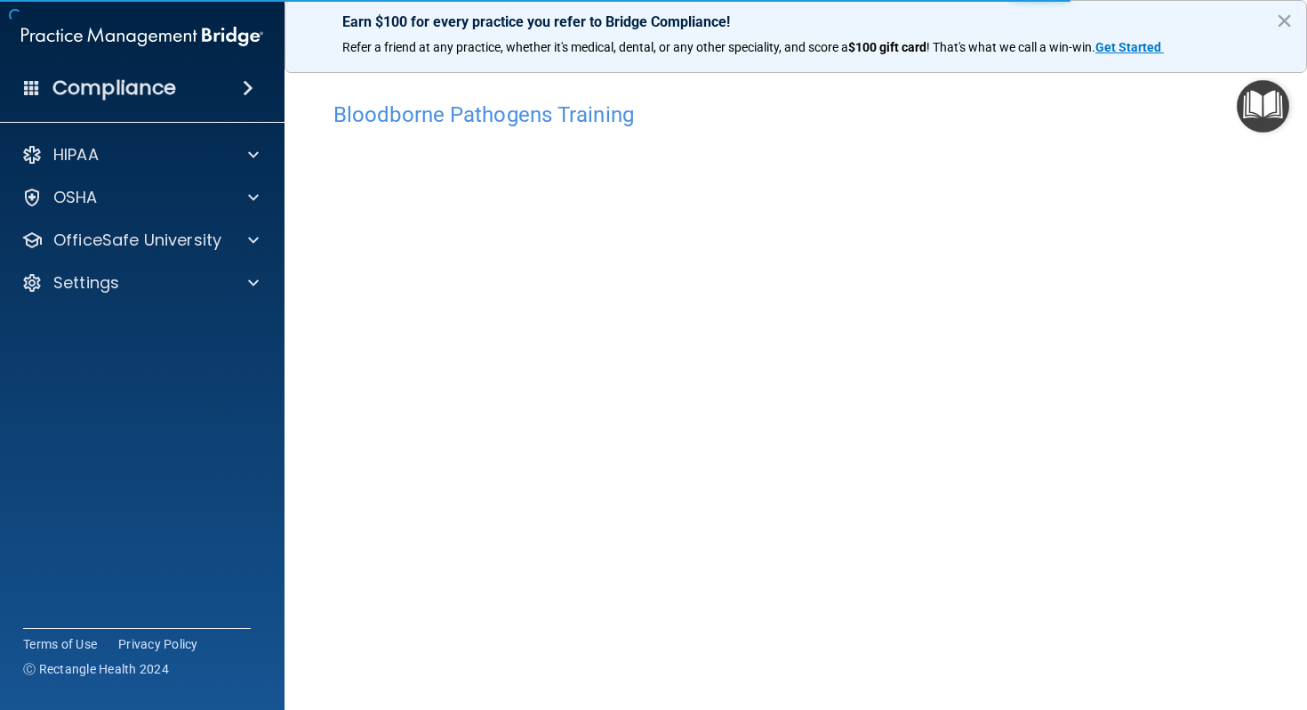
scroll to position [52, 0]
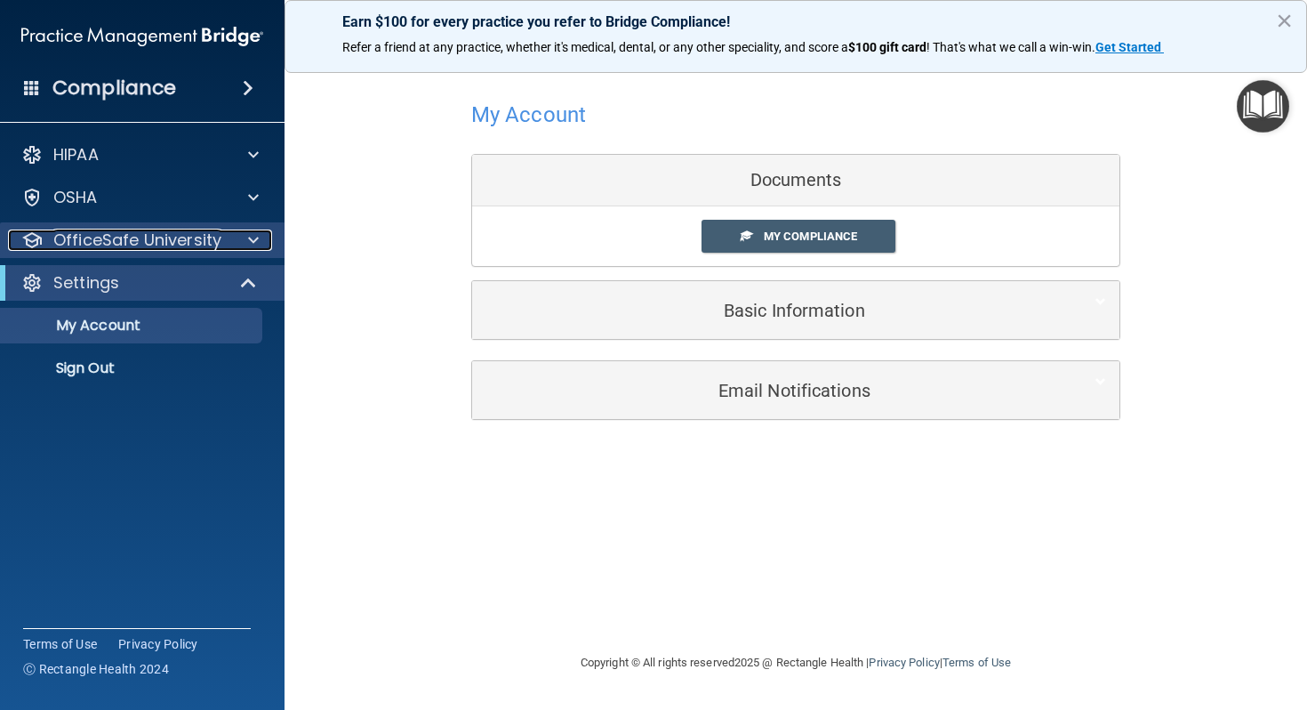
click at [141, 237] on p "OfficeSafe University" at bounding box center [137, 239] width 168 height 21
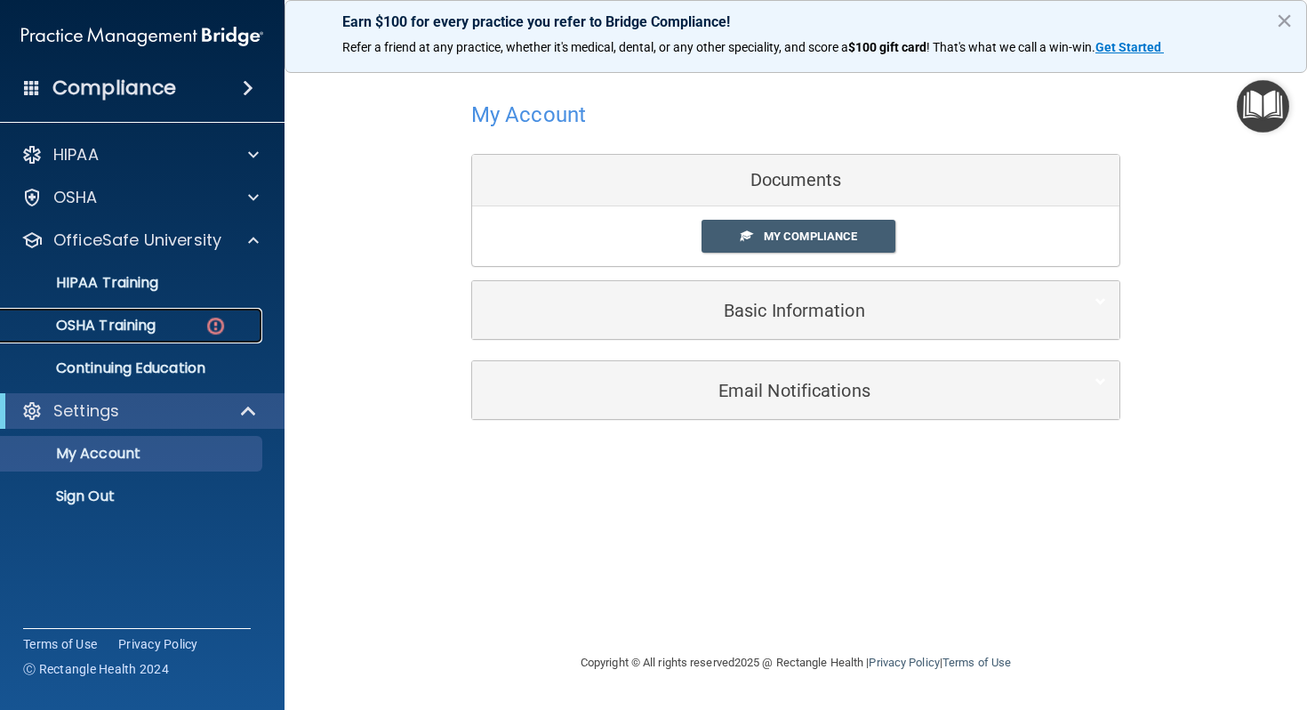
click at [149, 333] on p "OSHA Training" at bounding box center [84, 326] width 144 height 18
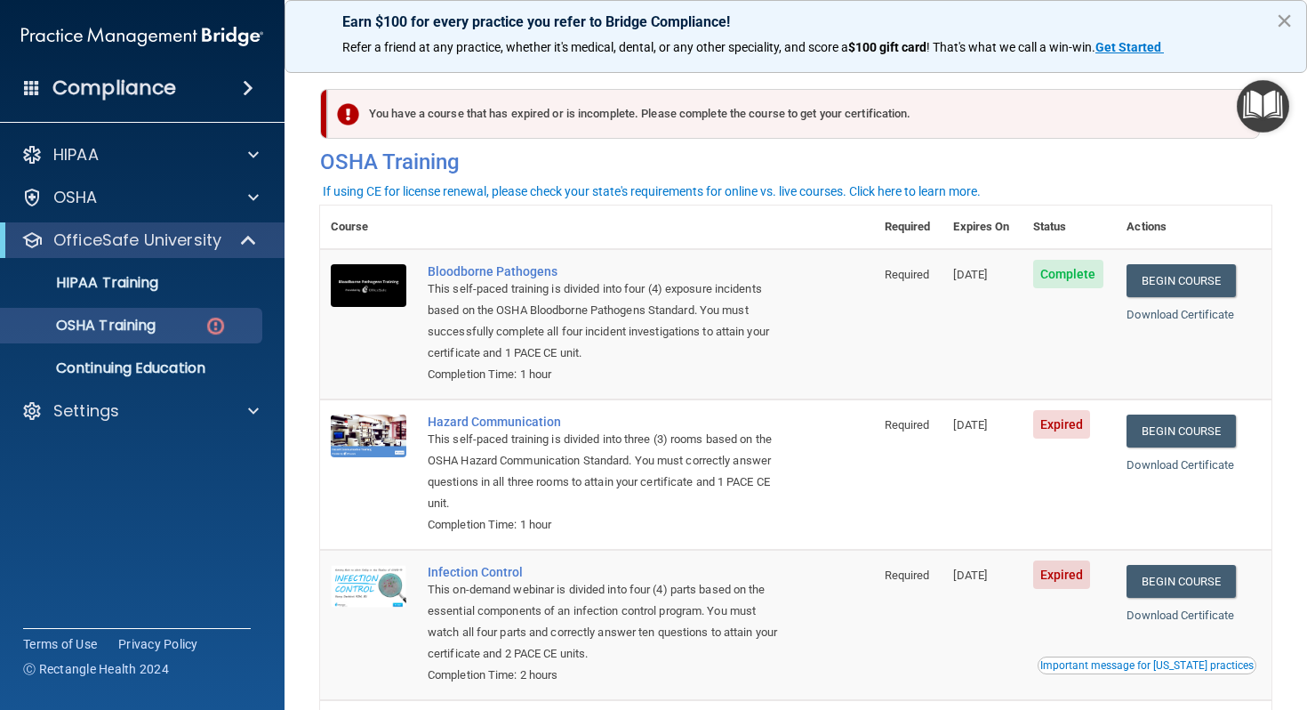
click at [1280, 19] on button "×" at bounding box center [1284, 20] width 17 height 28
